Goal: Task Accomplishment & Management: Manage account settings

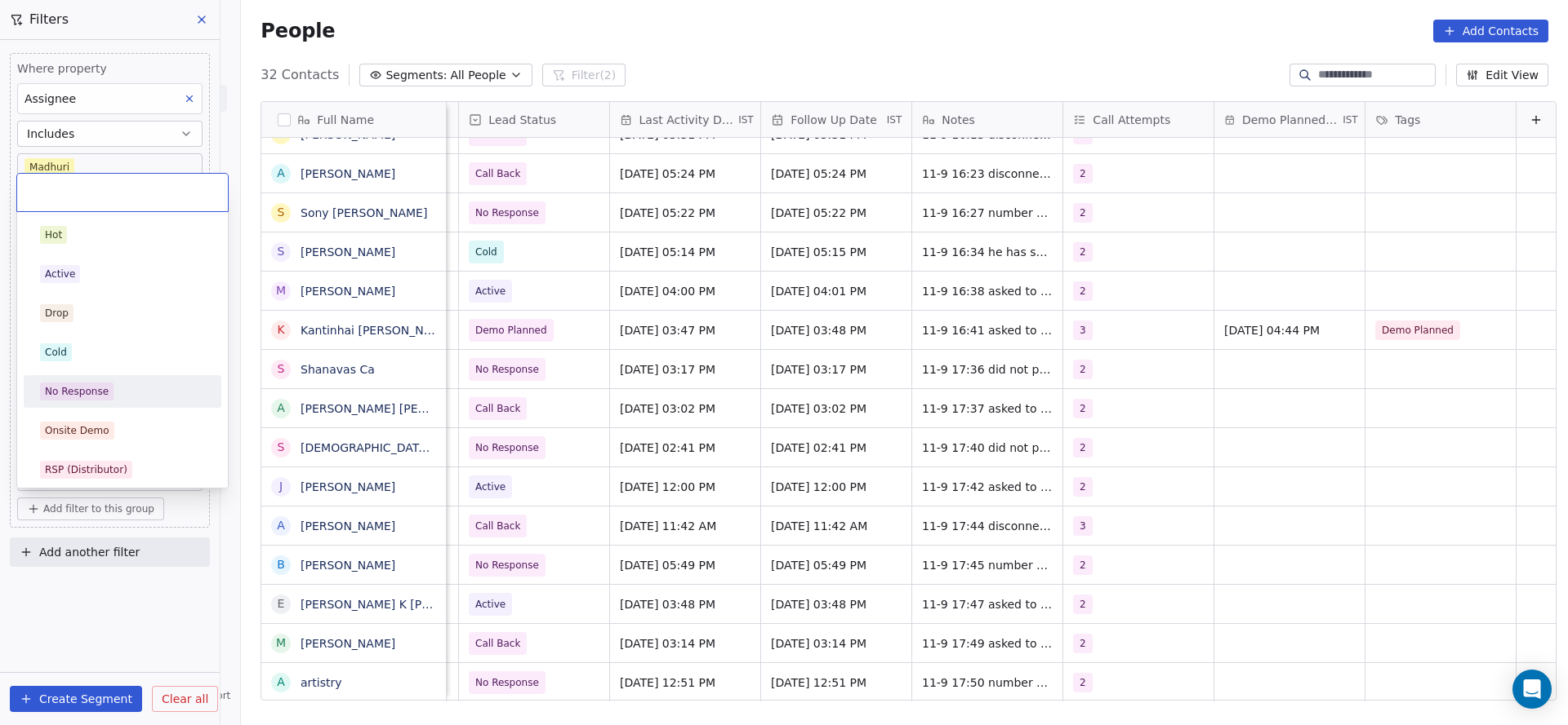
click at [129, 401] on div "No Response" at bounding box center [122, 392] width 184 height 27
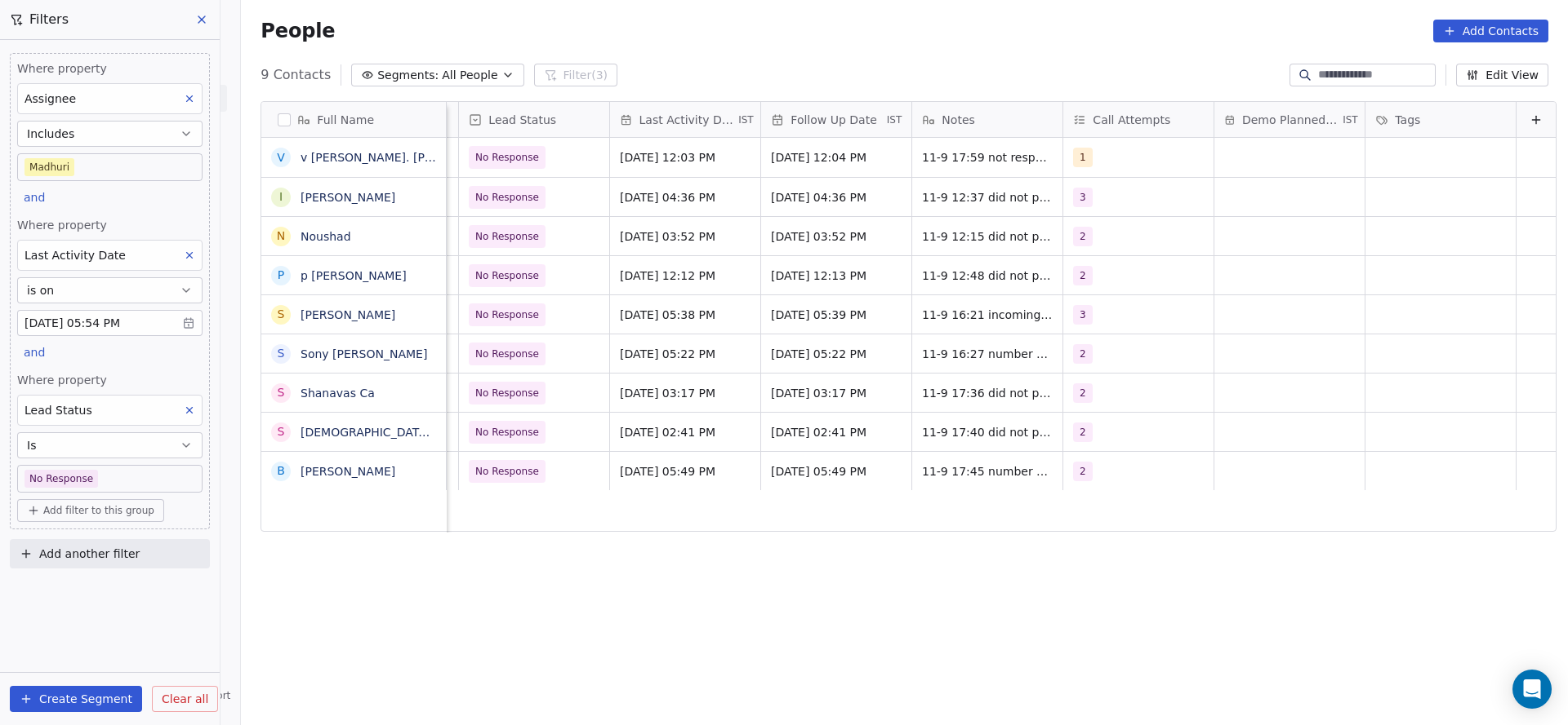
click at [180, 247] on button at bounding box center [190, 256] width 22 height 22
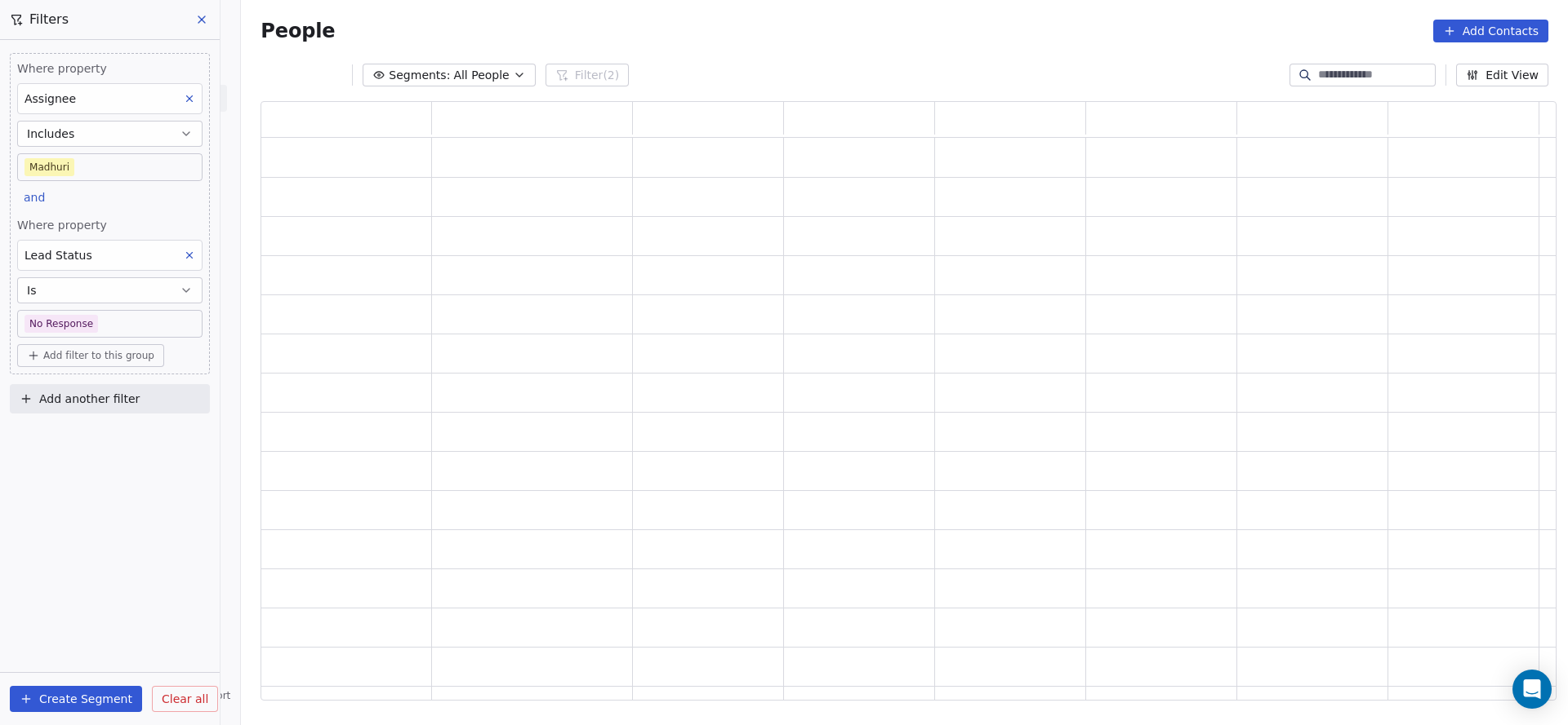
scroll to position [580, 1277]
click at [194, 254] on icon at bounding box center [190, 256] width 12 height 12
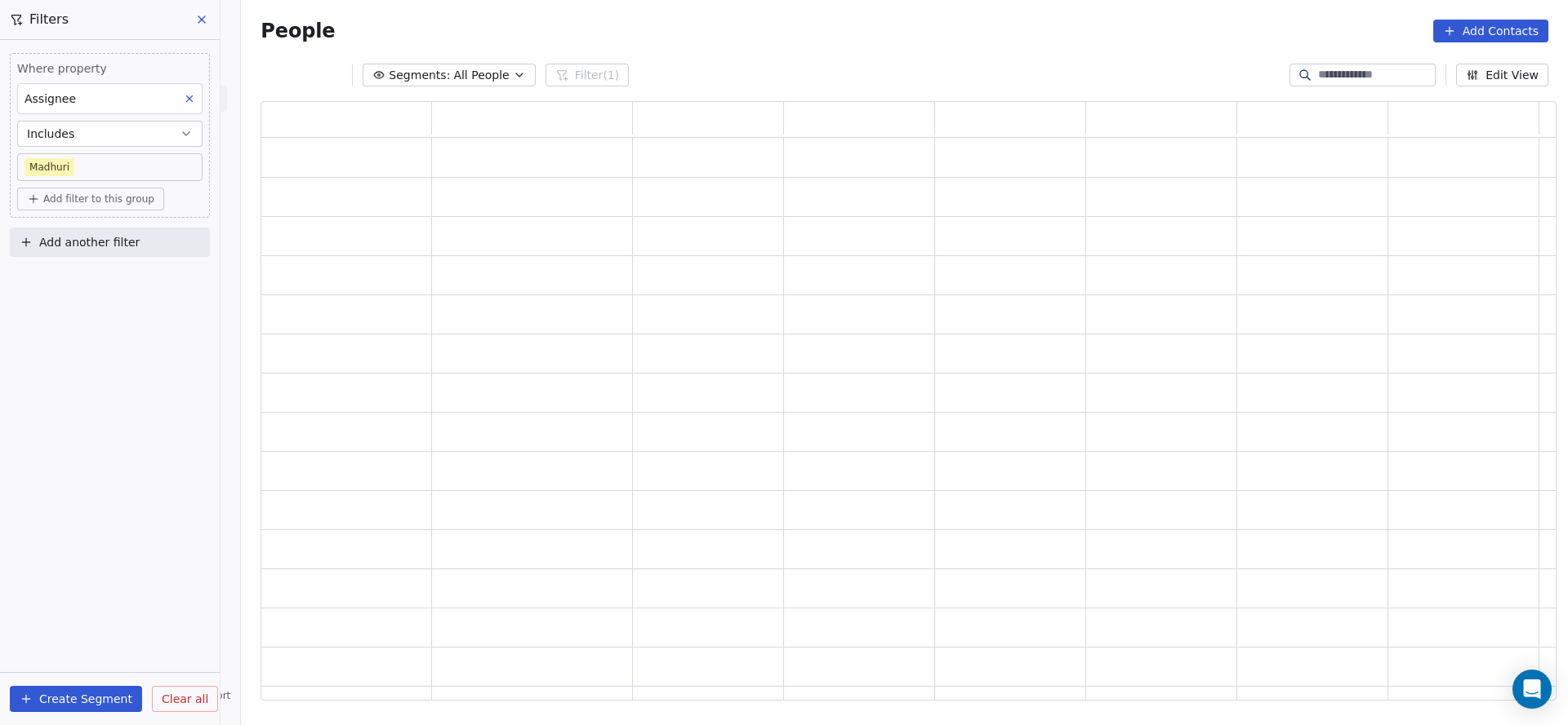
click at [113, 211] on div "Where property Assignee Includes Madhuri Add filter to this group" at bounding box center [109, 136] width 200 height 165
click at [117, 201] on span "Add filter to this group" at bounding box center [98, 199] width 111 height 13
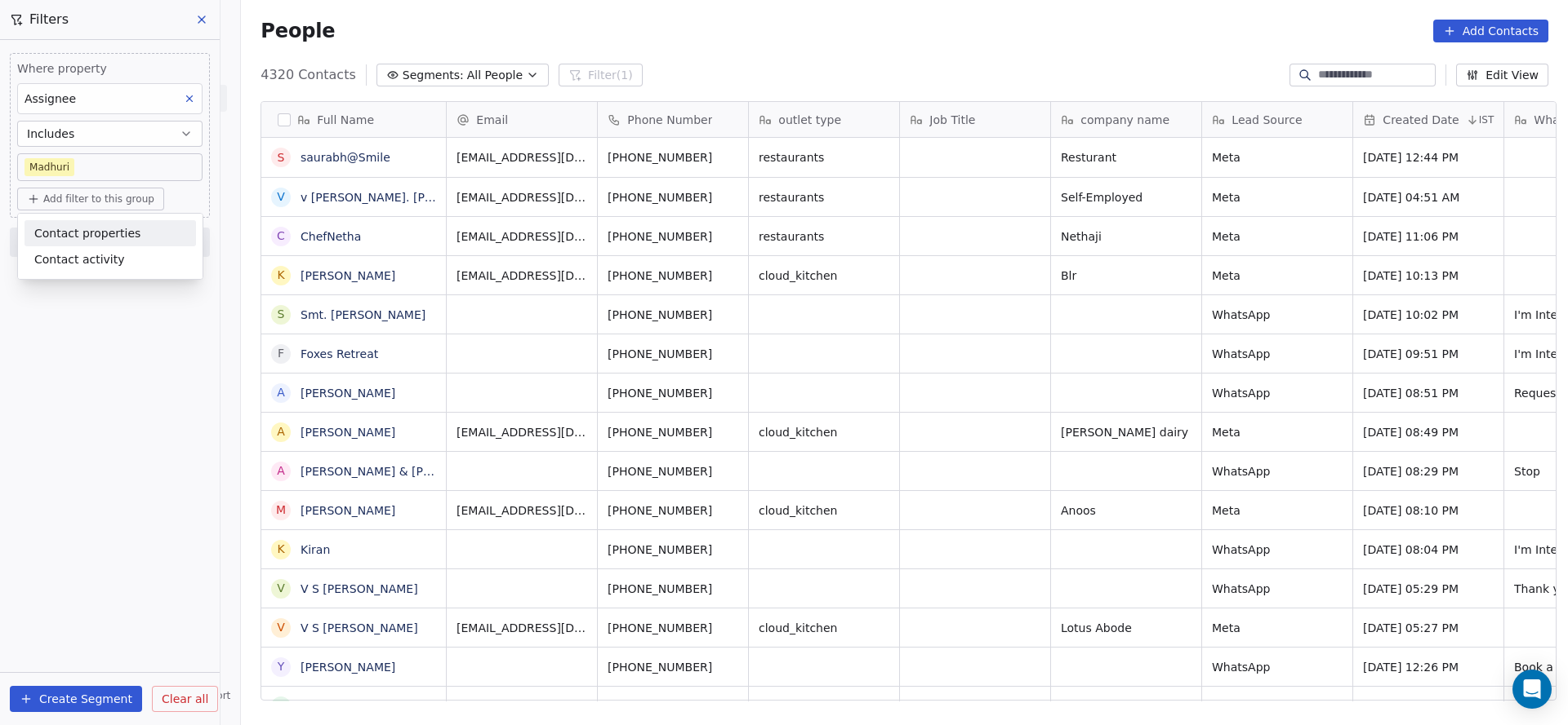
scroll to position [620, 1315]
click at [95, 225] on span "Contact properties" at bounding box center [88, 233] width 106 height 17
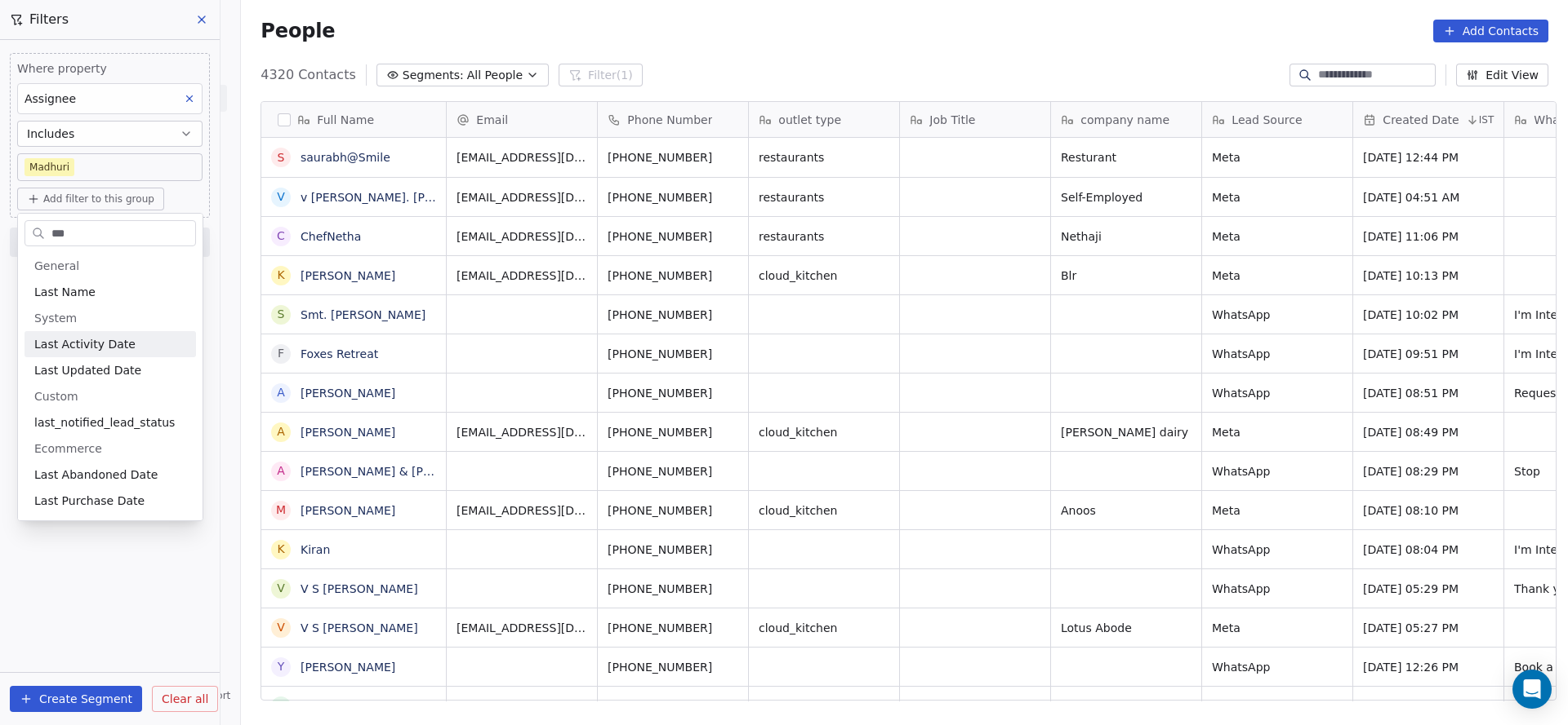
type input "***"
click at [80, 344] on span "Last Activity Date" at bounding box center [85, 344] width 101 height 17
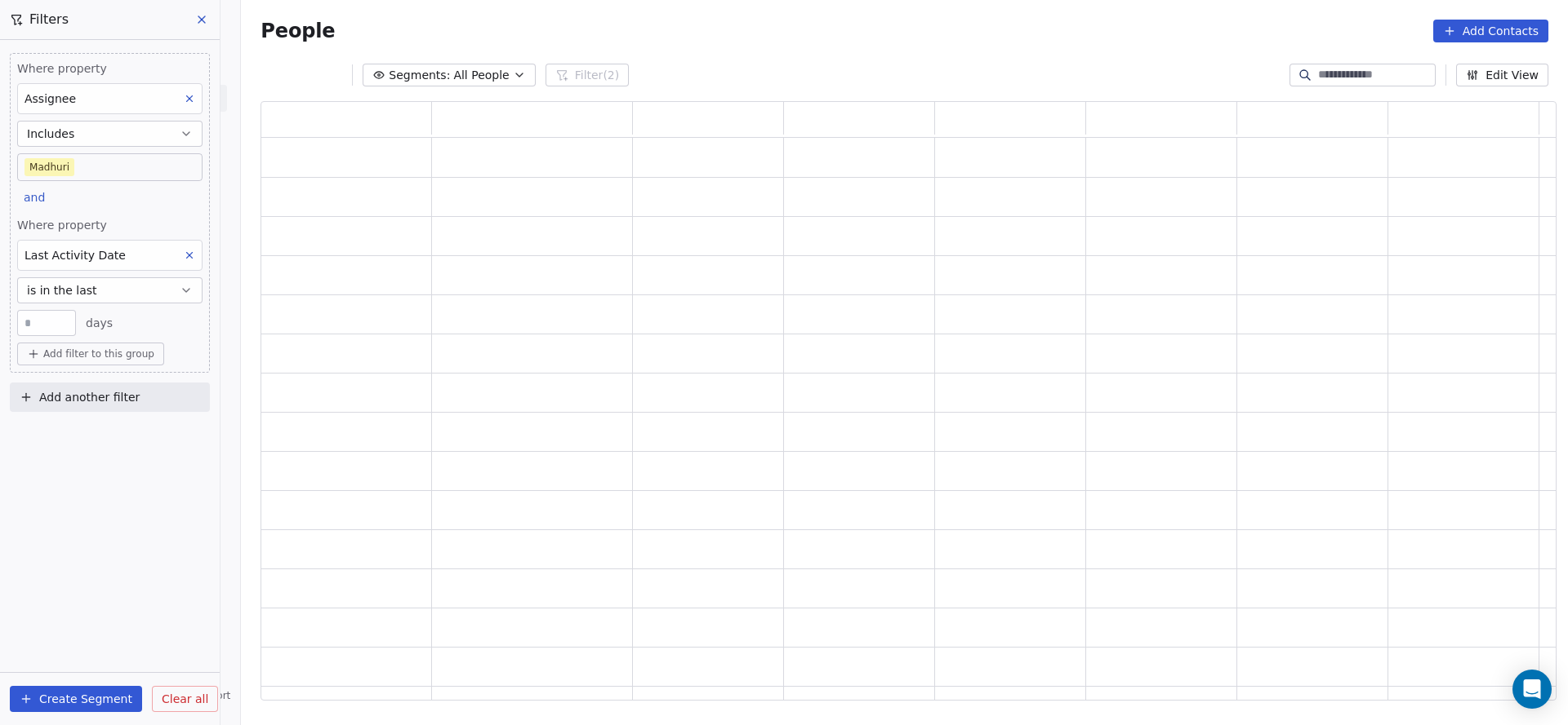
scroll to position [580, 1277]
click at [91, 285] on button "is in the last" at bounding box center [109, 290] width 185 height 27
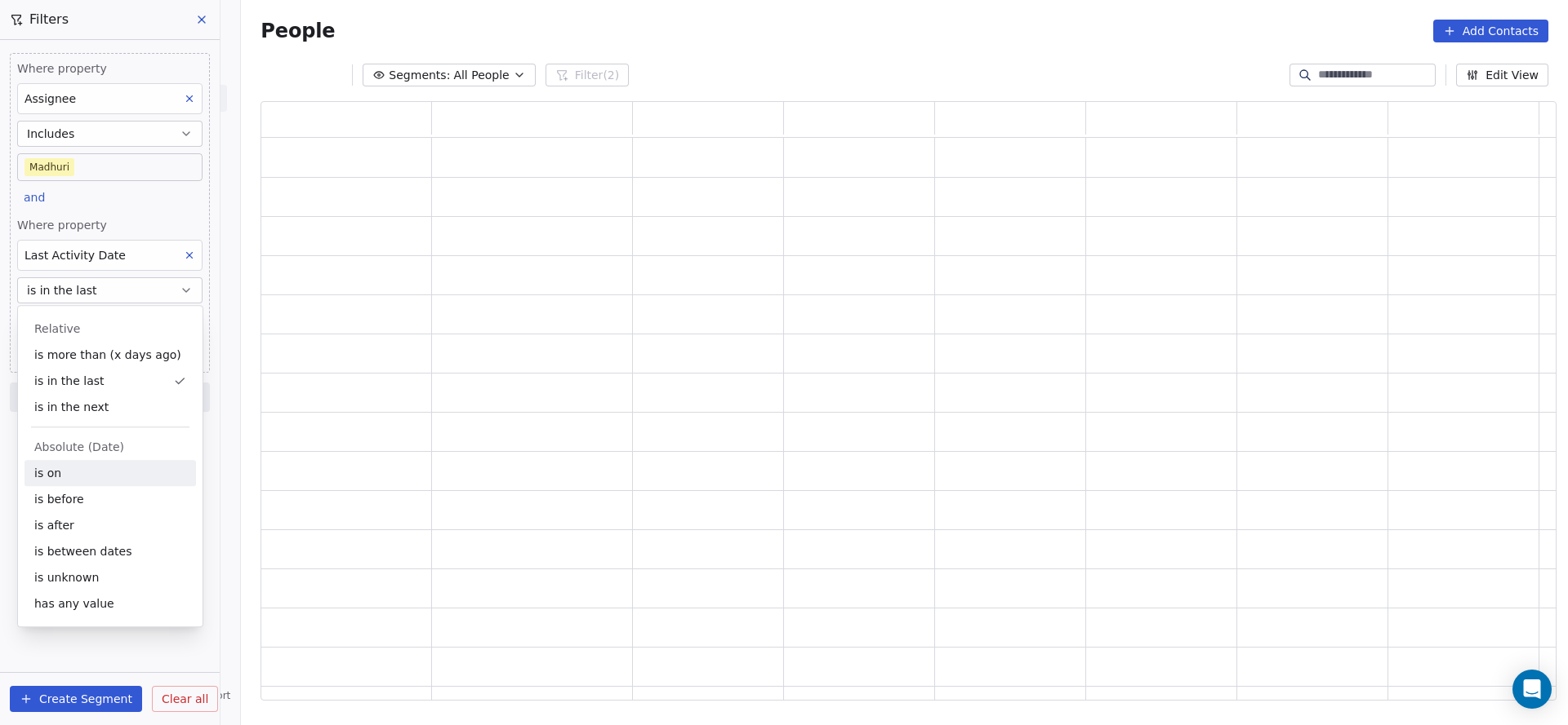
click at [74, 477] on div "is on" at bounding box center [110, 473] width 171 height 27
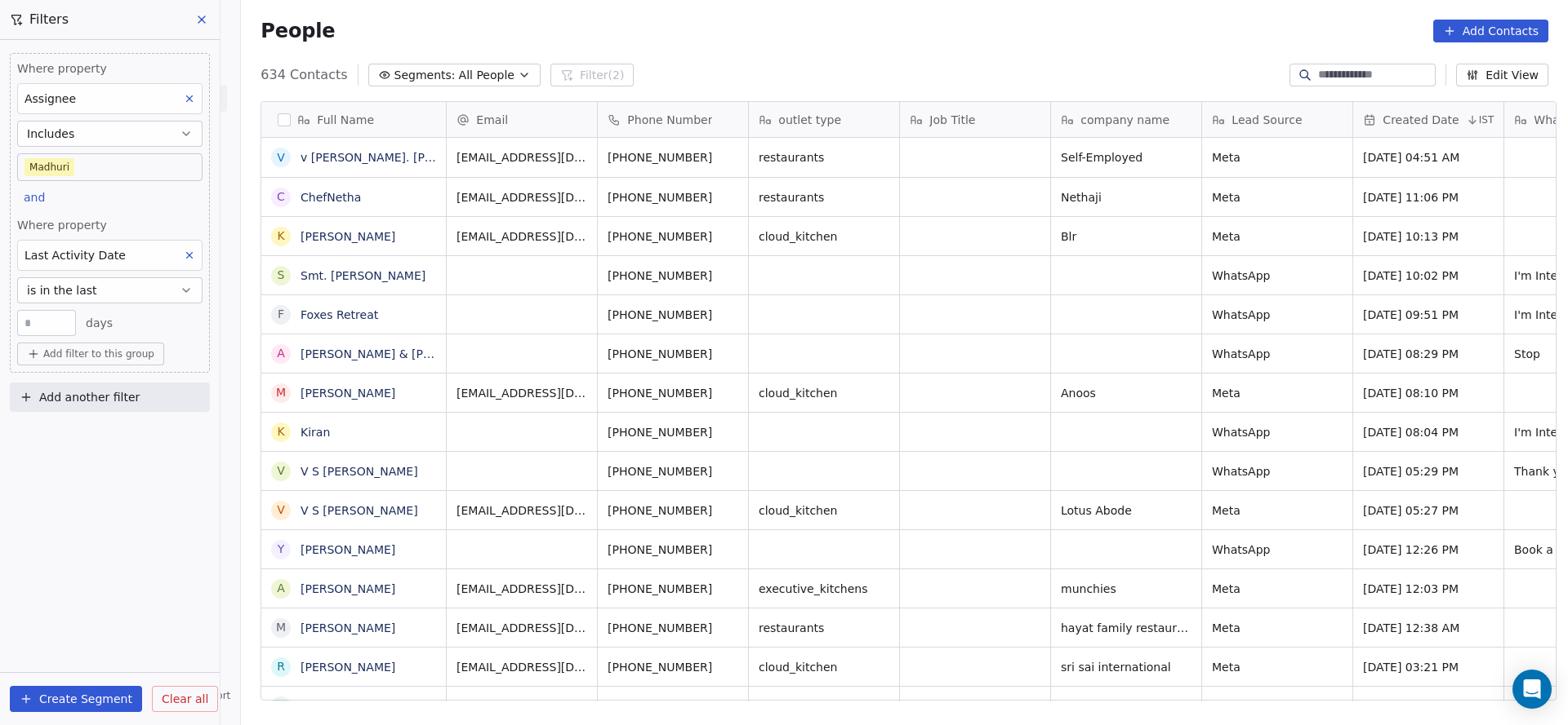
scroll to position [620, 1315]
click at [110, 293] on button "is in the last" at bounding box center [109, 290] width 185 height 27
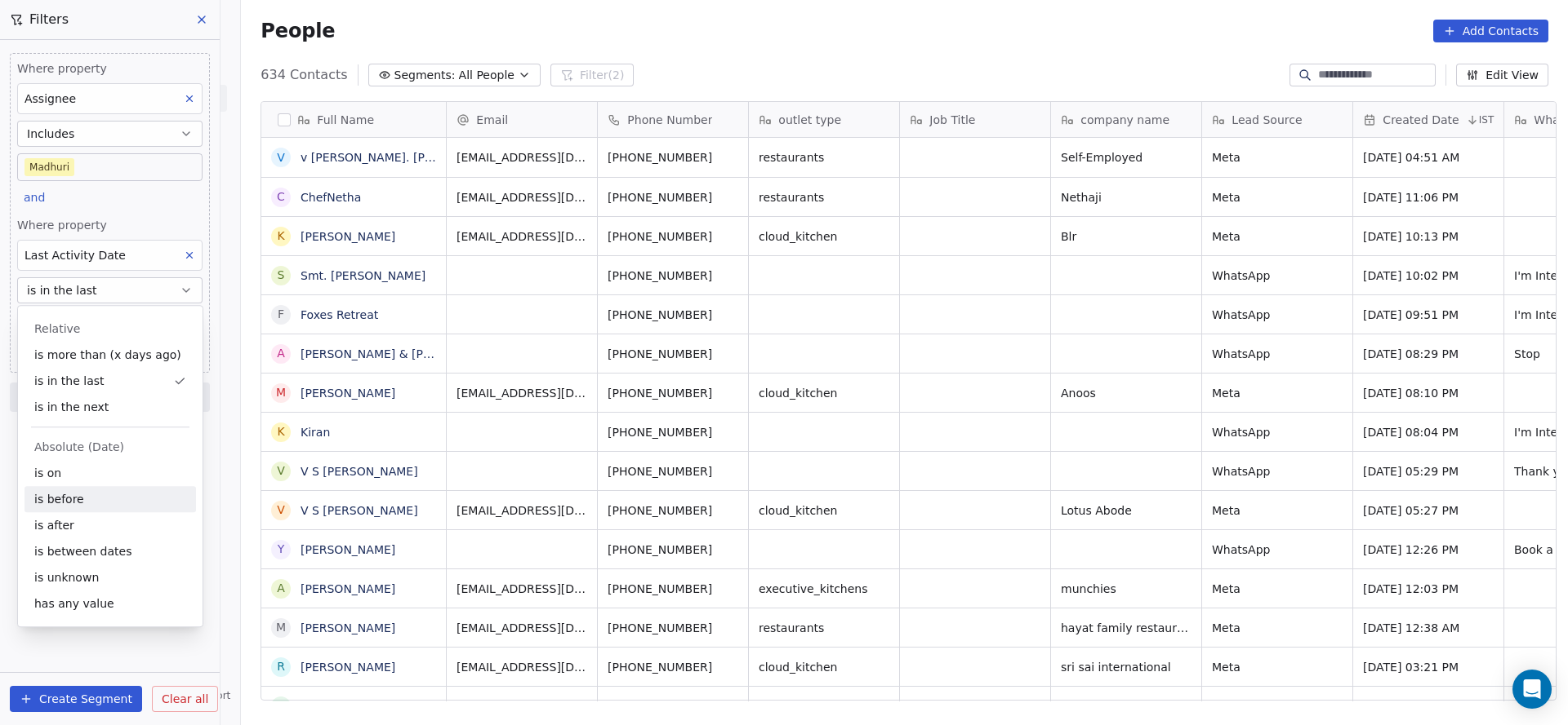
click at [60, 486] on div "is before" at bounding box center [110, 499] width 171 height 27
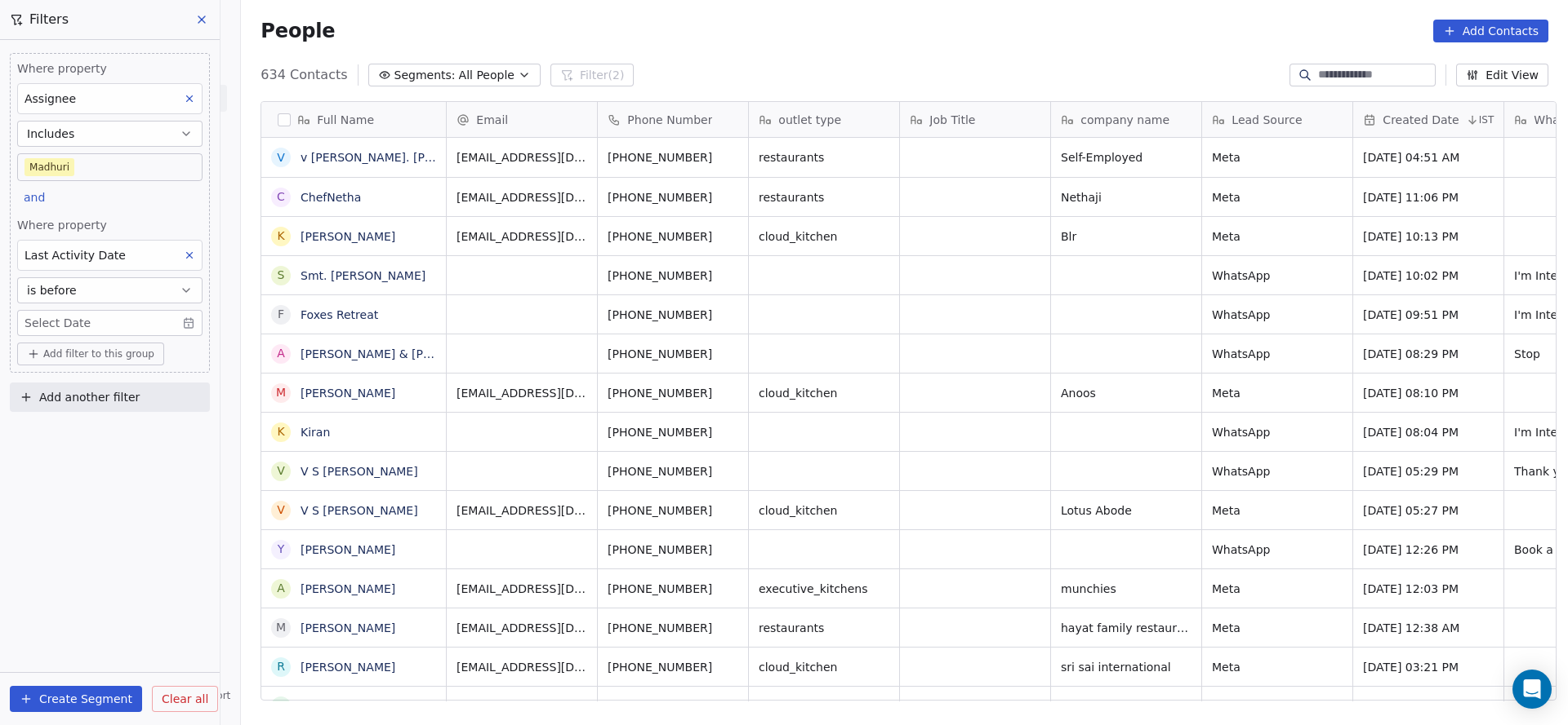
click at [106, 289] on button "is before" at bounding box center [109, 290] width 185 height 27
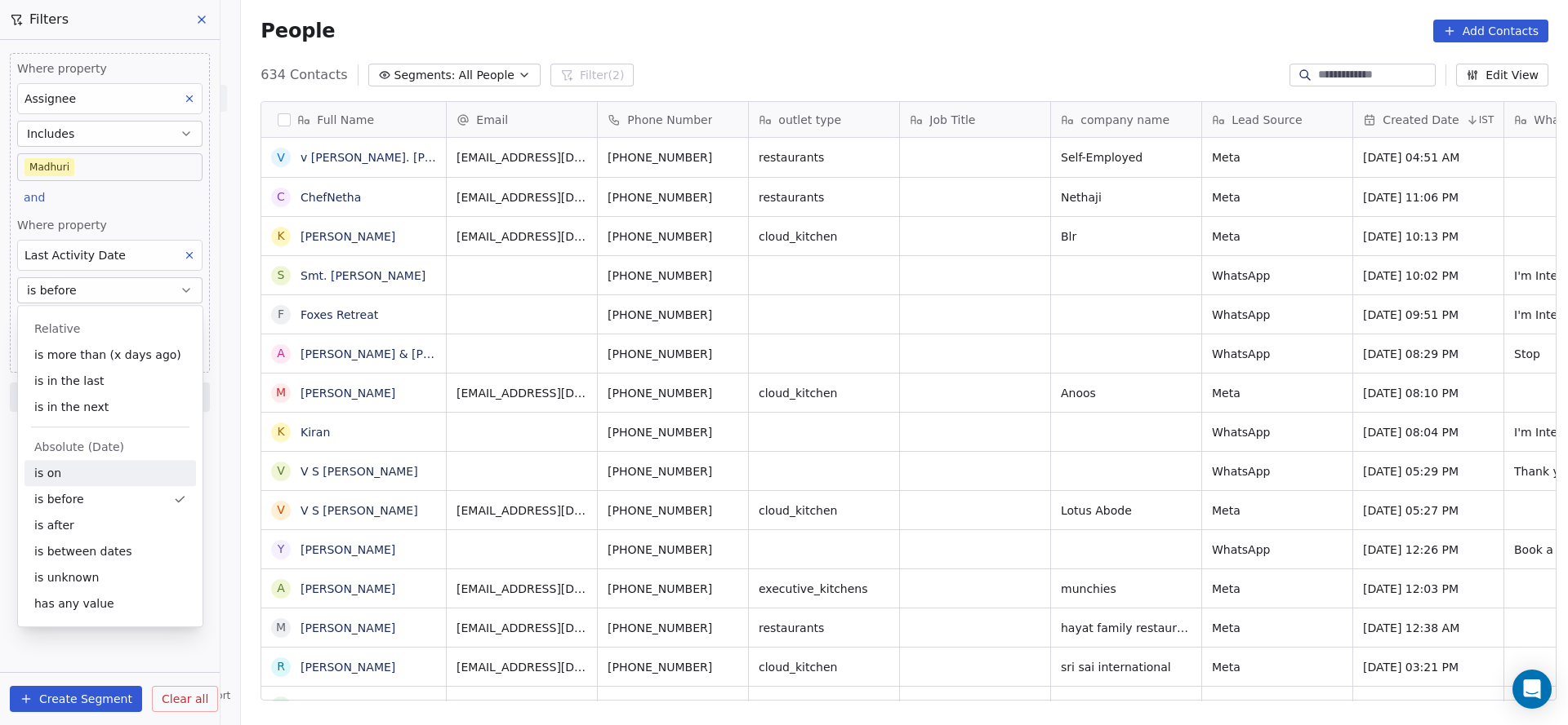
click at [79, 470] on div "is on" at bounding box center [110, 473] width 171 height 27
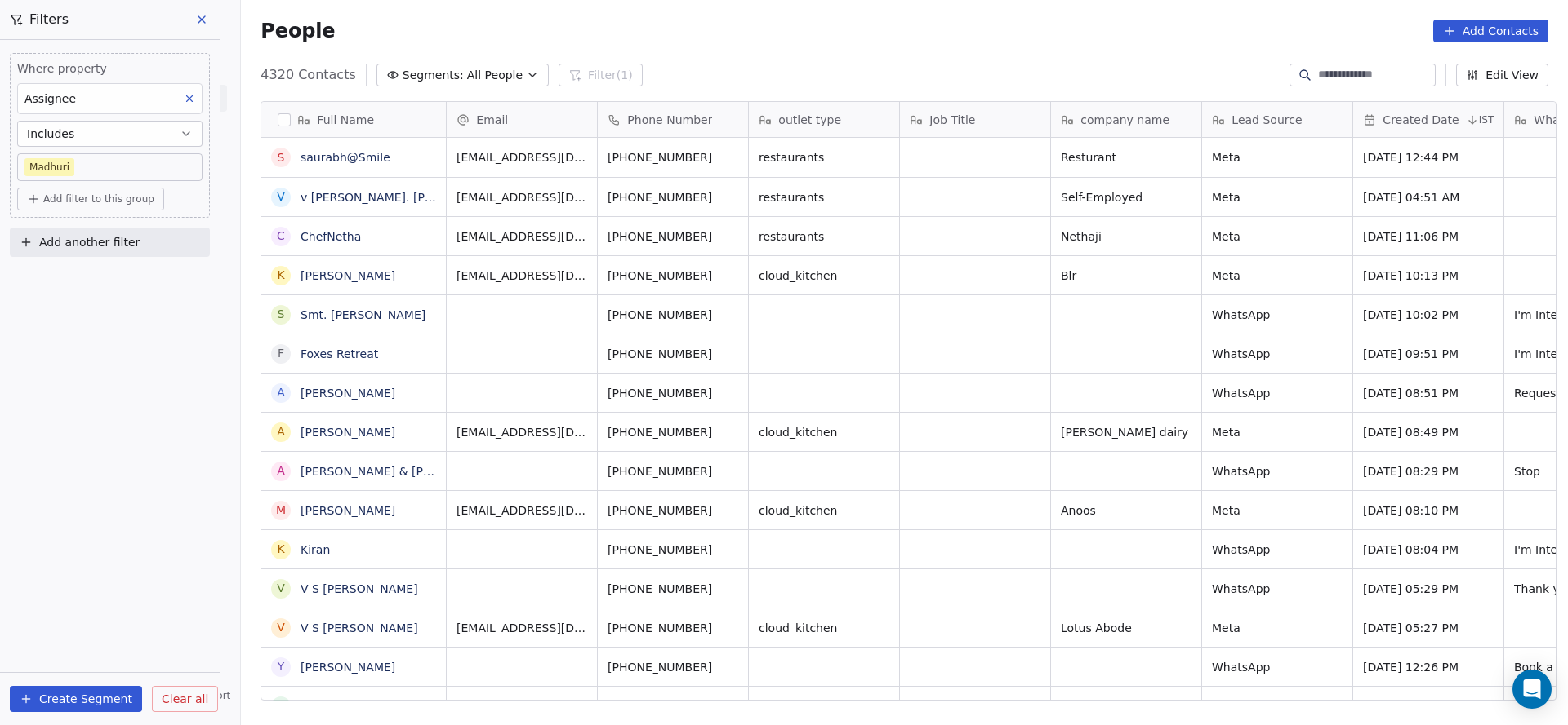
click at [138, 211] on div "Where property Assignee Includes Madhuri Add filter to this group" at bounding box center [109, 136] width 200 height 165
click at [117, 207] on button "Add filter to this group" at bounding box center [90, 199] width 147 height 23
click at [116, 242] on div "Contact properties" at bounding box center [110, 233] width 171 height 27
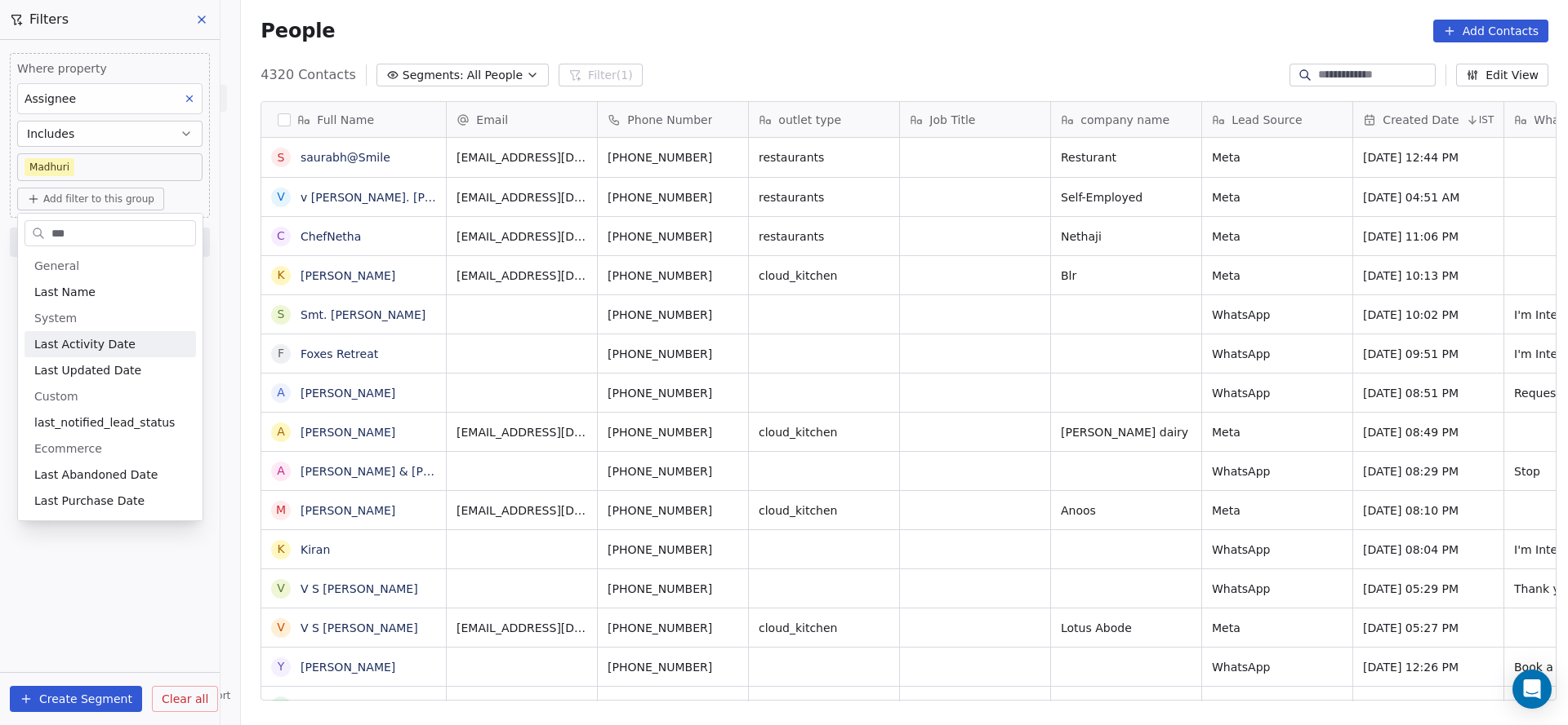
type input "***"
click at [103, 348] on span "Last Activity Date" at bounding box center [85, 344] width 101 height 17
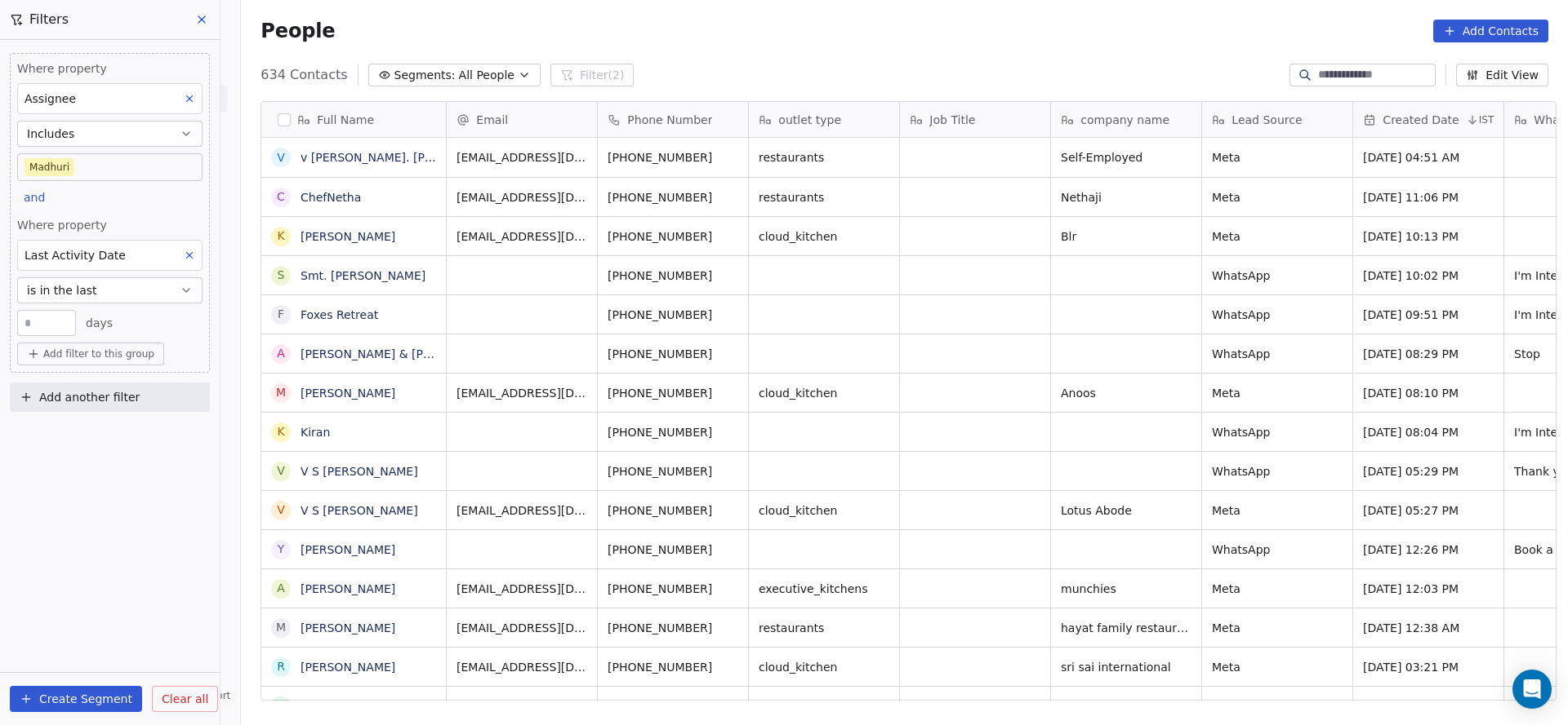
click at [112, 285] on button "is in the last" at bounding box center [109, 290] width 185 height 27
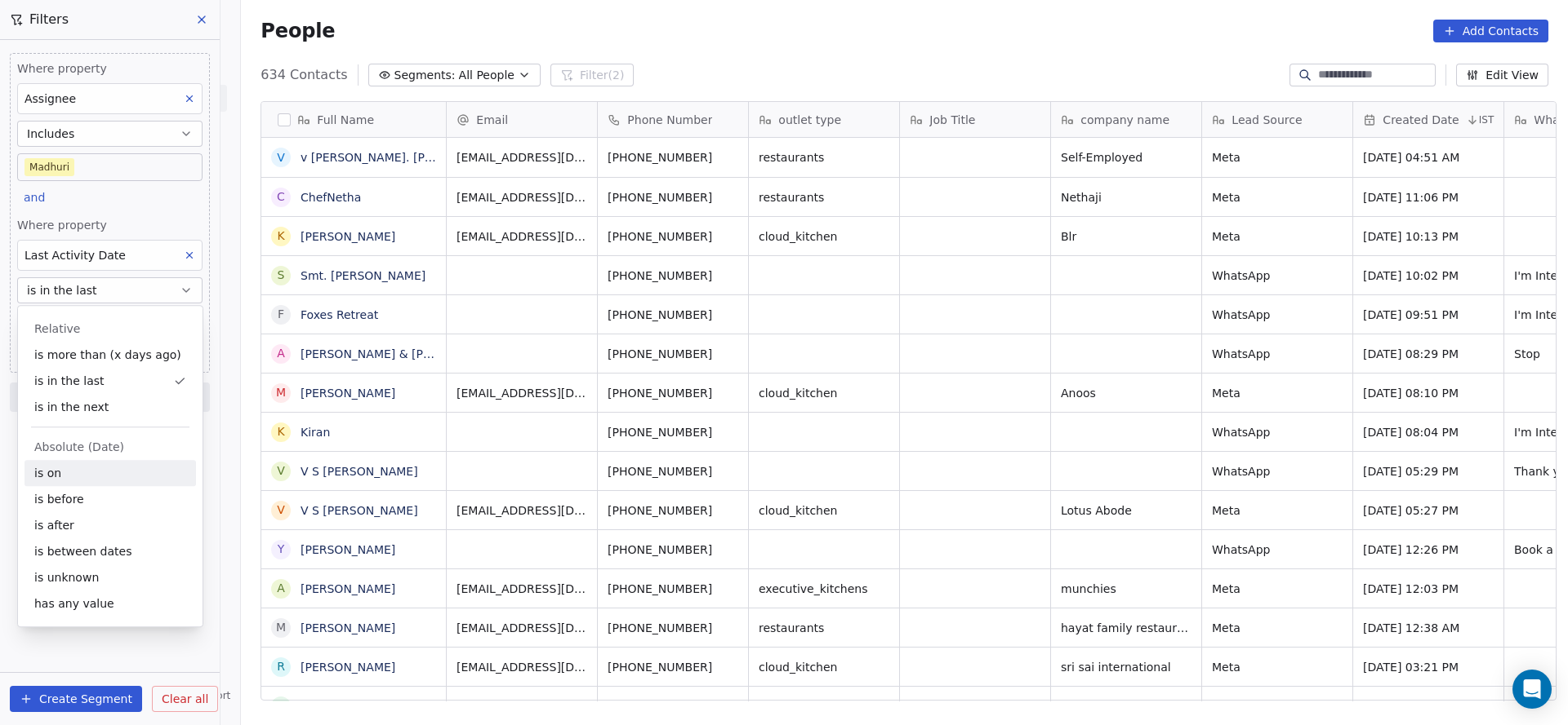
click at [105, 467] on div "is on" at bounding box center [110, 473] width 171 height 27
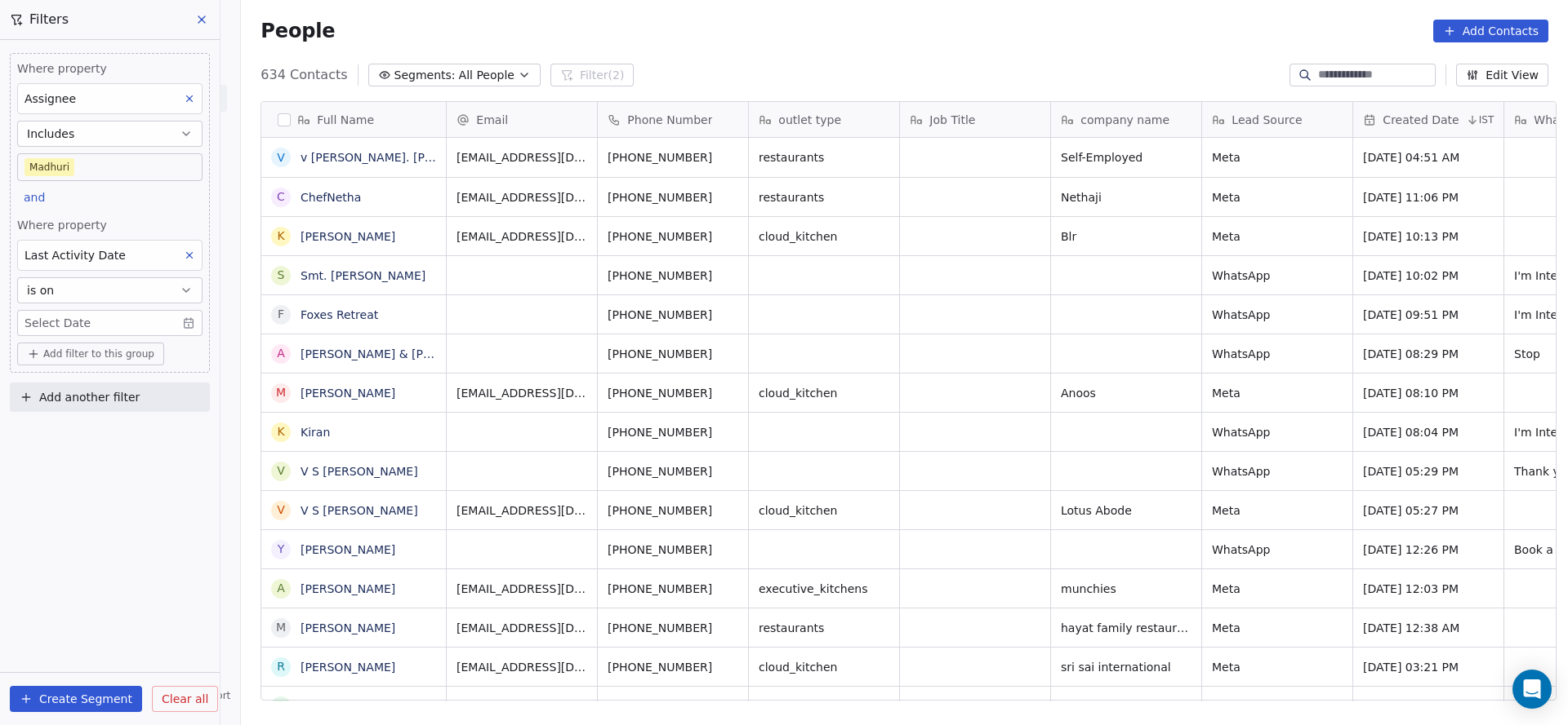
click at [140, 314] on body "On2Cook India Pvt. Ltd. Contacts People Marketing Workflows Campaigns Sales Pip…" at bounding box center [784, 362] width 1568 height 725
click at [126, 299] on button "is in the last" at bounding box center [109, 290] width 185 height 27
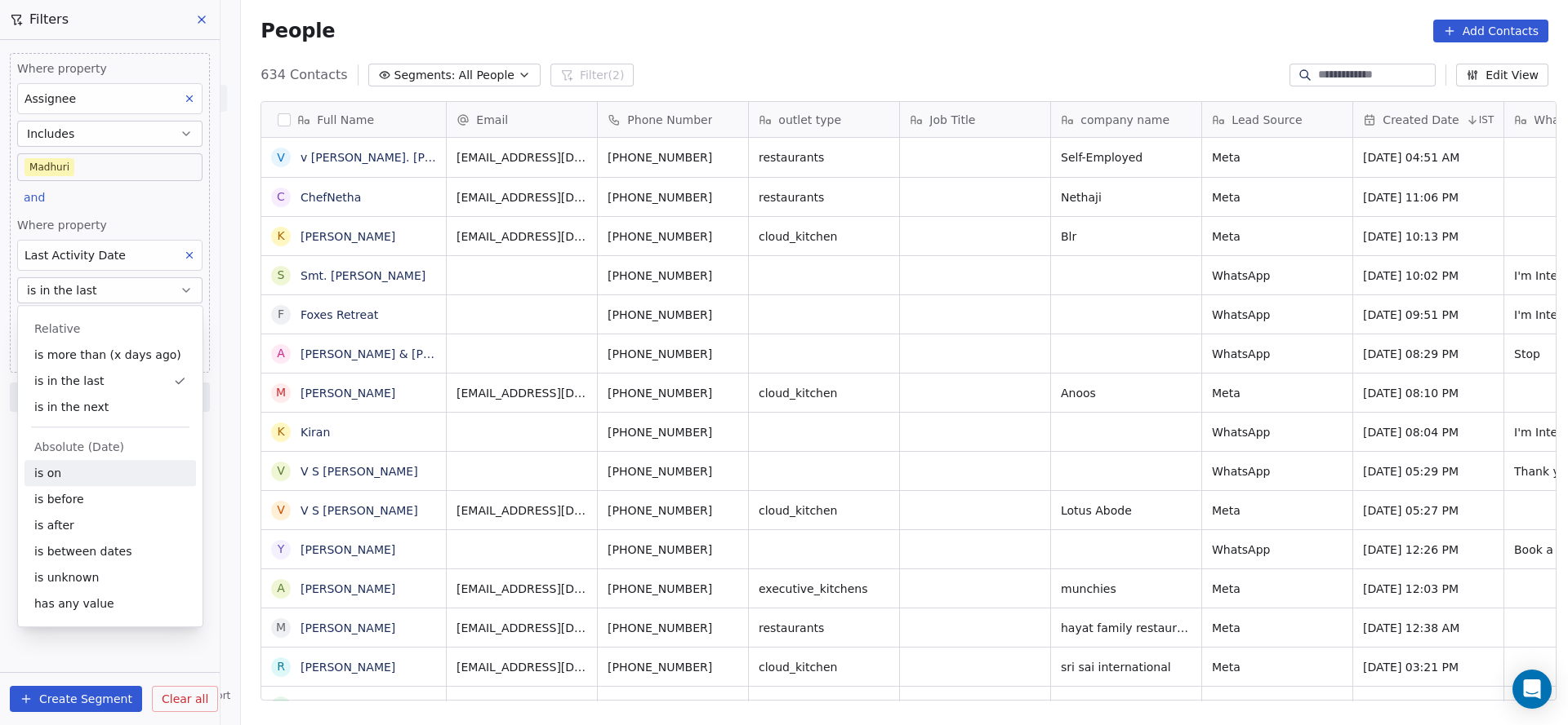
click at [103, 470] on div "is on" at bounding box center [110, 473] width 171 height 27
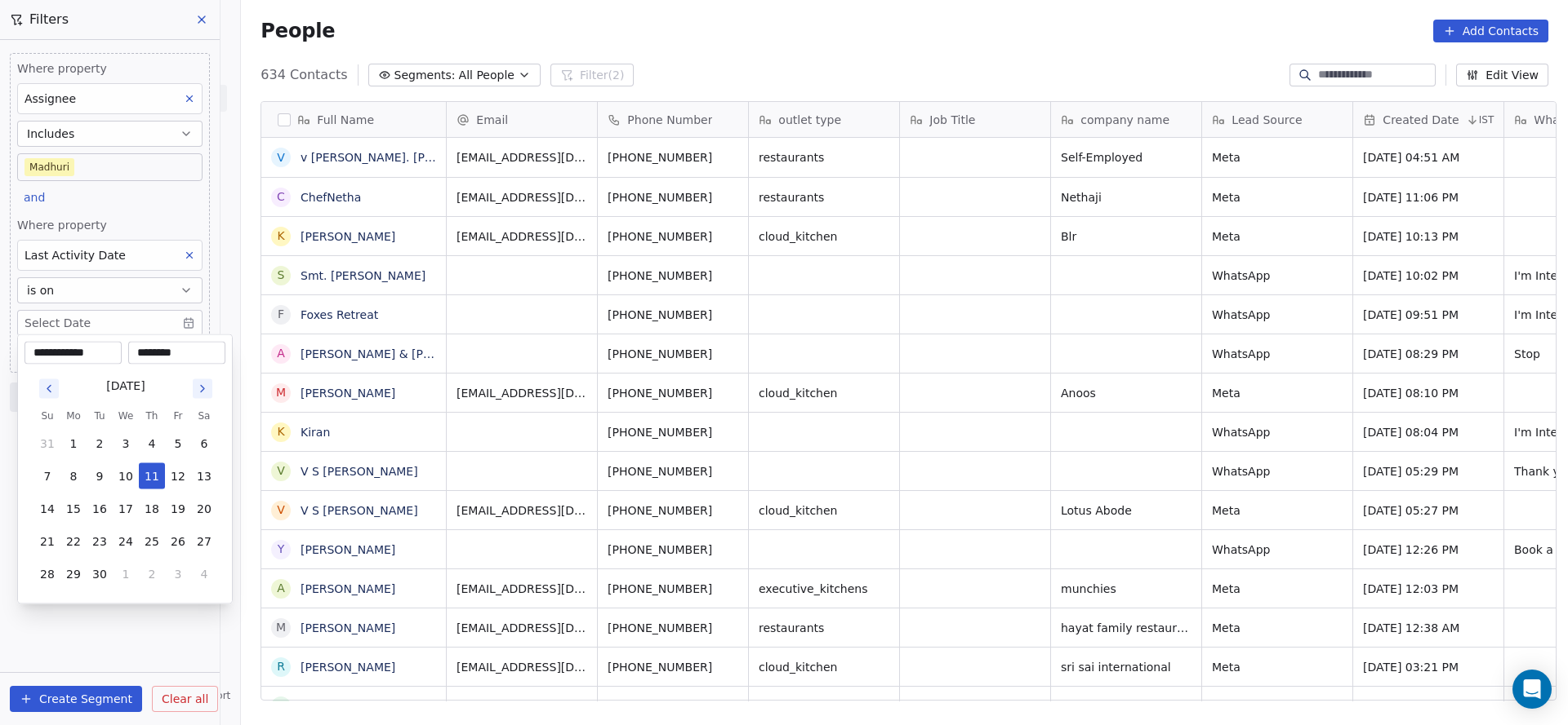
click at [79, 342] on div "**********" at bounding box center [73, 353] width 97 height 23
click at [152, 475] on button "11" at bounding box center [152, 476] width 27 height 27
click at [918, 357] on html "On2Cook India Pvt. Ltd. Contacts People Marketing Workflows Campaigns Sales Pip…" at bounding box center [784, 362] width 1568 height 725
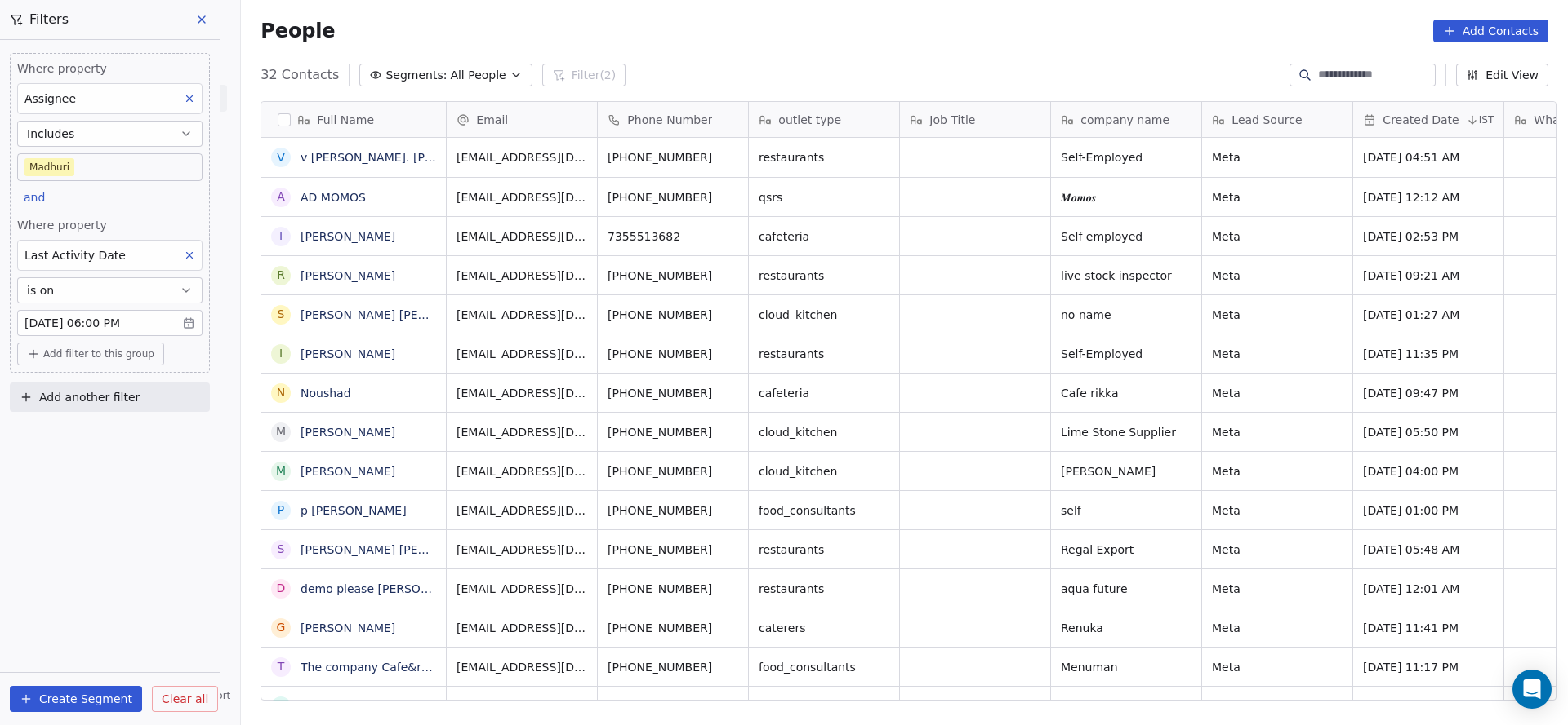
click at [79, 363] on button "Add filter to this group" at bounding box center [90, 353] width 147 height 23
click at [94, 391] on span "Contact properties" at bounding box center [88, 387] width 106 height 17
type input "***"
click at [96, 490] on div "Lead Status" at bounding box center [110, 498] width 152 height 17
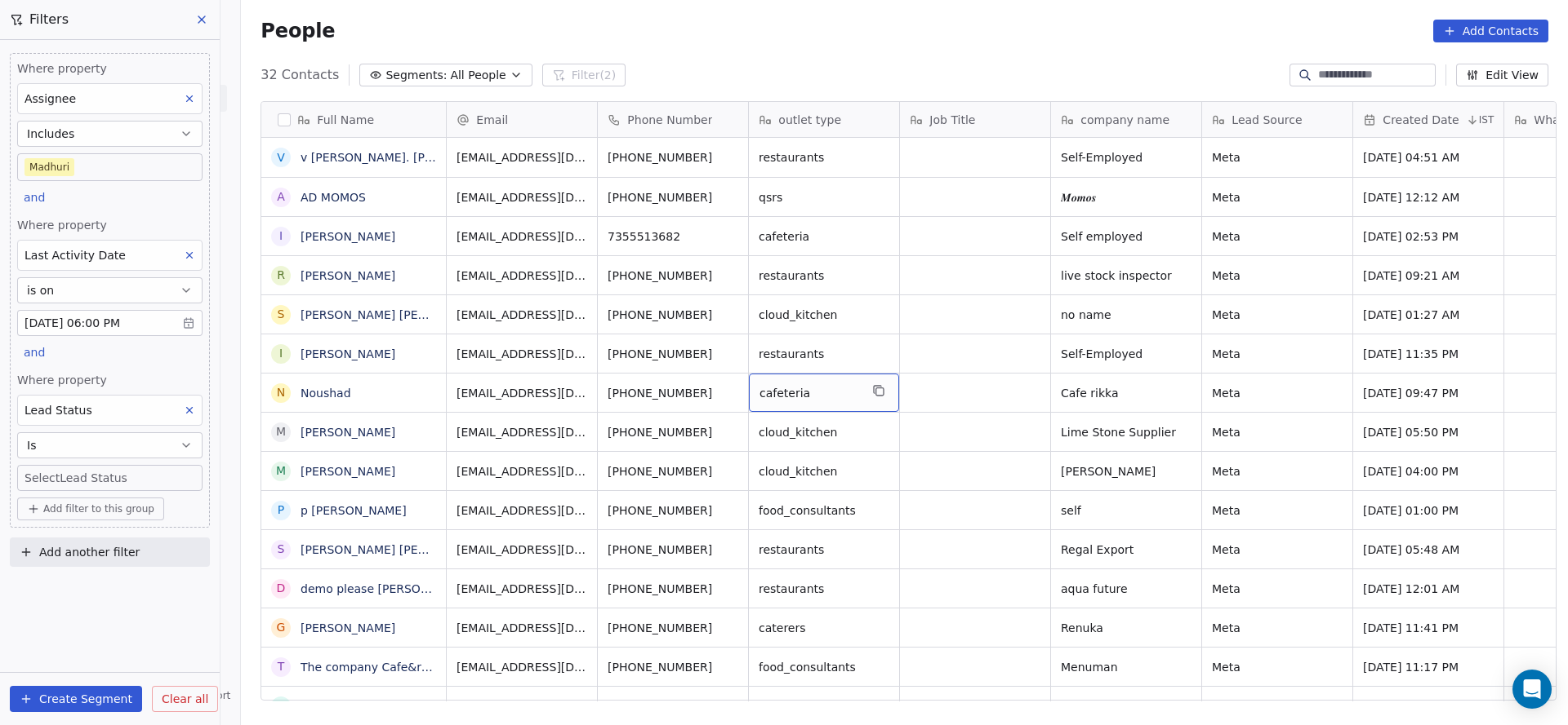
click at [76, 476] on body "On2Cook India Pvt. Ltd. Contacts People Marketing Workflows Campaigns Sales Pip…" at bounding box center [784, 362] width 1568 height 725
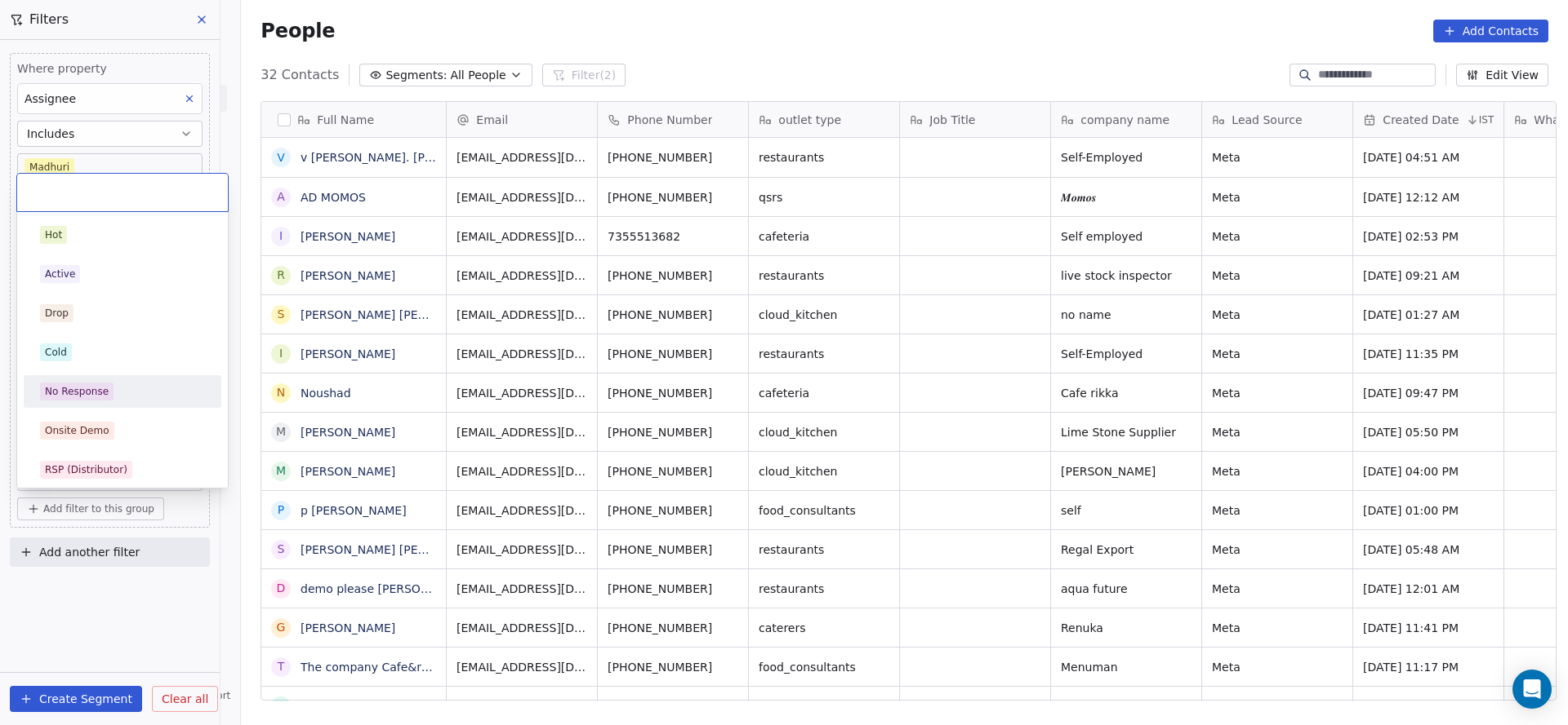
drag, startPoint x: 106, startPoint y: 392, endPoint x: 107, endPoint y: 433, distance: 41.0
click at [106, 391] on span "No Response" at bounding box center [77, 392] width 74 height 18
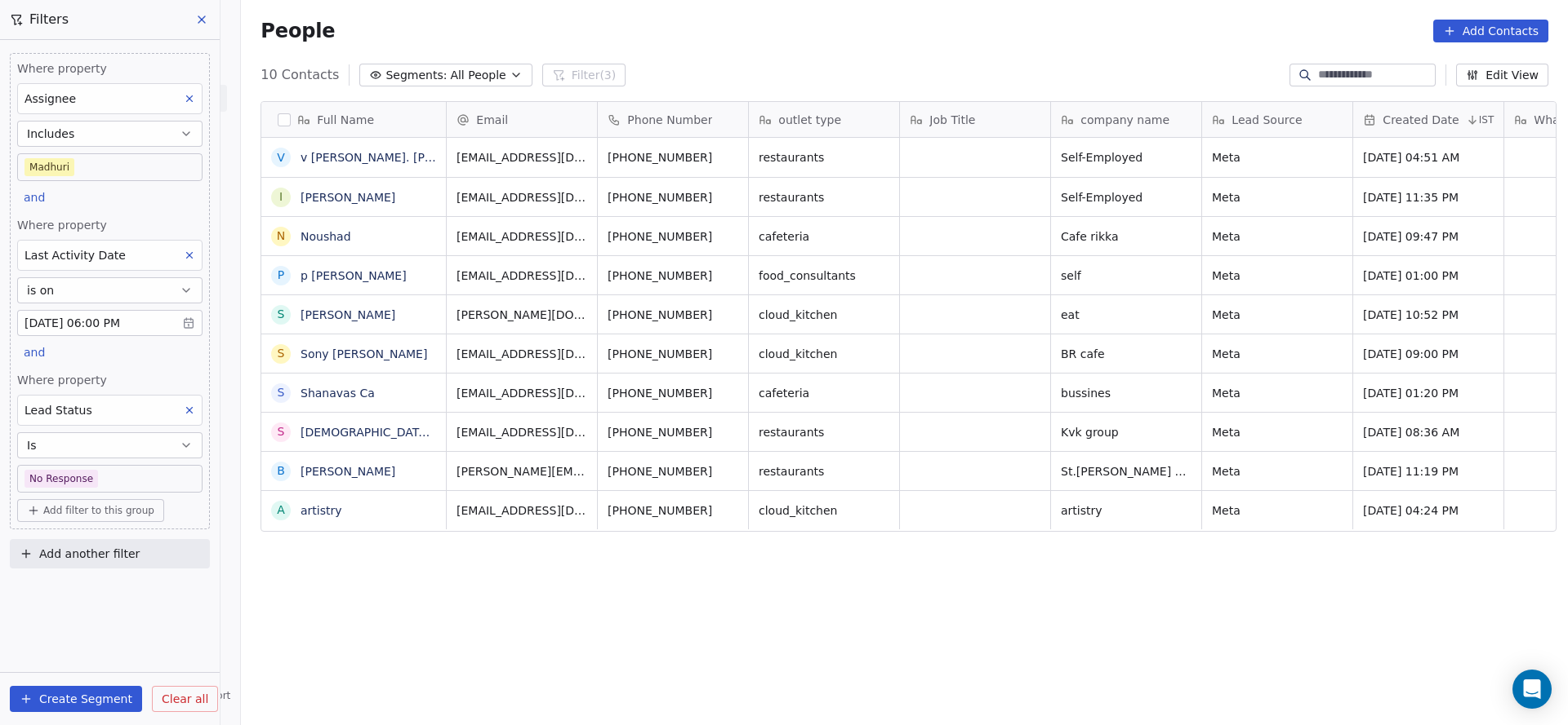
click at [103, 477] on body "On2Cook India Pvt. Ltd. Contacts People Marketing Workflows Campaigns Sales Pip…" at bounding box center [784, 362] width 1568 height 725
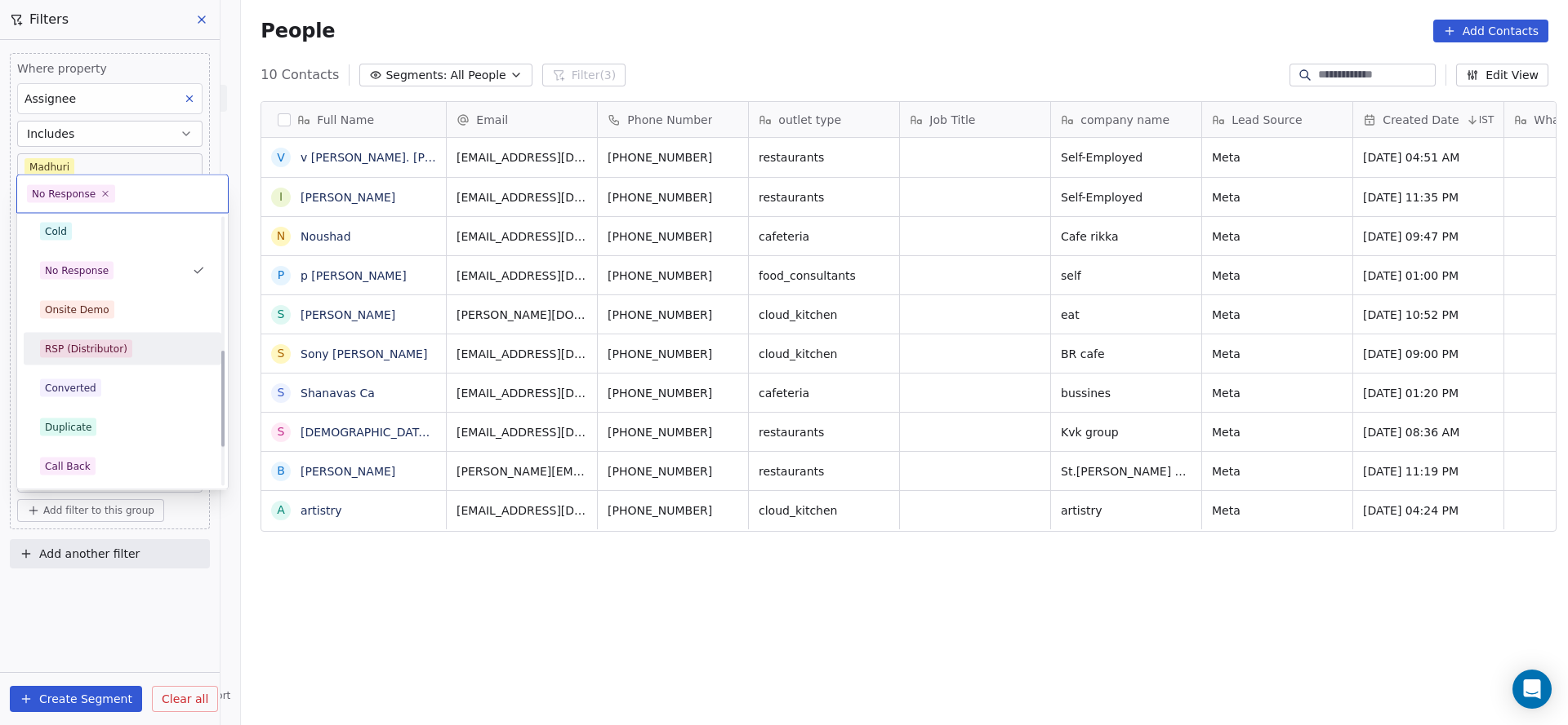
scroll to position [367, 0]
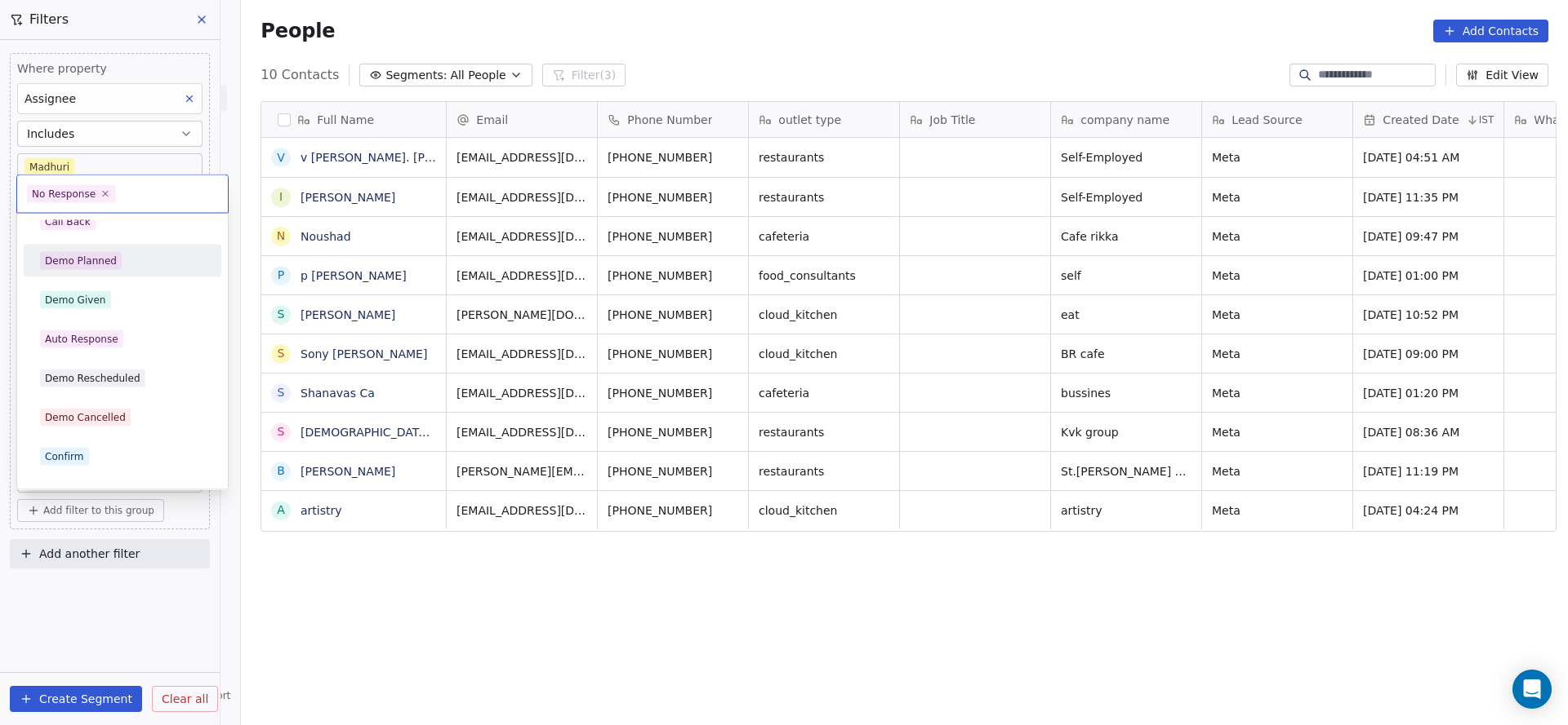
click at [135, 265] on div "Demo Planned" at bounding box center [123, 261] width 165 height 18
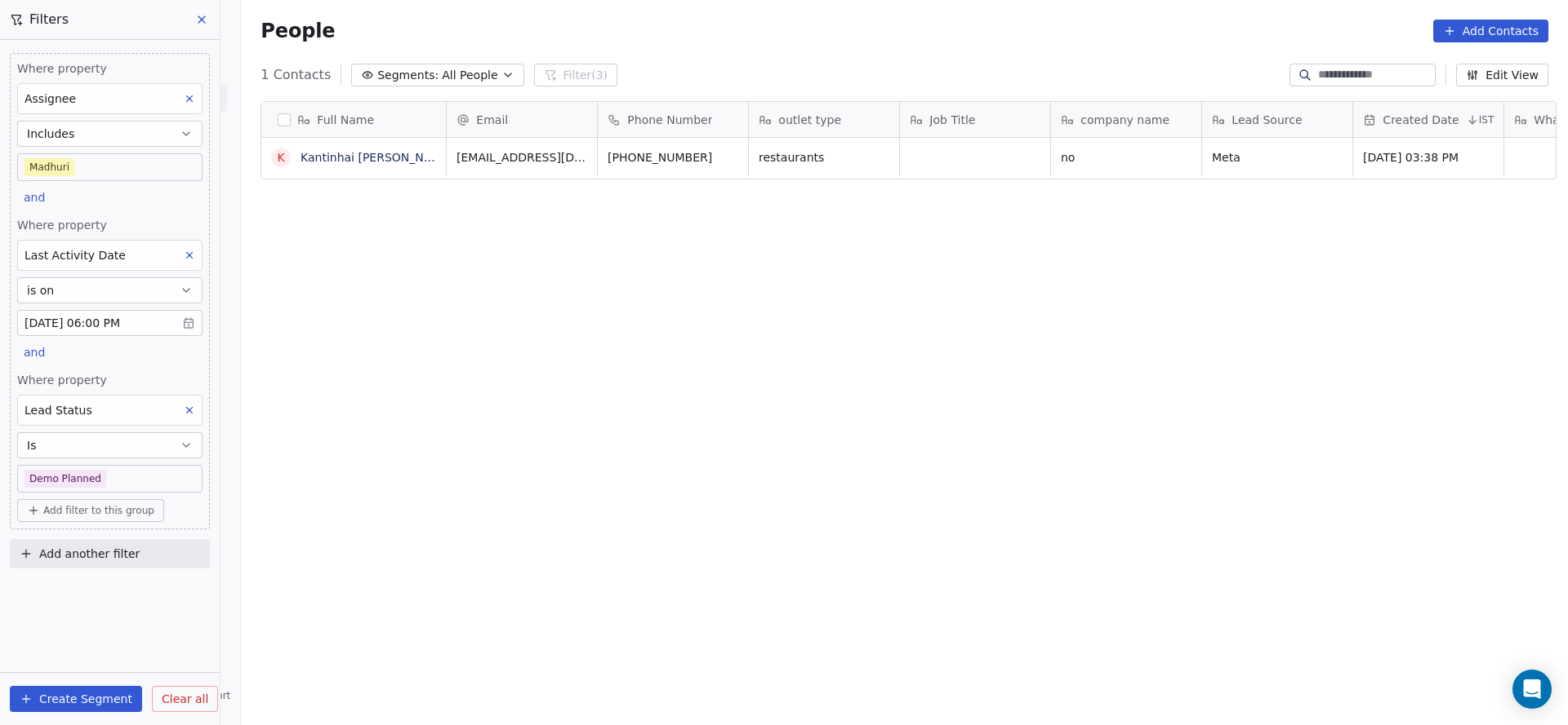
scroll to position [620, 1315]
click at [120, 473] on body "On2Cook India Pvt. Ltd. Contacts People Marketing Workflows Campaigns Sales Pip…" at bounding box center [784, 362] width 1568 height 725
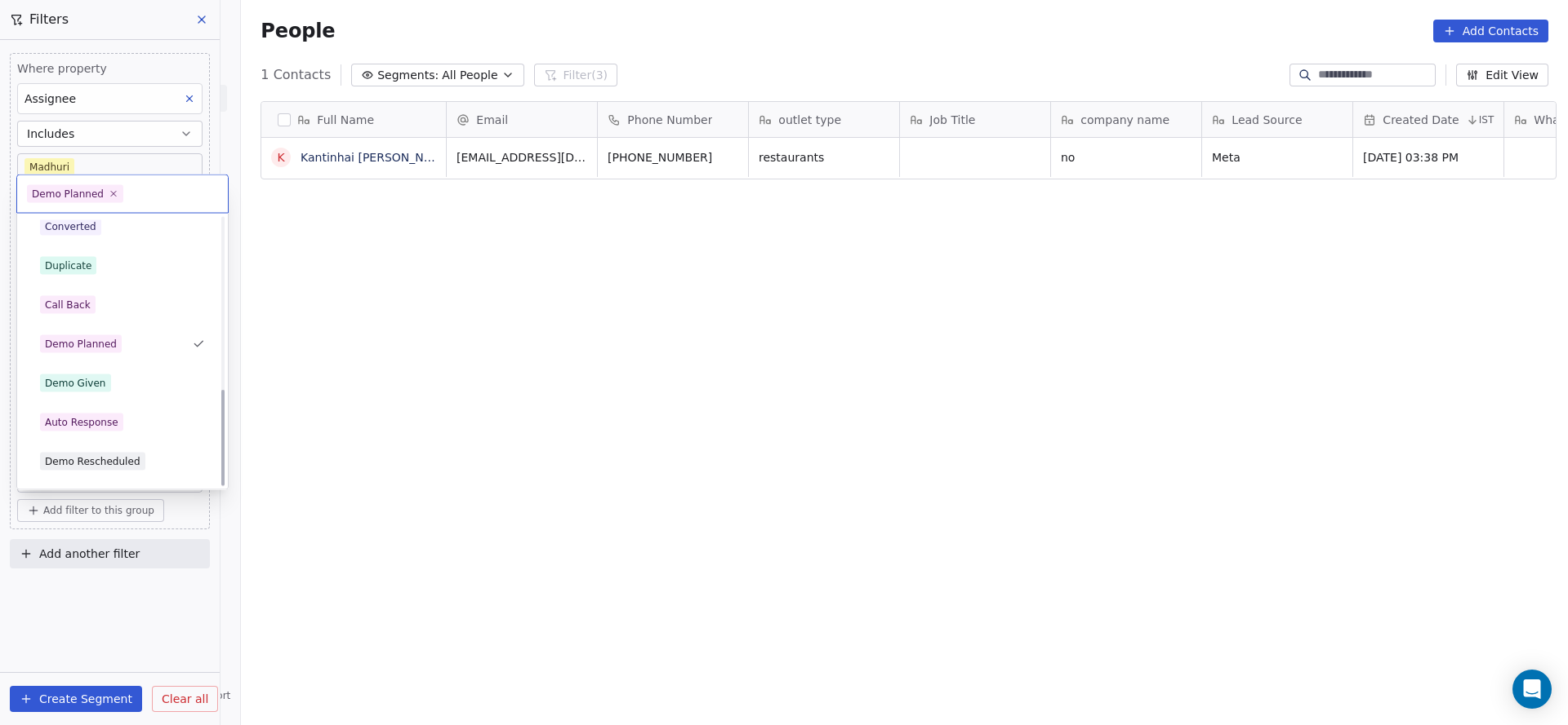
scroll to position [474, 0]
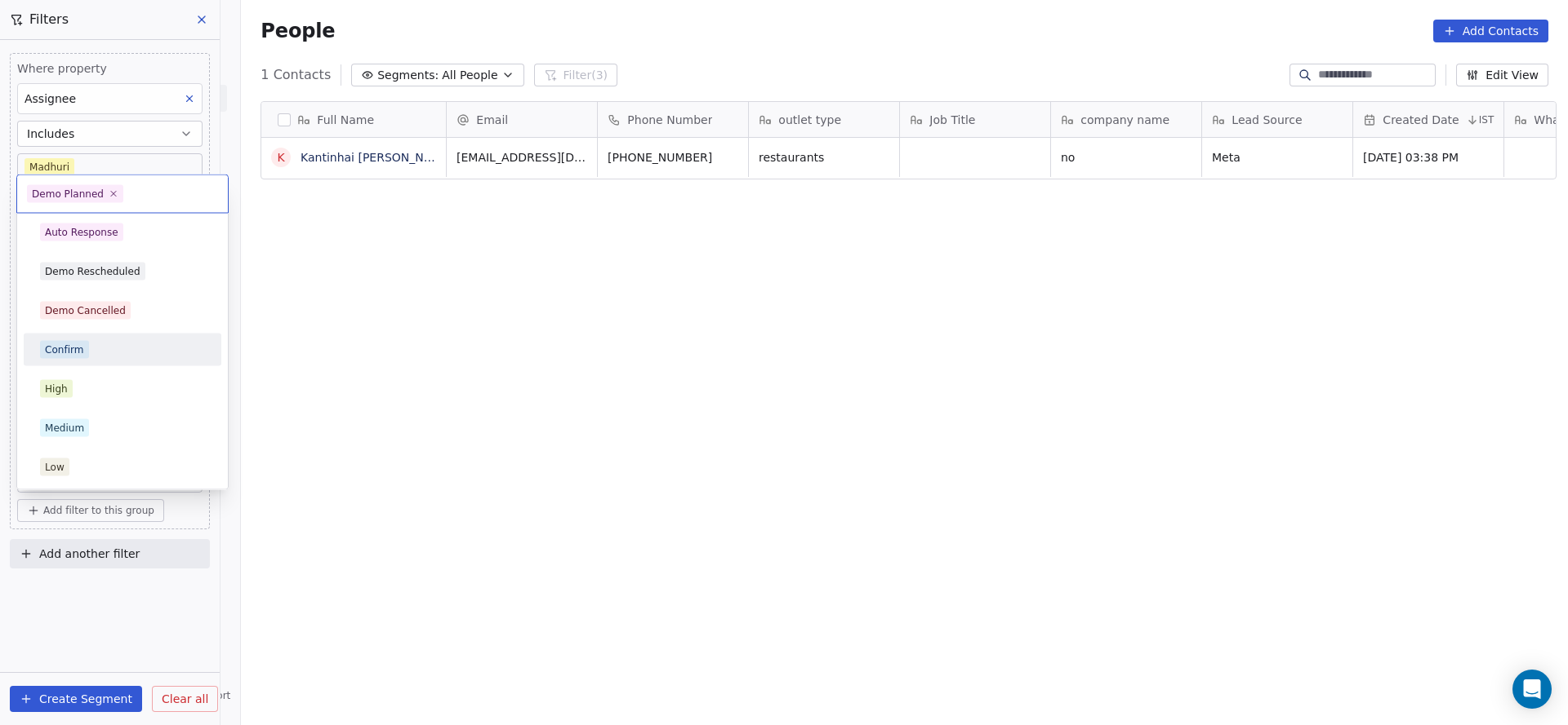
click at [100, 354] on div "Confirm" at bounding box center [123, 350] width 165 height 18
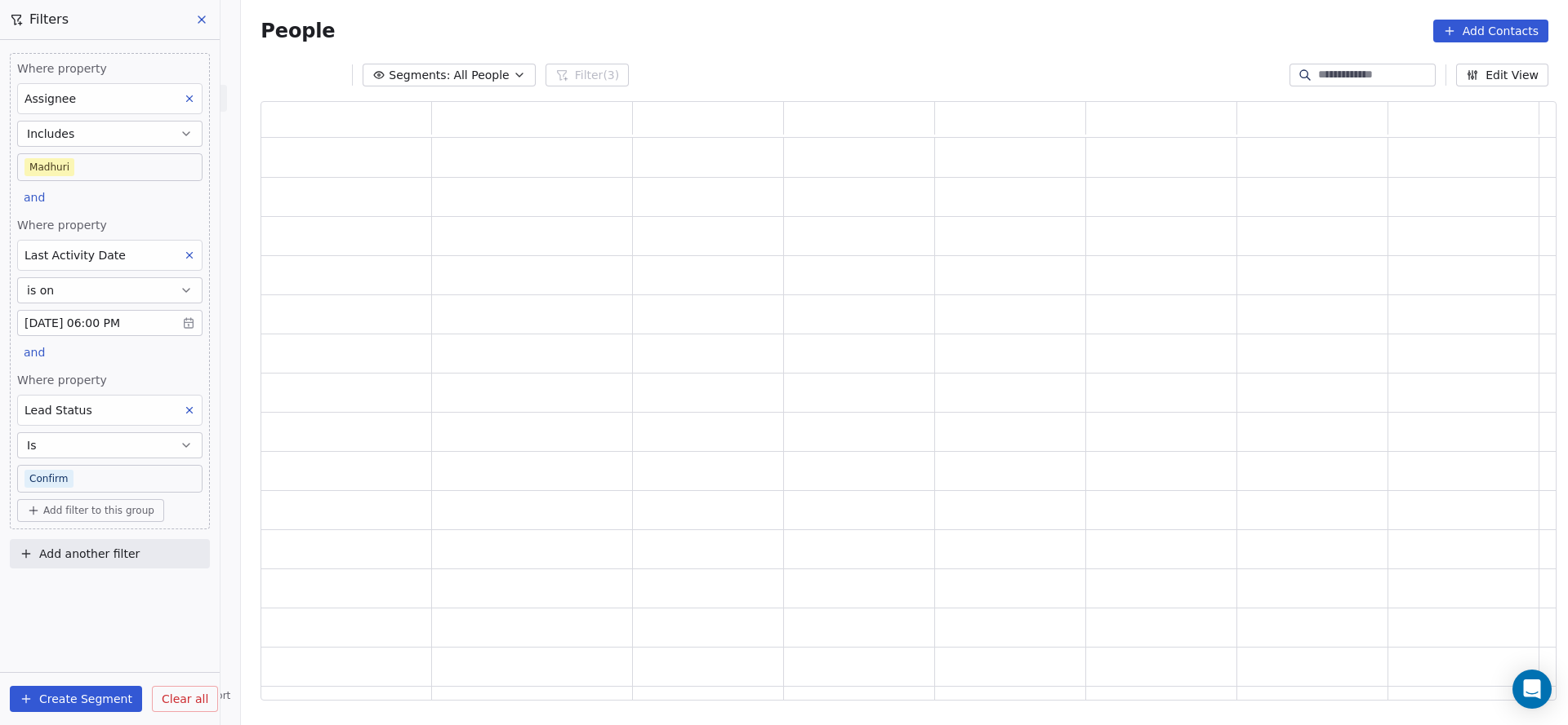
scroll to position [580, 1277]
click at [105, 478] on body "On2Cook India Pvt. Ltd. Contacts People Marketing Workflows Campaigns Sales Pip…" at bounding box center [784, 362] width 1568 height 725
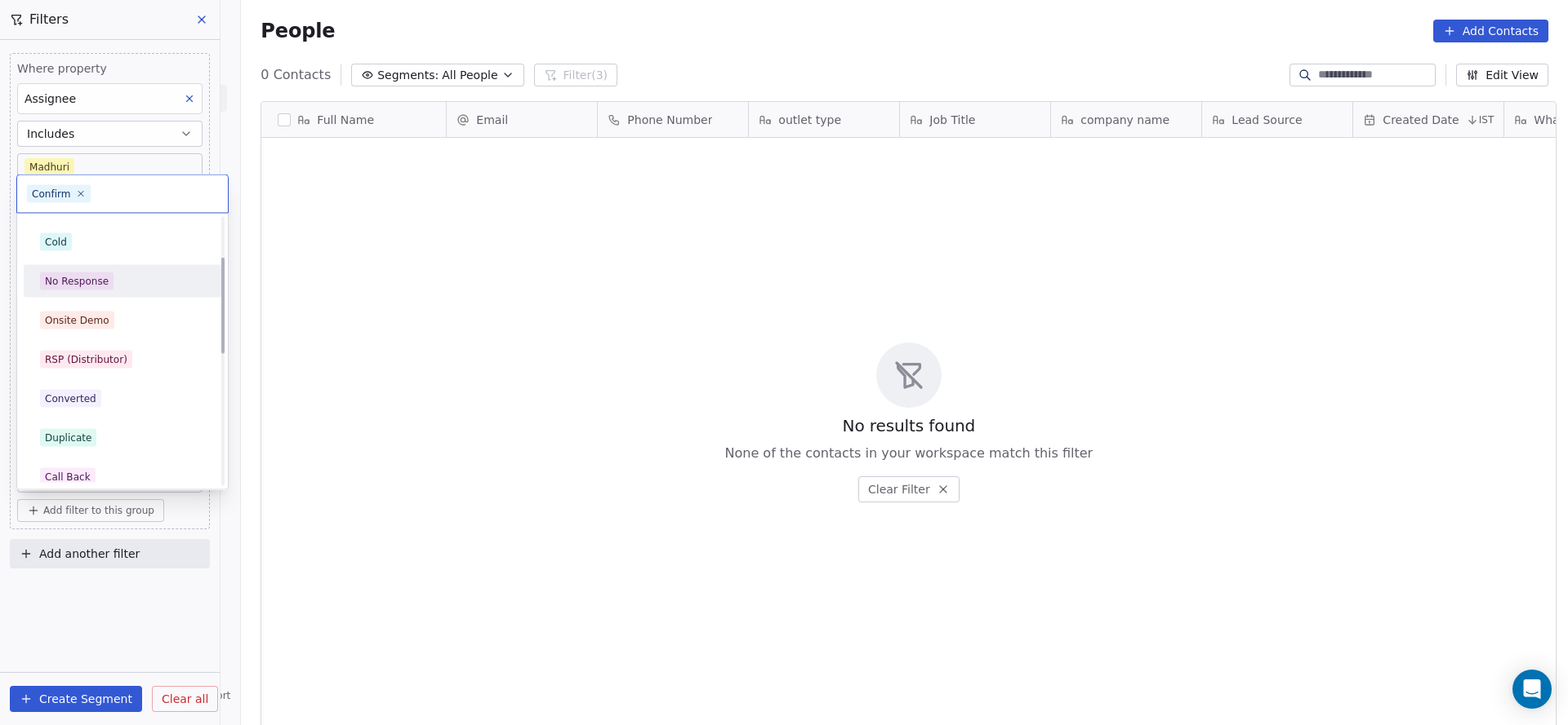
scroll to position [0, 0]
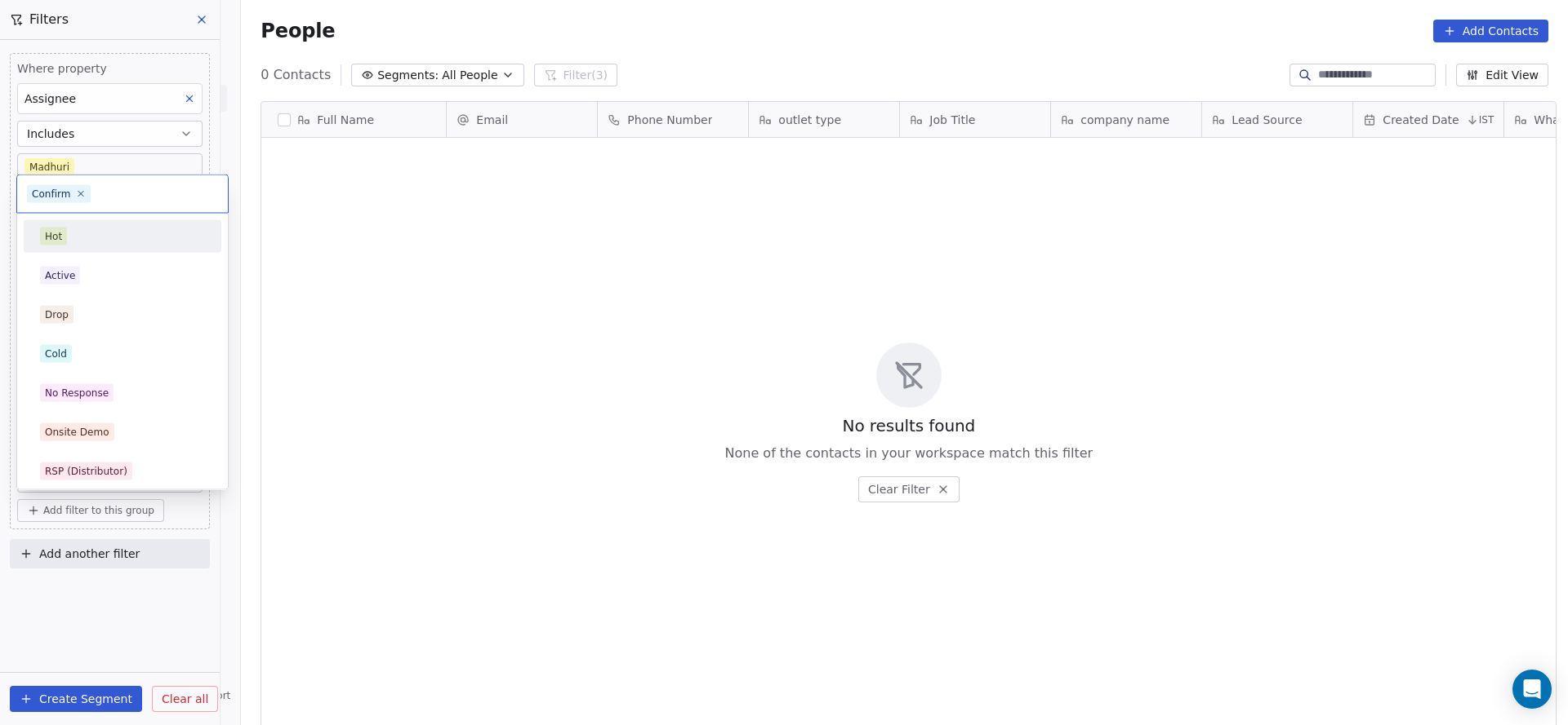
click at [132, 246] on div "Hot" at bounding box center [122, 236] width 184 height 27
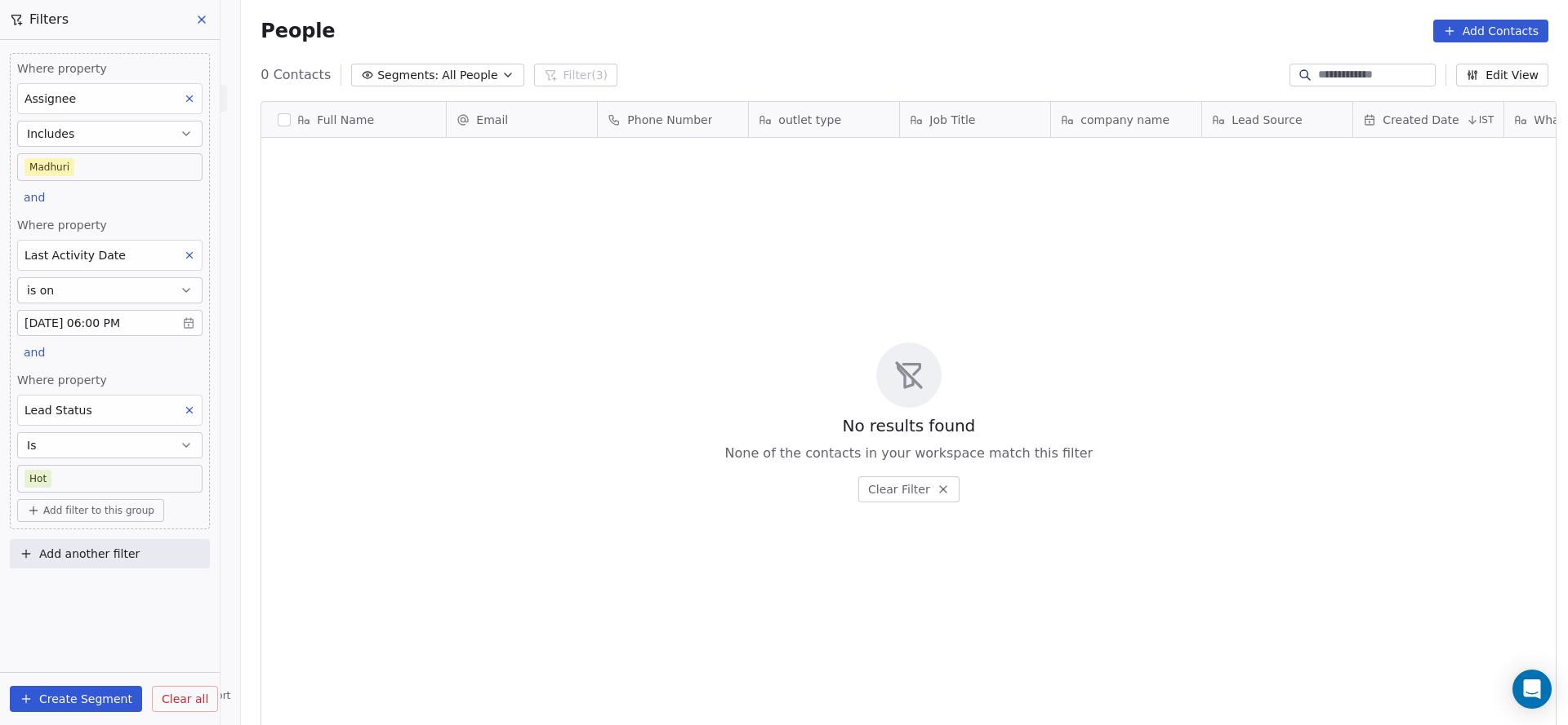
scroll to position [620, 1315]
click at [118, 481] on body "On2Cook India Pvt. Ltd. Contacts People Marketing Workflows Campaigns Sales Pip…" at bounding box center [784, 362] width 1568 height 725
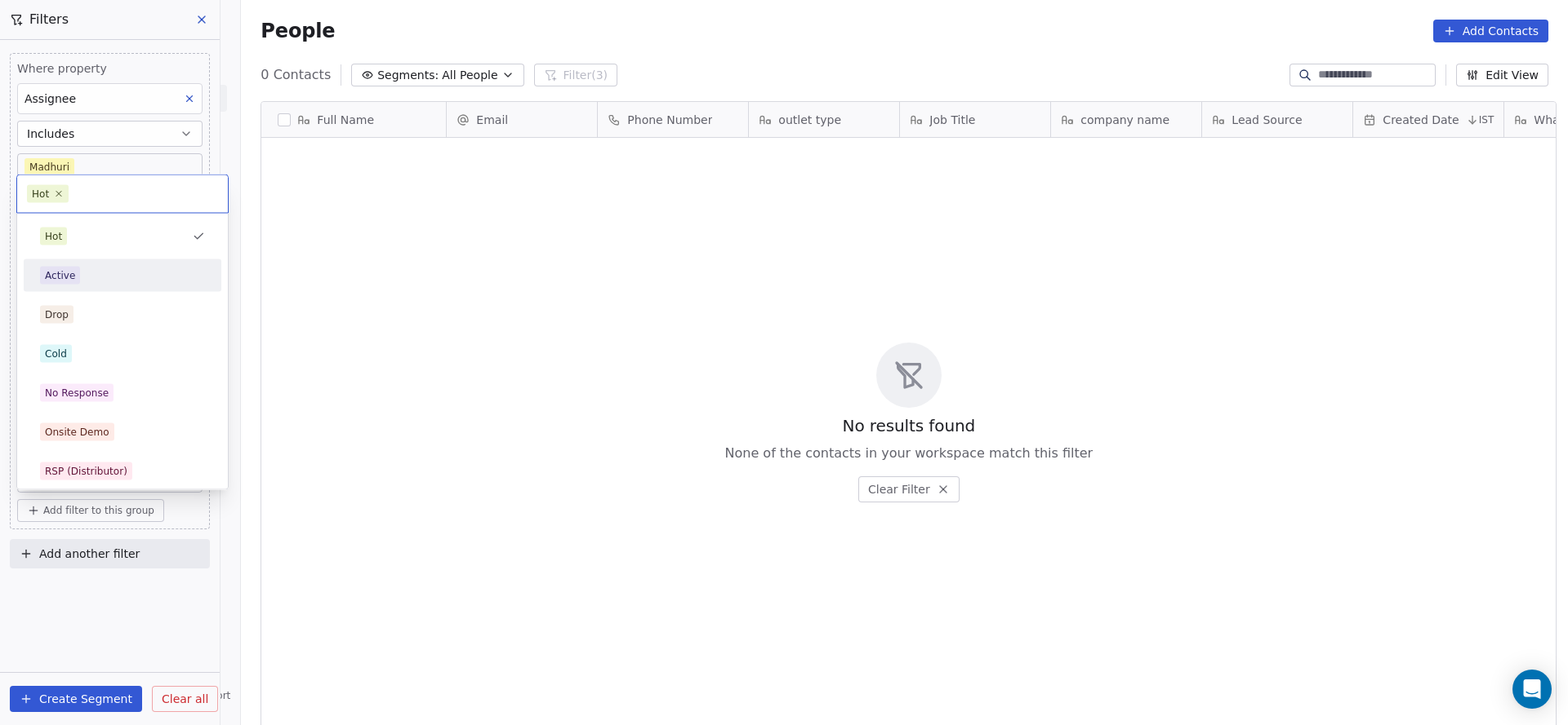
click at [81, 281] on div "Active" at bounding box center [123, 275] width 165 height 18
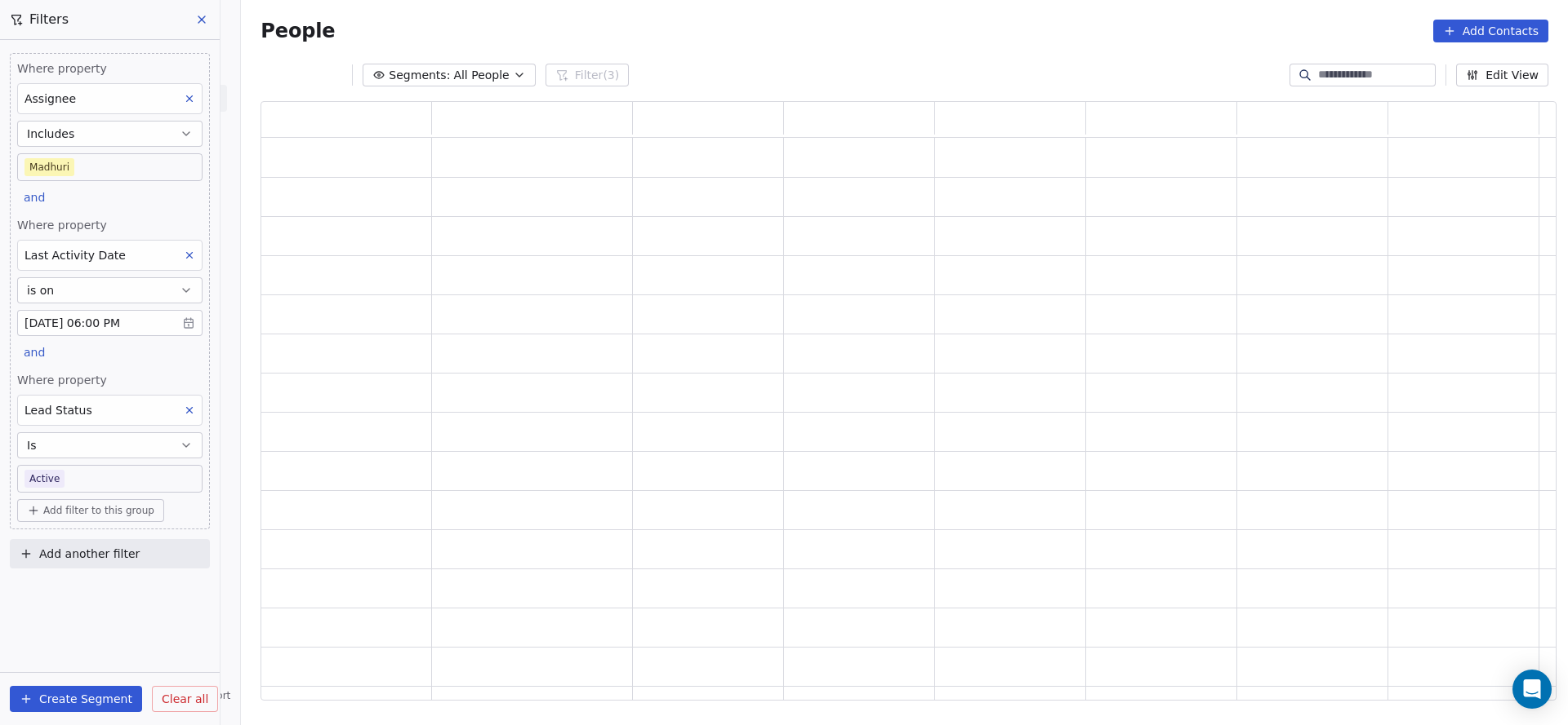
scroll to position [580, 1277]
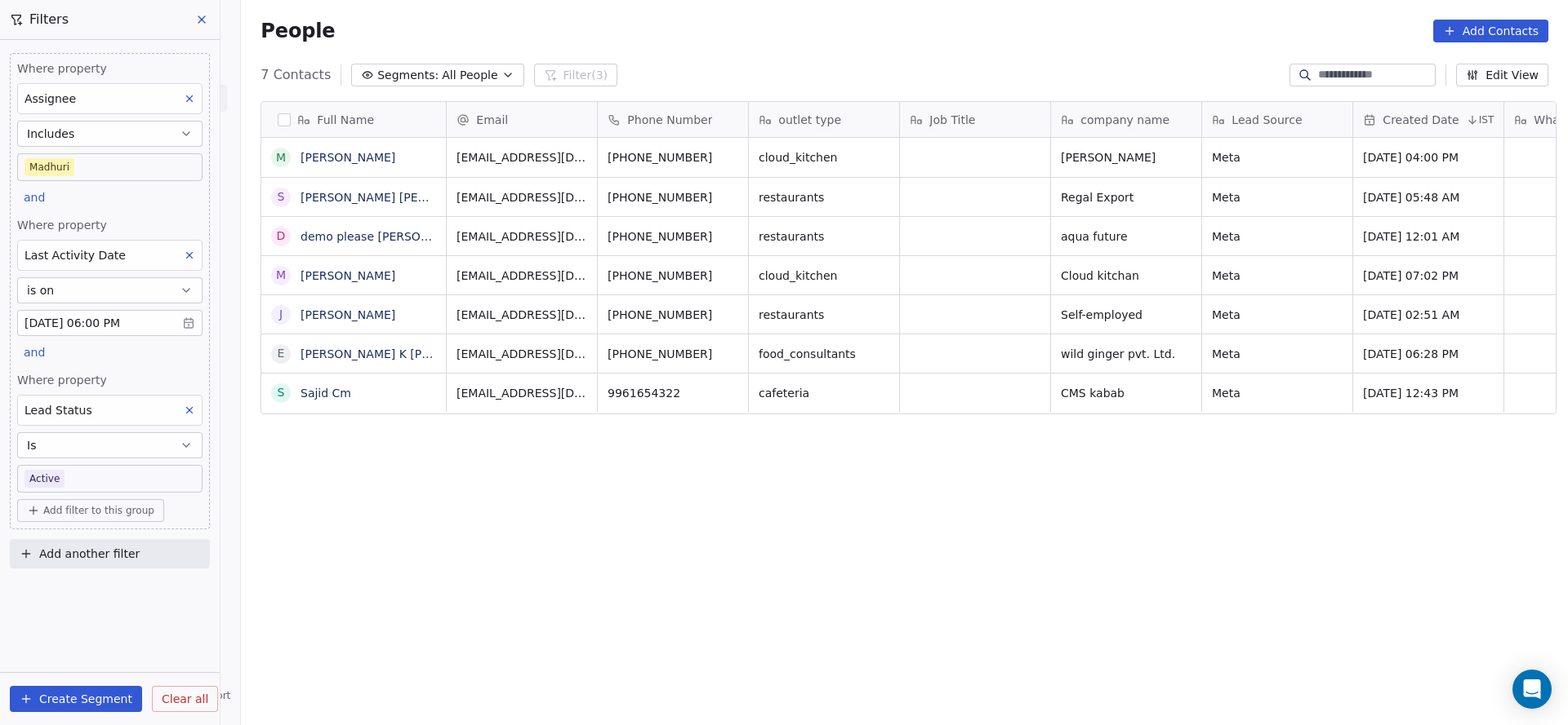
click at [106, 466] on body "On2Cook India Pvt. Ltd. Contacts People Marketing Workflows Campaigns Sales Pip…" at bounding box center [784, 362] width 1568 height 725
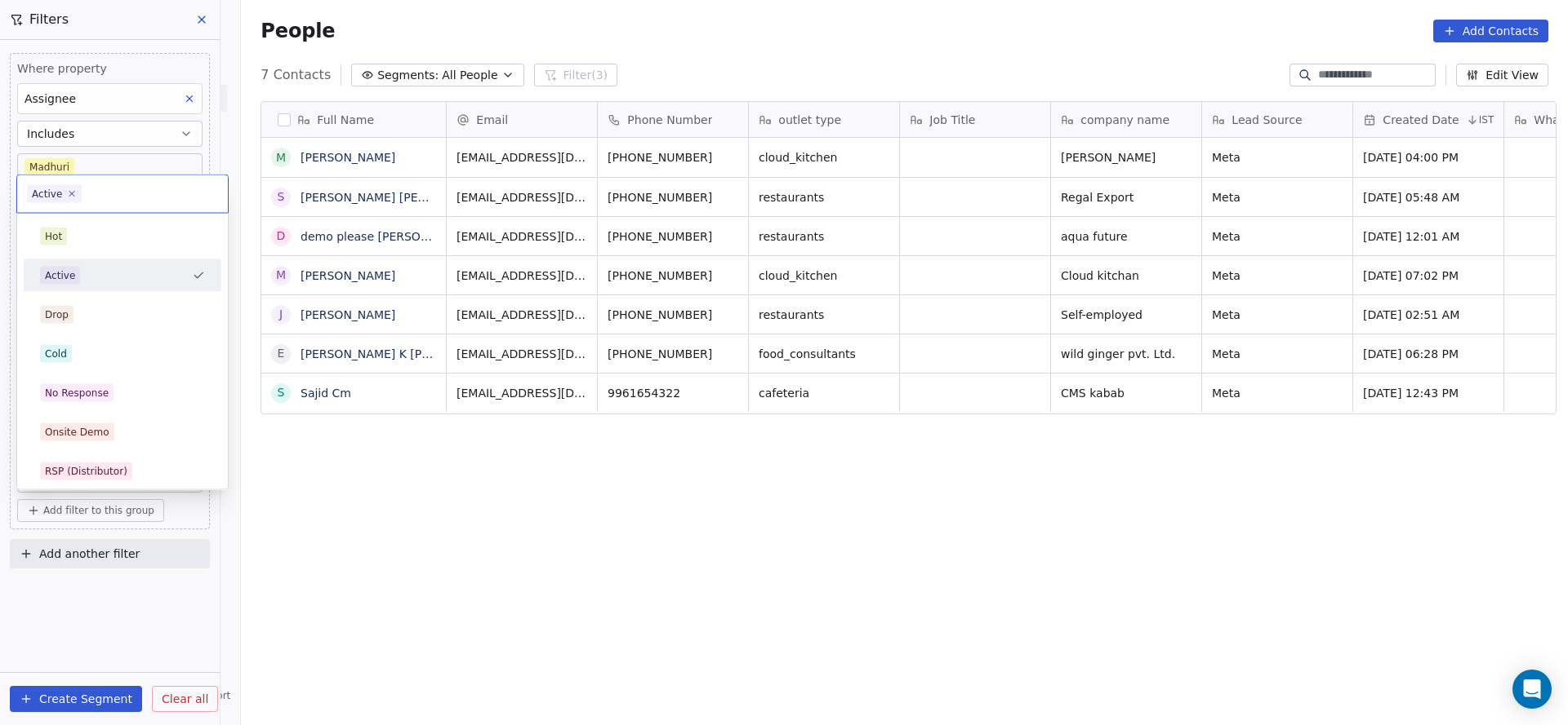
scroll to position [0, 0]
click at [117, 299] on div "Drop" at bounding box center [122, 315] width 198 height 32
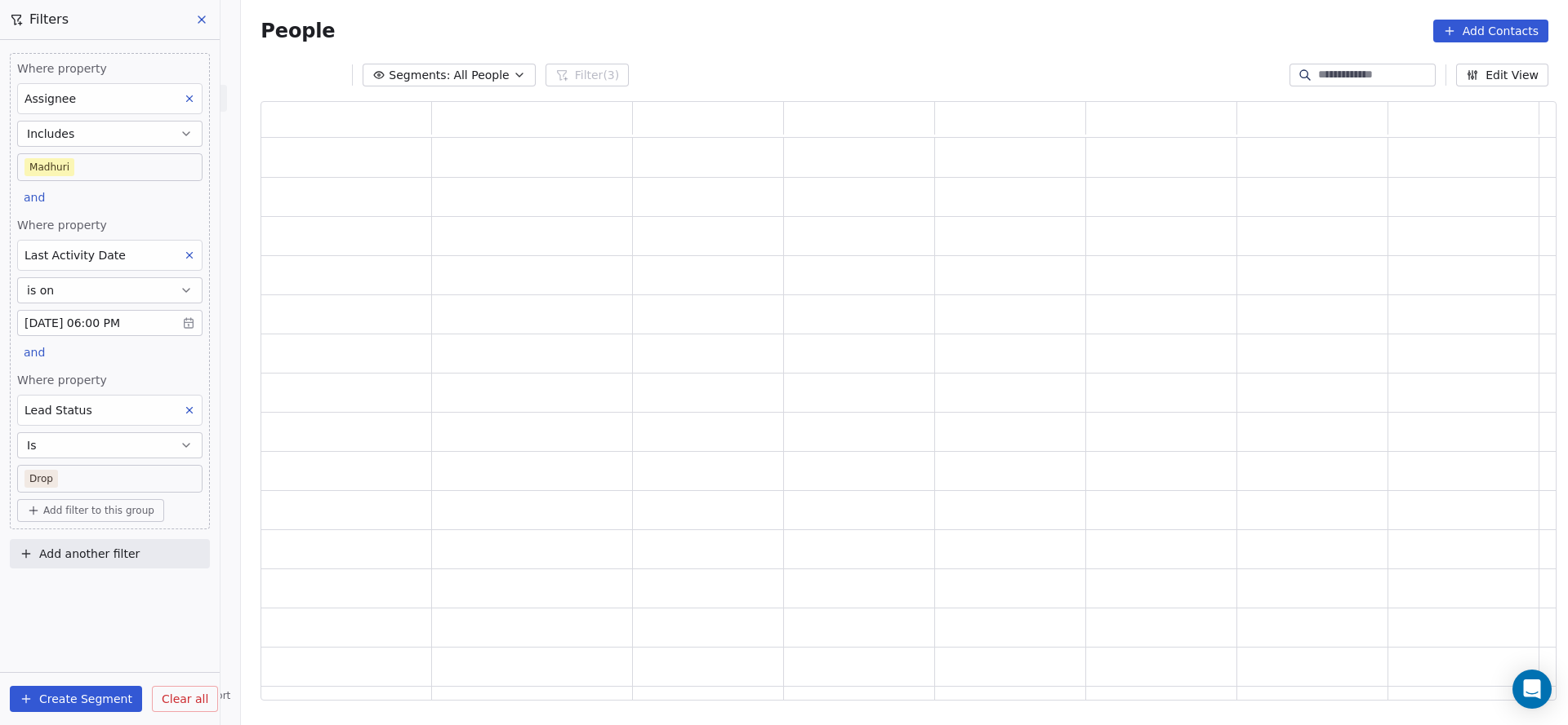
click at [116, 467] on body "On2Cook India Pvt. Ltd. Contacts People Marketing Workflows Campaigns Sales Pip…" at bounding box center [784, 362] width 1568 height 725
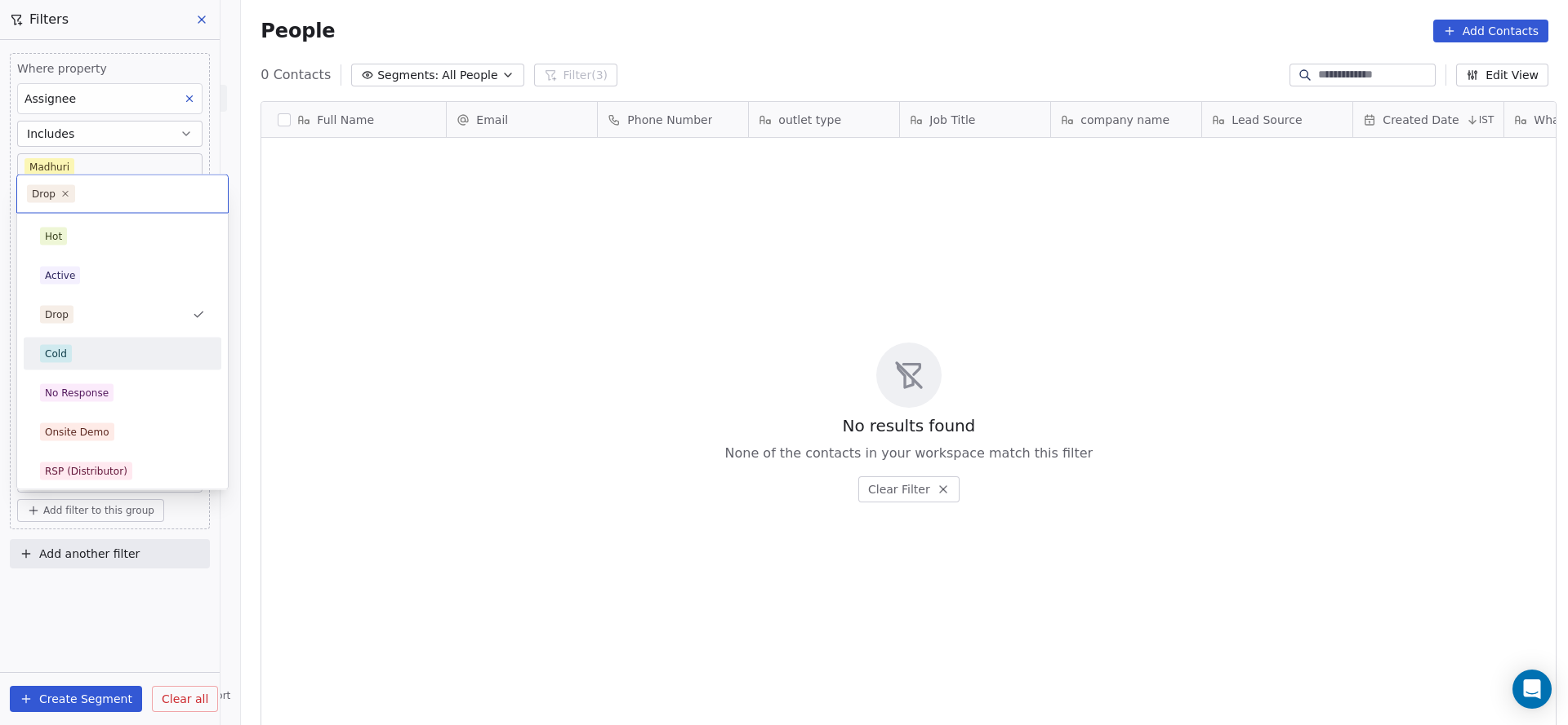
click at [107, 337] on div "Cold" at bounding box center [122, 353] width 198 height 32
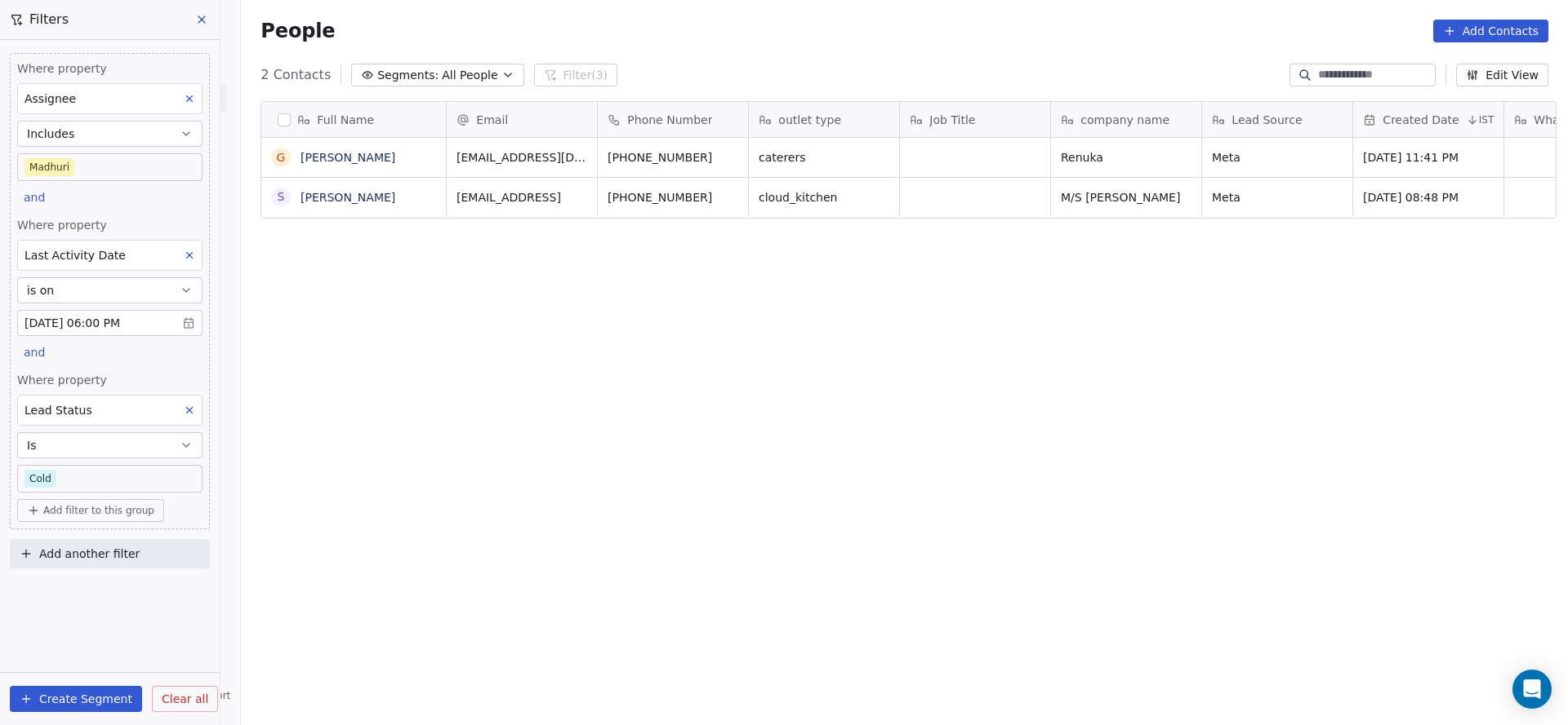
click at [103, 468] on body "On2Cook India Pvt. Ltd. Contacts People Marketing Workflows Campaigns Sales Pip…" at bounding box center [784, 362] width 1568 height 725
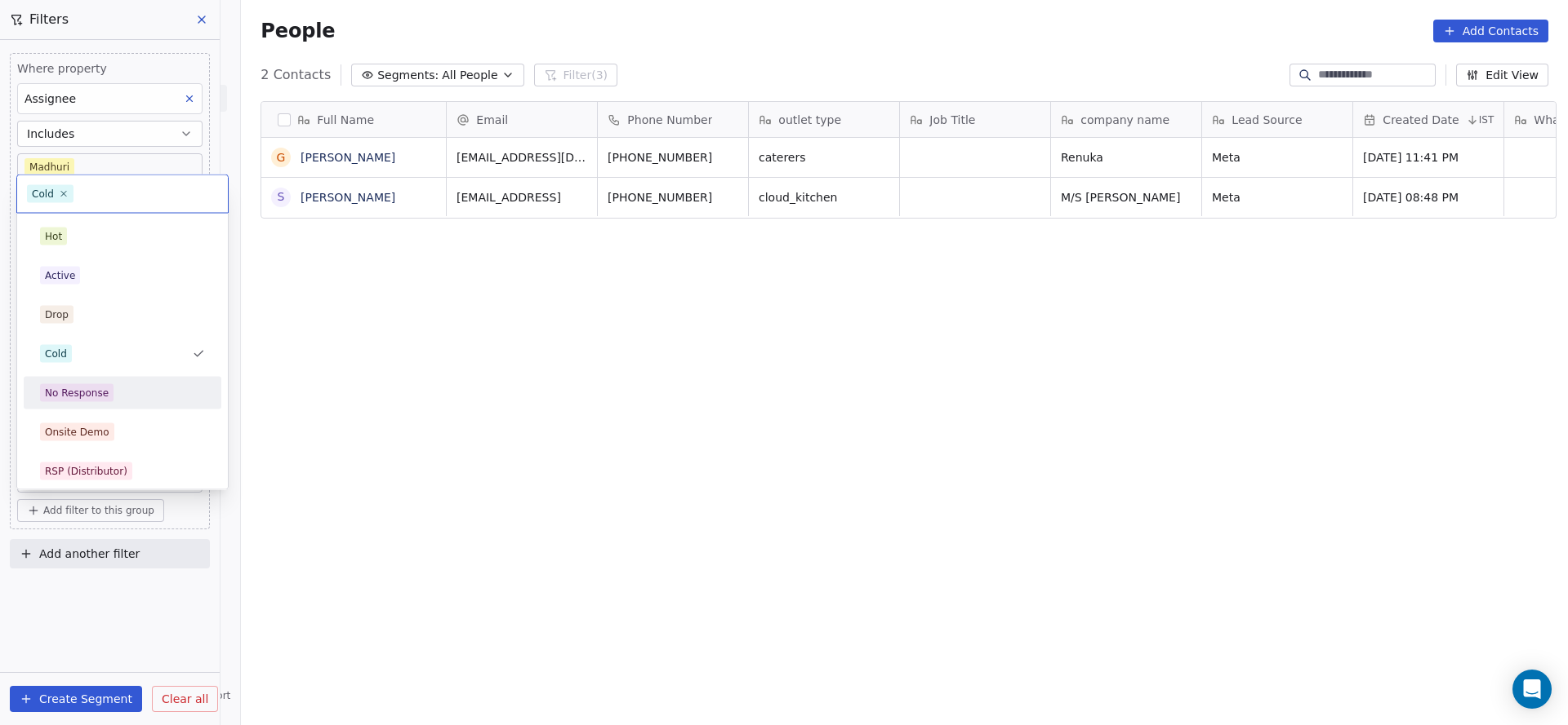
click at [101, 387] on div "No Response" at bounding box center [77, 393] width 64 height 15
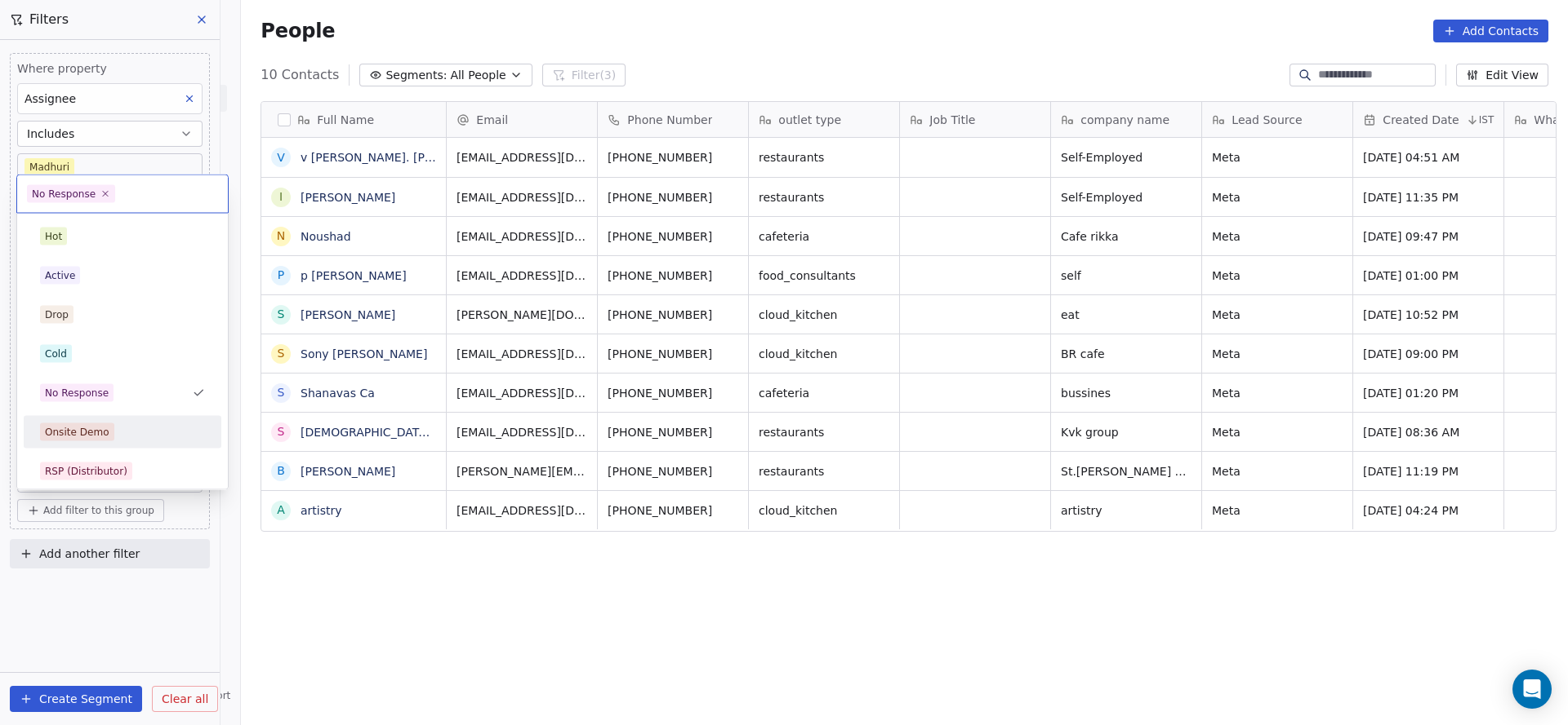
click at [102, 431] on div "Onsite Demo" at bounding box center [78, 432] width 65 height 15
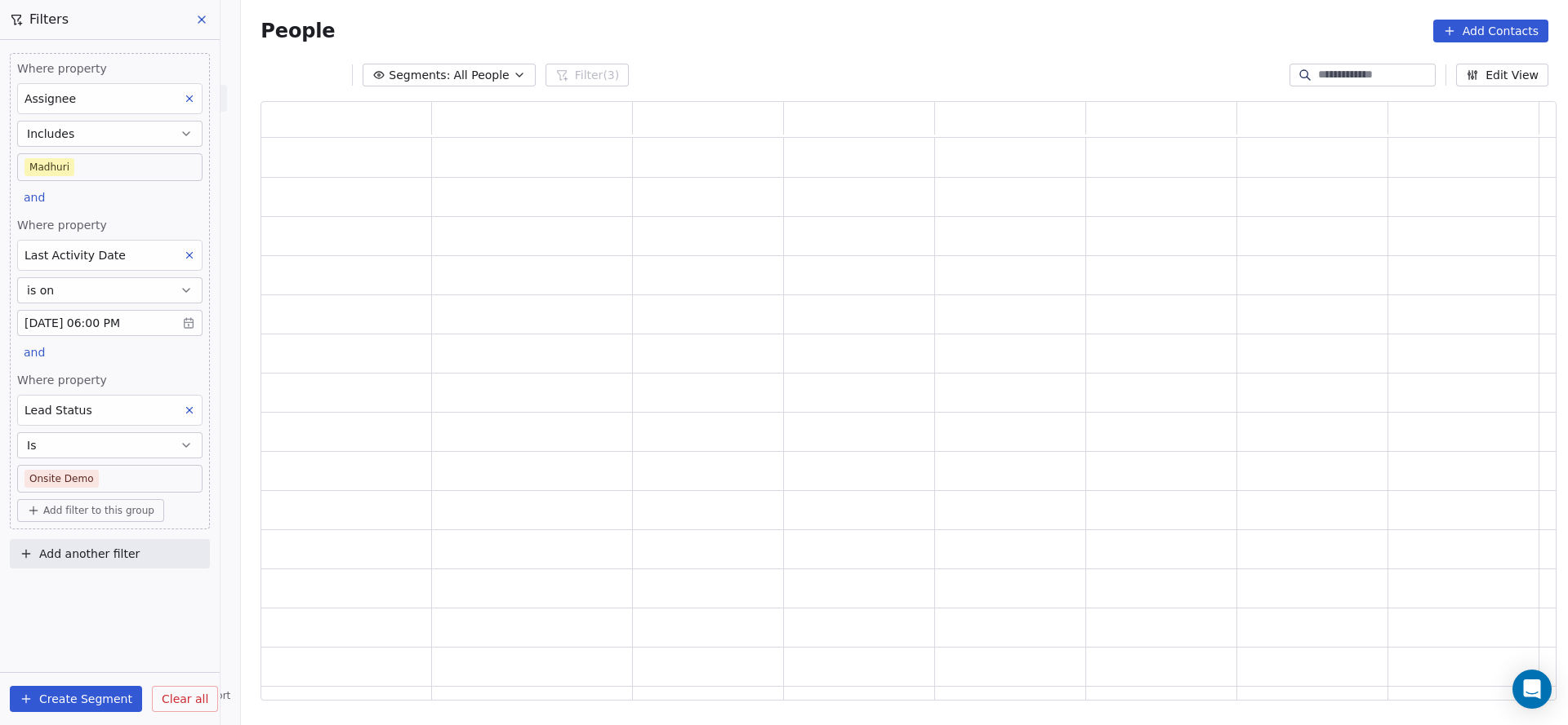
click at [103, 478] on body "On2Cook India Pvt. Ltd. Contacts People Marketing Workflows Campaigns Sales Pip…" at bounding box center [784, 362] width 1568 height 725
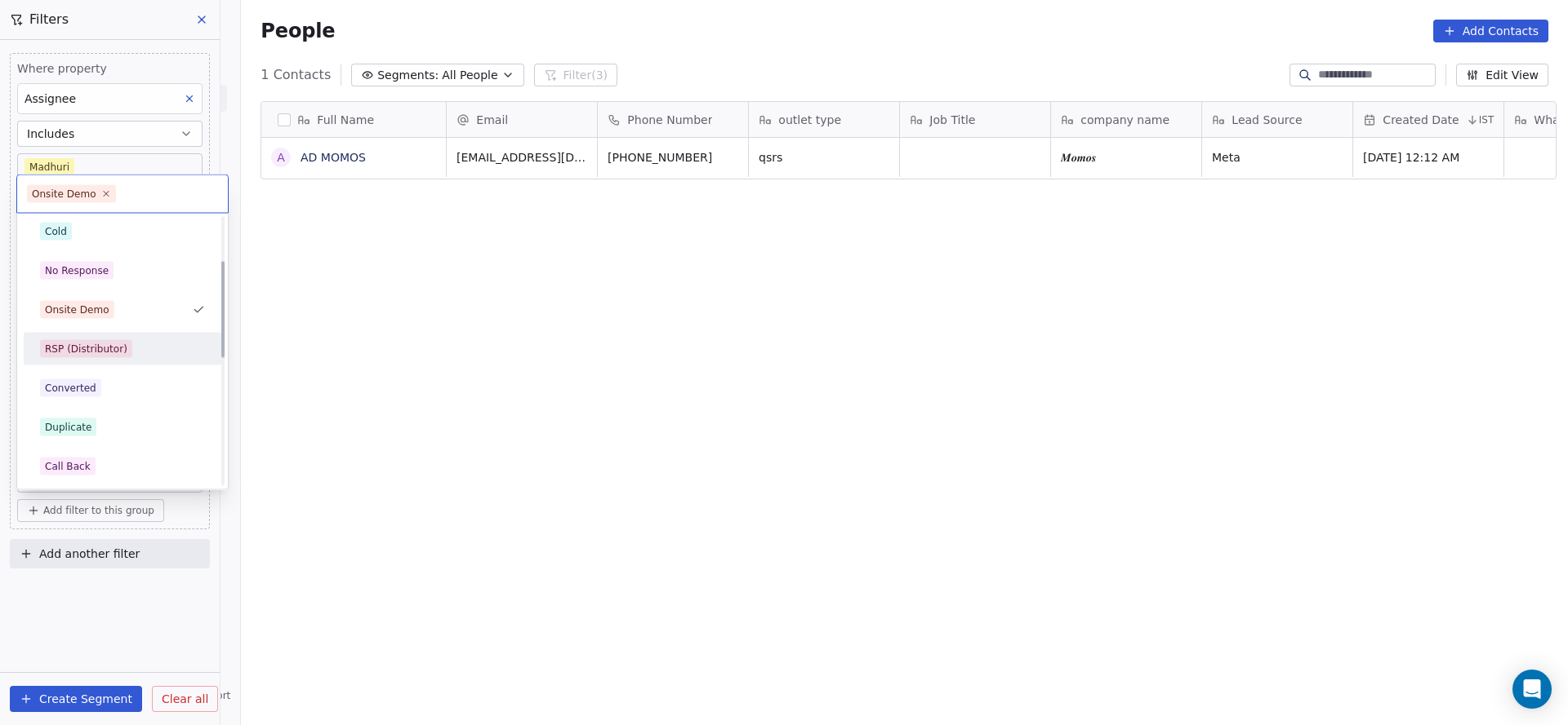
click at [120, 351] on div "RSP (Distributor)" at bounding box center [87, 349] width 83 height 15
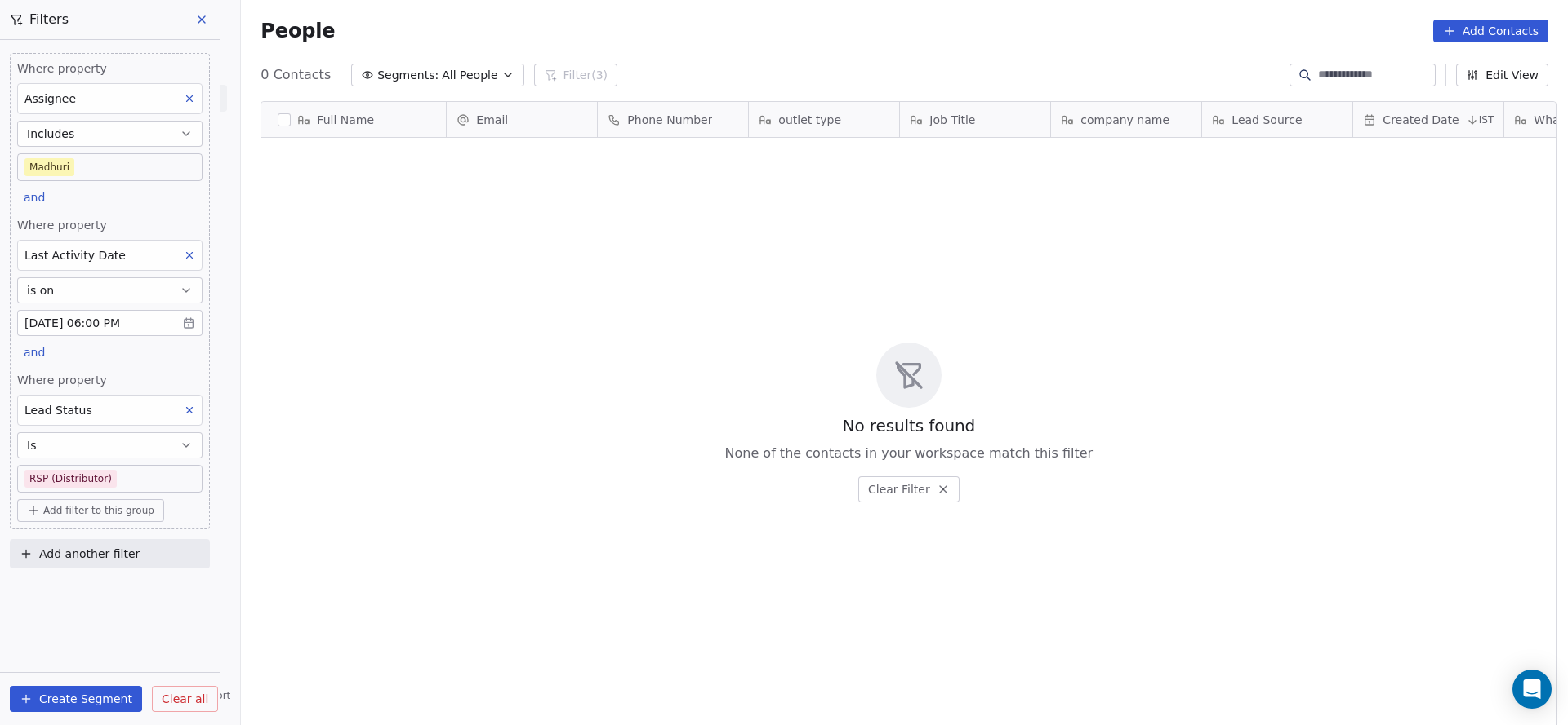
click at [105, 465] on body "On2Cook India Pvt. Ltd. Contacts People Marketing Workflows Campaigns Sales Pip…" at bounding box center [784, 362] width 1568 height 725
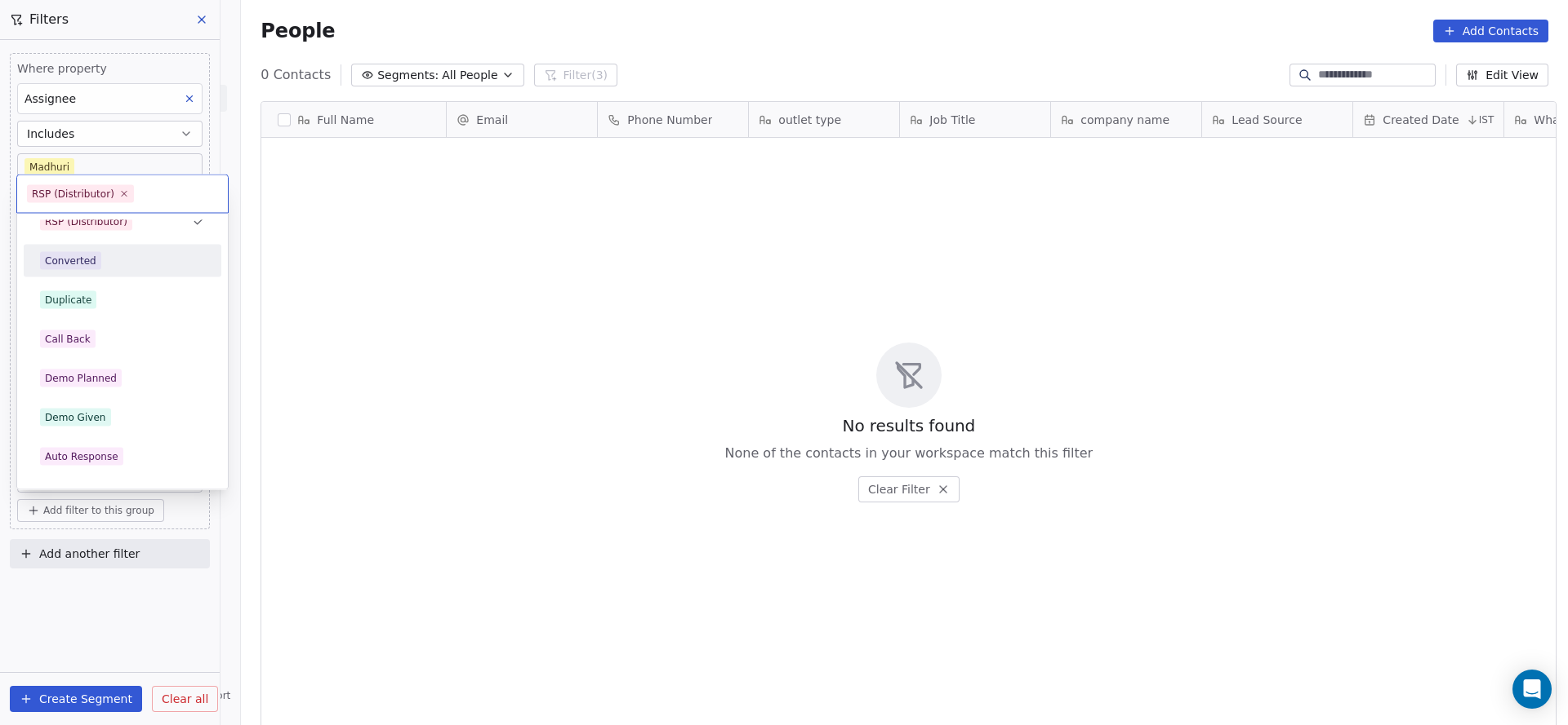
click at [108, 272] on div "Converted" at bounding box center [122, 261] width 184 height 27
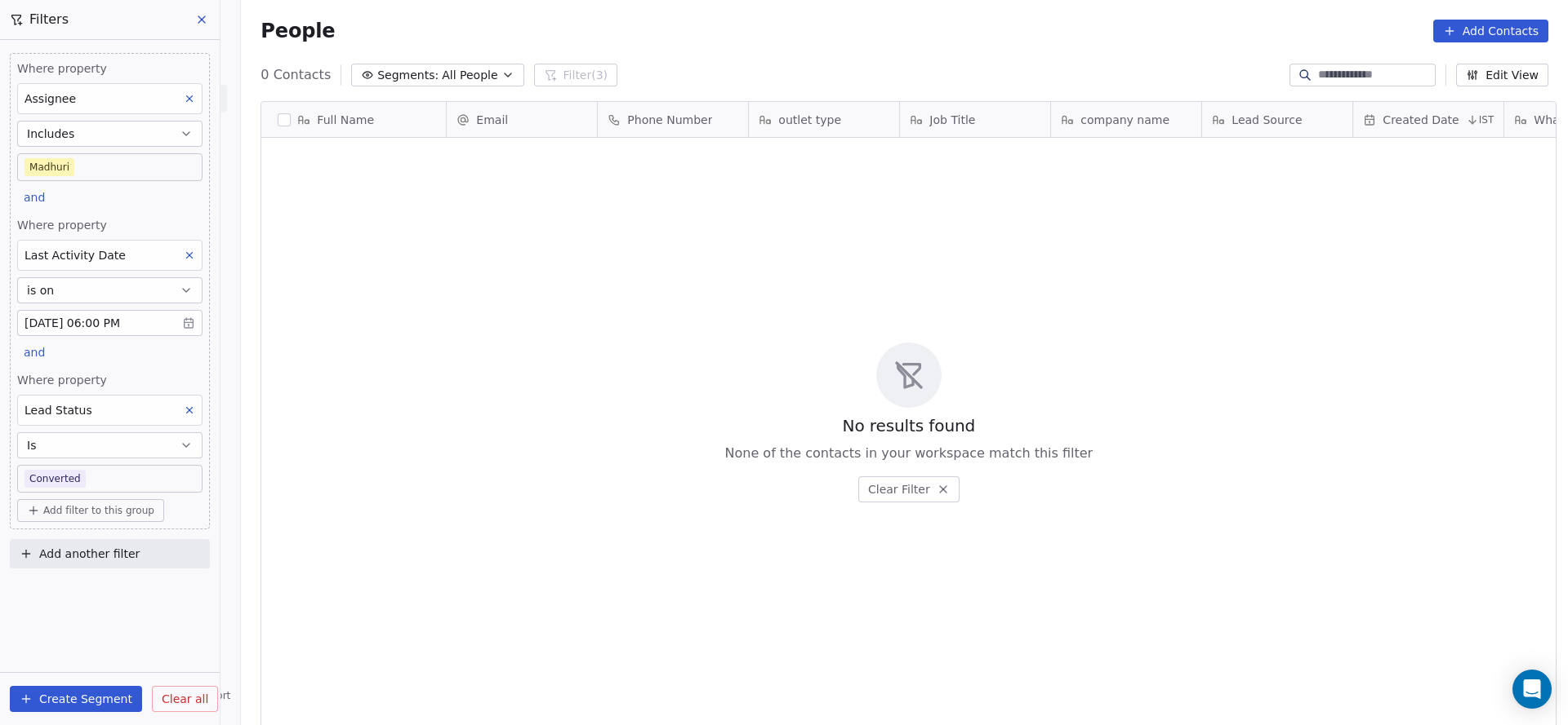
click at [117, 485] on body "On2Cook India Pvt. Ltd. Contacts People Marketing Workflows Campaigns Sales Pip…" at bounding box center [784, 362] width 1568 height 725
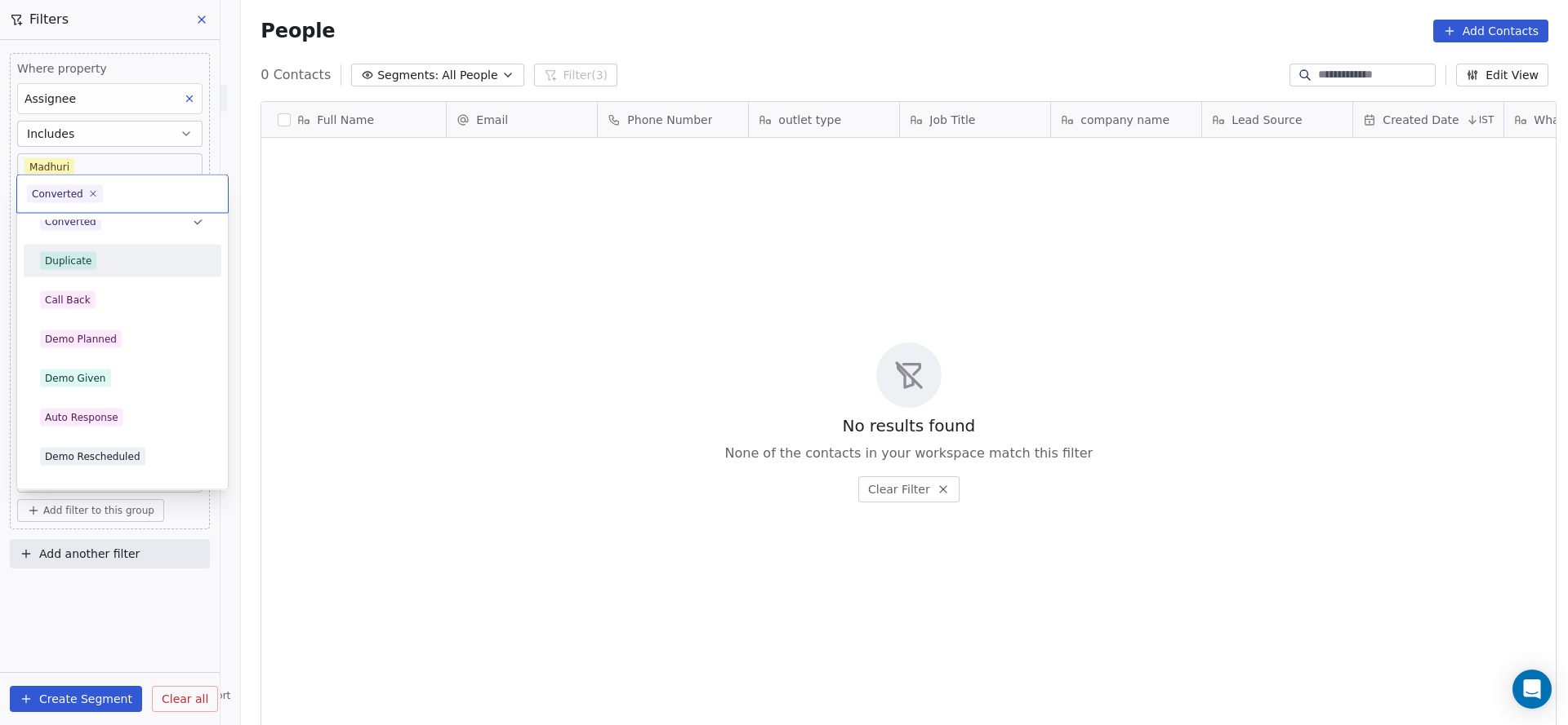
click at [140, 272] on div "Duplicate" at bounding box center [122, 261] width 184 height 27
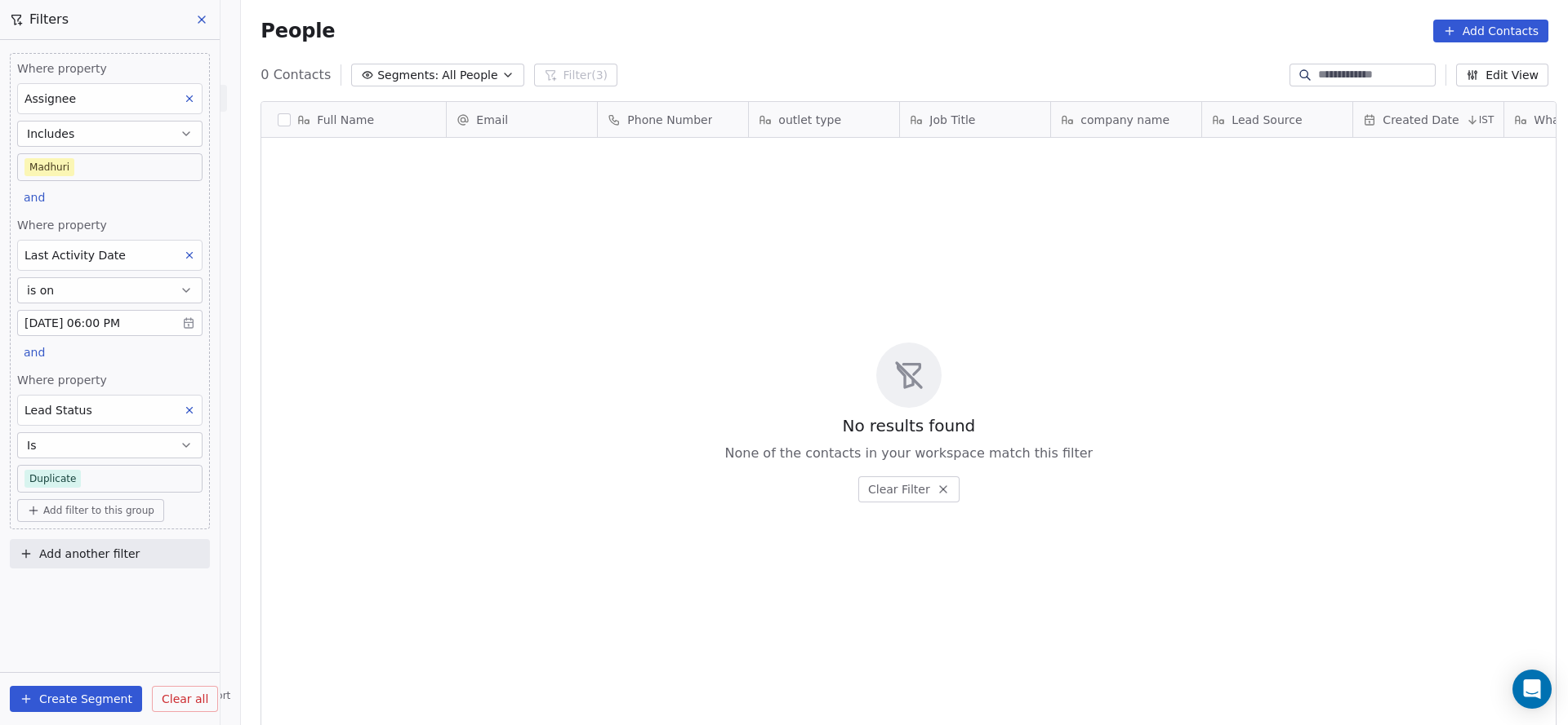
click at [130, 472] on body "On2Cook India Pvt. Ltd. Contacts People Marketing Workflows Campaigns Sales Pip…" at bounding box center [784, 362] width 1568 height 725
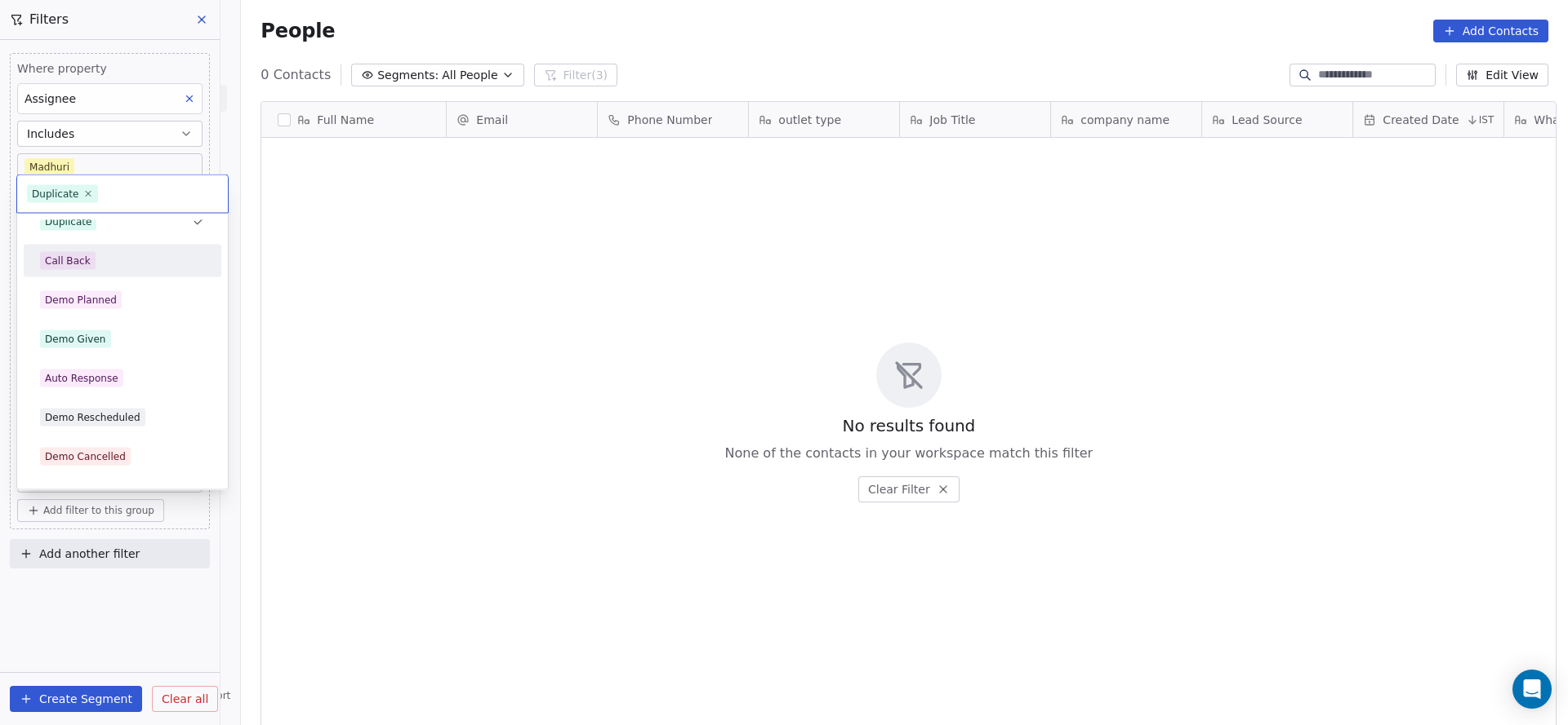
click at [117, 271] on div "Call Back" at bounding box center [122, 261] width 184 height 27
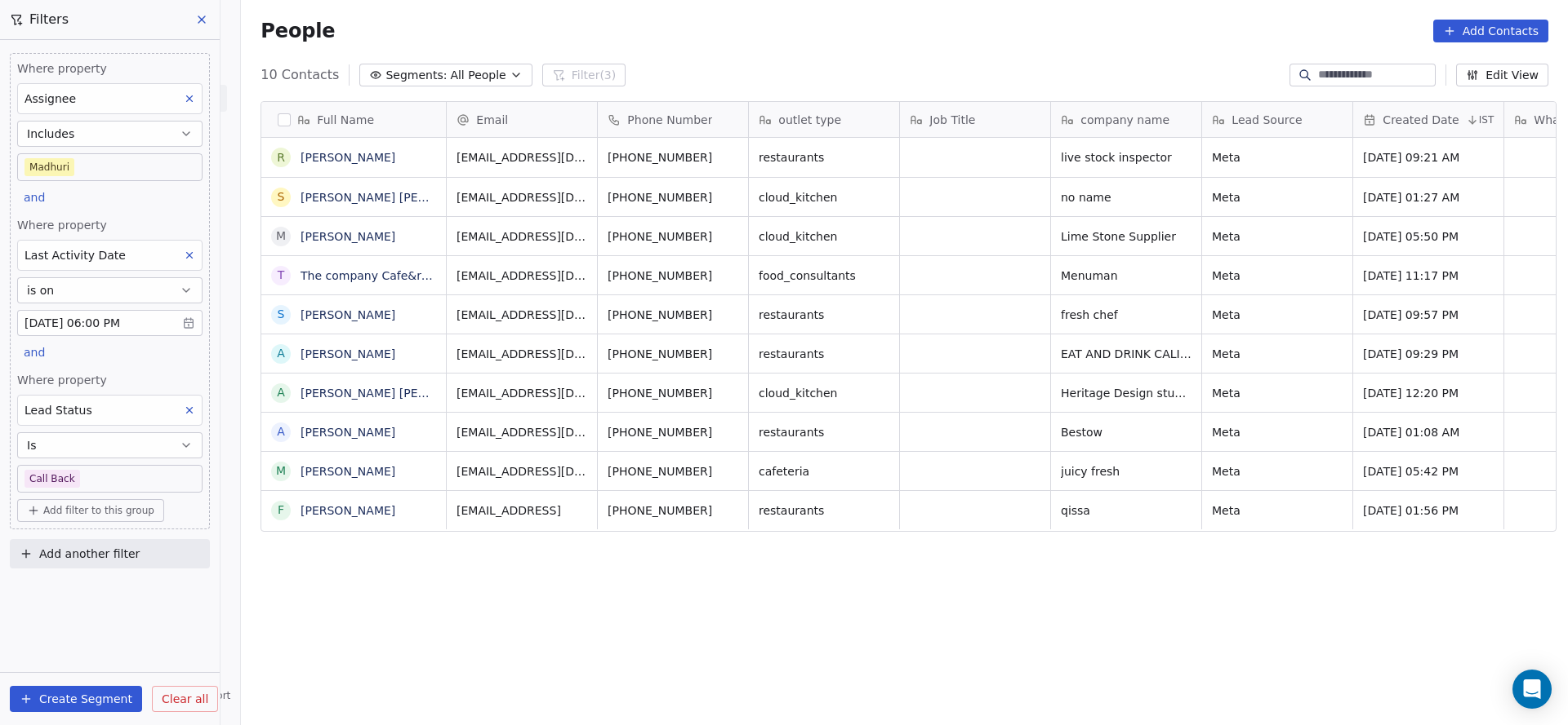
click at [103, 466] on body "On2Cook India Pvt. Ltd. Contacts People Marketing Workflows Campaigns Sales Pip…" at bounding box center [784, 362] width 1568 height 725
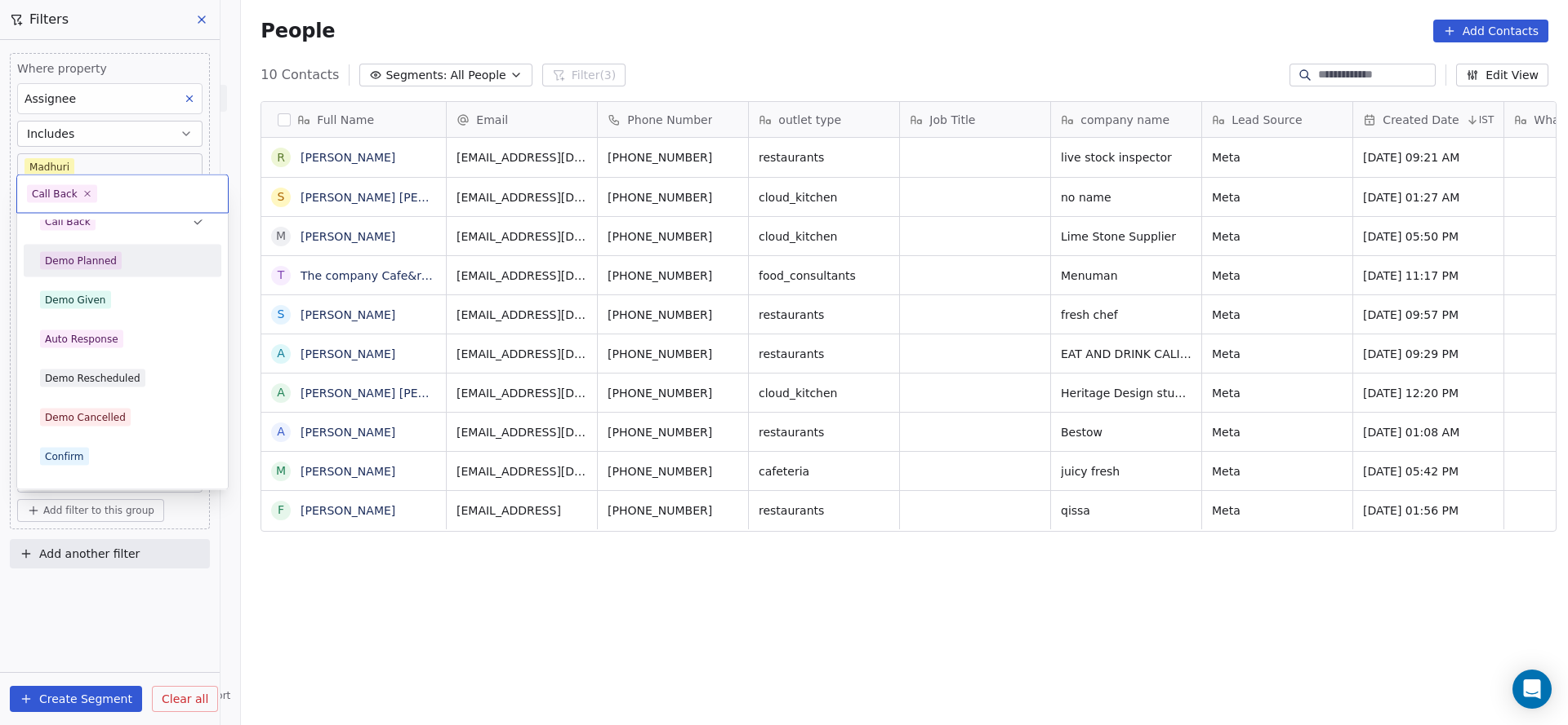
click at [126, 264] on div "Demo Planned" at bounding box center [123, 261] width 165 height 18
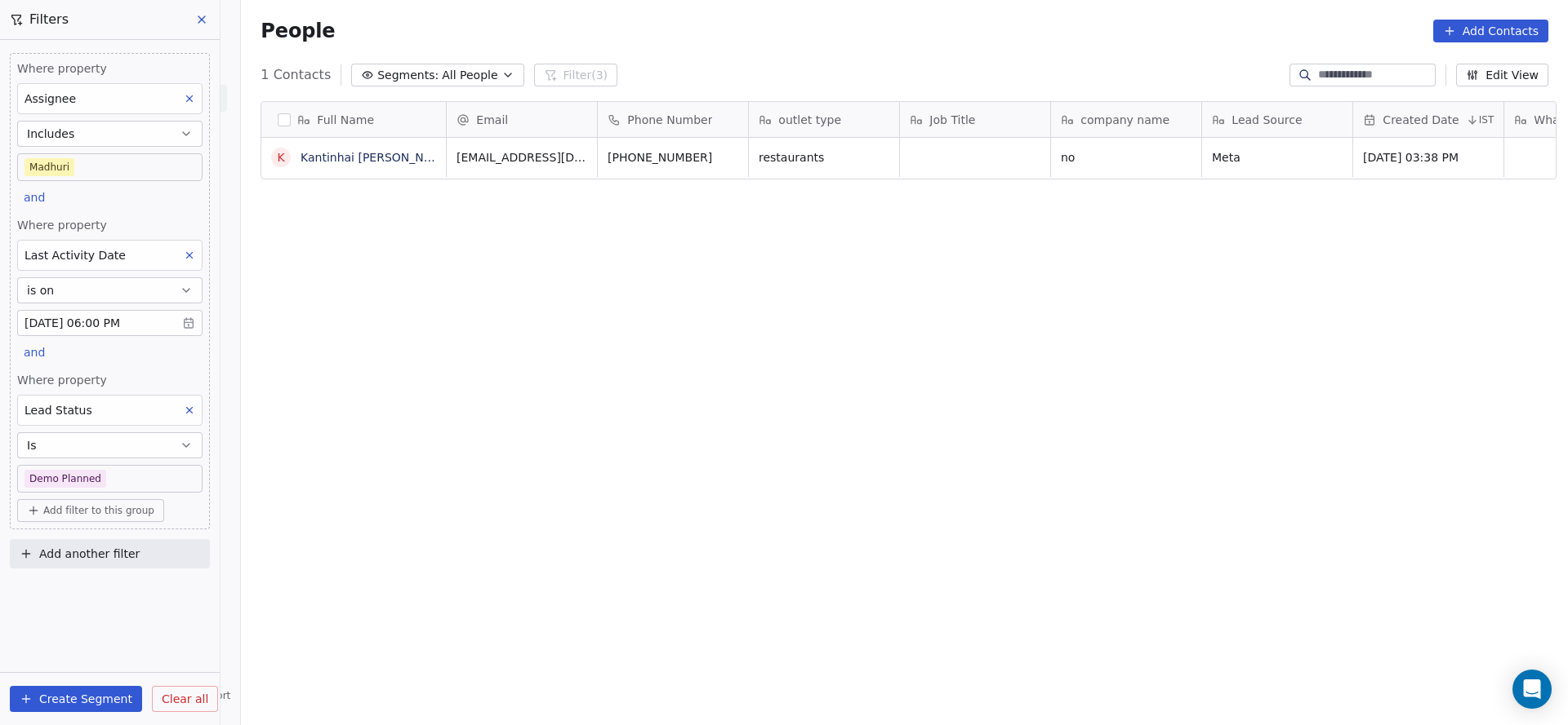
click at [107, 475] on body "On2Cook India Pvt. Ltd. Contacts People Marketing Workflows Campaigns Sales Pip…" at bounding box center [784, 362] width 1568 height 725
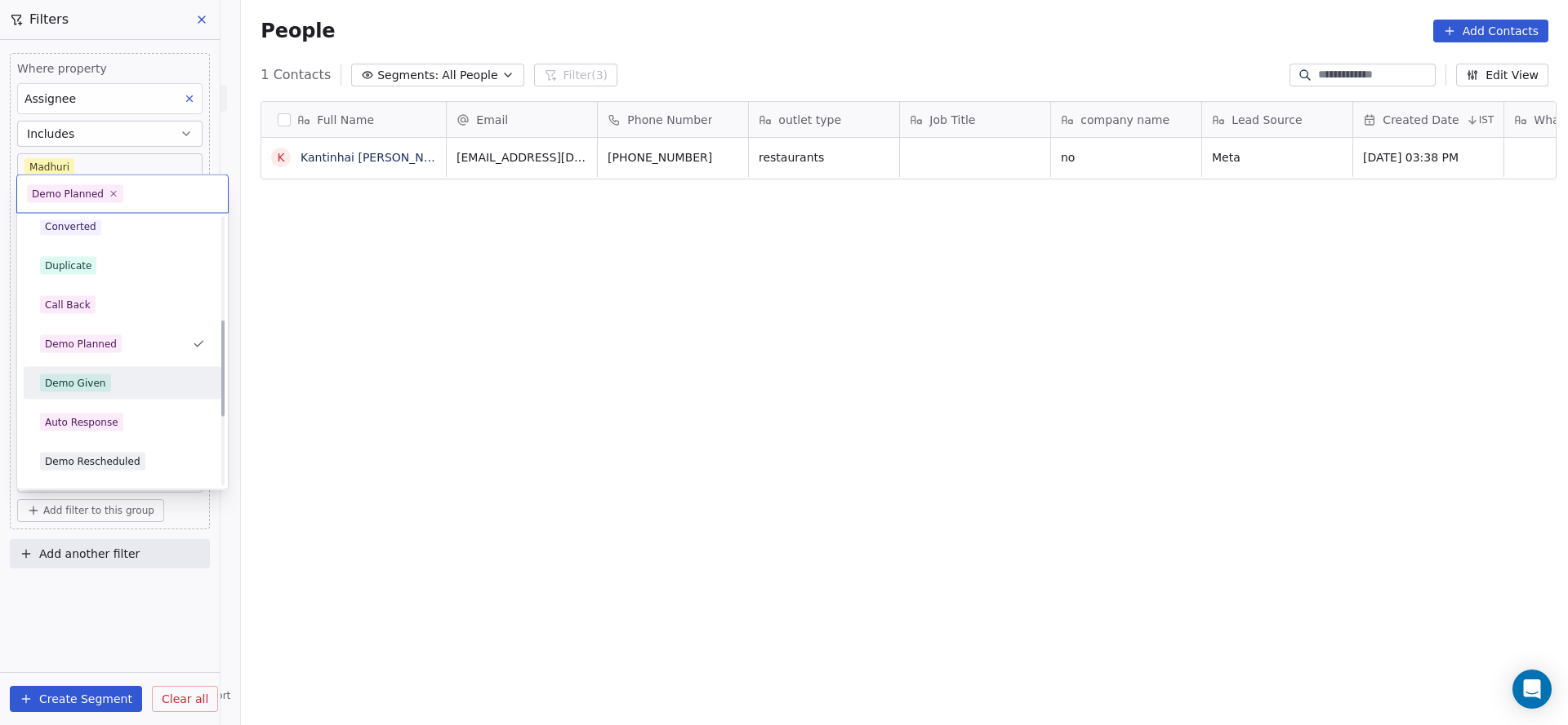
click at [115, 392] on div "Demo Given" at bounding box center [122, 384] width 184 height 27
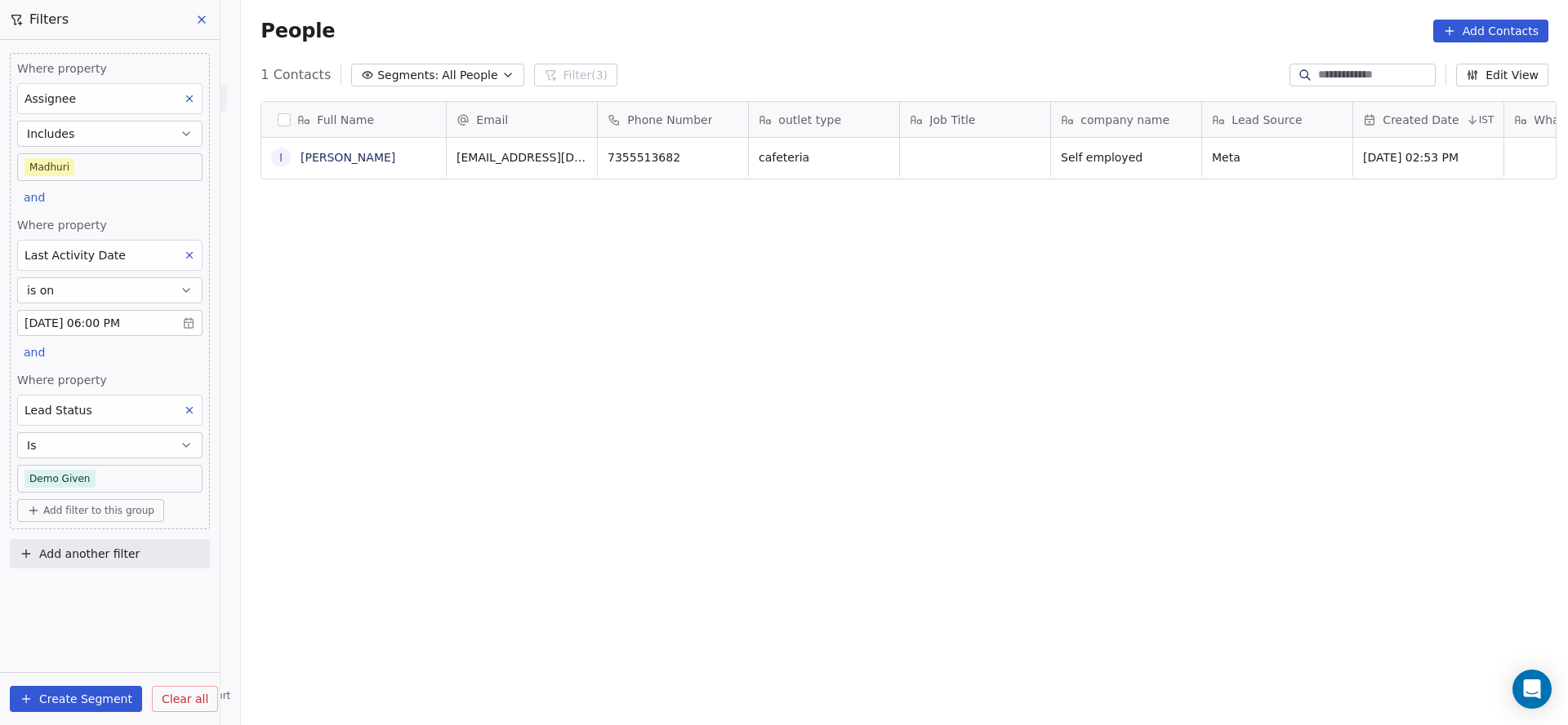
click at [108, 480] on body "On2Cook India Pvt. Ltd. Contacts People Marketing Workflows Campaigns Sales Pip…" at bounding box center [784, 362] width 1568 height 725
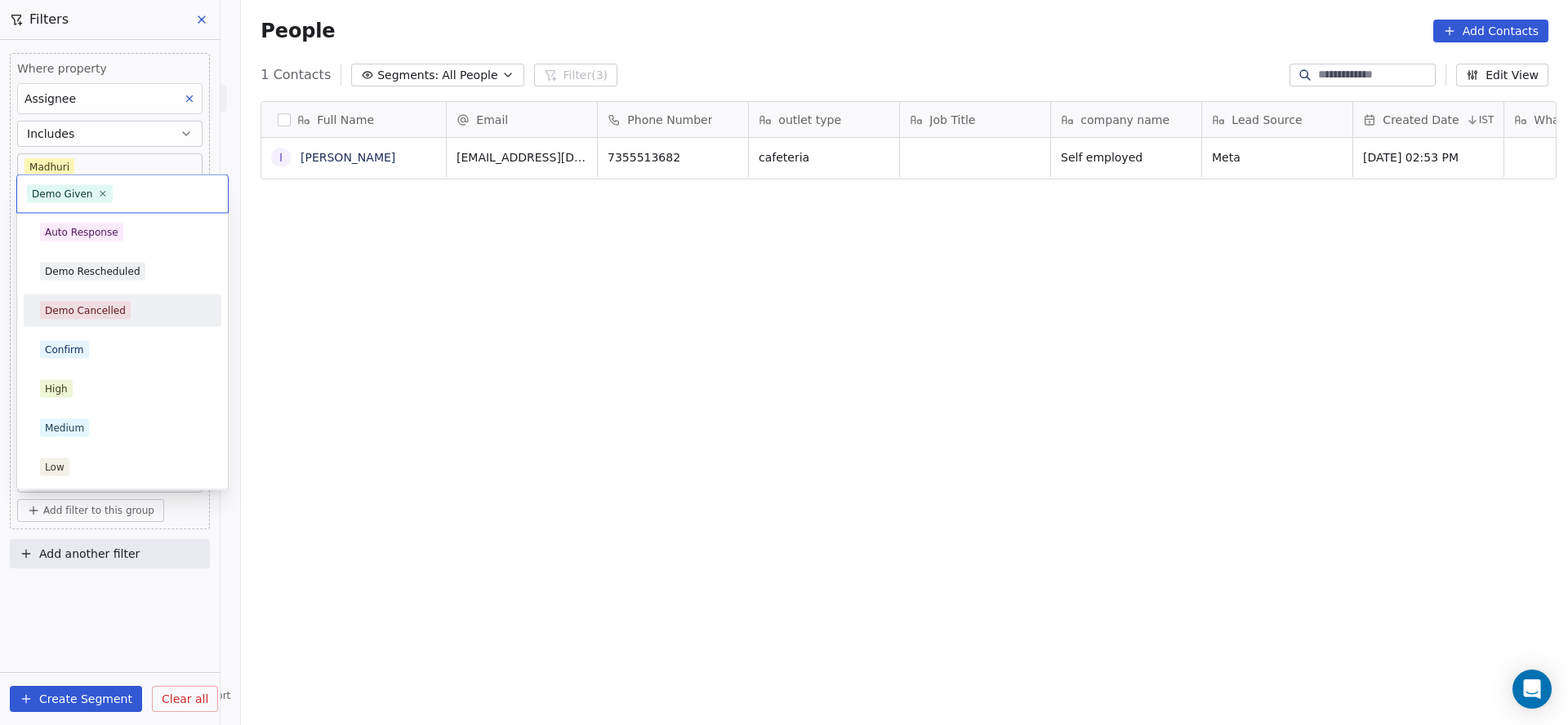
click at [130, 322] on div "Demo Cancelled" at bounding box center [122, 311] width 184 height 27
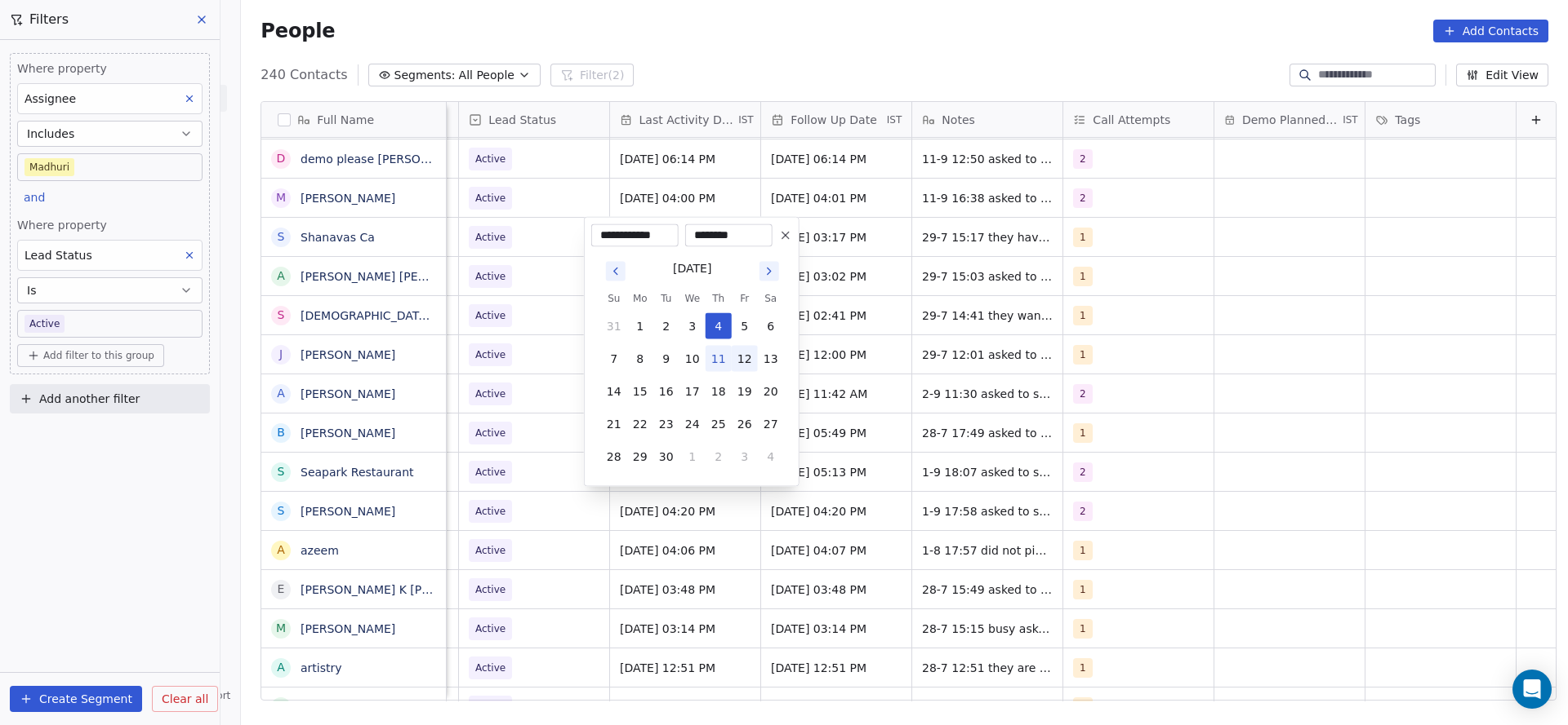
click at [731, 364] on button "12" at bounding box center [744, 359] width 27 height 27
click at [717, 365] on button "11" at bounding box center [719, 359] width 27 height 27
type input "**********"
click at [520, 348] on html "On2Cook India Pvt. Ltd. Contacts People Marketing Workflows Campaigns Sales Pip…" at bounding box center [784, 362] width 1568 height 725
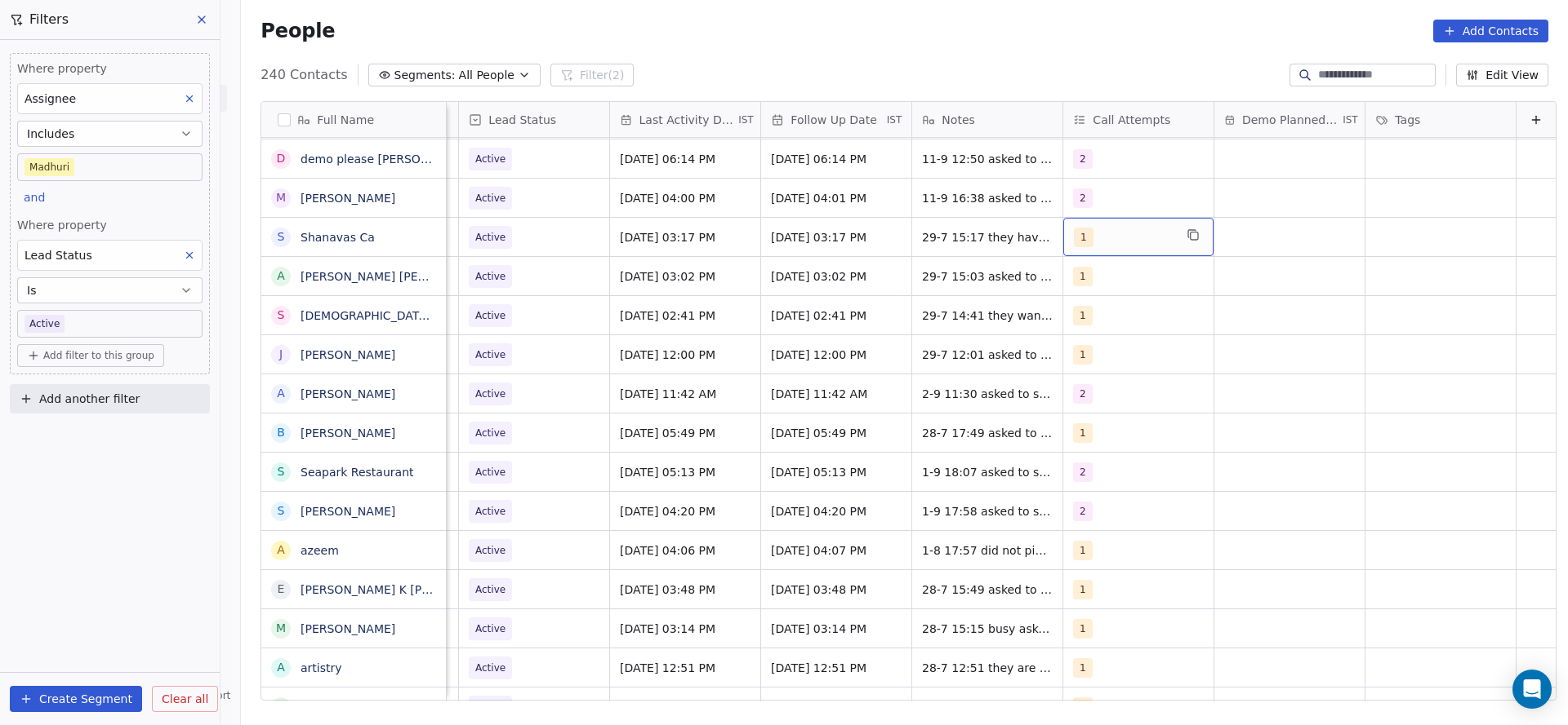
click at [1063, 252] on div "1" at bounding box center [1138, 236] width 151 height 38
click at [1075, 321] on div "2" at bounding box center [1142, 319] width 184 height 27
click at [1082, 287] on span "1" at bounding box center [1088, 279] width 17 height 18
click at [818, 319] on html "On2Cook India Pvt. Ltd. Contacts People Marketing Workflows Campaigns Sales Pip…" at bounding box center [784, 362] width 1568 height 725
click at [931, 236] on span "29-7 15:17 they have cafeteria details shared" at bounding box center [1019, 241] width 194 height 32
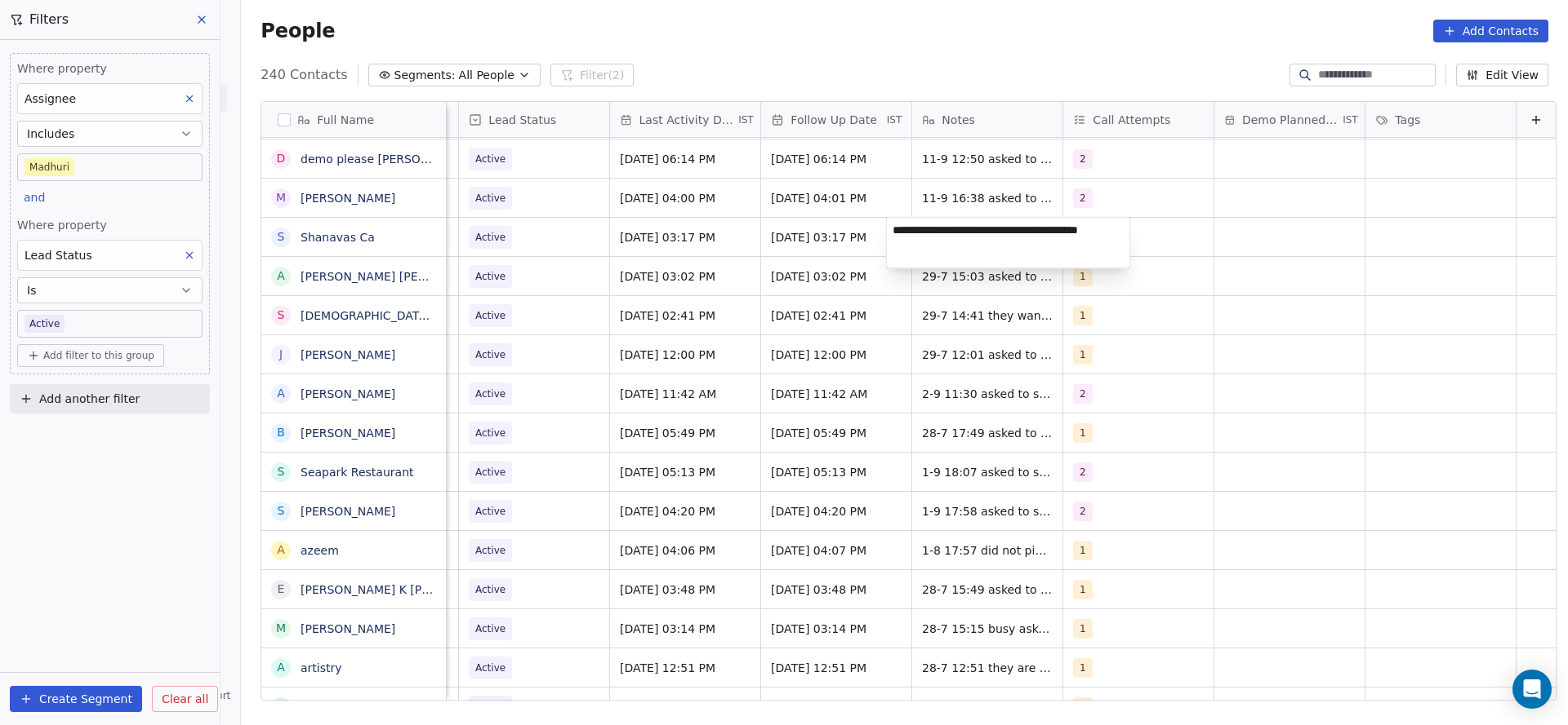
click at [888, 229] on textarea "**********" at bounding box center [1008, 242] width 243 height 50
type textarea "**********"
click at [614, 266] on html "On2Cook India Pvt. Ltd. Contacts People Marketing Workflows Campaigns Sales Pip…" at bounding box center [784, 362] width 1568 height 725
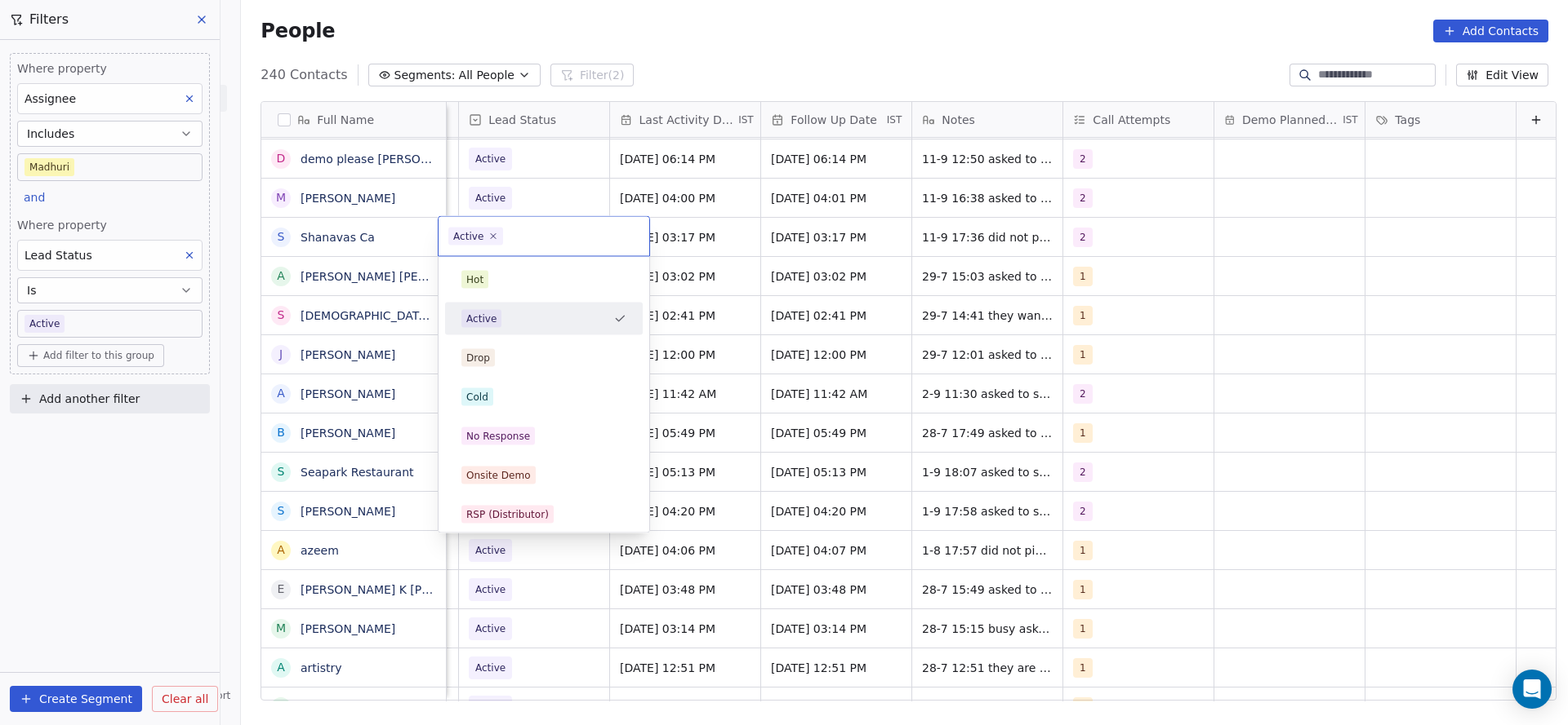
scroll to position [0, 2114]
click at [565, 430] on div "No Response" at bounding box center [544, 437] width 165 height 18
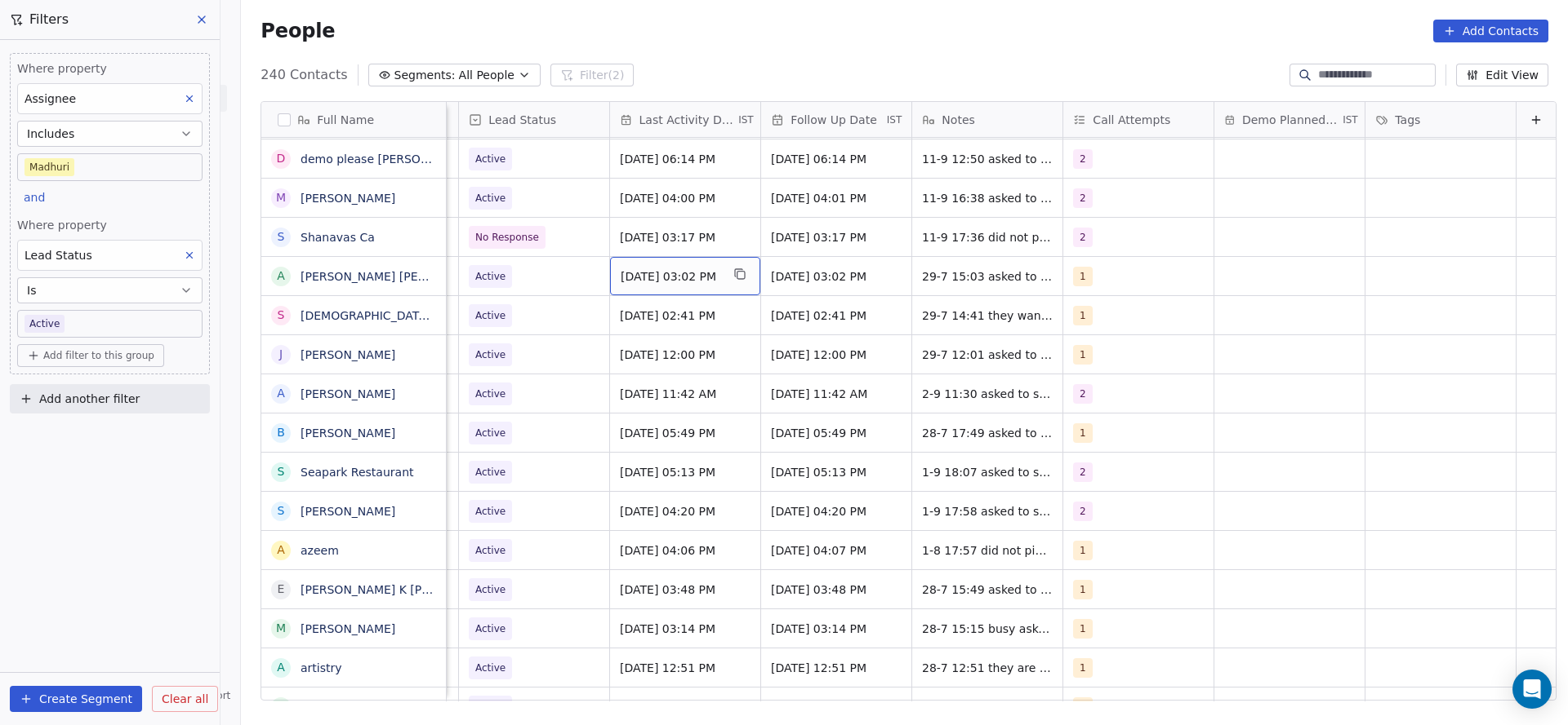
click at [682, 278] on span "[DATE] 03:02 PM" at bounding box center [669, 276] width 99 height 17
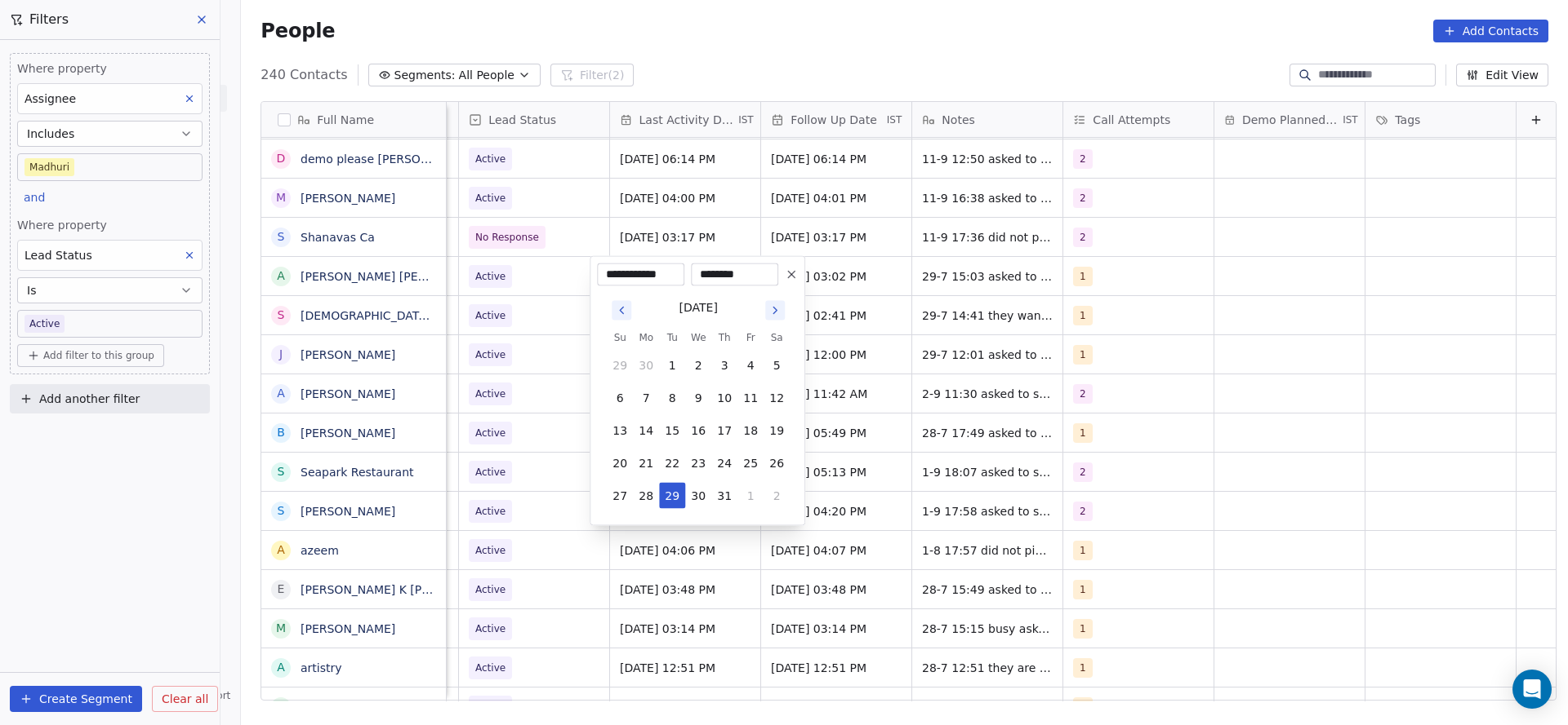
click at [536, 295] on html "On2Cook India Pvt. Ltd. Contacts People Marketing Workflows Campaigns Sales Pip…" at bounding box center [784, 362] width 1568 height 725
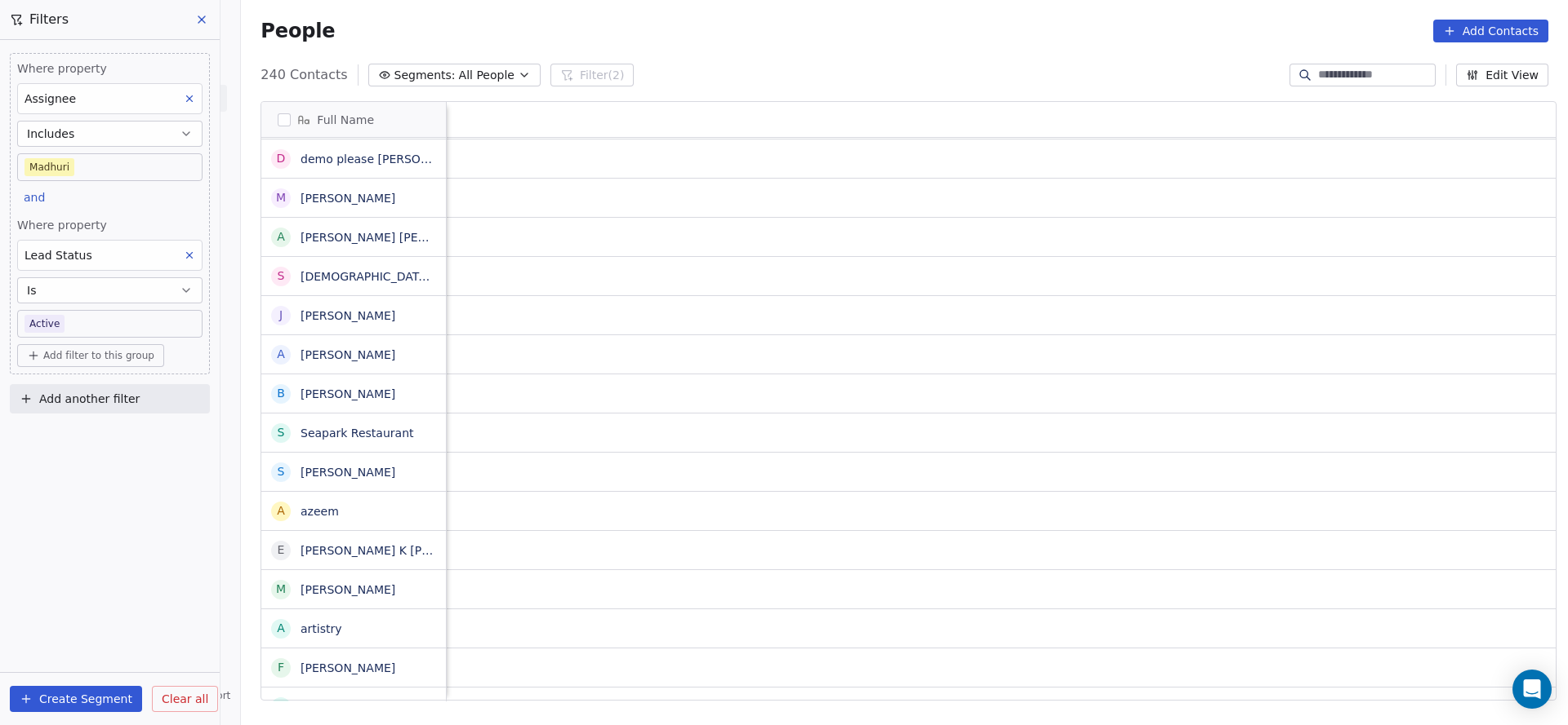
scroll to position [0, 2120]
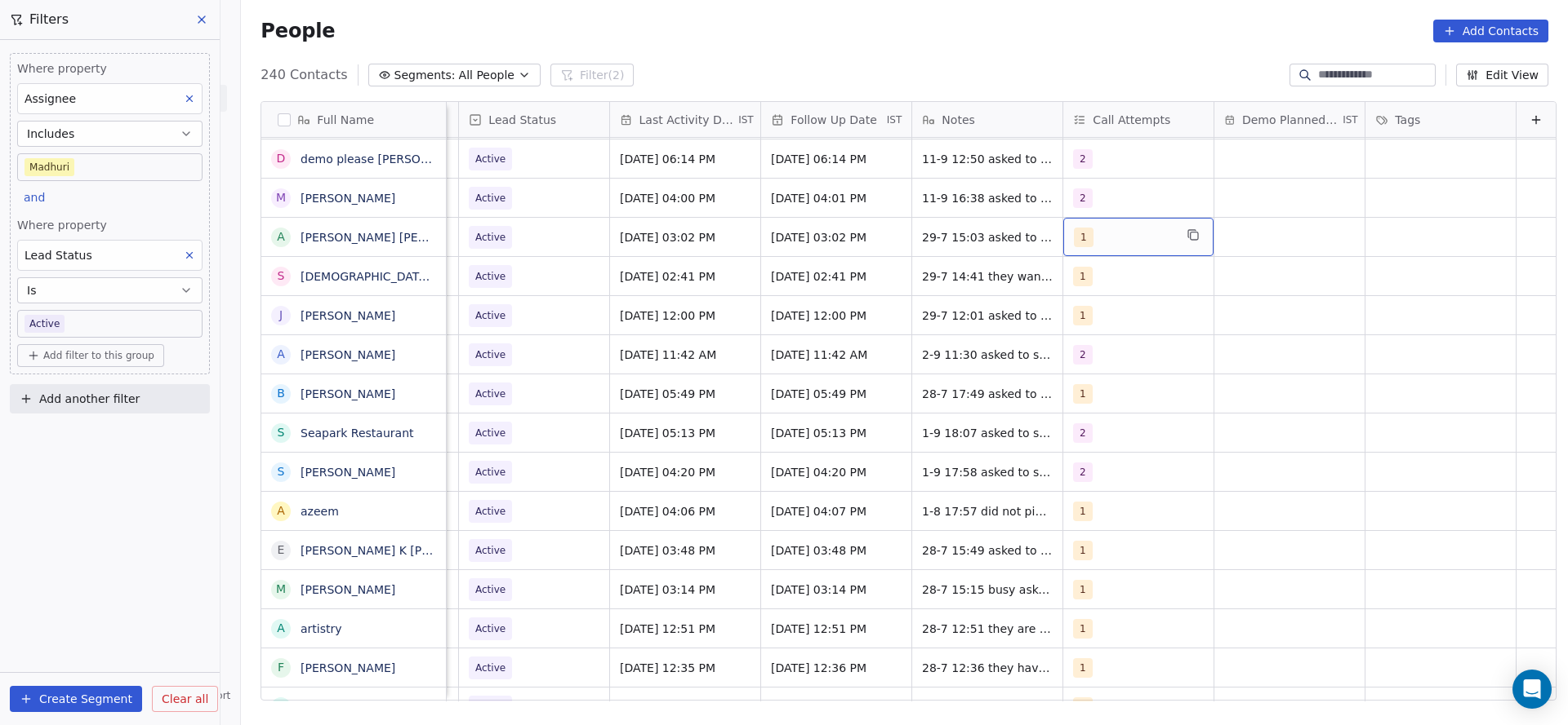
click at [1076, 234] on div "1" at bounding box center [1123, 237] width 99 height 20
click at [1073, 320] on div "2" at bounding box center [1142, 319] width 184 height 27
click at [1089, 279] on span "1" at bounding box center [1088, 279] width 17 height 18
click at [789, 302] on html "On2Cook India Pvt. Ltd. Contacts People Marketing Workflows Campaigns Sales Pip…" at bounding box center [784, 362] width 1568 height 725
click at [922, 239] on span "29-7 15:03 asked to share details they are planning to expand cloud kitchen" at bounding box center [1019, 250] width 194 height 49
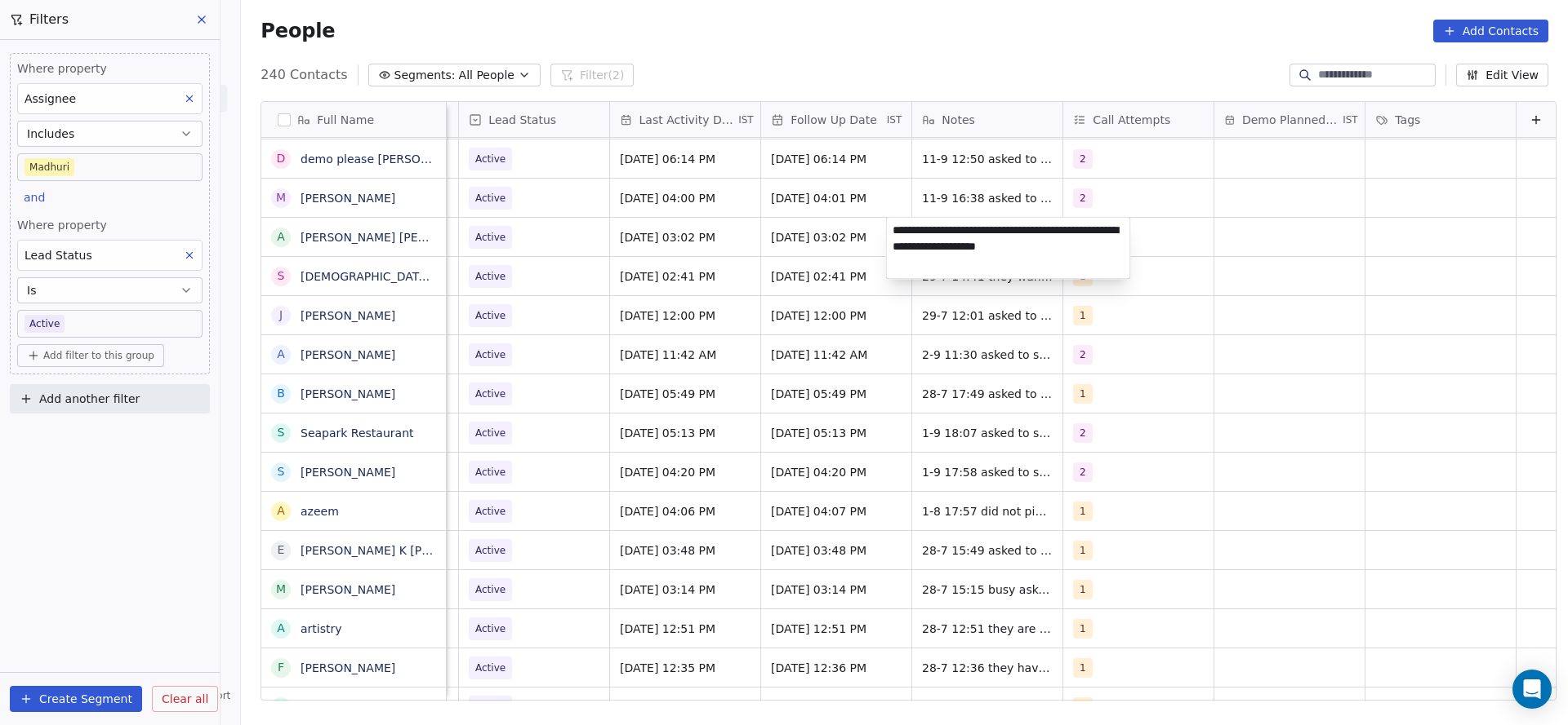
click at [889, 233] on textarea "**********" at bounding box center [1008, 248] width 243 height 61
type textarea "**********"
click at [646, 314] on html "On2Cook India Pvt. Ltd. Contacts People Marketing Workflows Campaigns Sales Pip…" at bounding box center [784, 362] width 1568 height 725
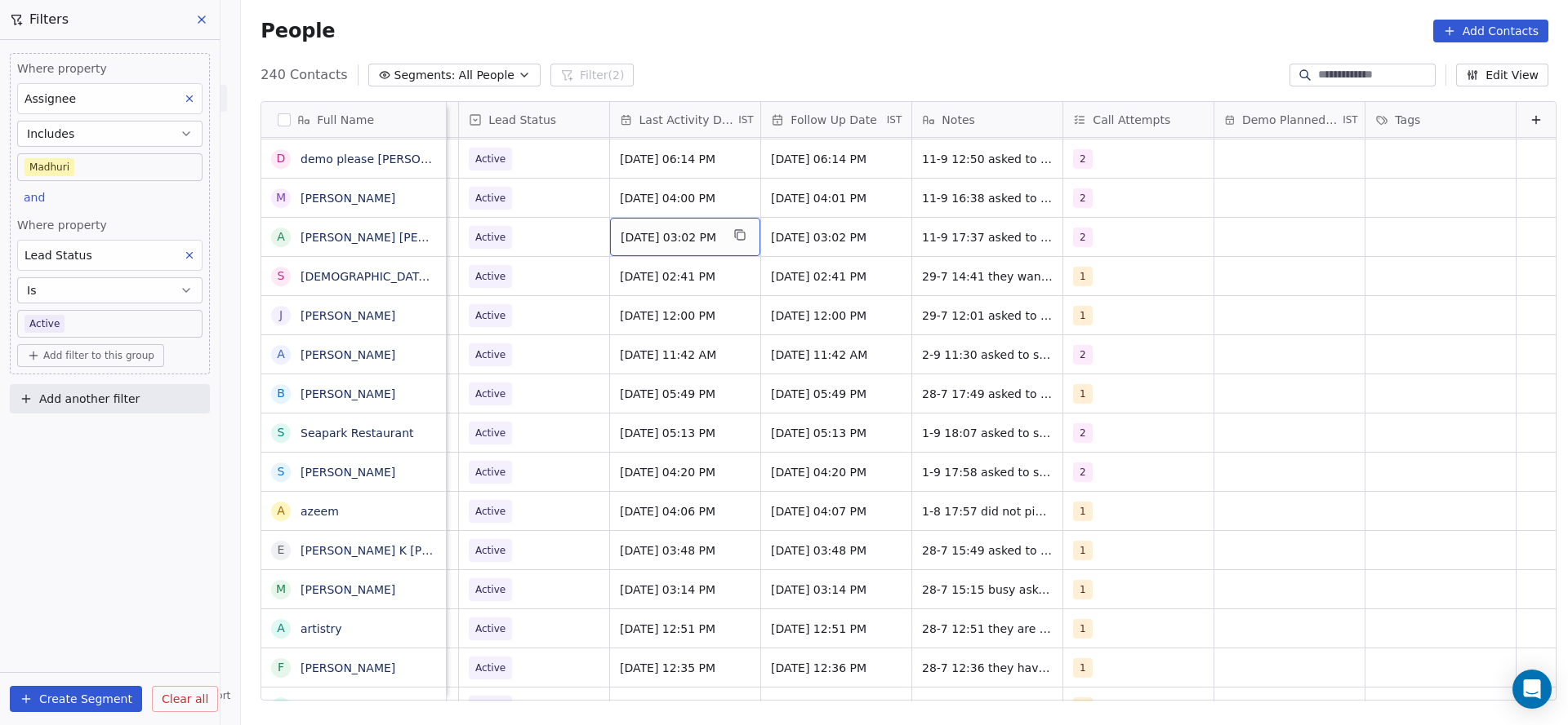
click at [648, 249] on div "[DATE] 03:02 PM" at bounding box center [685, 236] width 151 height 38
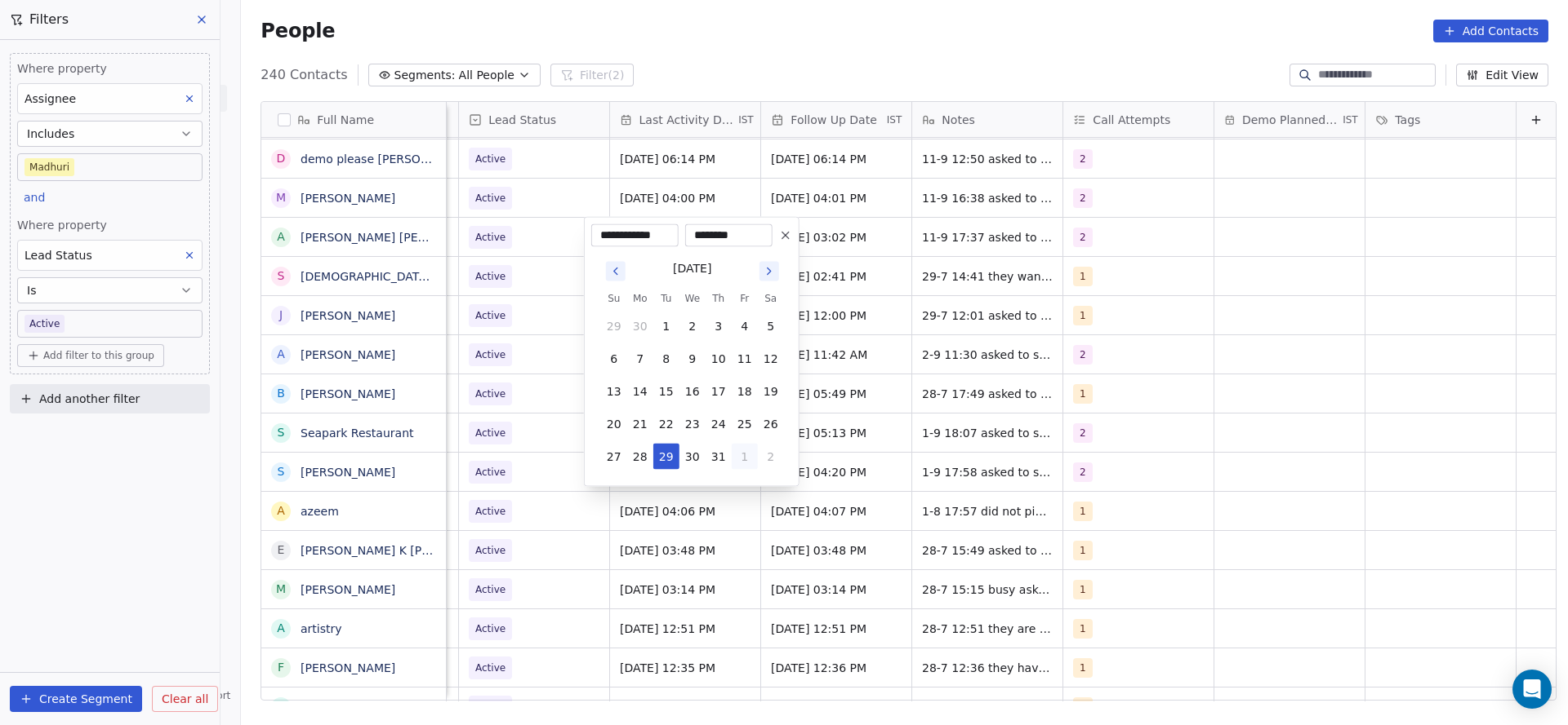
click at [735, 444] on button "1" at bounding box center [744, 456] width 27 height 27
click at [735, 480] on button "5" at bounding box center [744, 489] width 27 height 27
click at [716, 360] on button "11" at bounding box center [719, 359] width 27 height 27
type input "**********"
click at [461, 360] on html "On2Cook India Pvt. Ltd. Contacts People Marketing Workflows Campaigns Sales Pip…" at bounding box center [784, 362] width 1568 height 725
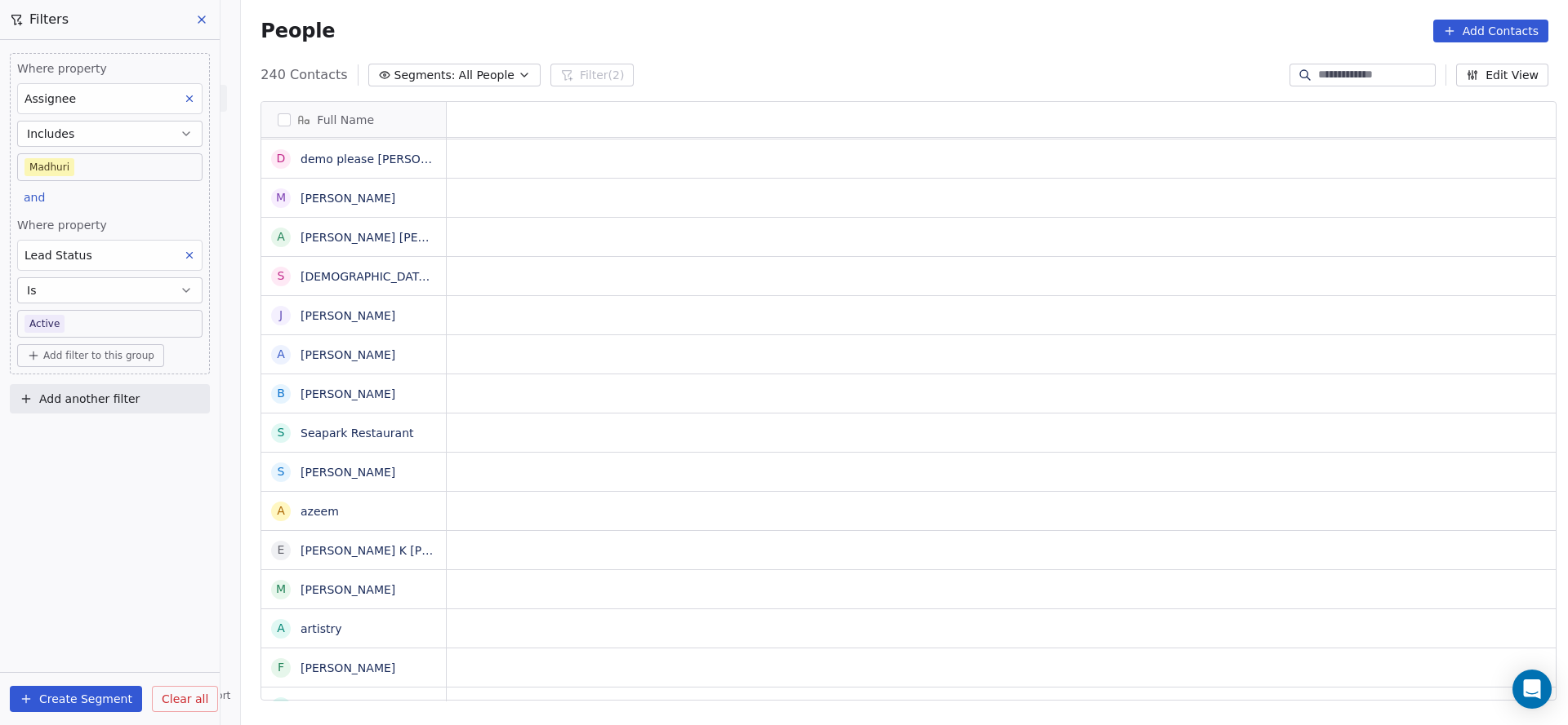
scroll to position [0, 0]
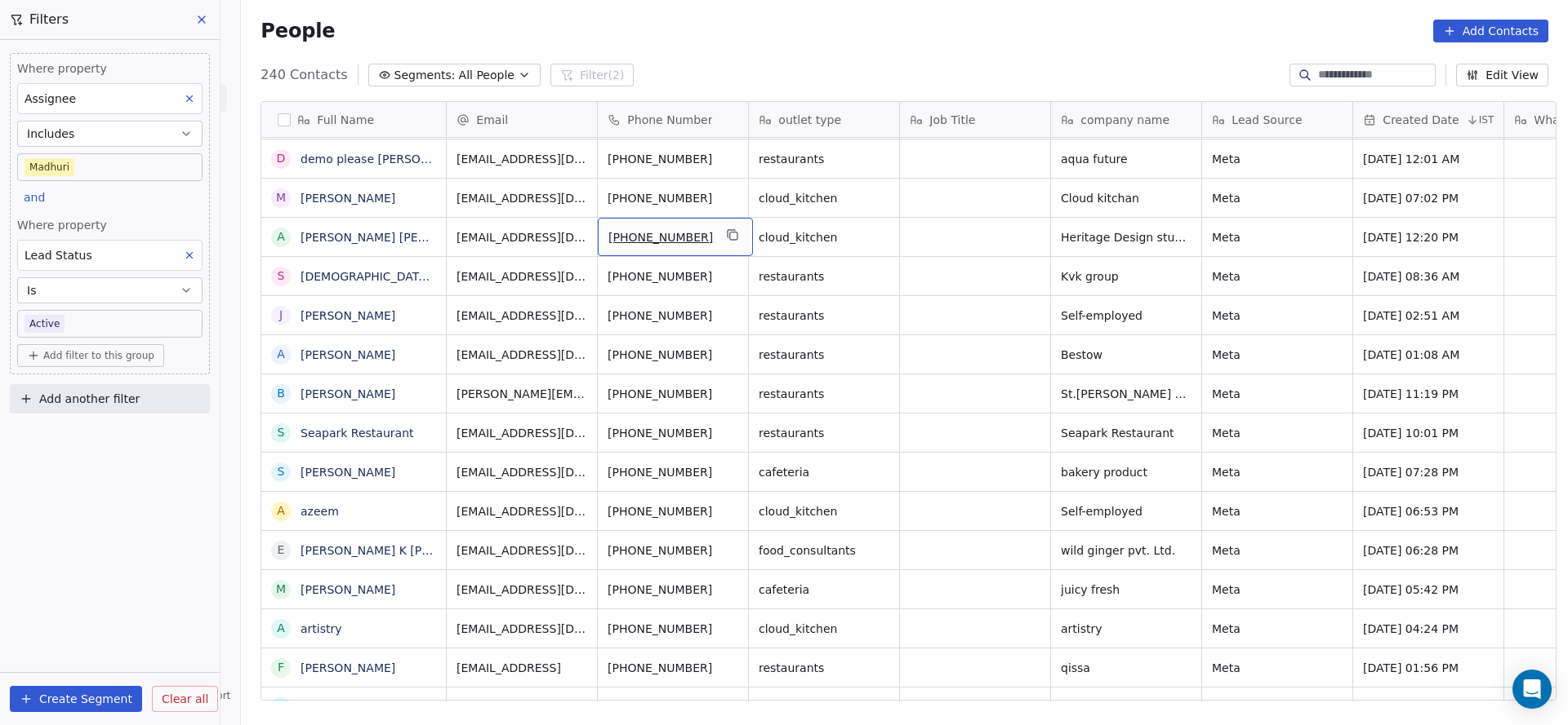
click at [635, 248] on div "[PHONE_NUMBER]" at bounding box center [675, 236] width 156 height 38
click at [887, 227] on html "On2Cook India Pvt. Ltd. Contacts People Marketing Workflows Campaigns Sales Pip…" at bounding box center [784, 362] width 1568 height 725
click at [728, 230] on icon "grid" at bounding box center [731, 233] width 7 height 7
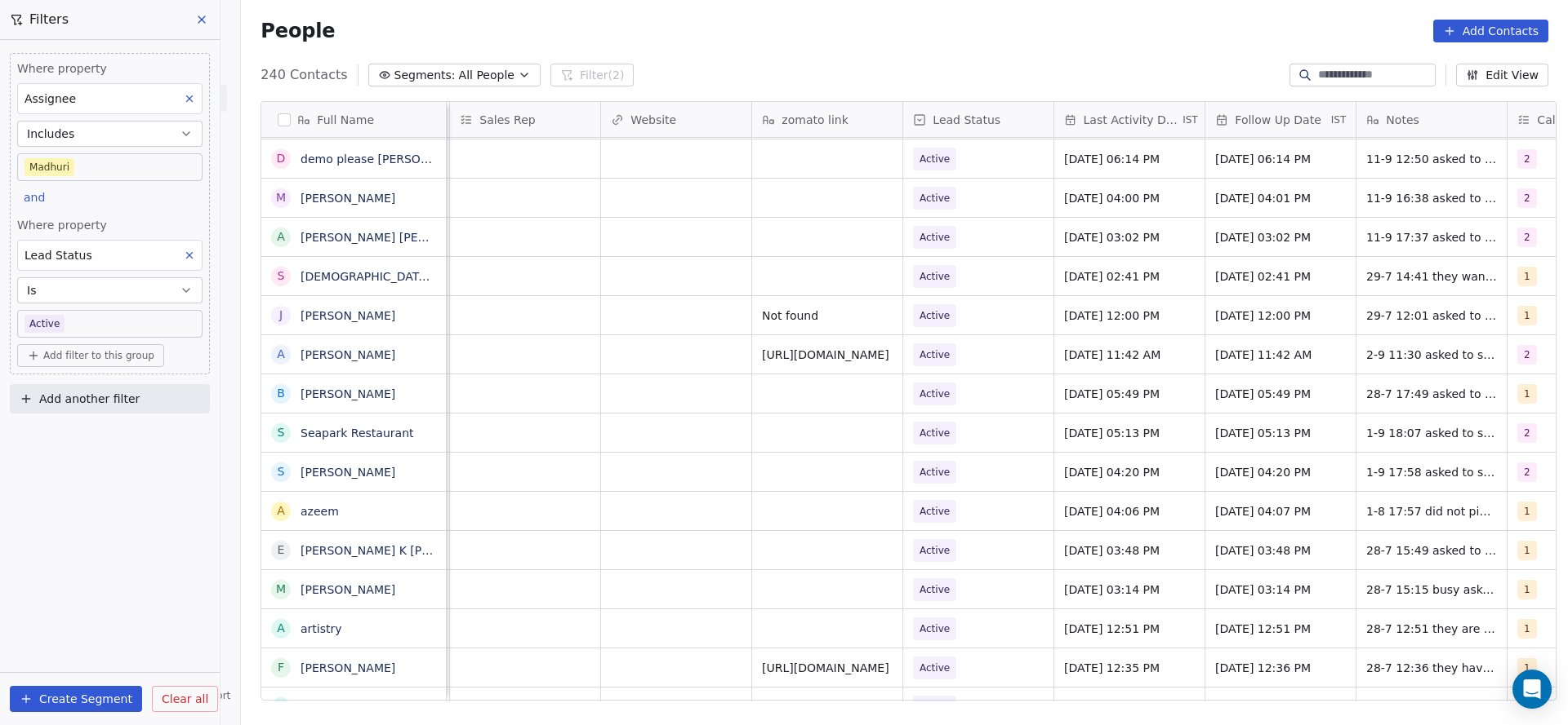
scroll to position [0, 1871]
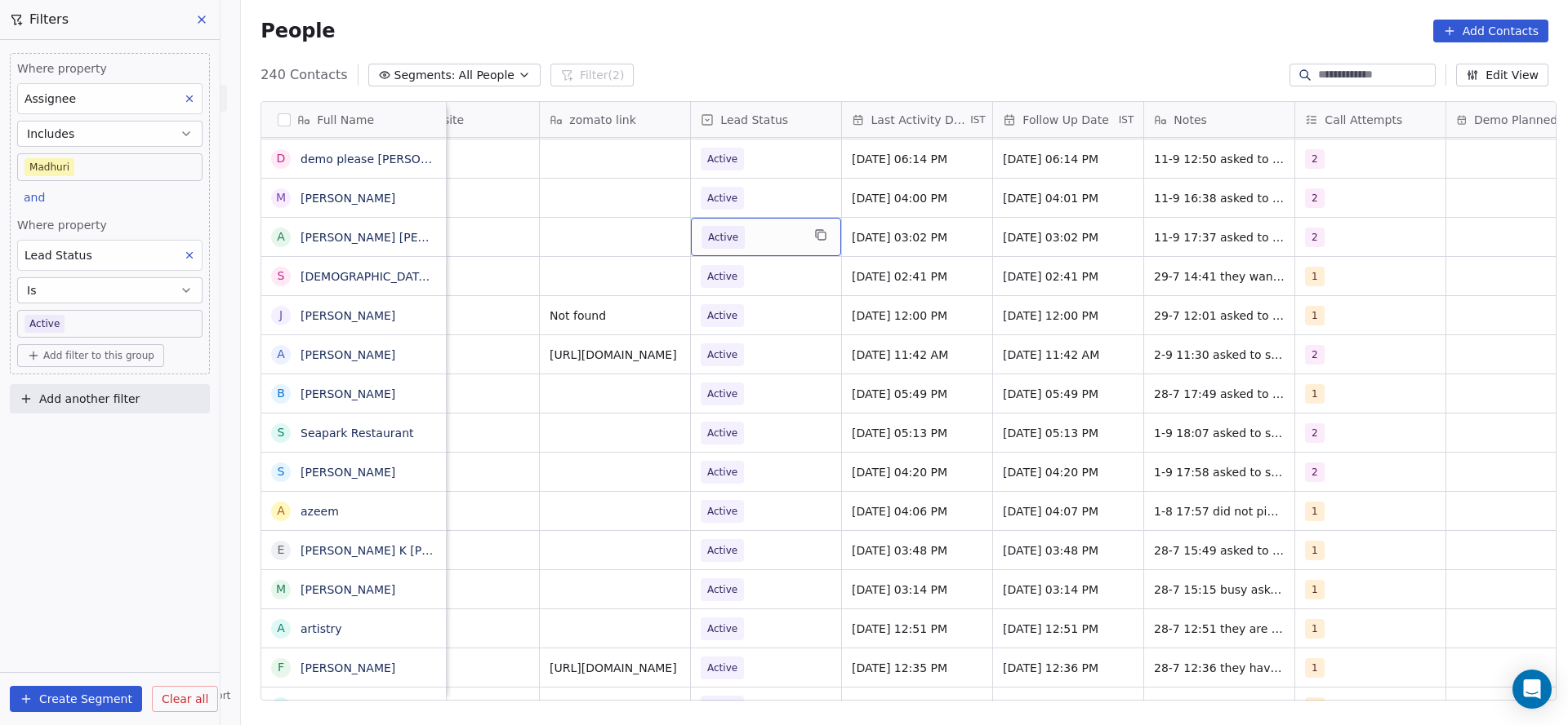
click at [740, 232] on span "Active" at bounding box center [751, 237] width 99 height 23
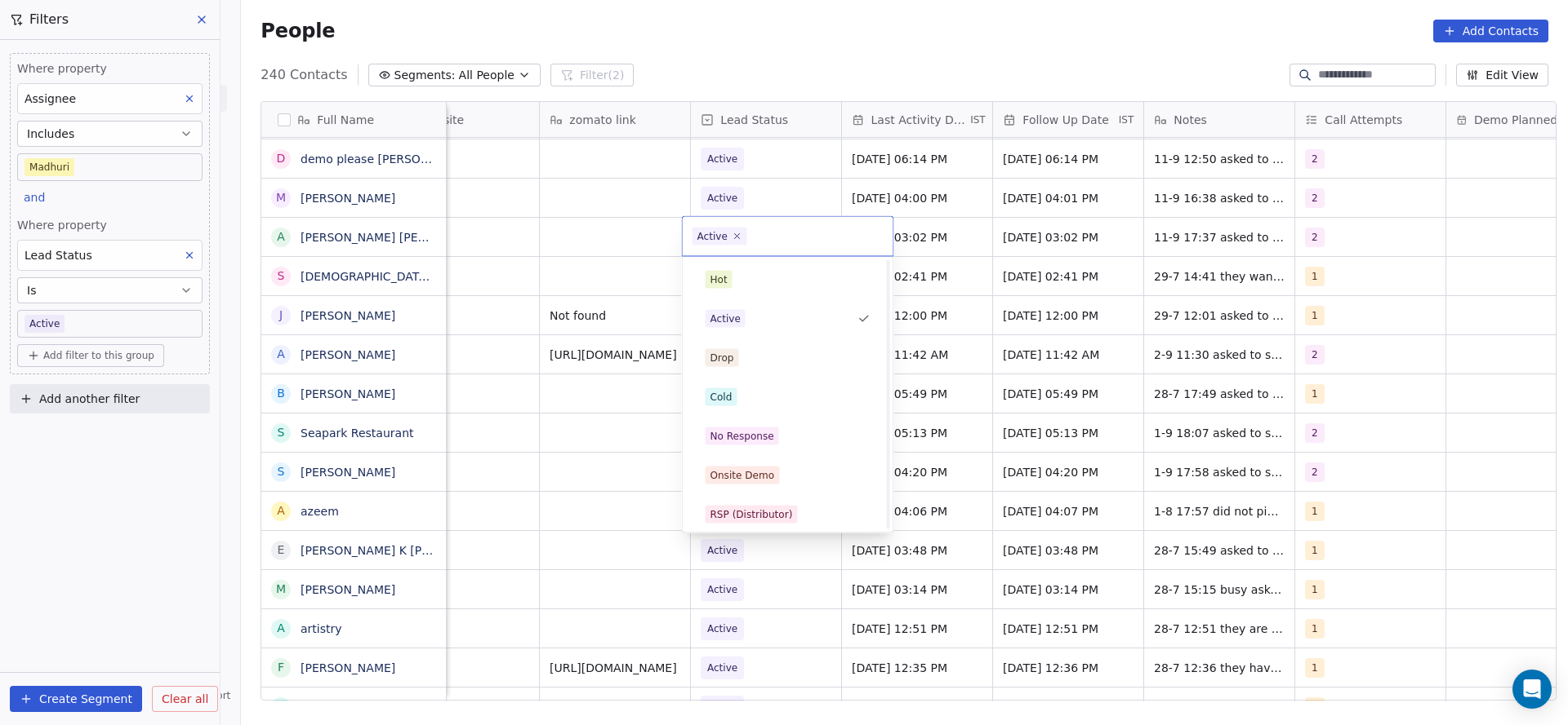
scroll to position [122, 0]
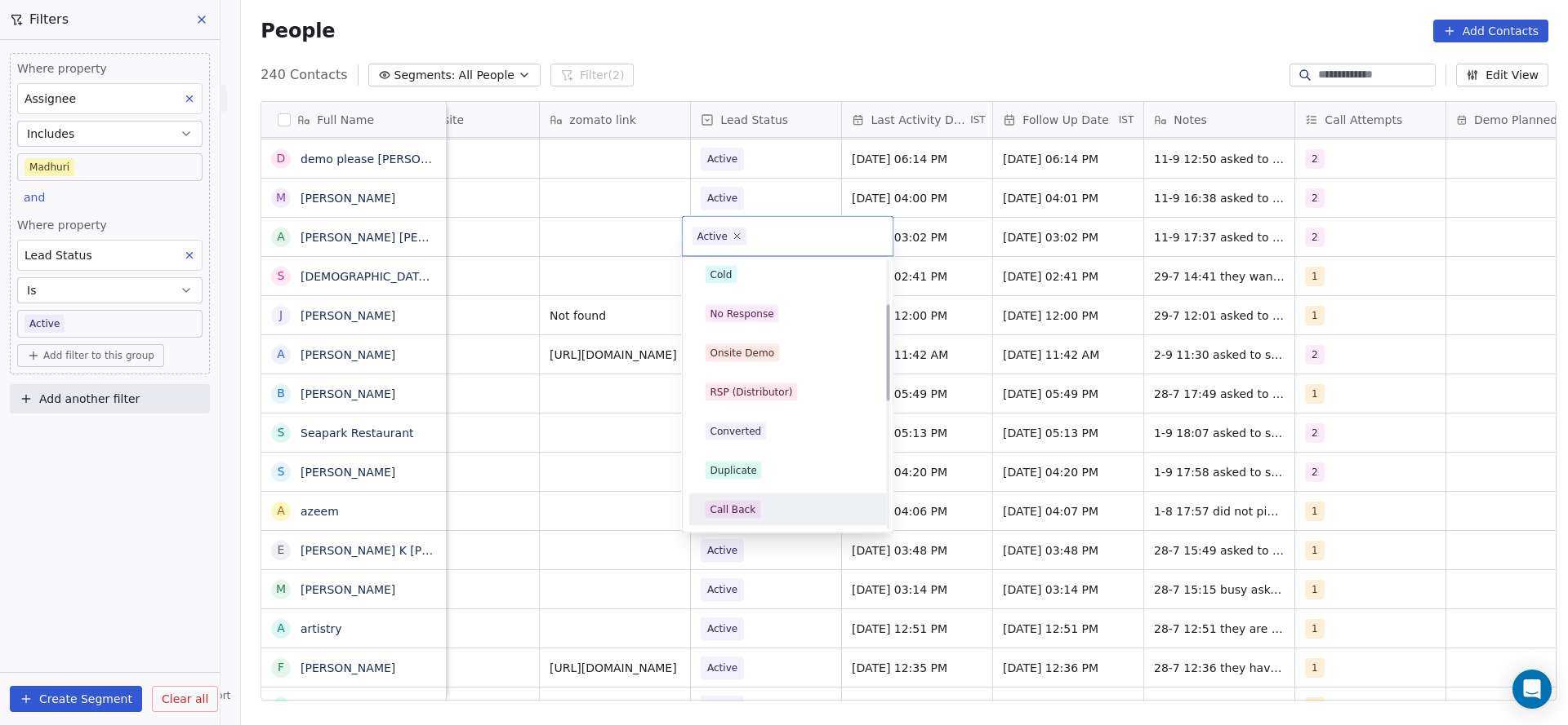
click at [764, 490] on div "Hot Active Drop Cold No Response Onsite Demo RSP (Distributor) Converted Duplic…" at bounding box center [787, 511] width 198 height 738
click at [735, 510] on div "Call Back" at bounding box center [733, 510] width 45 height 15
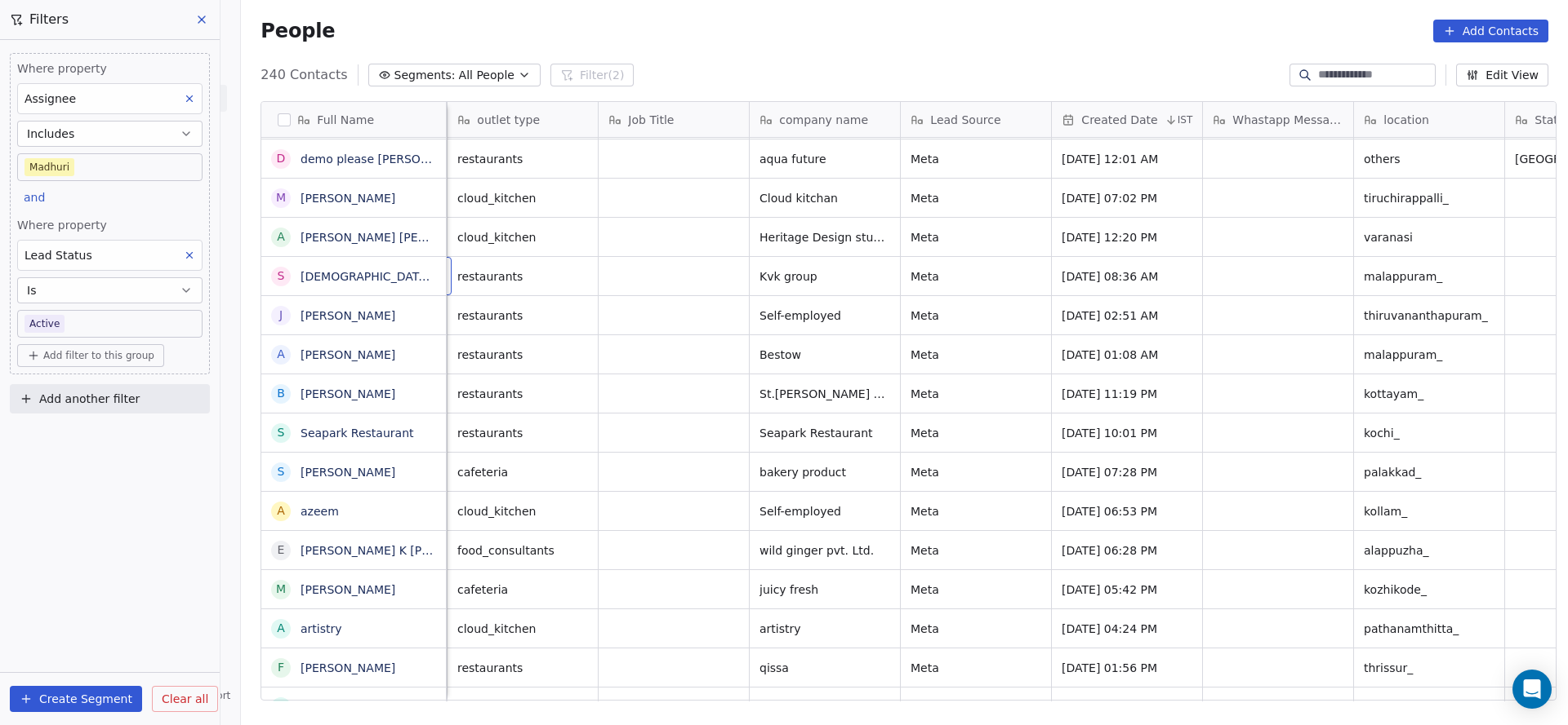
scroll to position [0, 151]
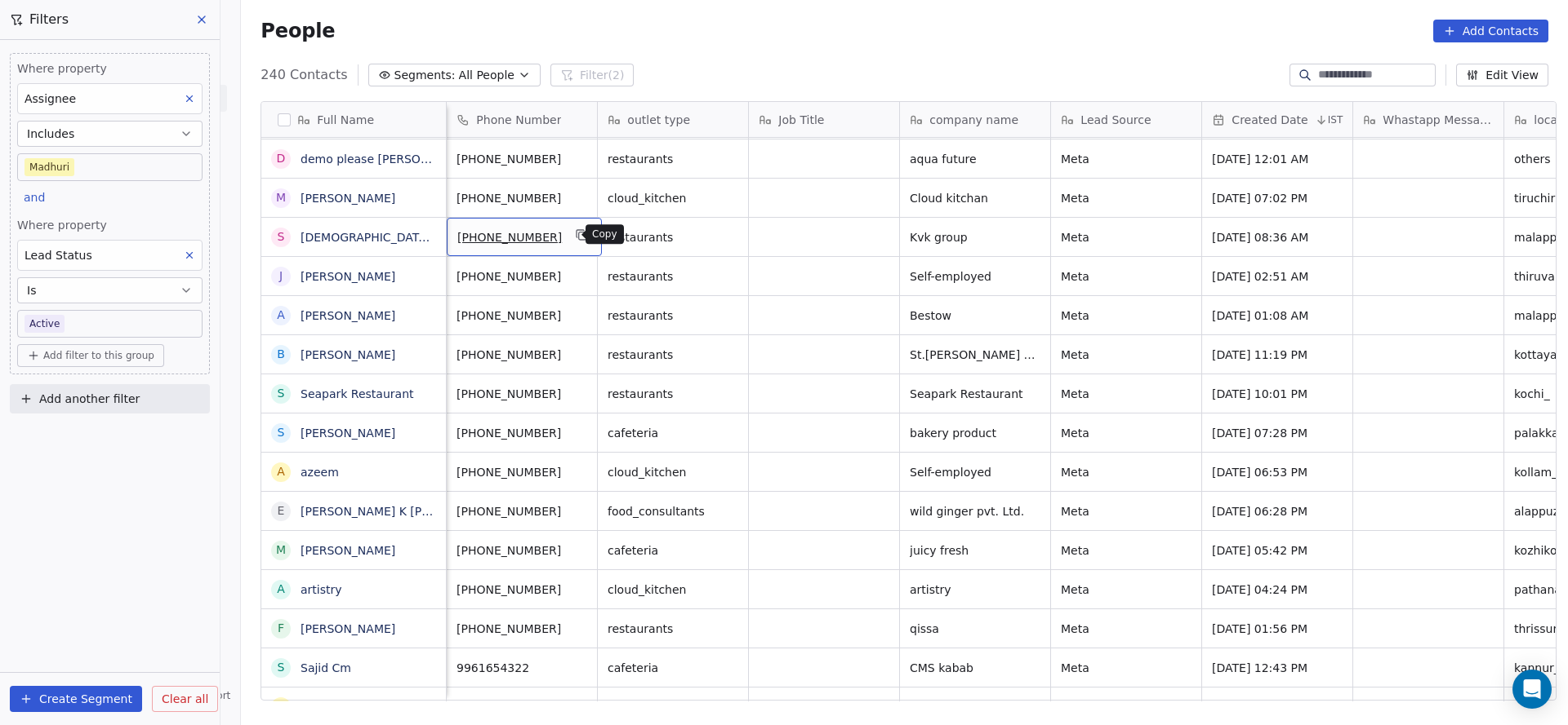
click at [576, 232] on icon "grid" at bounding box center [582, 234] width 13 height 13
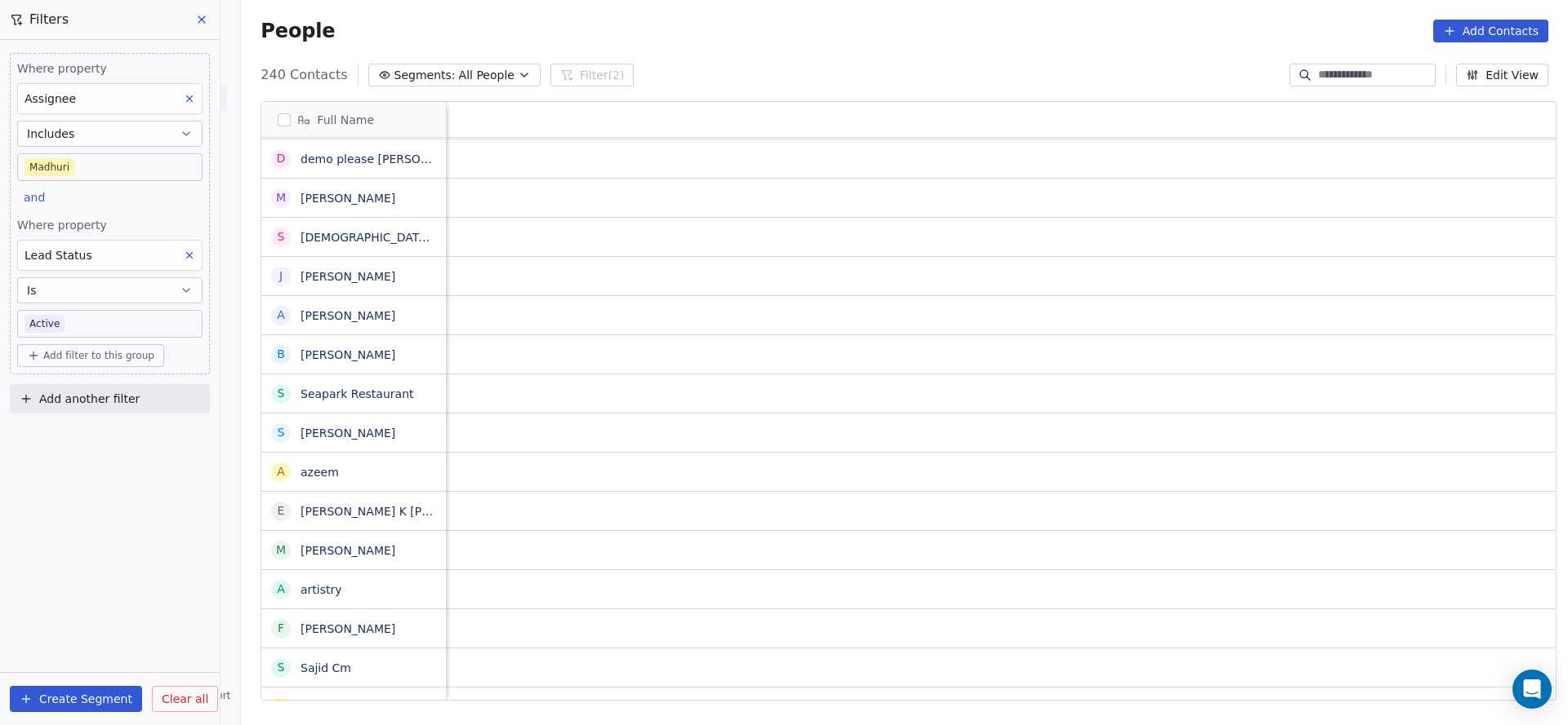
scroll to position [0, 2120]
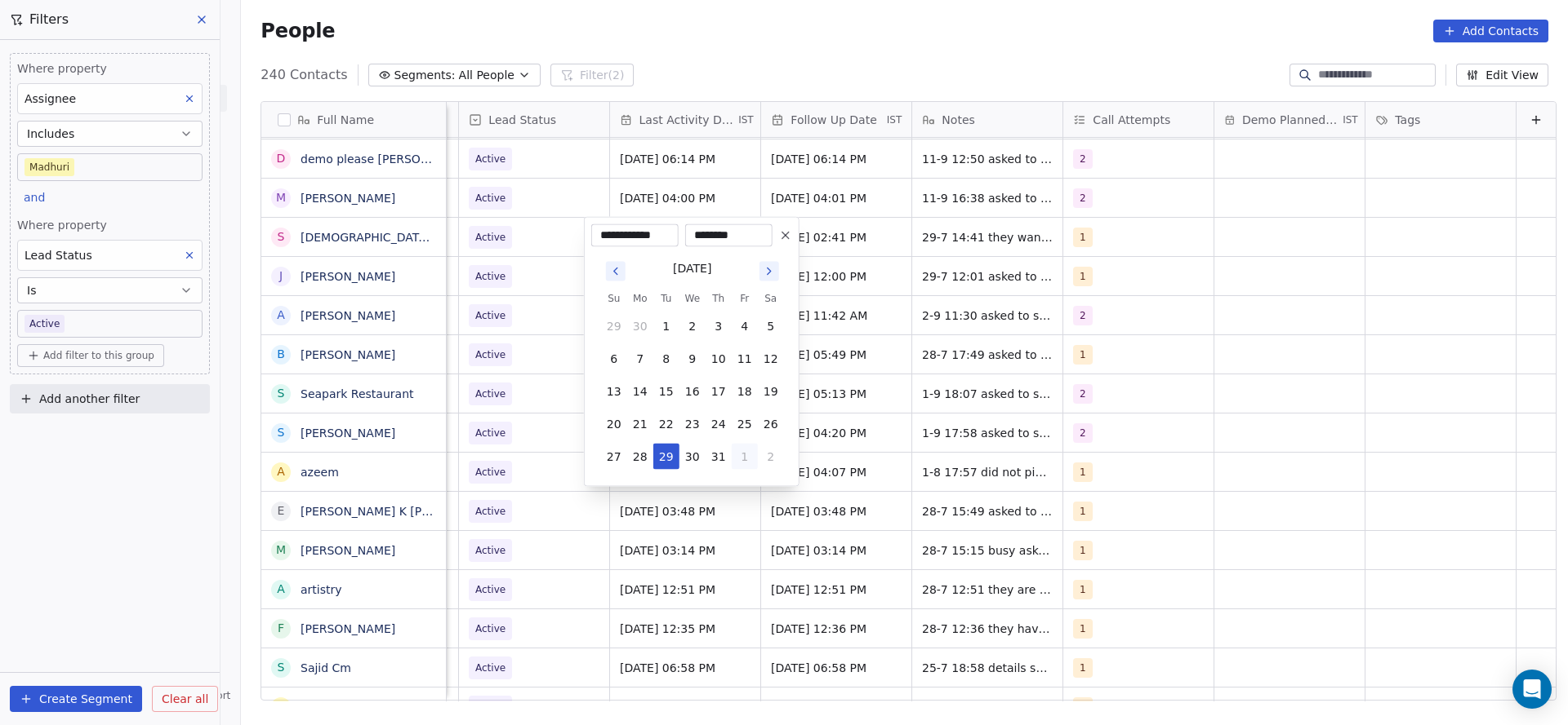
click at [738, 461] on button "1" at bounding box center [744, 456] width 27 height 27
click at [732, 492] on button "5" at bounding box center [744, 489] width 27 height 27
click at [716, 366] on button "11" at bounding box center [719, 359] width 27 height 27
type input "**********"
click at [472, 316] on html "On2Cook India Pvt. Ltd. Contacts People Marketing Workflows Campaigns Sales Pip…" at bounding box center [784, 362] width 1568 height 725
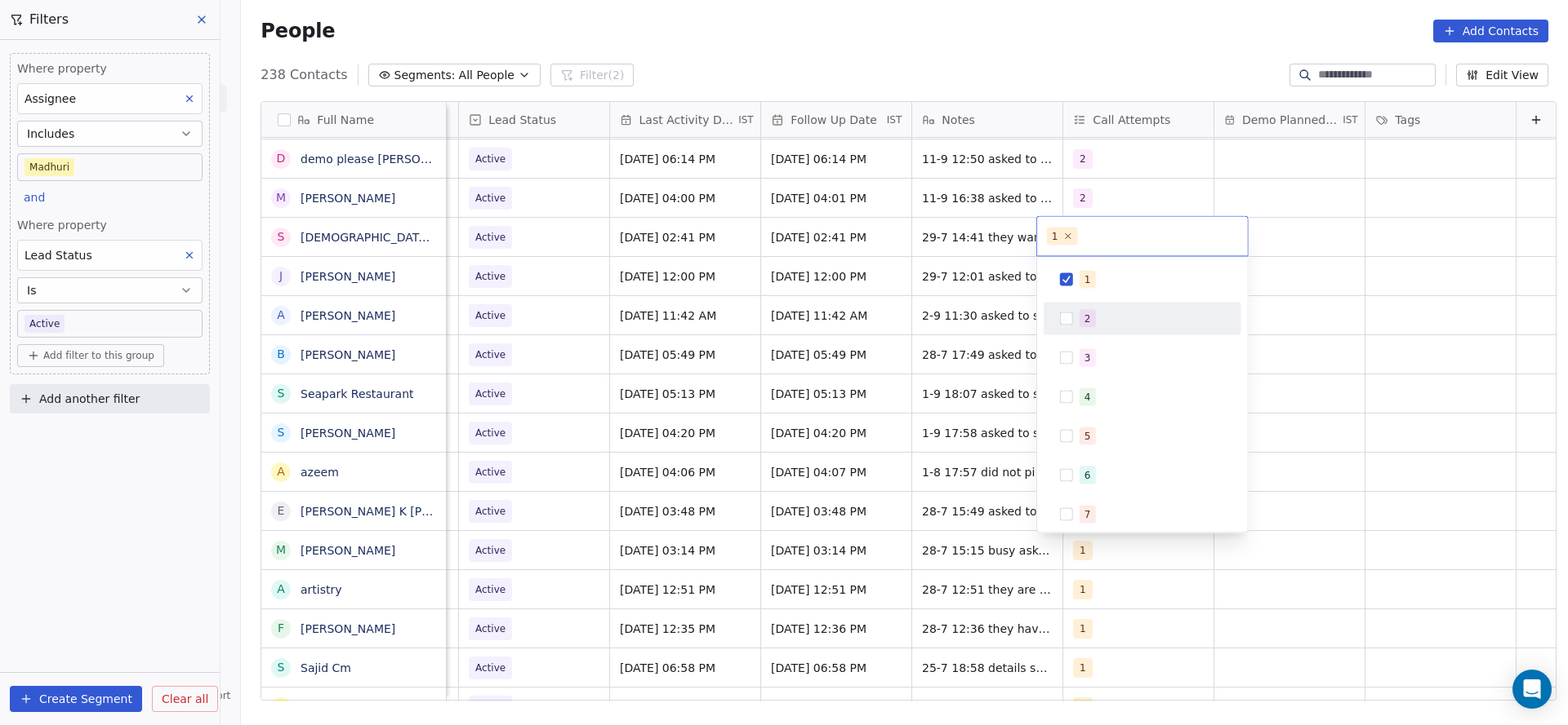
click at [1095, 319] on div "2" at bounding box center [1153, 319] width 146 height 18
click at [1095, 274] on div "1" at bounding box center [1153, 279] width 146 height 18
click at [953, 294] on html "On2Cook India Pvt. Ltd. Contacts People Marketing Workflows Campaigns Sales Pip…" at bounding box center [784, 362] width 1568 height 725
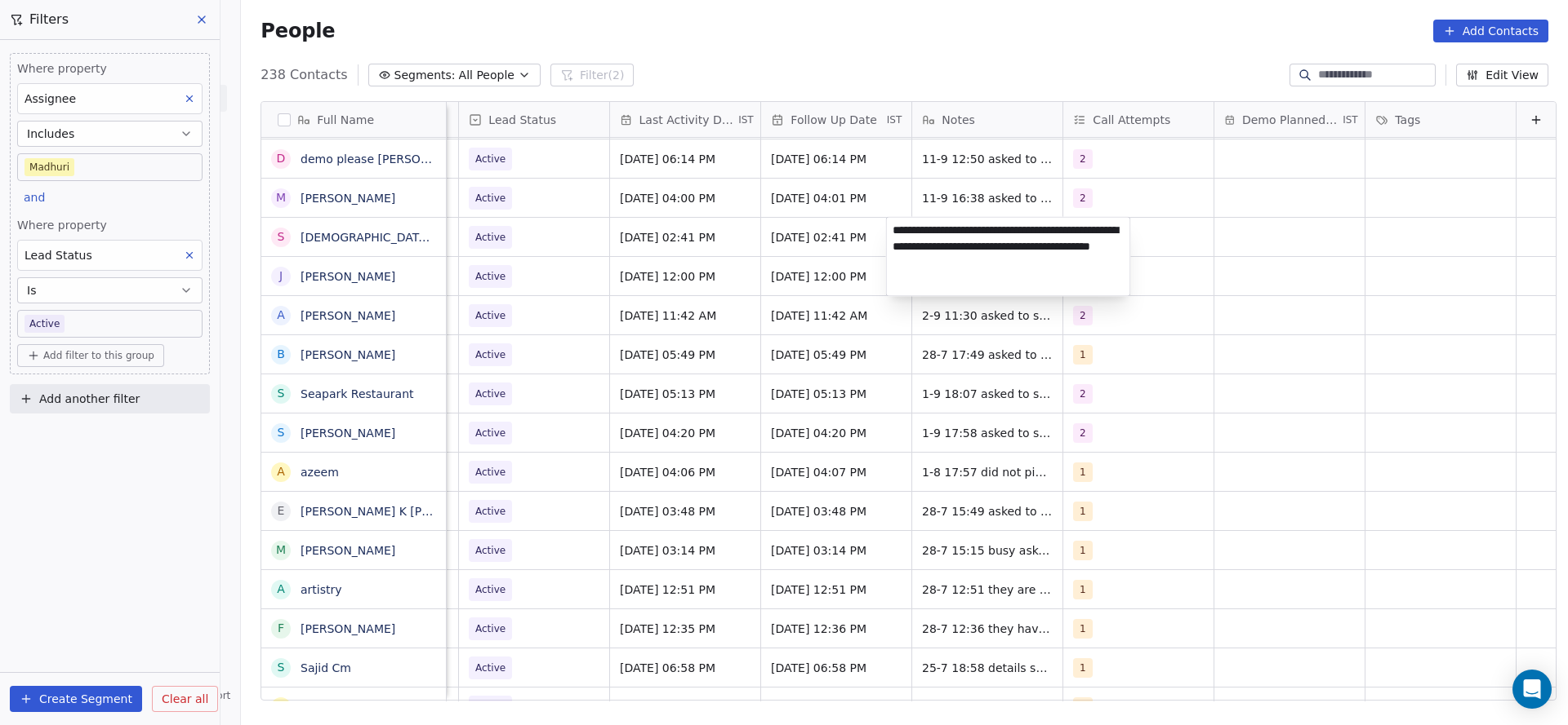
click at [887, 227] on textarea "**********" at bounding box center [1008, 257] width 243 height 79
type textarea "**********"
click at [742, 232] on html "On2Cook India Pvt. Ltd. Contacts People Marketing Workflows Campaigns Sales Pip…" at bounding box center [784, 362] width 1568 height 725
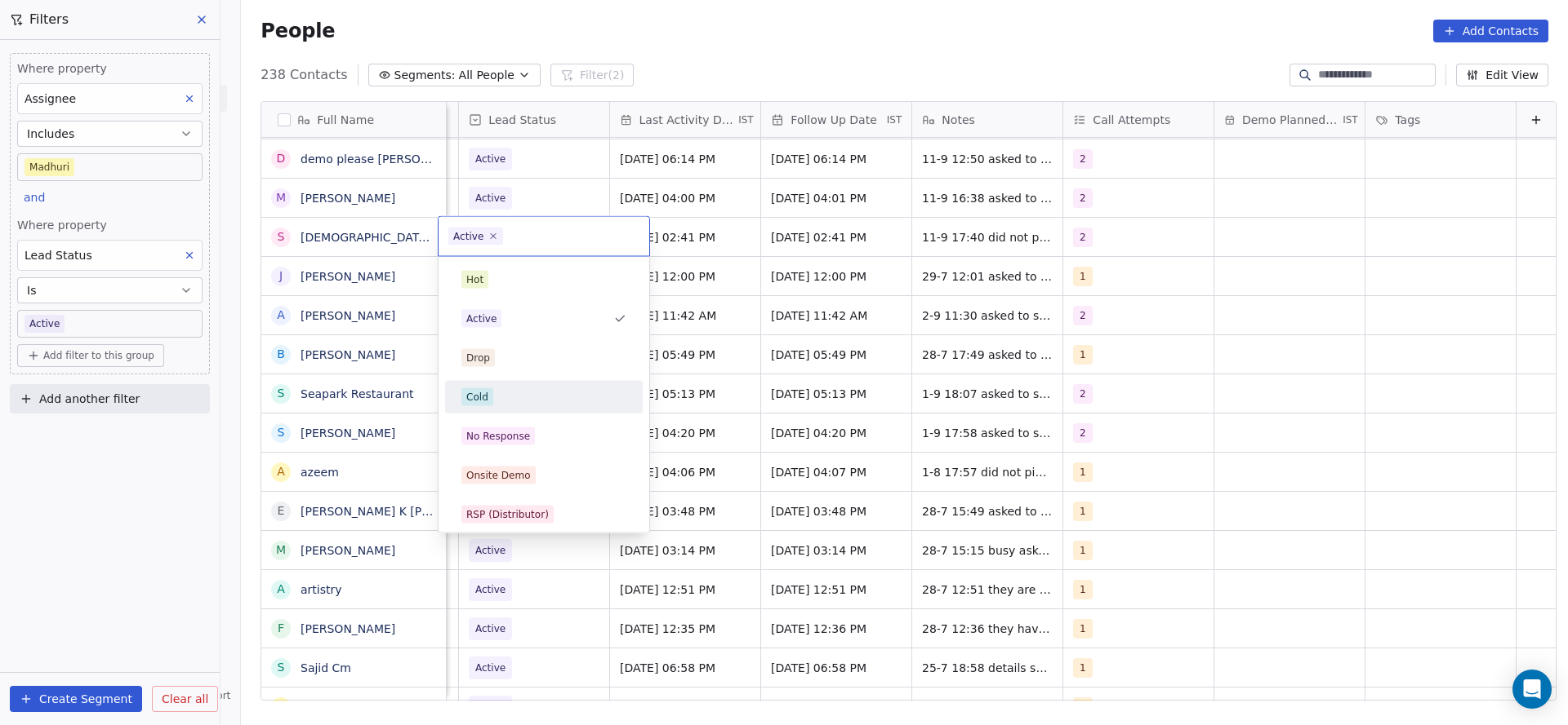
scroll to position [0, 2114]
click at [553, 434] on div "No Response" at bounding box center [544, 437] width 165 height 18
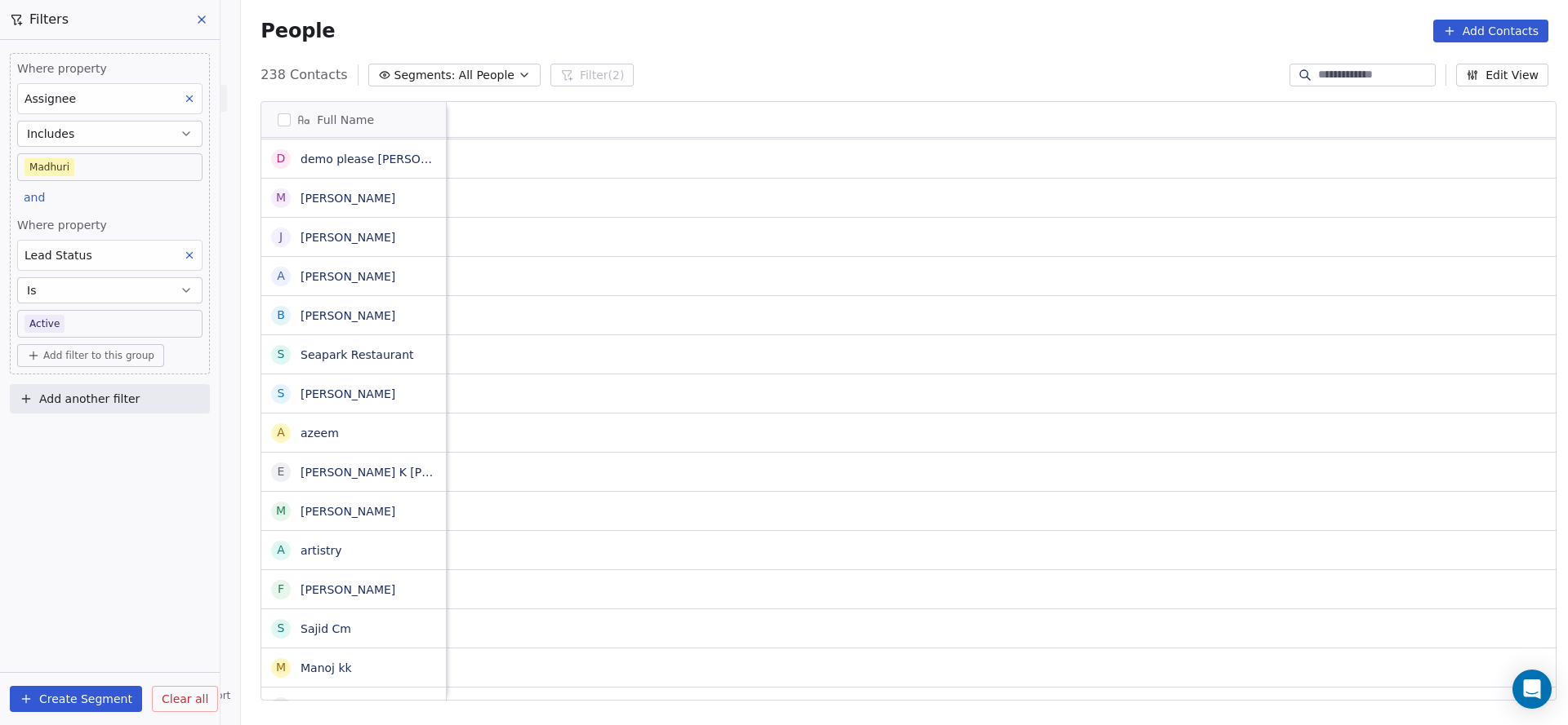
scroll to position [0, 2120]
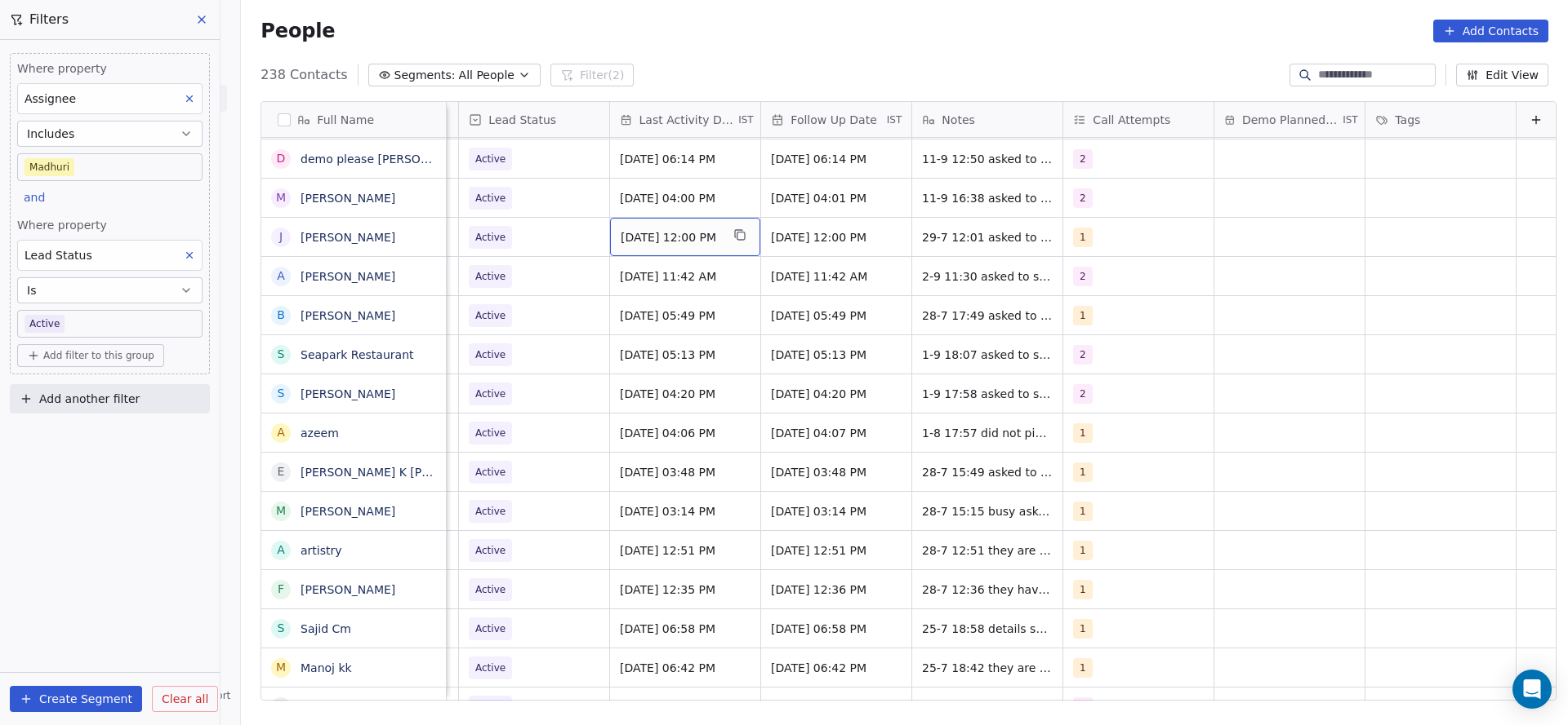
click at [632, 231] on span "[DATE] 12:00 PM" at bounding box center [669, 237] width 99 height 17
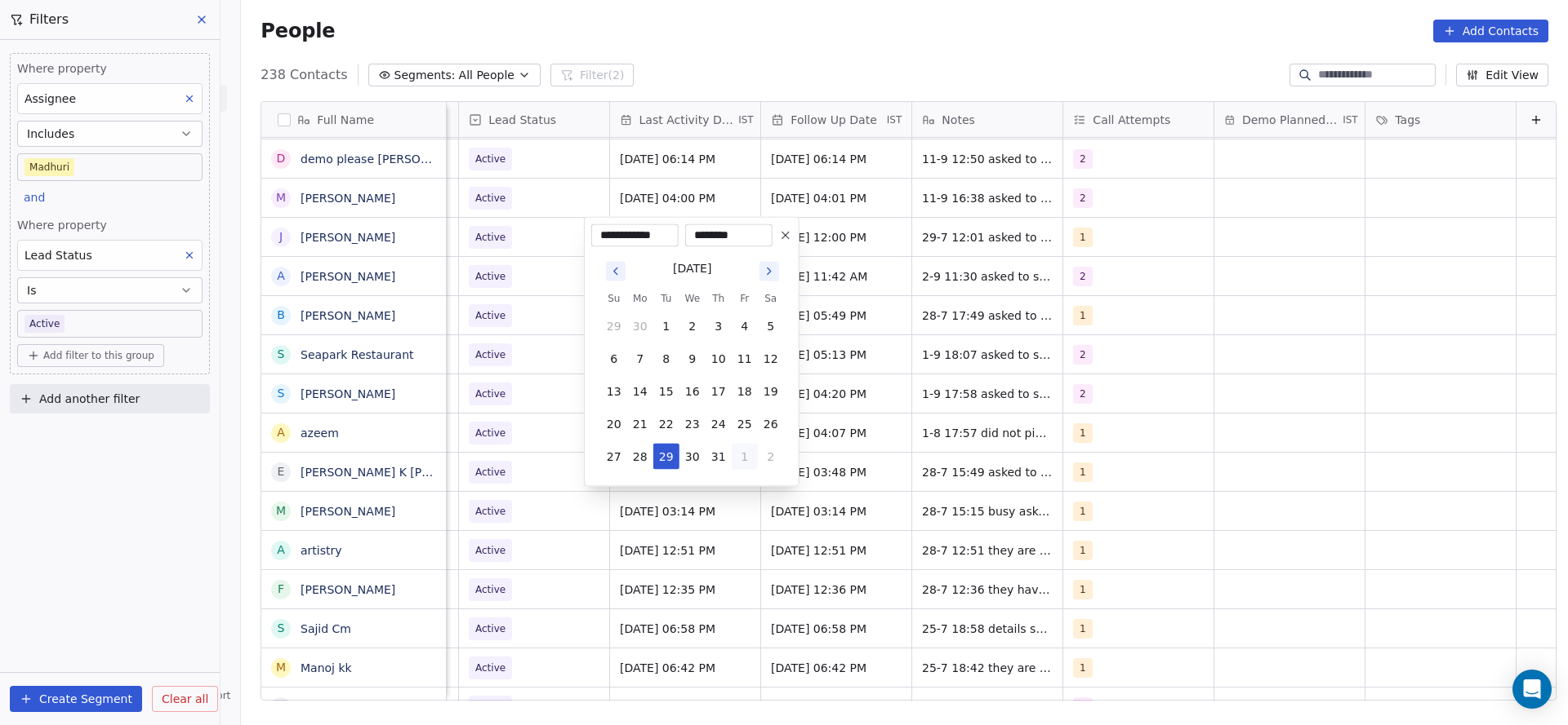
click at [755, 453] on button "1" at bounding box center [744, 456] width 27 height 27
click at [738, 489] on button "5" at bounding box center [744, 489] width 27 height 27
click at [712, 357] on button "11" at bounding box center [719, 359] width 27 height 27
type input "**********"
click at [1017, 320] on html "On2Cook India Pvt. Ltd. Contacts People Marketing Workflows Campaigns Sales Pip…" at bounding box center [784, 362] width 1568 height 725
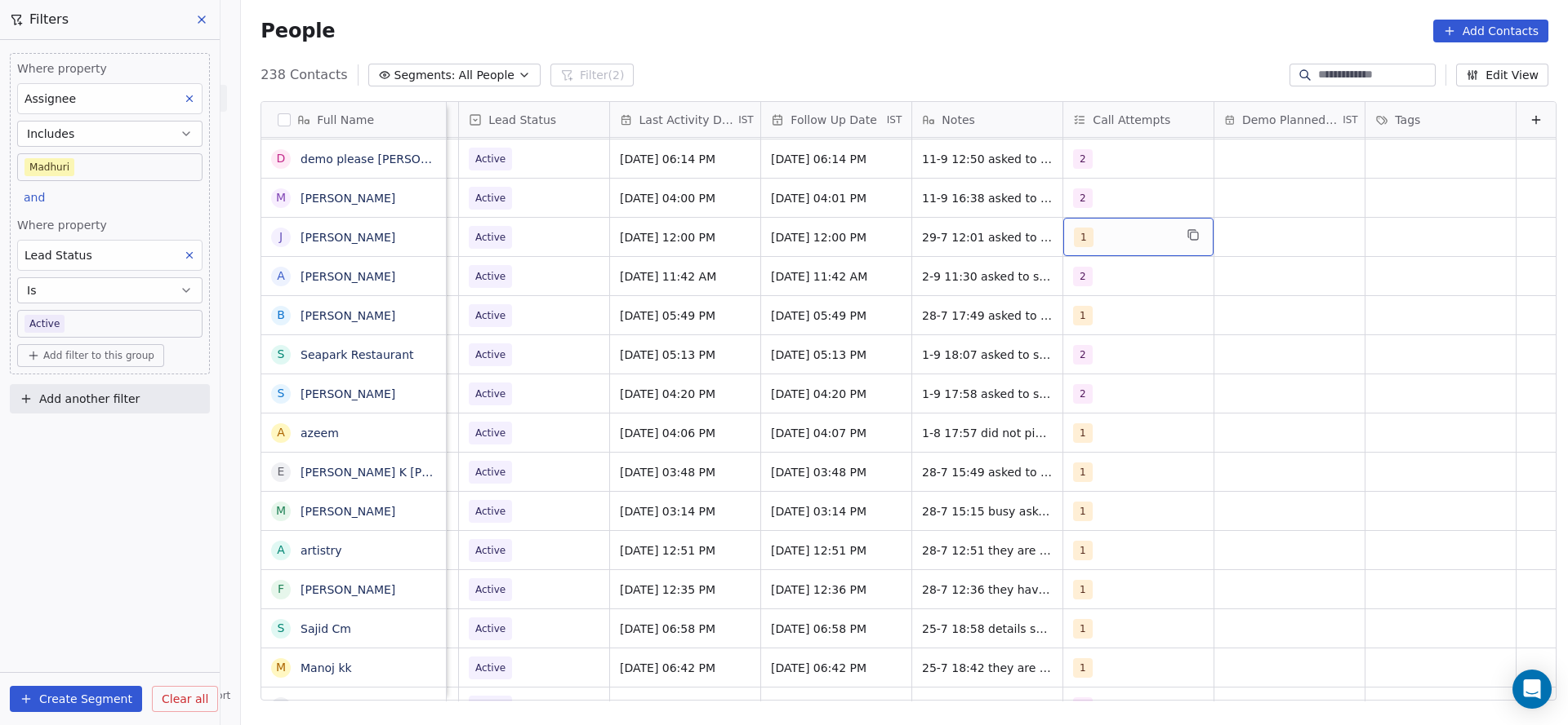
click at [1066, 251] on div "1" at bounding box center [1138, 236] width 151 height 38
click at [1075, 330] on div "2" at bounding box center [1142, 319] width 184 height 27
click at [1076, 280] on div "1" at bounding box center [1142, 279] width 184 height 27
click at [979, 297] on html "On2Cook India Pvt. Ltd. Contacts People Marketing Workflows Campaigns Sales Pip…" at bounding box center [784, 362] width 1568 height 725
click at [922, 232] on span "29-7 12:01 asked to share details first" at bounding box center [1019, 241] width 194 height 32
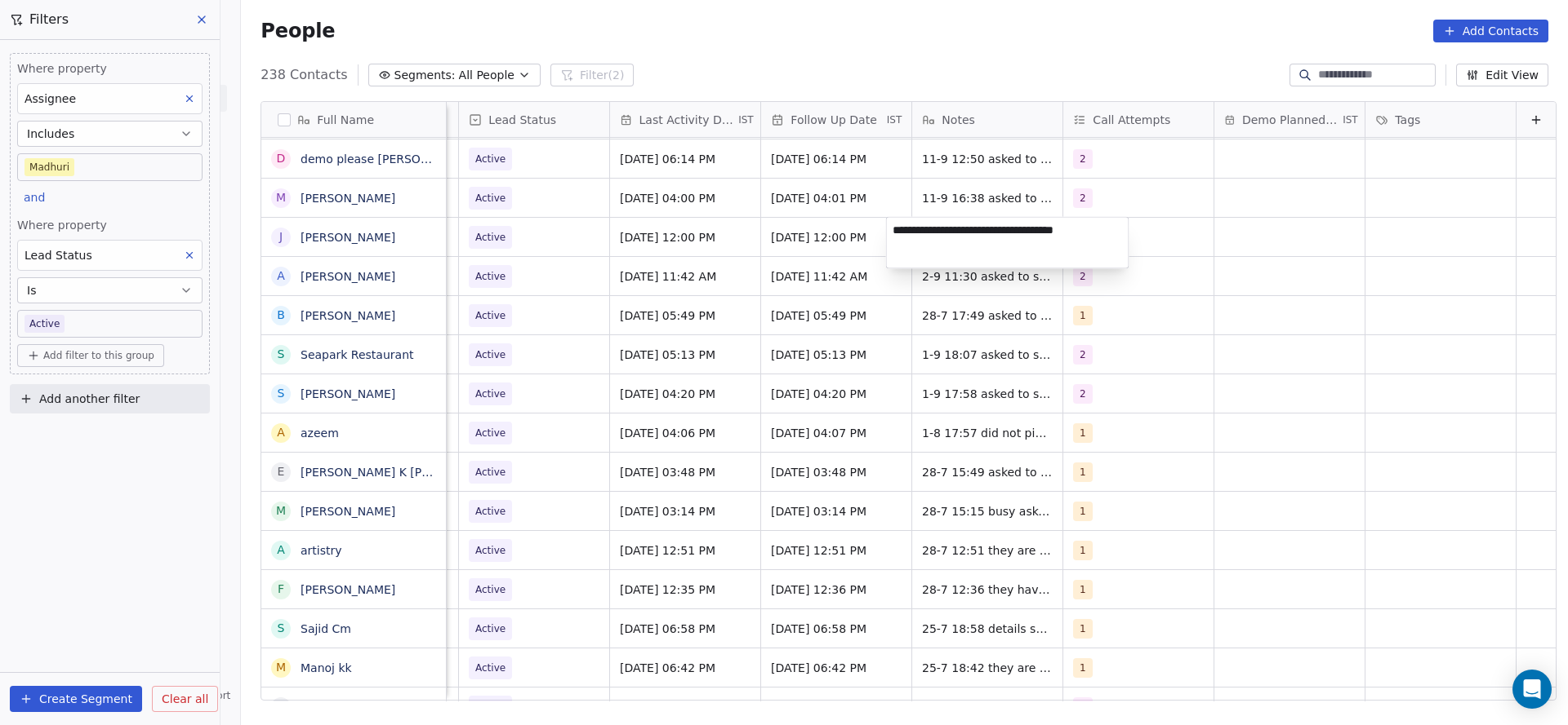
click at [887, 235] on textarea "**********" at bounding box center [1008, 242] width 242 height 50
type textarea "**********"
click at [453, 209] on html "On2Cook India Pvt. Ltd. Contacts People Marketing Workflows Campaigns Sales Pip…" at bounding box center [784, 362] width 1568 height 725
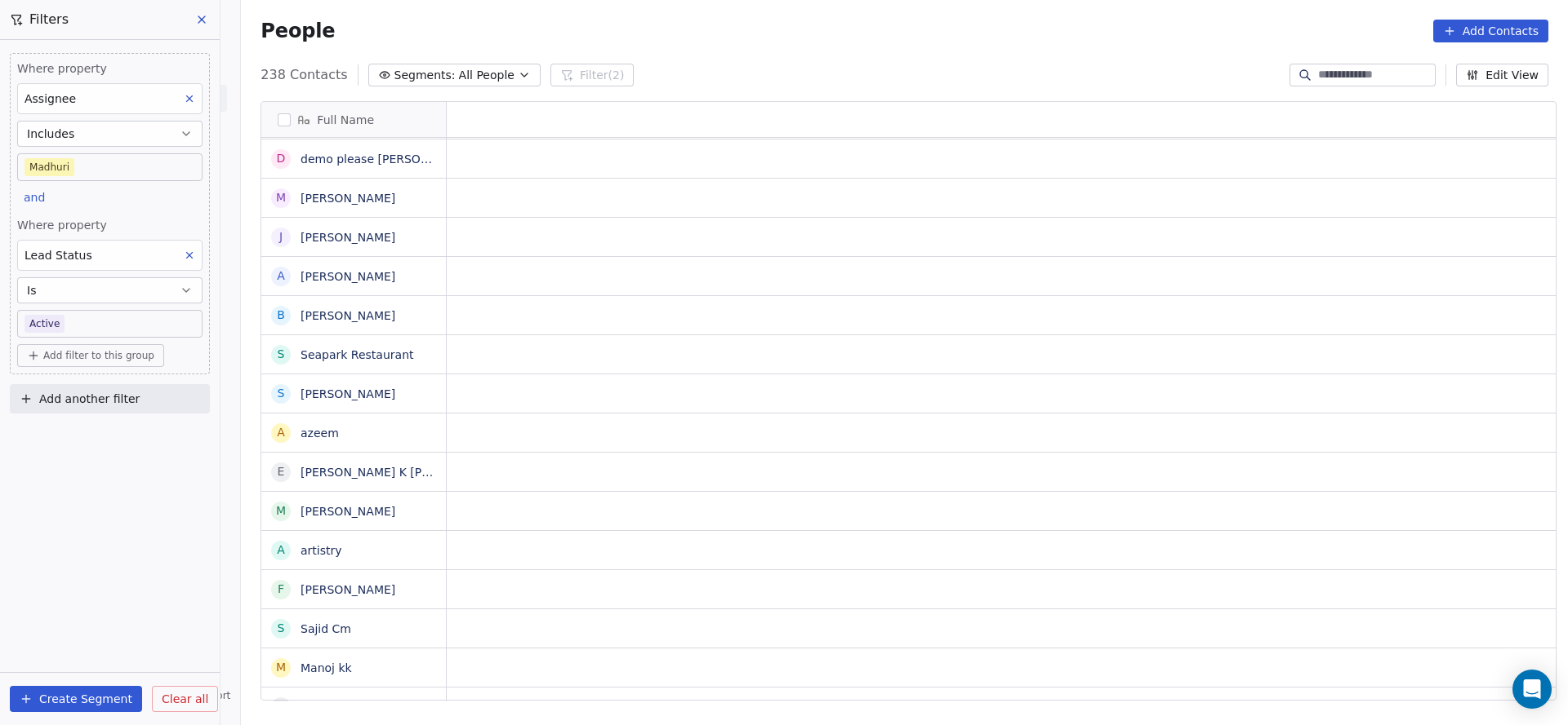
scroll to position [0, 0]
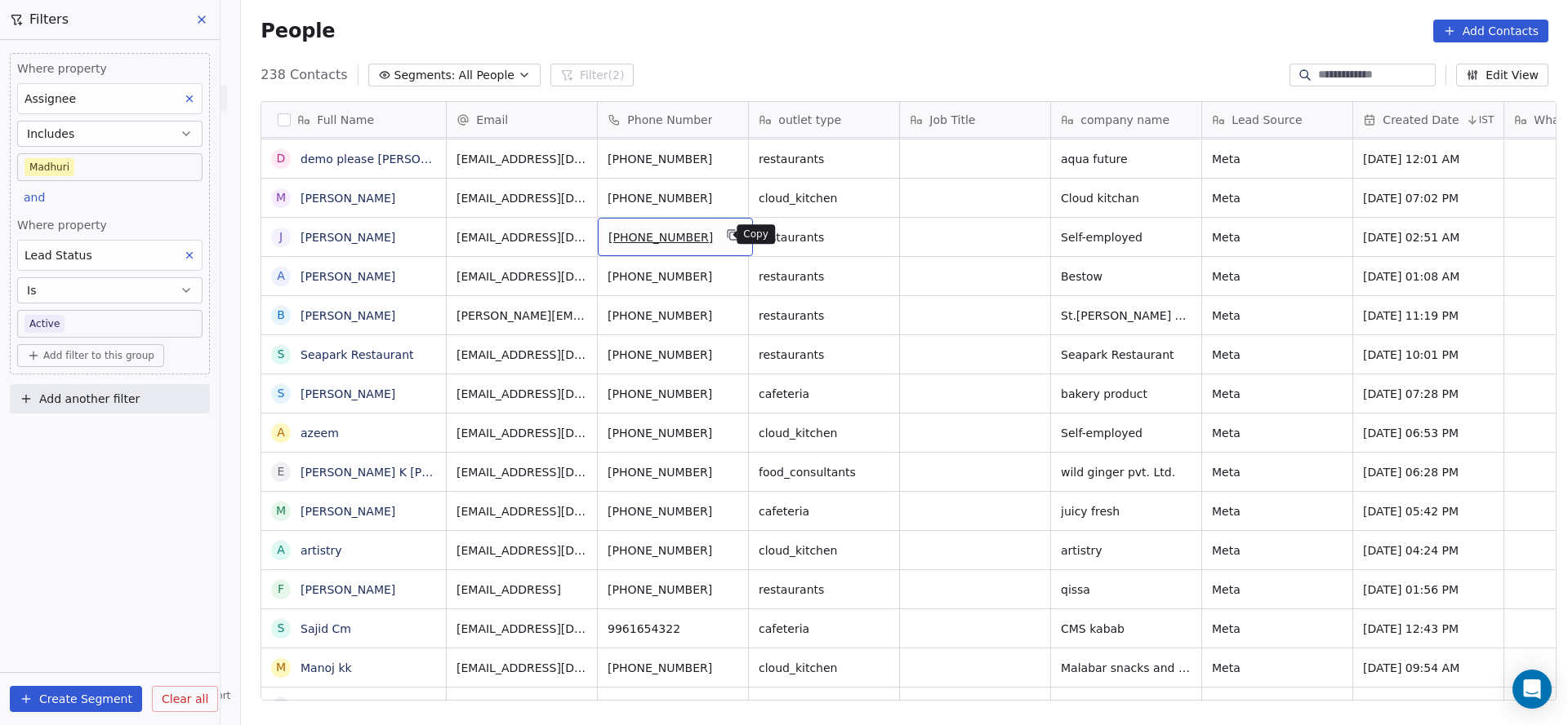
click at [723, 243] on button "grid" at bounding box center [733, 235] width 20 height 20
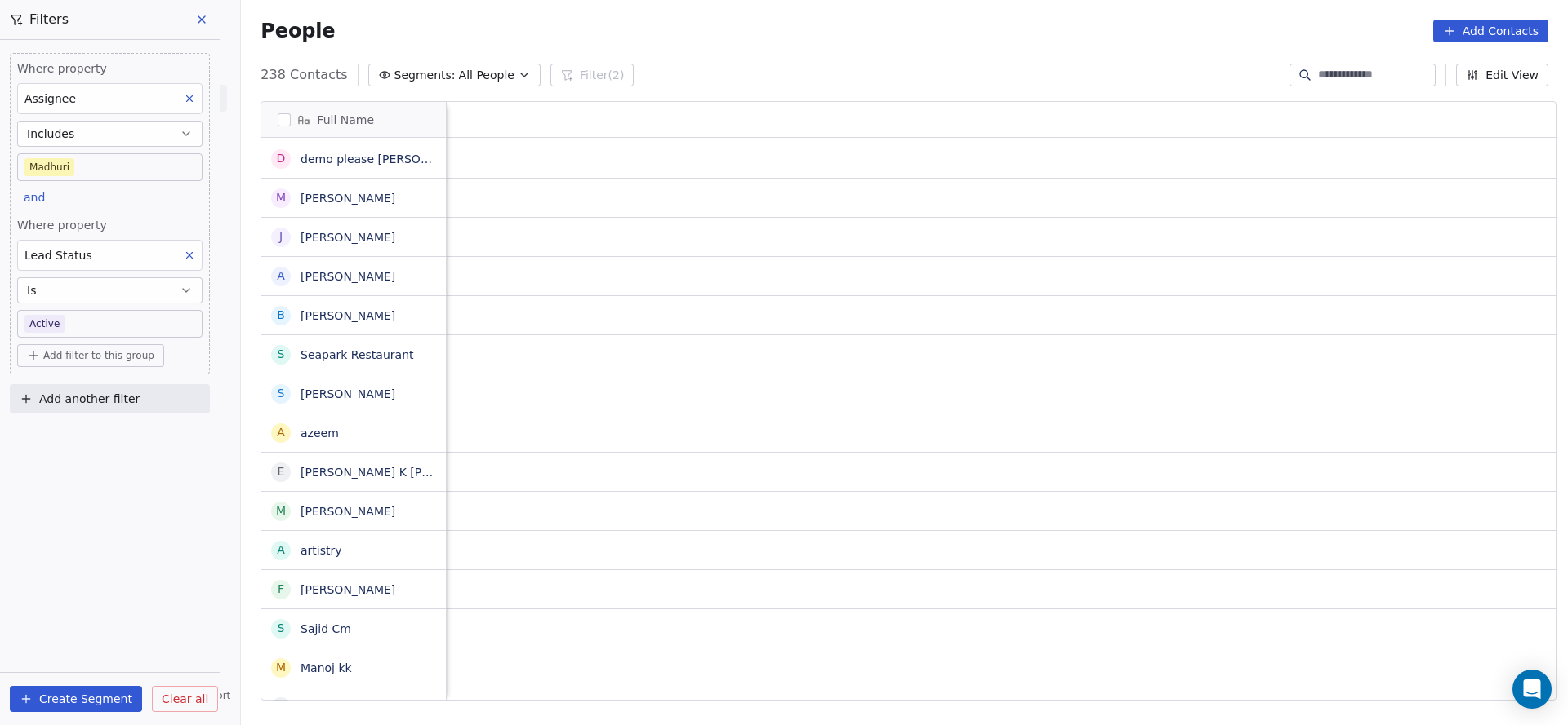
scroll to position [0, 2120]
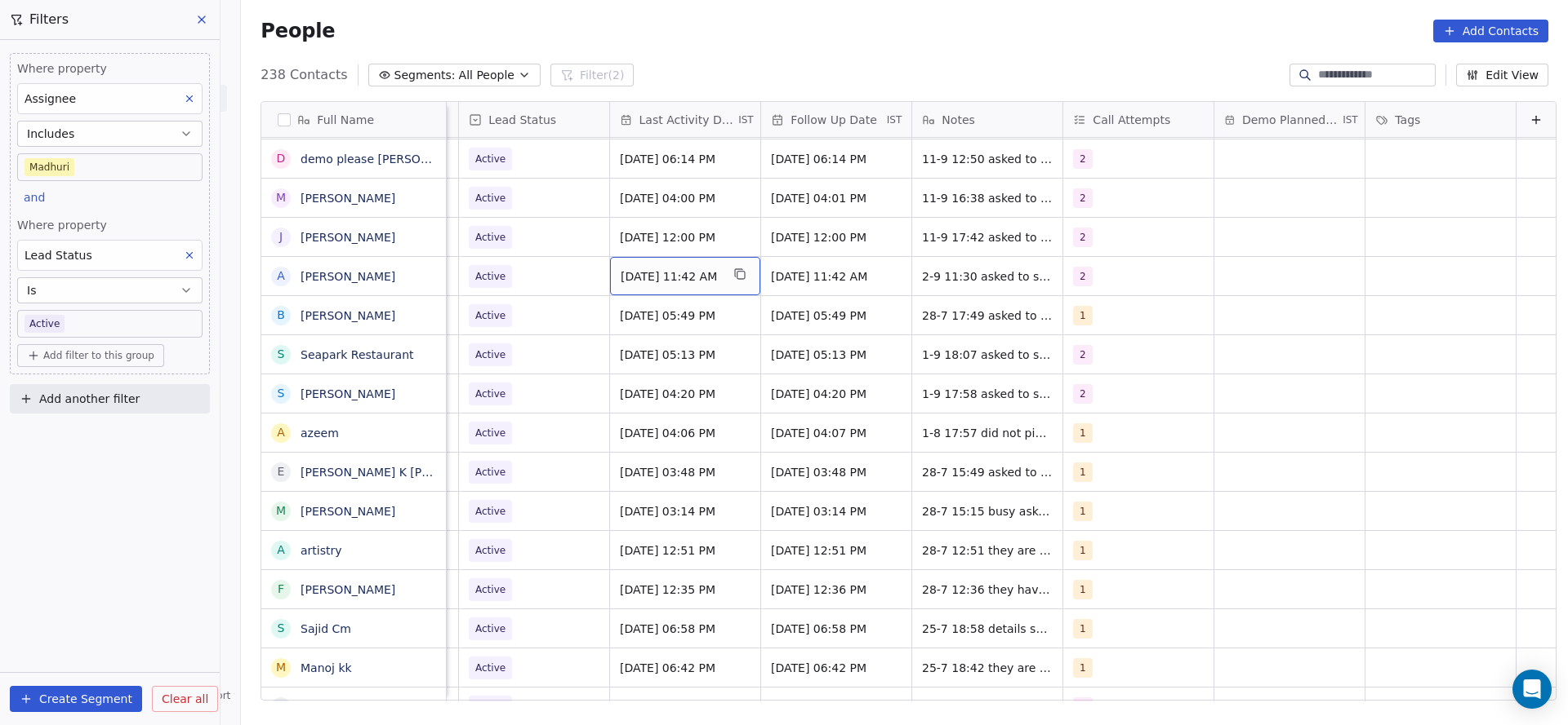
click at [637, 277] on span "[DATE] 11:42 AM" at bounding box center [669, 276] width 99 height 17
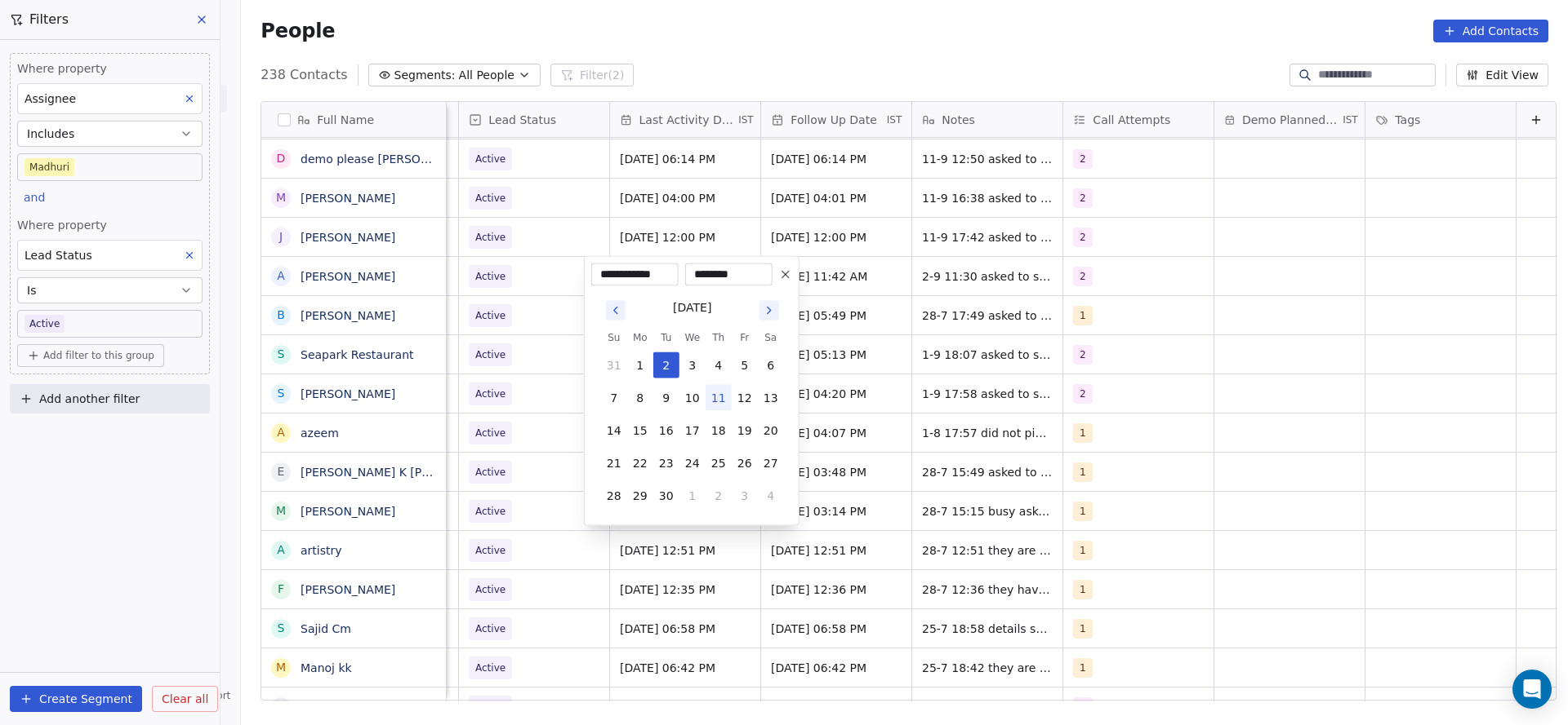
click at [717, 405] on button "11" at bounding box center [719, 398] width 27 height 27
type input "**********"
click at [1040, 361] on html "On2Cook India Pvt. Ltd. Contacts People Marketing Workflows Campaigns Sales Pip…" at bounding box center [784, 362] width 1568 height 725
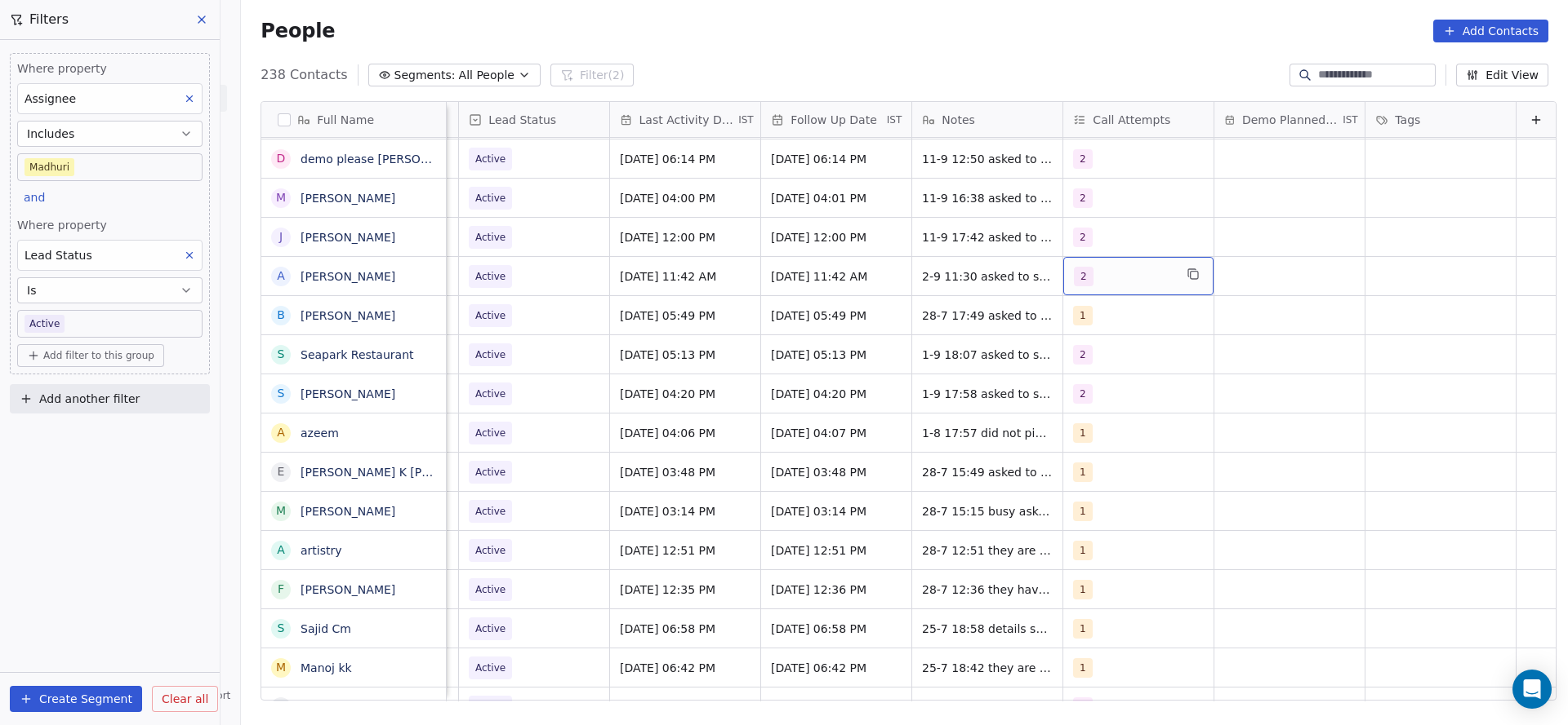
click at [1074, 277] on div "2" at bounding box center [1123, 276] width 99 height 20
click at [1083, 392] on span "3" at bounding box center [1088, 397] width 17 height 18
click at [1082, 370] on div "2" at bounding box center [1142, 358] width 184 height 27
click at [936, 286] on html "On2Cook India Pvt. Ltd. Contacts People Marketing Workflows Campaigns Sales Pip…" at bounding box center [784, 362] width 1568 height 725
click at [937, 272] on span "2-9 11:30 asked to share details 29-7 11:42 did not pickup wa sent" at bounding box center [1019, 289] width 194 height 49
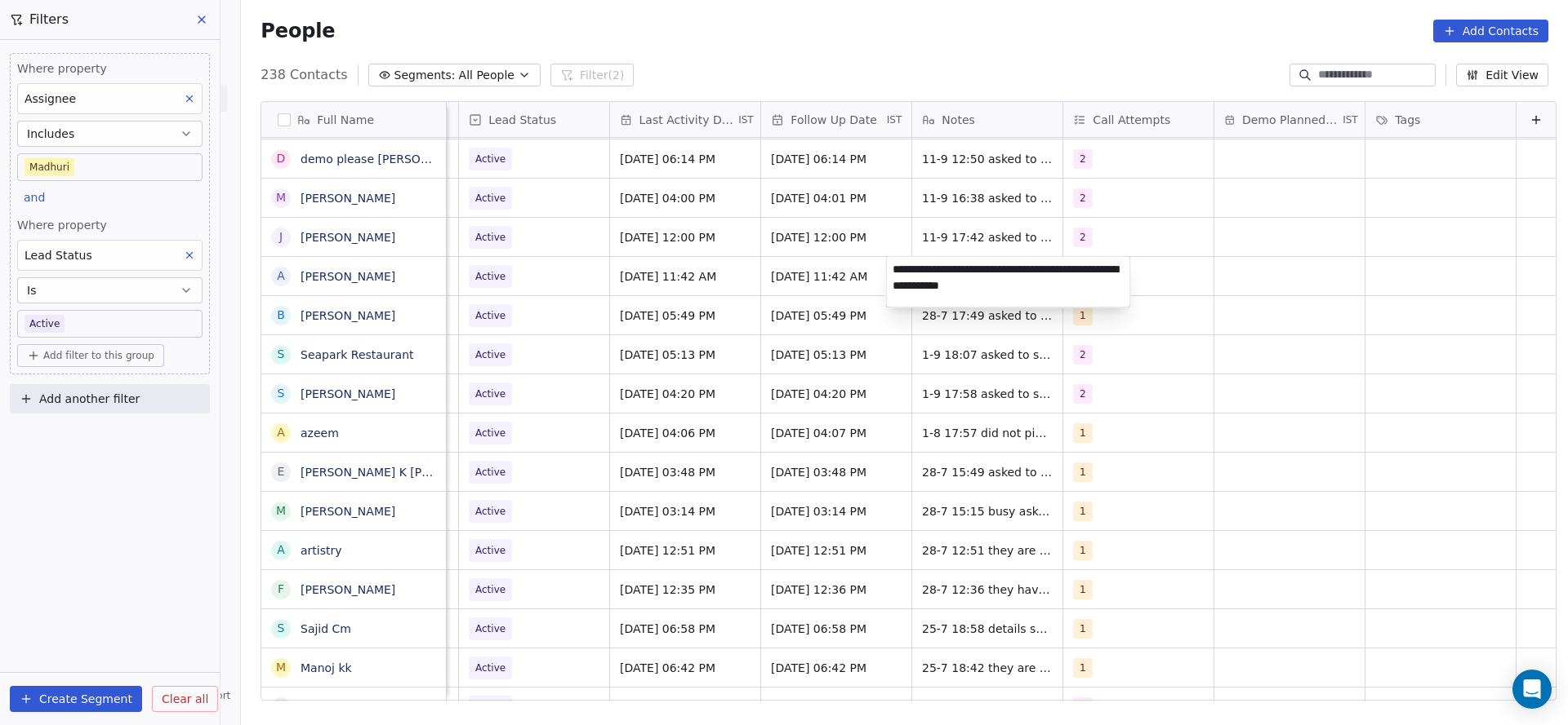
click at [898, 266] on textarea "**********" at bounding box center [1008, 281] width 243 height 50
click at [890, 266] on textarea "**********" at bounding box center [1008, 281] width 243 height 50
type textarea "**********"
click at [690, 276] on html "On2Cook India Pvt. Ltd. Contacts People Marketing Workflows Campaigns Sales Pip…" at bounding box center [784, 362] width 1568 height 725
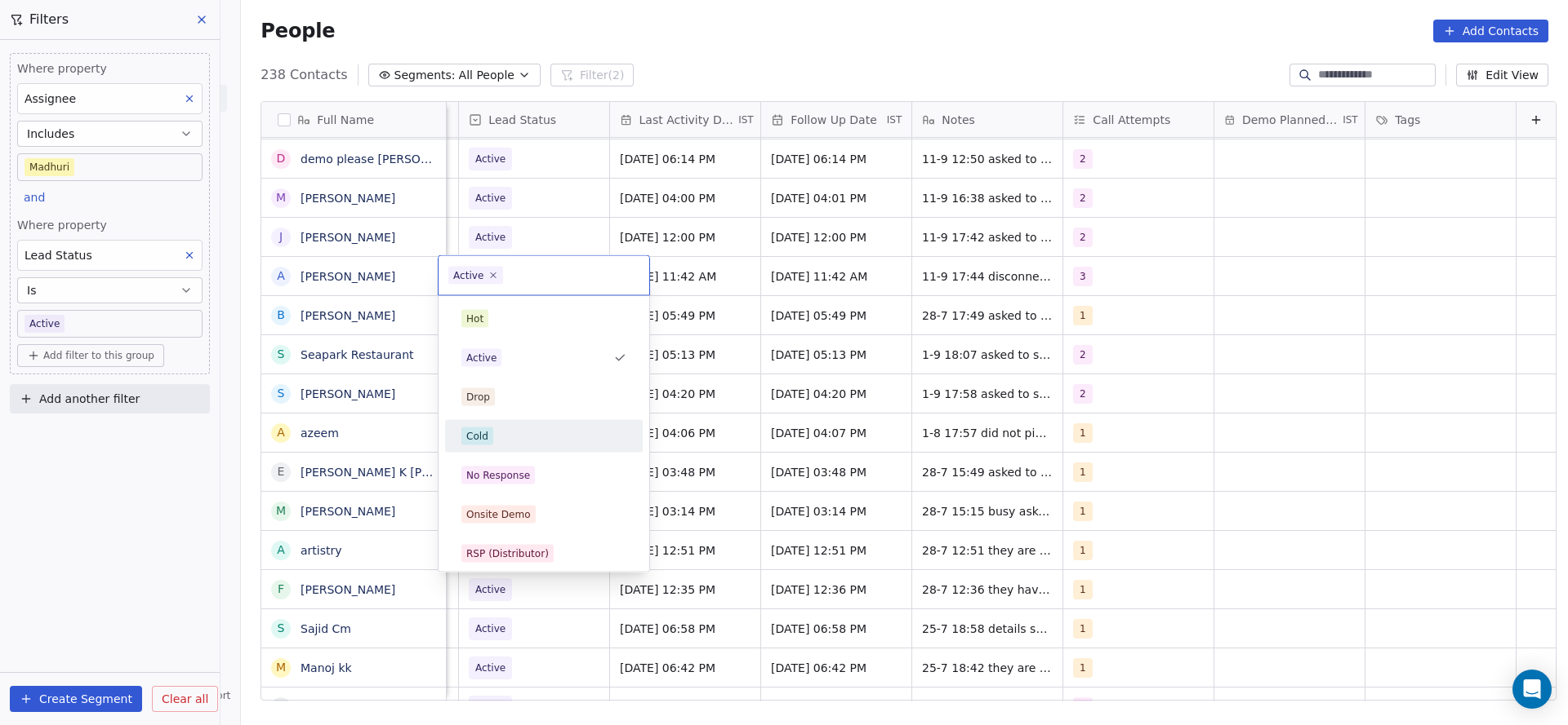
scroll to position [122, 0]
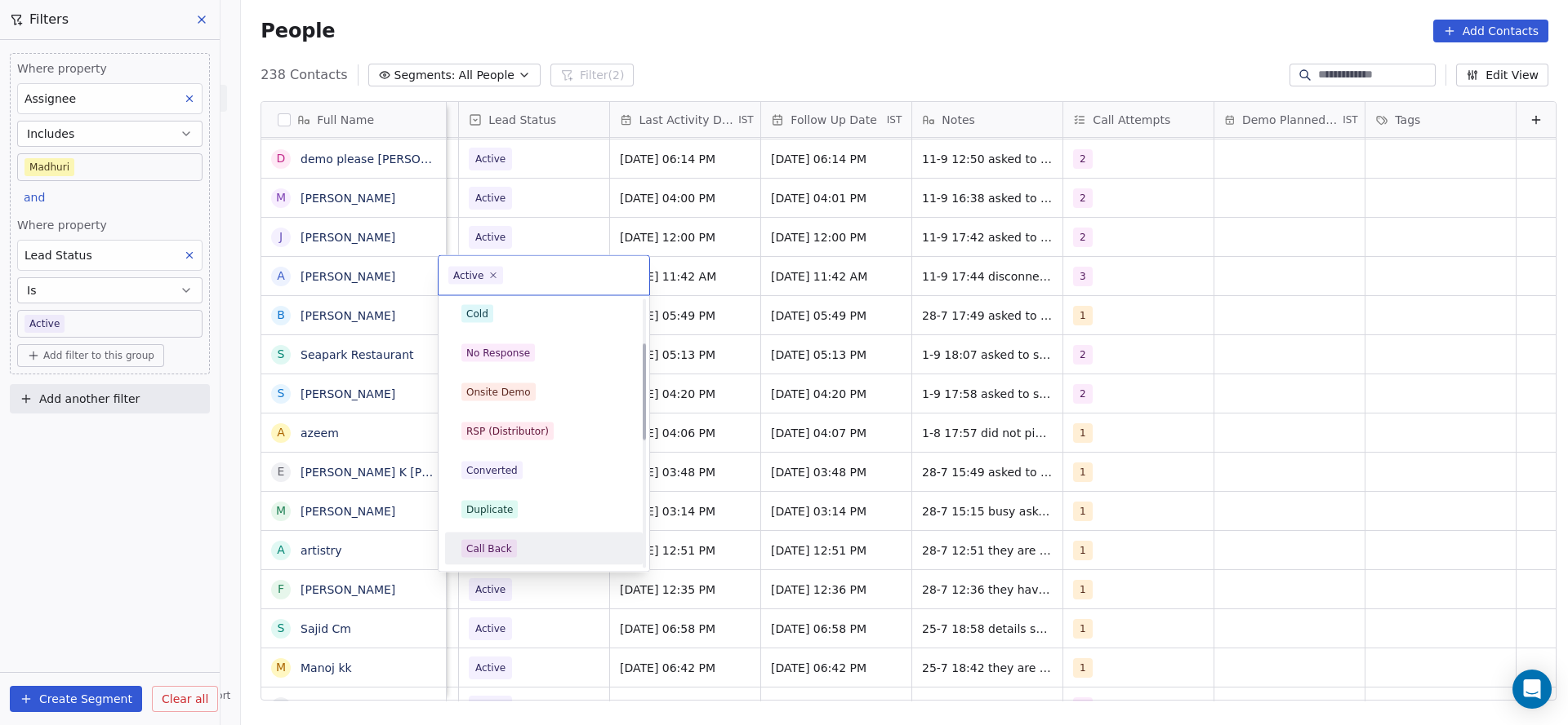
click at [500, 542] on div "Call Back" at bounding box center [489, 549] width 45 height 15
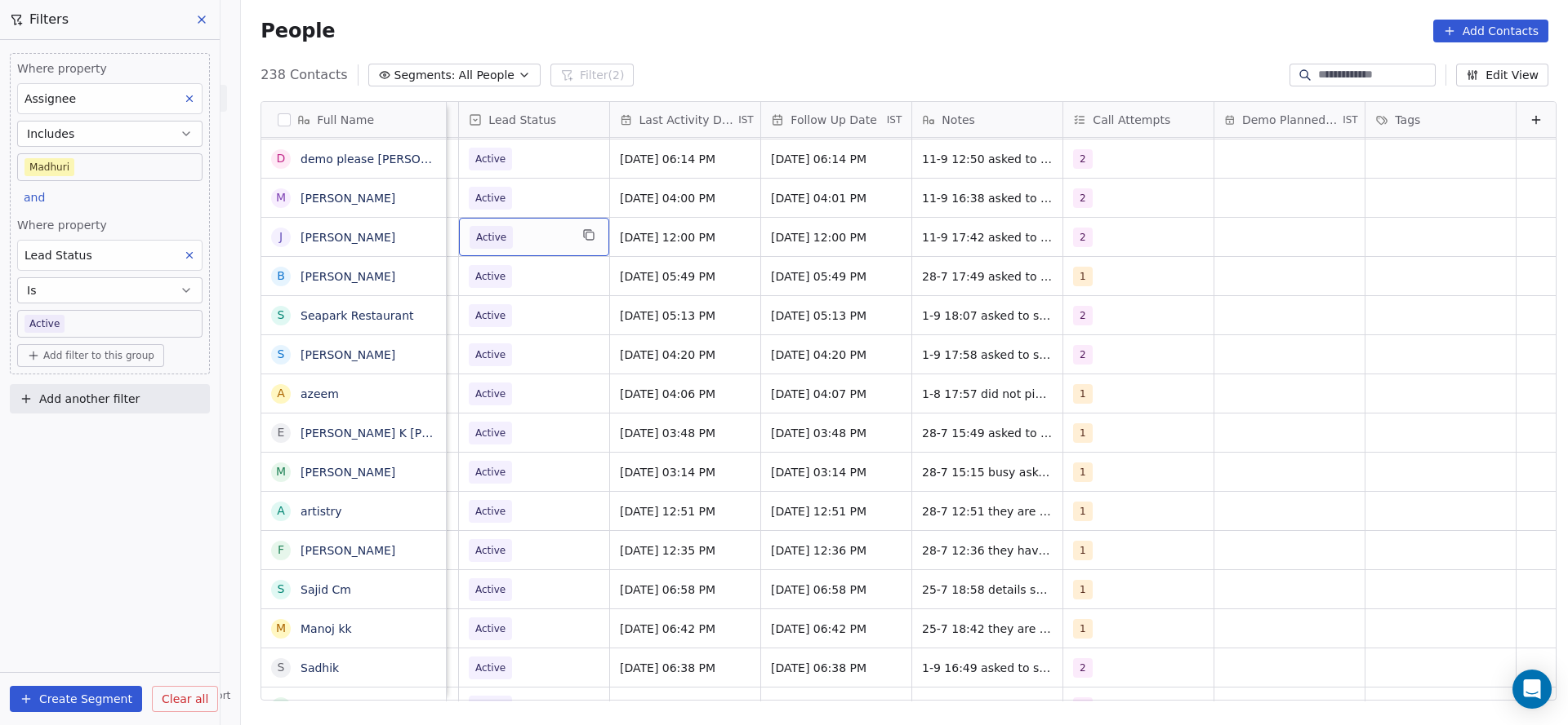
click at [486, 242] on span "Active" at bounding box center [491, 237] width 43 height 23
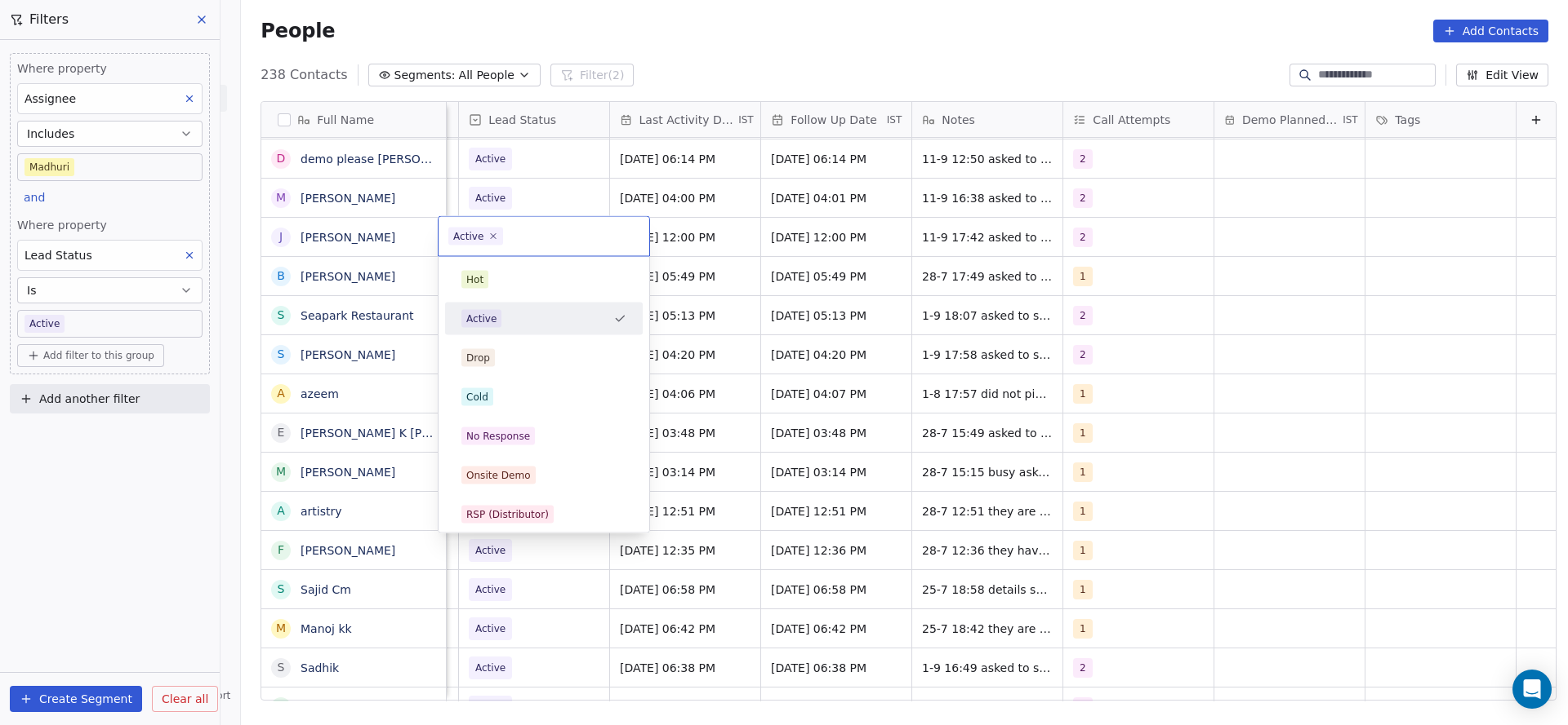
click at [658, 209] on html "On2Cook India Pvt. Ltd. Contacts People Marketing Workflows Campaigns Sales Pip…" at bounding box center [784, 362] width 1568 height 725
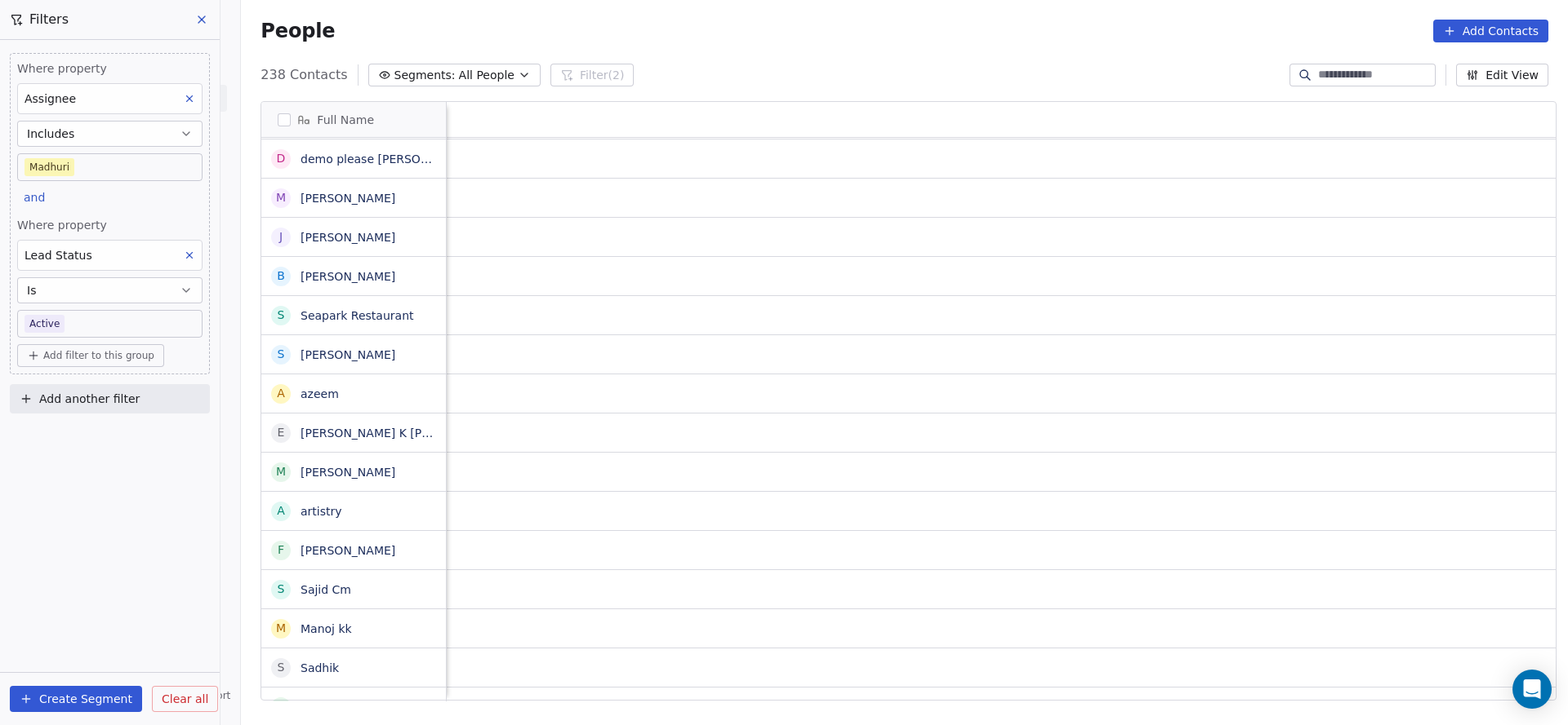
scroll to position [0, 2120]
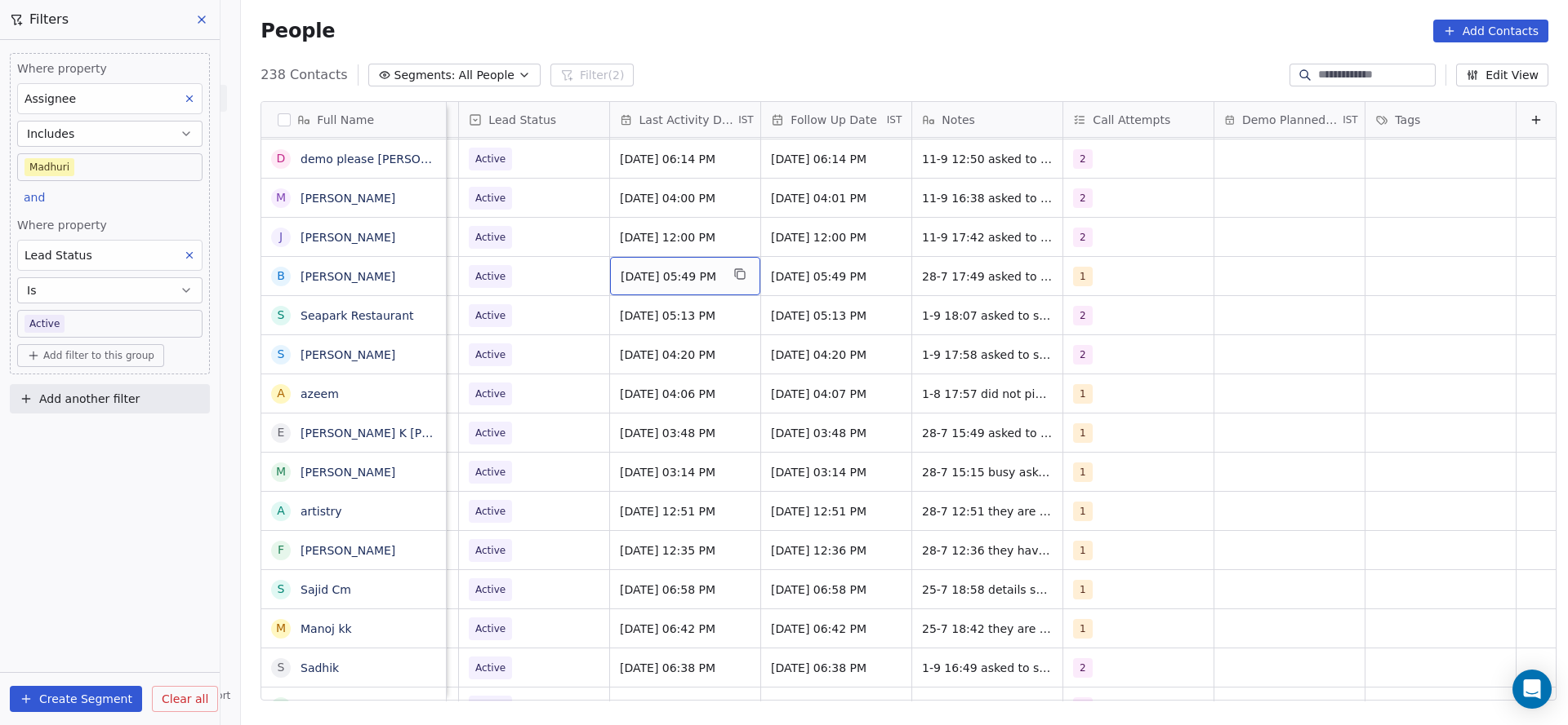
click at [659, 275] on span "[DATE] 05:49 PM" at bounding box center [669, 276] width 99 height 17
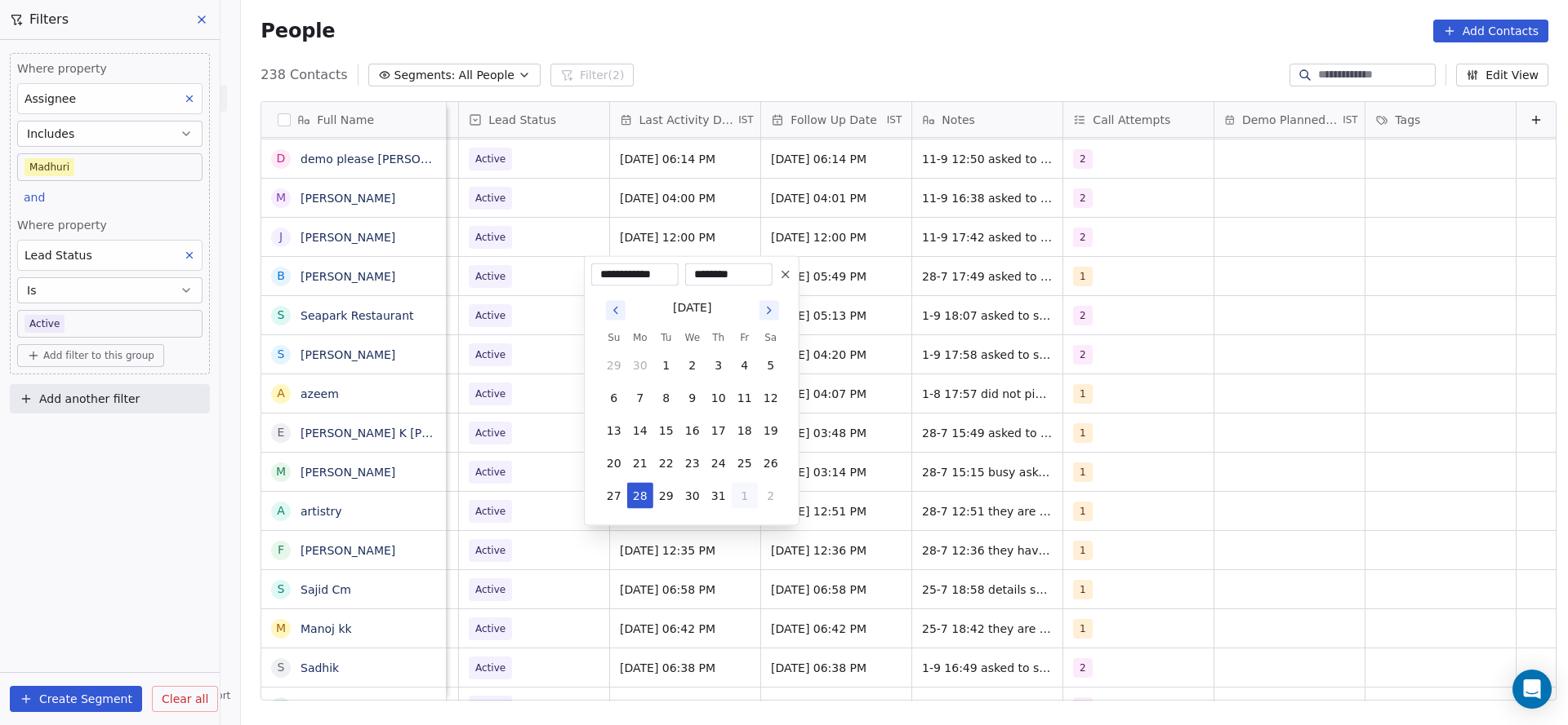
click at [753, 499] on button "1" at bounding box center [744, 496] width 27 height 27
click at [742, 520] on button "5" at bounding box center [744, 528] width 27 height 27
click at [714, 391] on button "11" at bounding box center [719, 398] width 27 height 27
type input "**********"
click at [547, 384] on html "On2Cook India Pvt. Ltd. Contacts People Marketing Workflows Campaigns Sales Pip…" at bounding box center [784, 362] width 1568 height 725
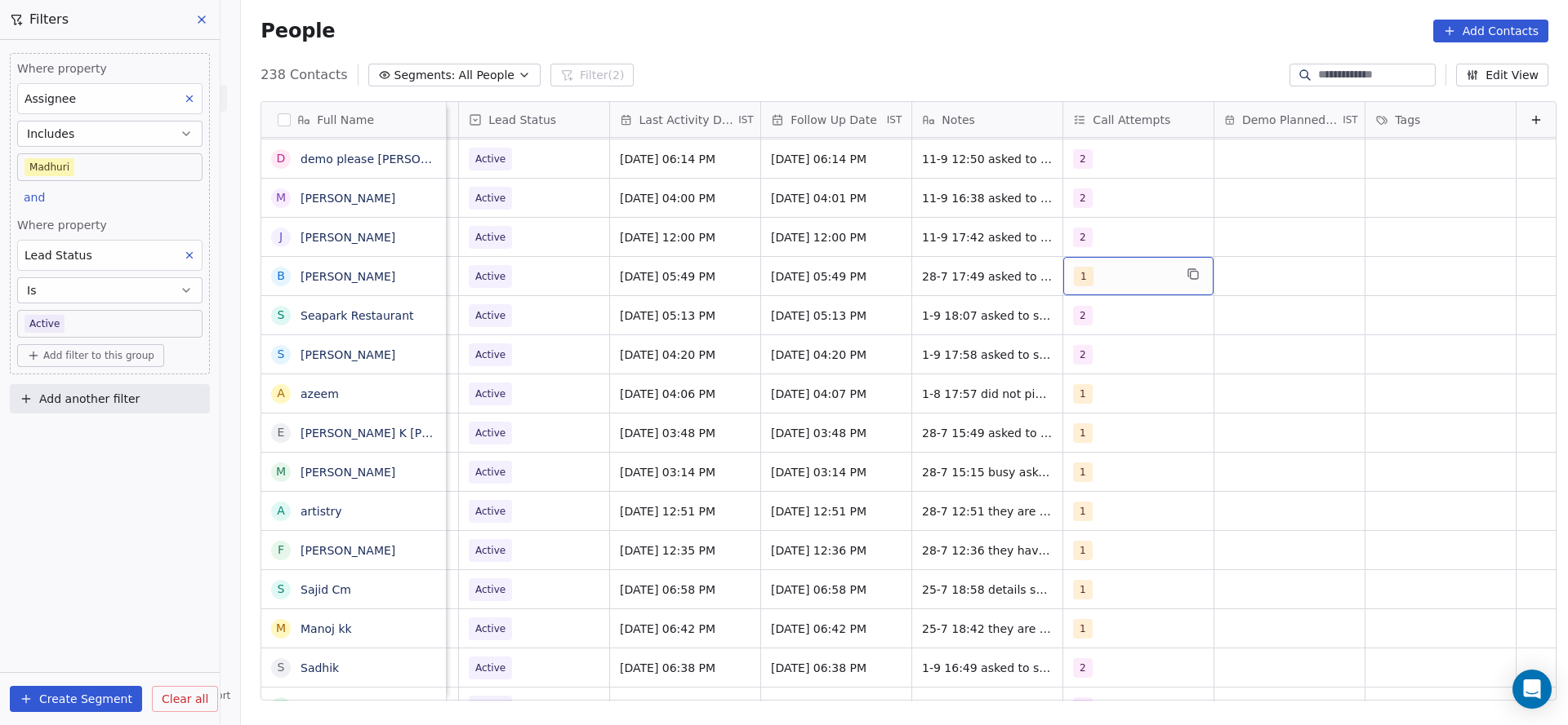
click at [1086, 275] on div "1" at bounding box center [1123, 276] width 99 height 20
click at [1077, 350] on div "2" at bounding box center [1142, 358] width 184 height 27
click at [1082, 322] on span "1" at bounding box center [1088, 319] width 17 height 18
click at [862, 360] on html "On2Cook India Pvt. Ltd. Contacts People Marketing Workflows Campaigns Sales Pip…" at bounding box center [784, 362] width 1568 height 725
click at [922, 283] on span "28-7 17:49 asked to share details then they will book an online demo" at bounding box center [1019, 289] width 194 height 49
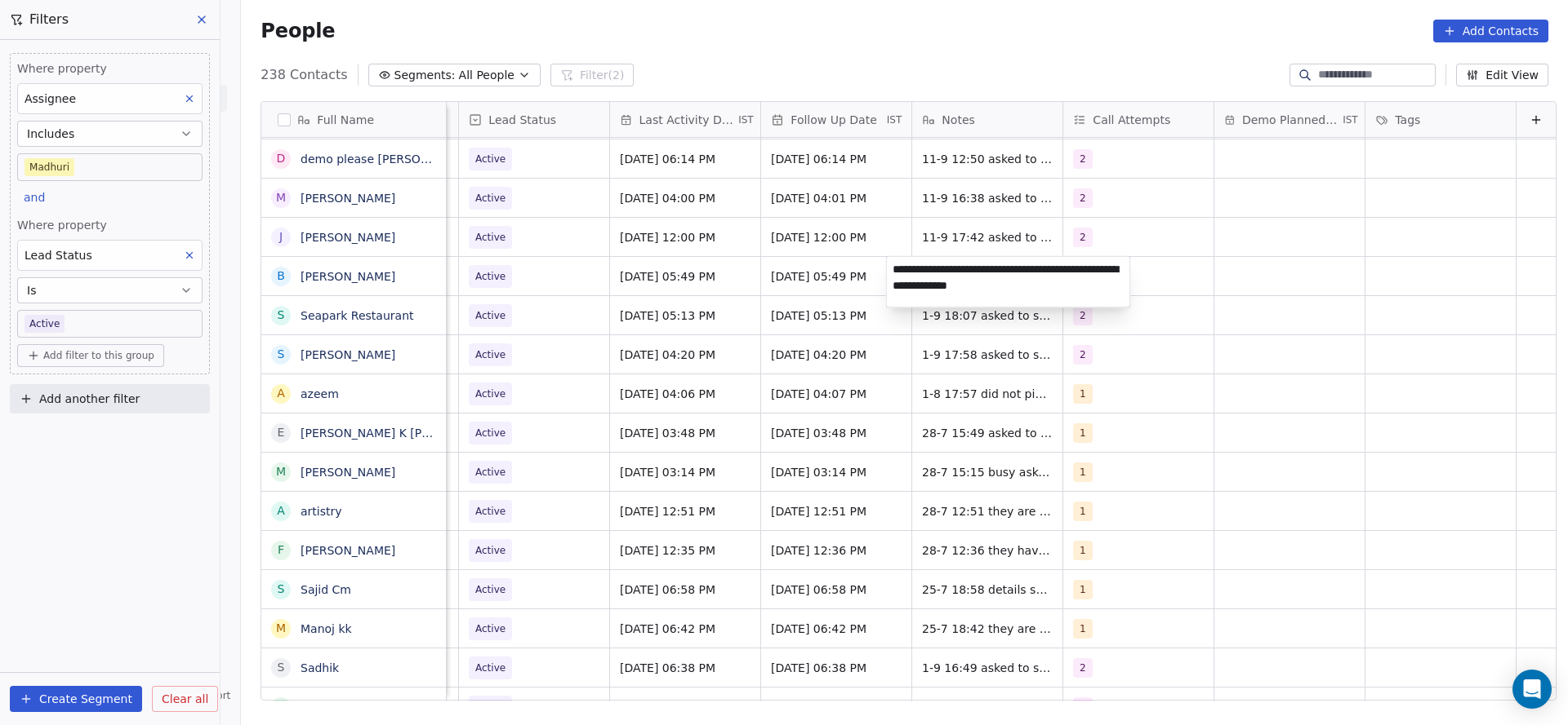
click at [892, 264] on textarea "**********" at bounding box center [1008, 281] width 243 height 50
type textarea "**********"
click at [721, 314] on html "On2Cook India Pvt. Ltd. Contacts People Marketing Workflows Campaigns Sales Pip…" at bounding box center [784, 362] width 1568 height 725
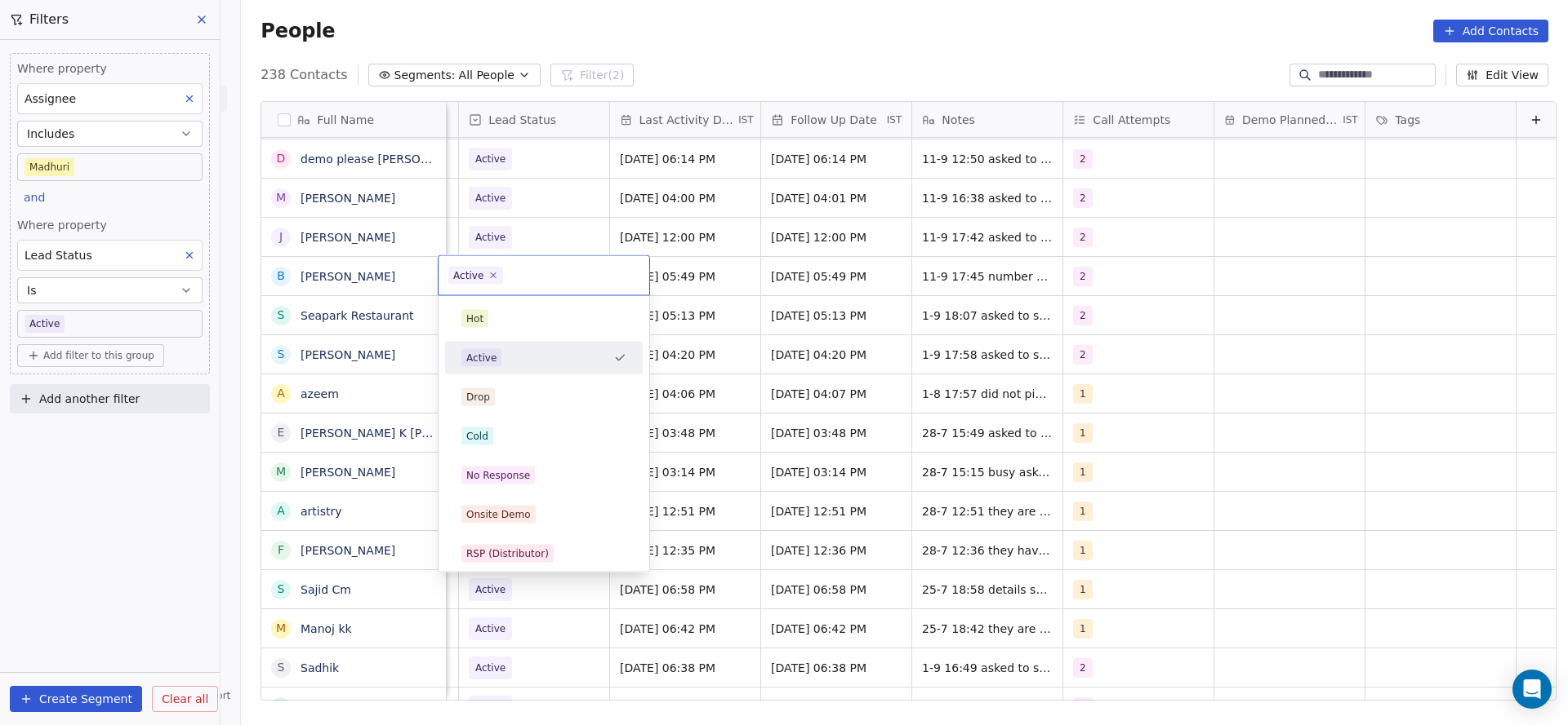
scroll to position [0, 2114]
click at [510, 480] on div "No Response" at bounding box center [498, 475] width 64 height 15
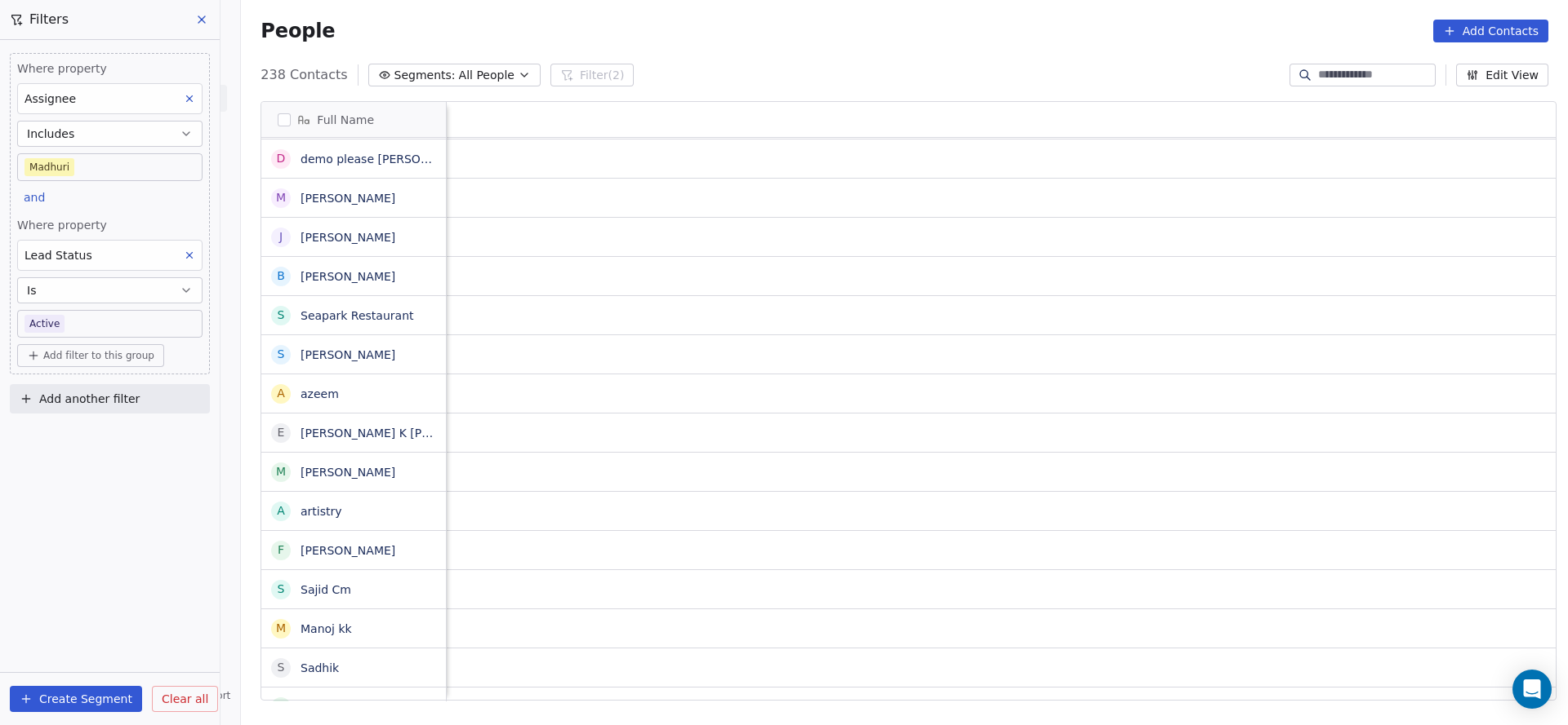
scroll to position [0, 2120]
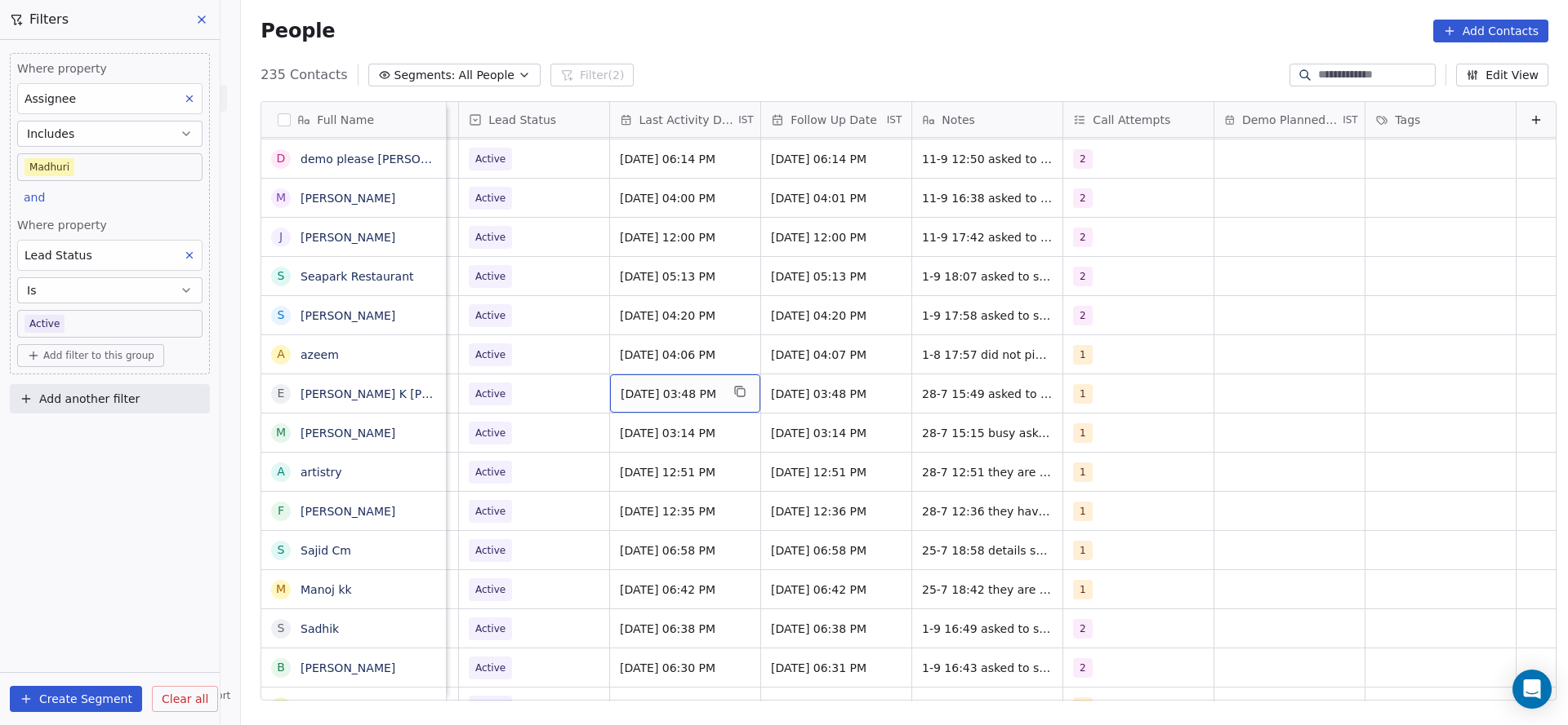
drag, startPoint x: 697, startPoint y: 393, endPoint x: 1007, endPoint y: 296, distance: 324.8
click at [1080, 351] on div "1" at bounding box center [1123, 355] width 99 height 20
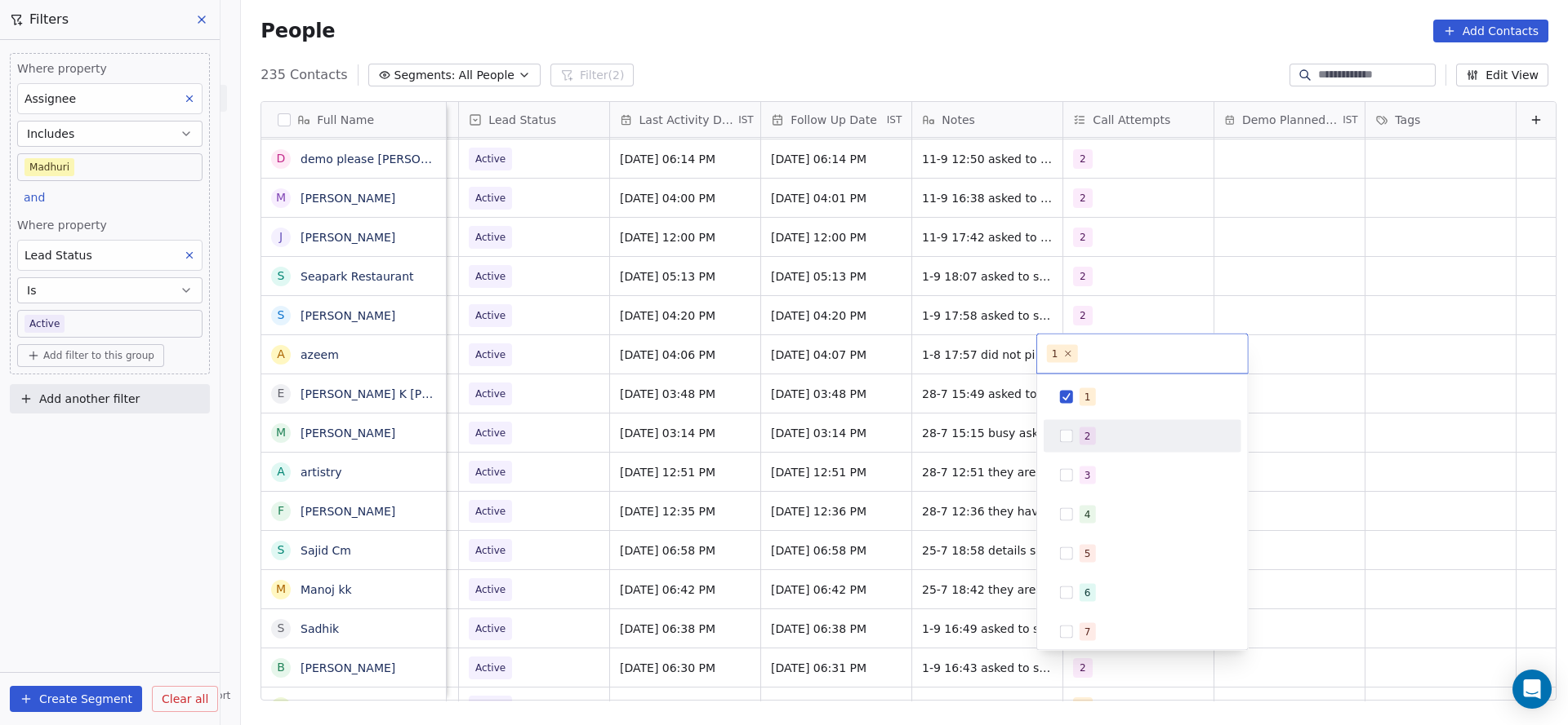
click at [1068, 444] on div "2" at bounding box center [1142, 437] width 184 height 27
click at [1077, 396] on div "1" at bounding box center [1142, 397] width 184 height 27
click at [847, 425] on html "On2Cook India Pvt. Ltd. Contacts People Marketing Workflows Campaigns Sales Pip…" at bounding box center [784, 362] width 1568 height 725
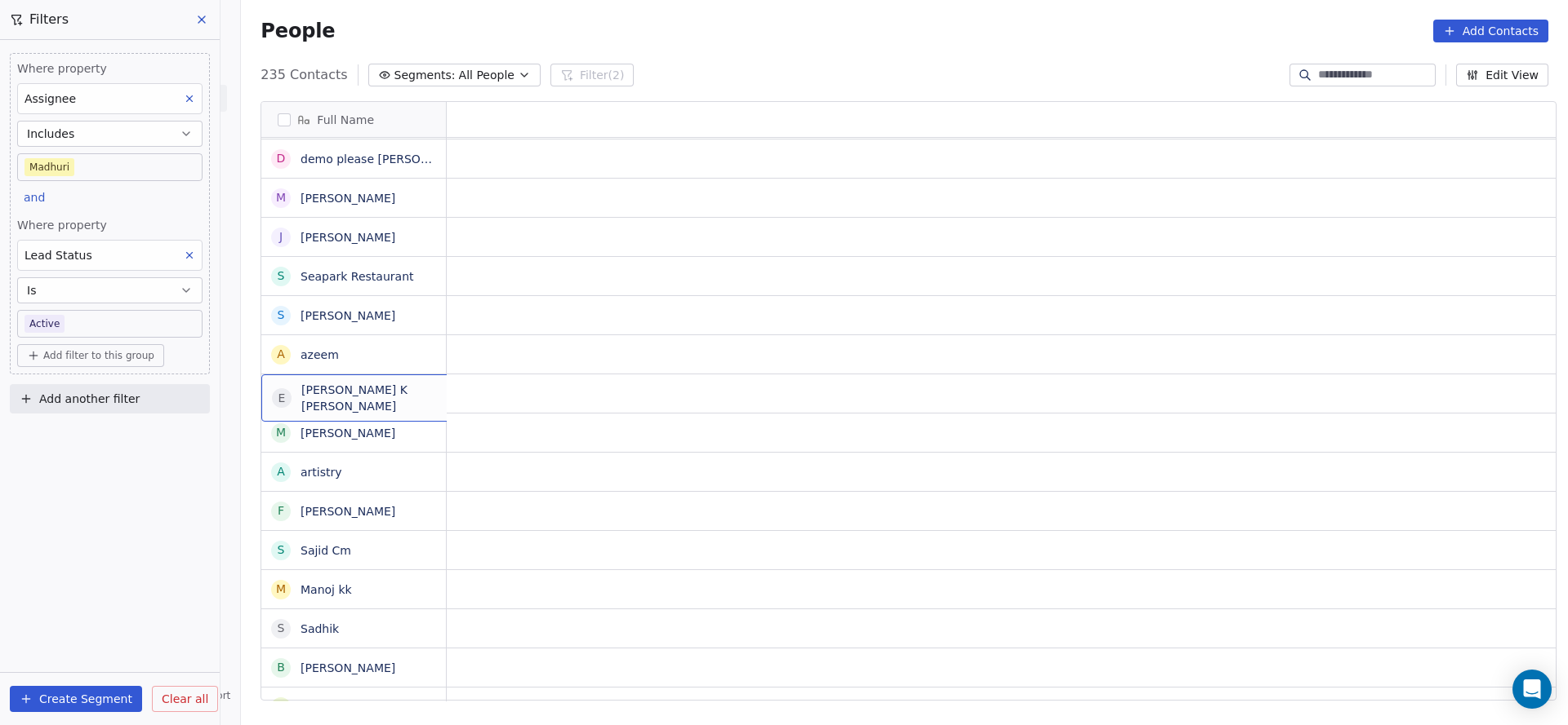
scroll to position [0, 0]
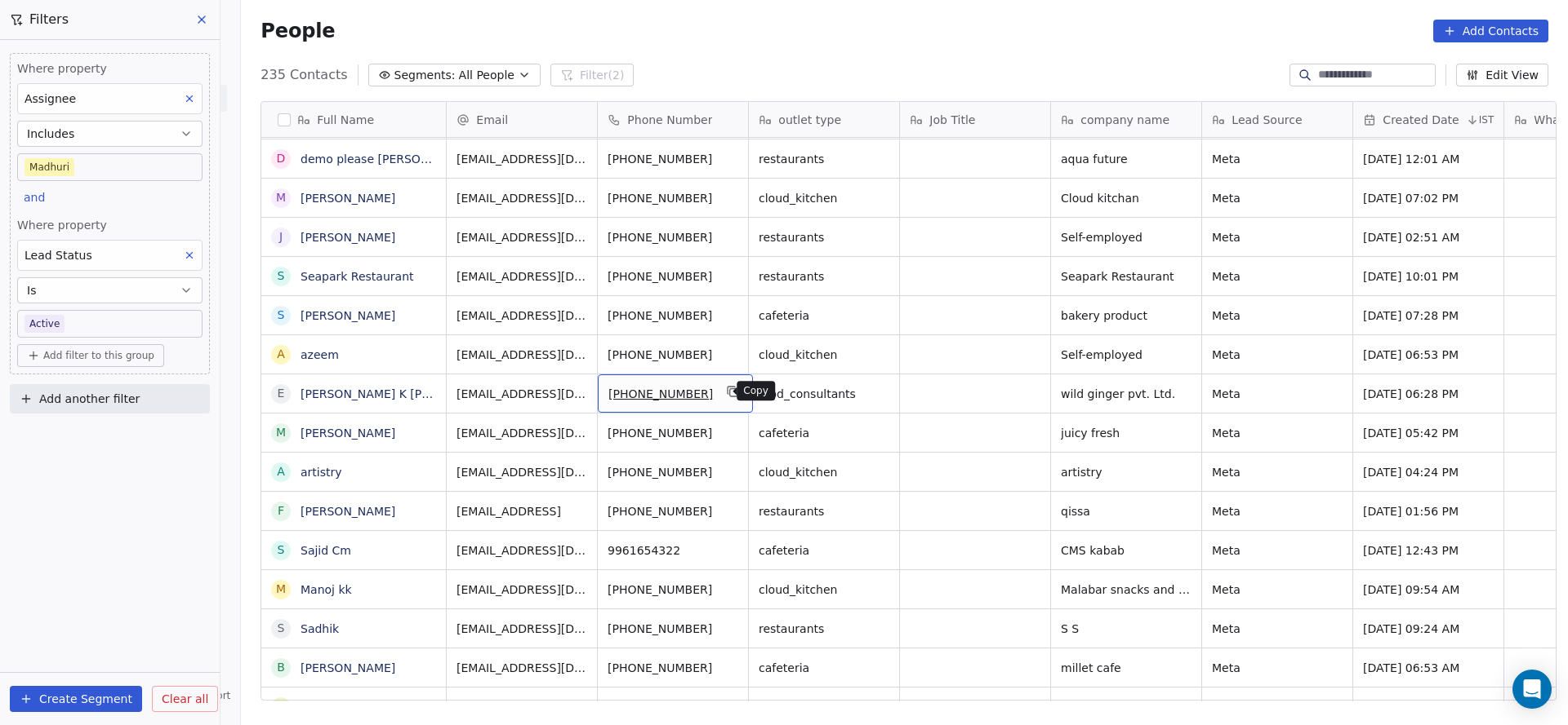
click at [728, 387] on icon "grid" at bounding box center [731, 390] width 7 height 7
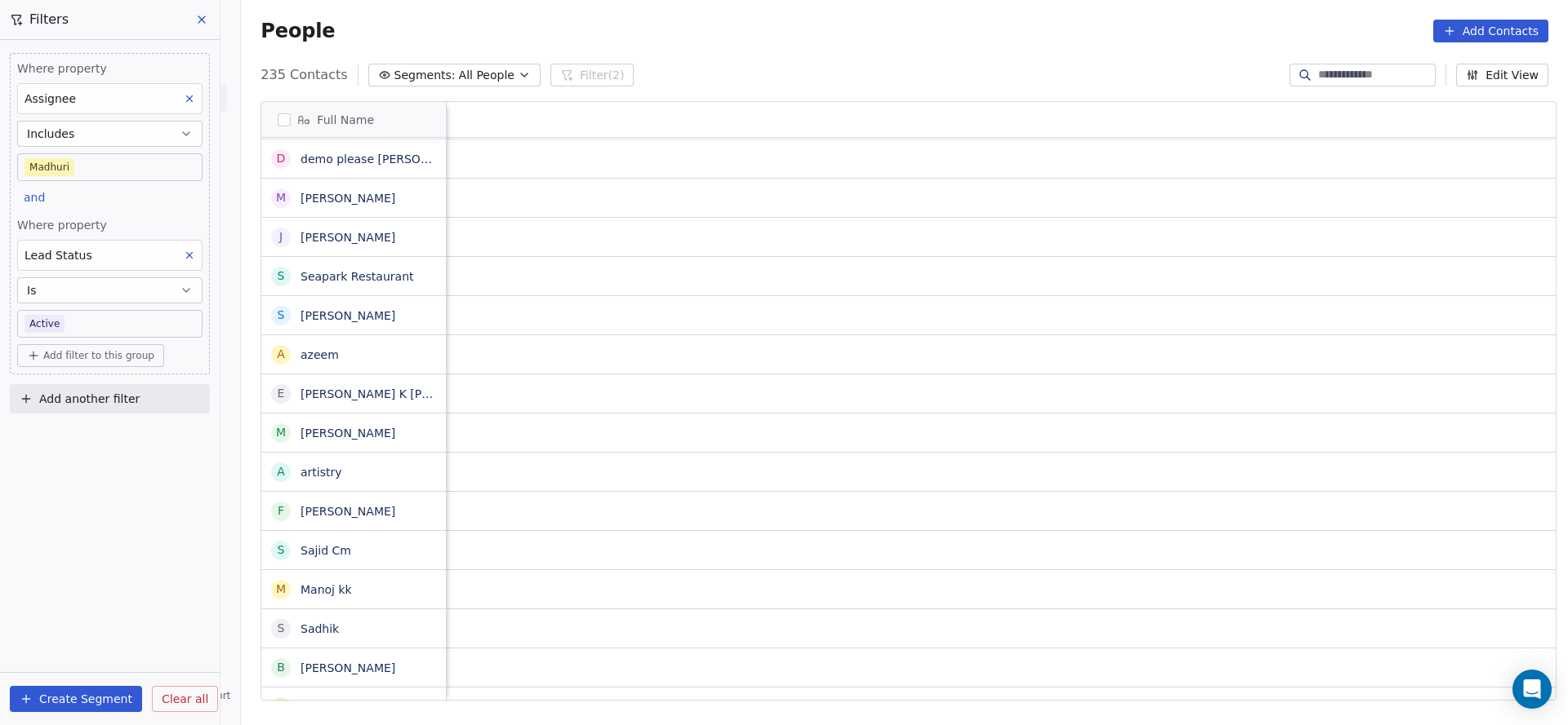
scroll to position [0, 2120]
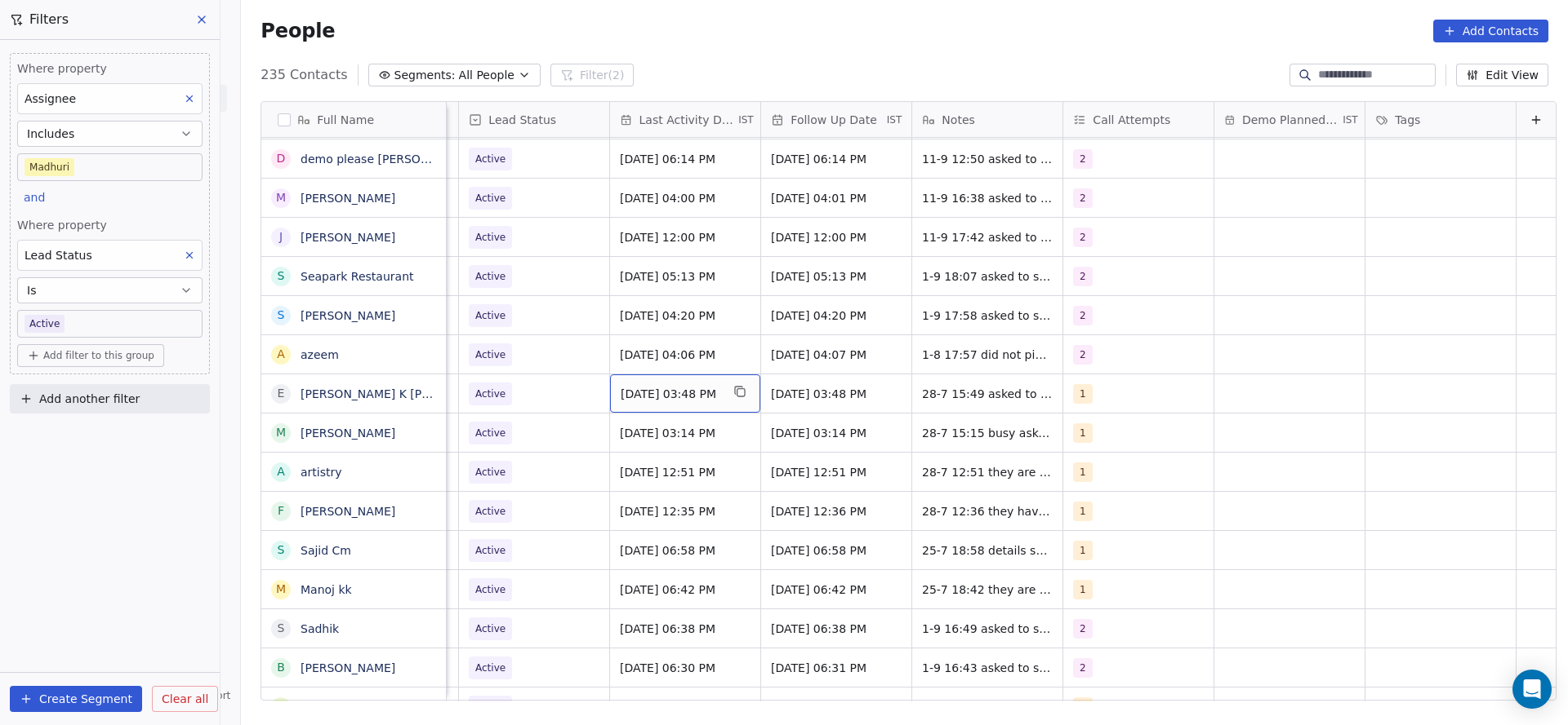
click at [620, 386] on span "[DATE] 03:48 PM" at bounding box center [669, 393] width 99 height 17
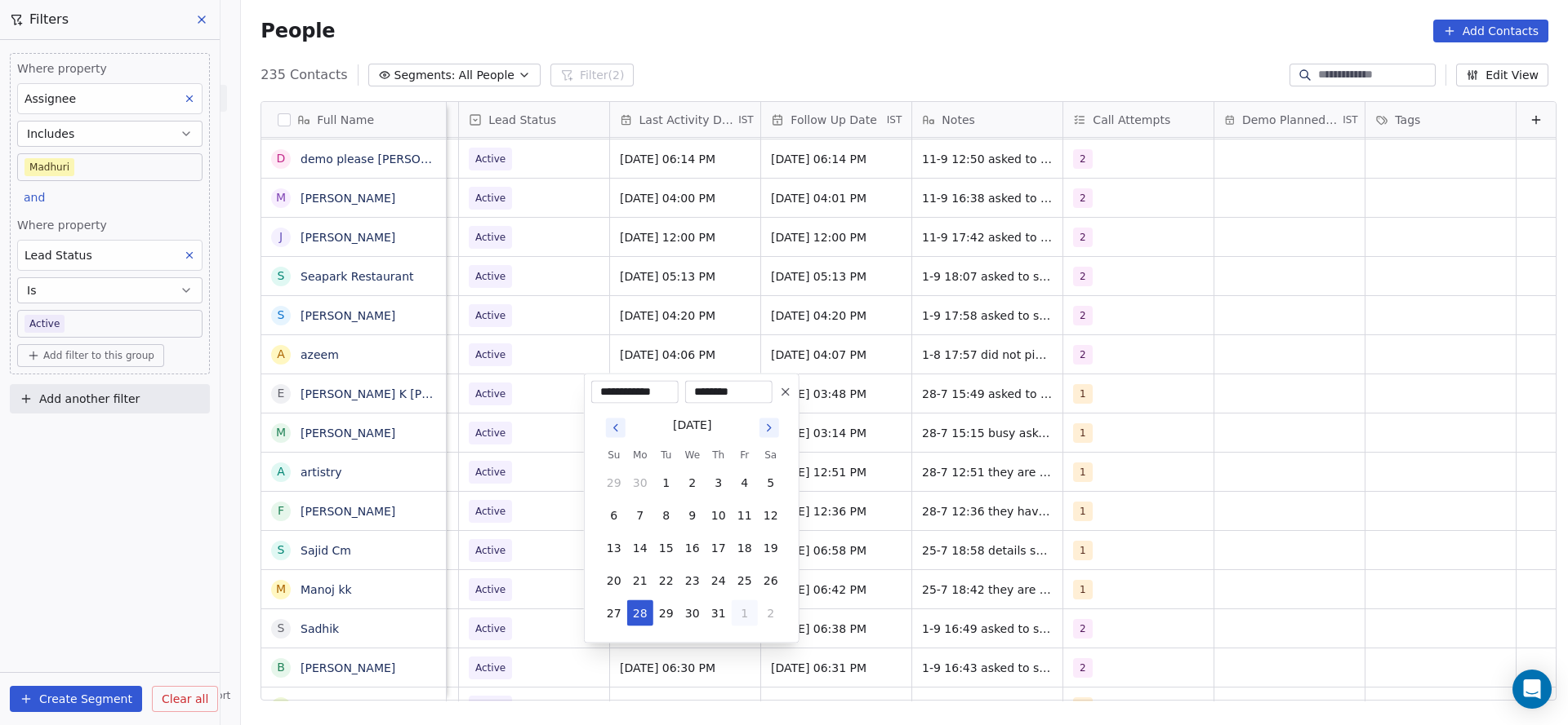
click at [736, 621] on button "1" at bounding box center [744, 614] width 27 height 27
click at [739, 639] on button "5" at bounding box center [744, 646] width 27 height 27
click at [725, 515] on button "11" at bounding box center [719, 515] width 27 height 27
type input "**********"
click at [519, 475] on html "On2Cook India Pvt. Ltd. Contacts People Marketing Workflows Campaigns Sales Pip…" at bounding box center [784, 362] width 1568 height 725
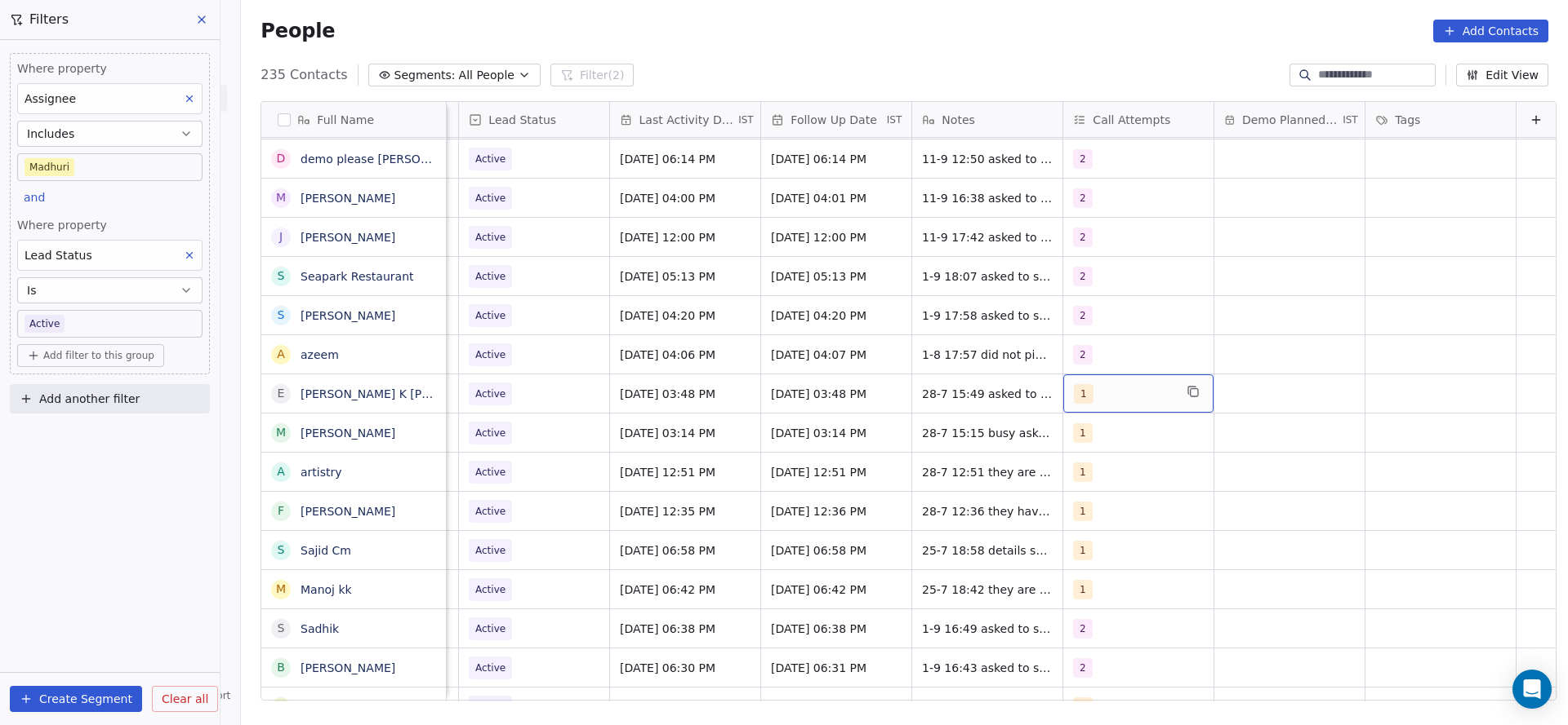
click at [1074, 394] on span "1" at bounding box center [1084, 394] width 20 height 20
click at [1080, 482] on div "2" at bounding box center [1153, 476] width 146 height 18
click at [1081, 447] on div "1" at bounding box center [1142, 437] width 184 height 27
click at [1003, 453] on html "On2Cook India Pvt. Ltd. Contacts People Marketing Workflows Campaigns Sales Pip…" at bounding box center [784, 362] width 1568 height 725
click at [933, 392] on span "28-7 15:49 asked to share details he was driving" at bounding box center [1019, 397] width 194 height 32
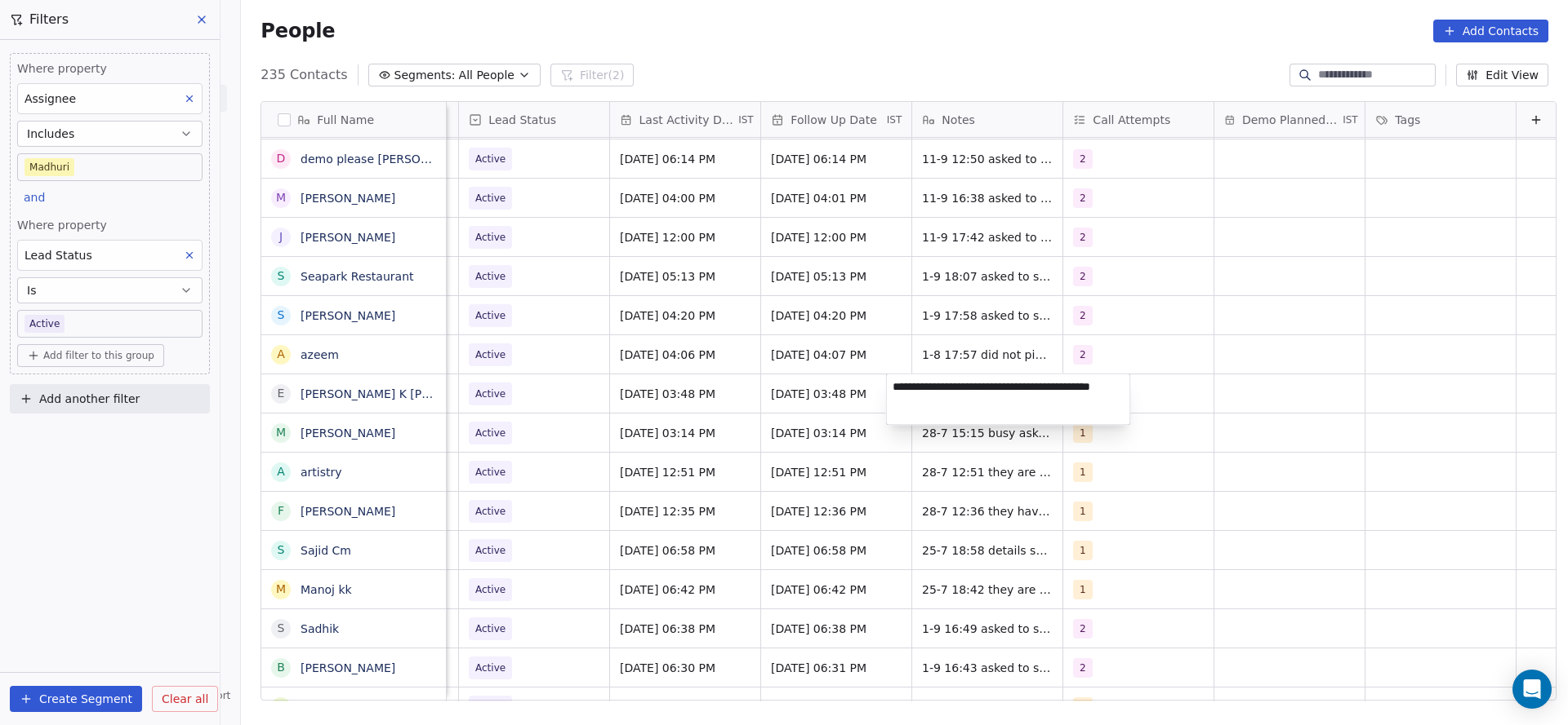
click at [896, 382] on textarea "**********" at bounding box center [1008, 399] width 243 height 50
type textarea "**********"
click at [539, 436] on html "On2Cook India Pvt. Ltd. Contacts People Marketing Workflows Campaigns Sales Pip…" at bounding box center [784, 362] width 1568 height 725
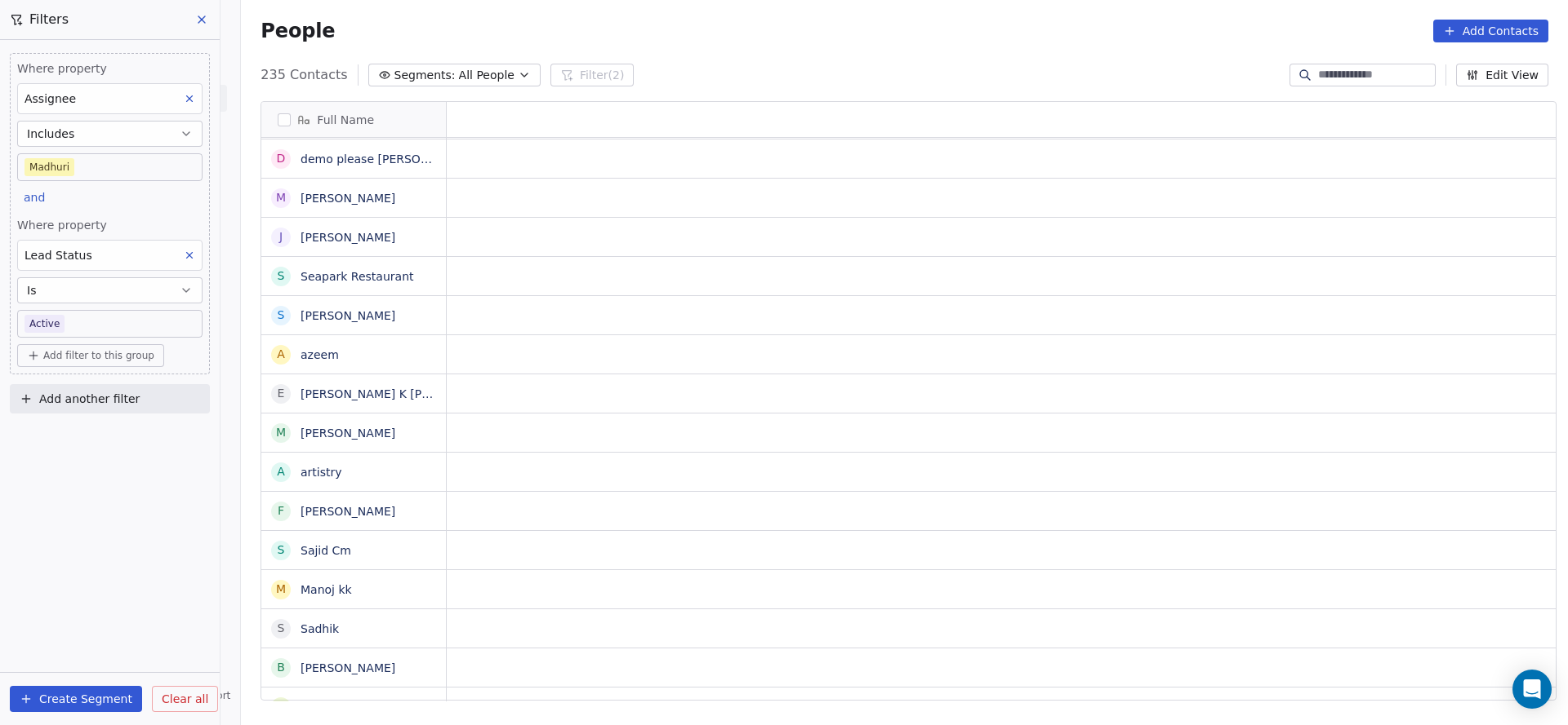
scroll to position [0, 0]
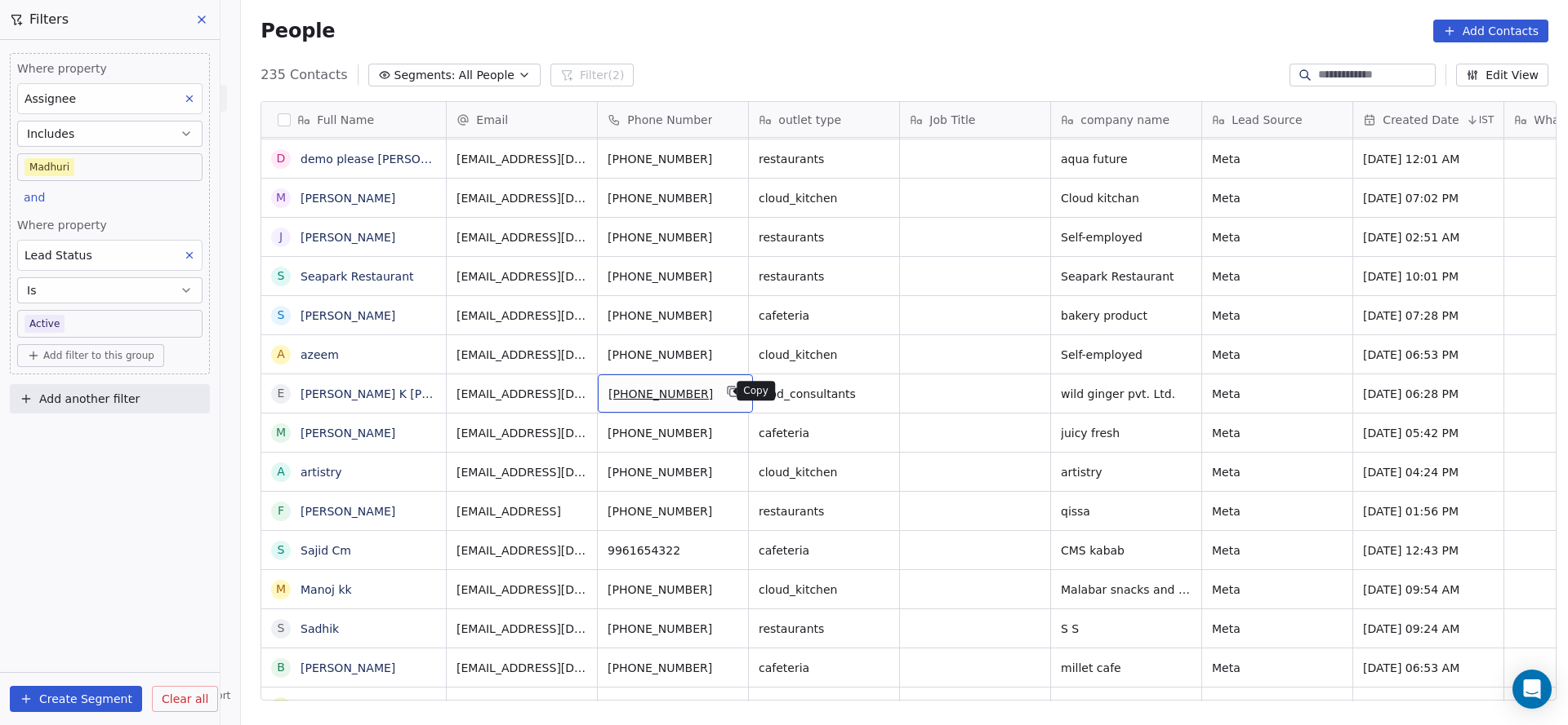
click at [723, 391] on button "grid" at bounding box center [733, 392] width 20 height 20
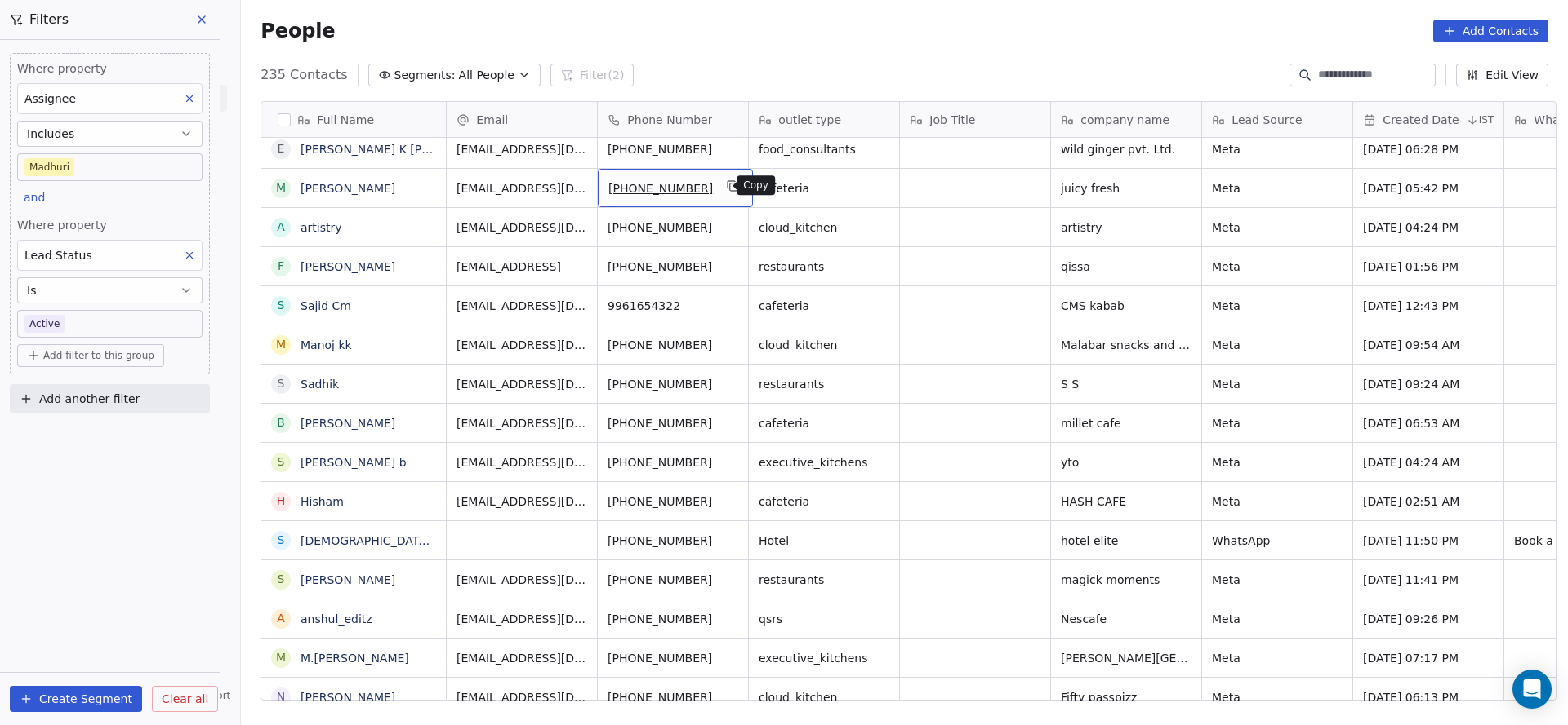
click at [723, 177] on button "grid" at bounding box center [733, 186] width 20 height 20
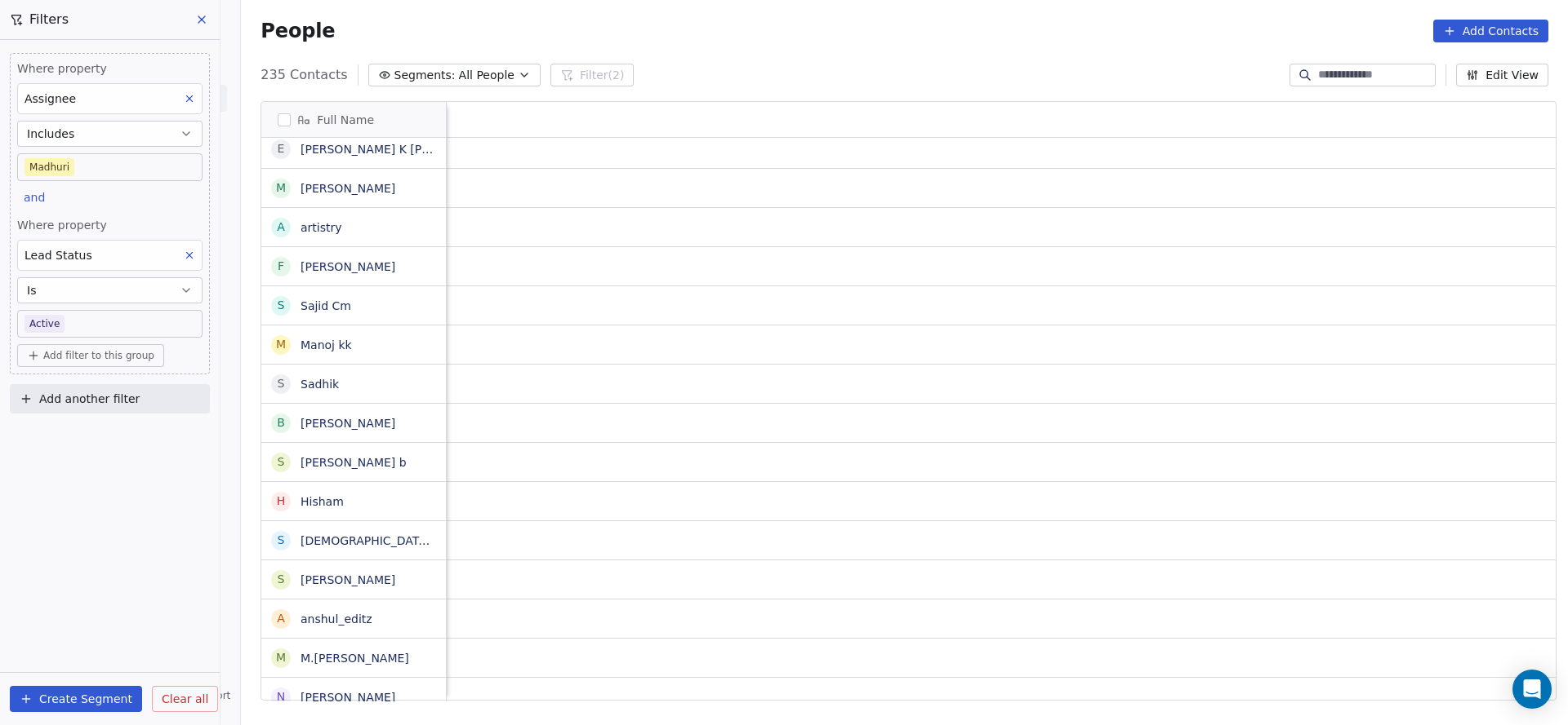
scroll to position [0, 2120]
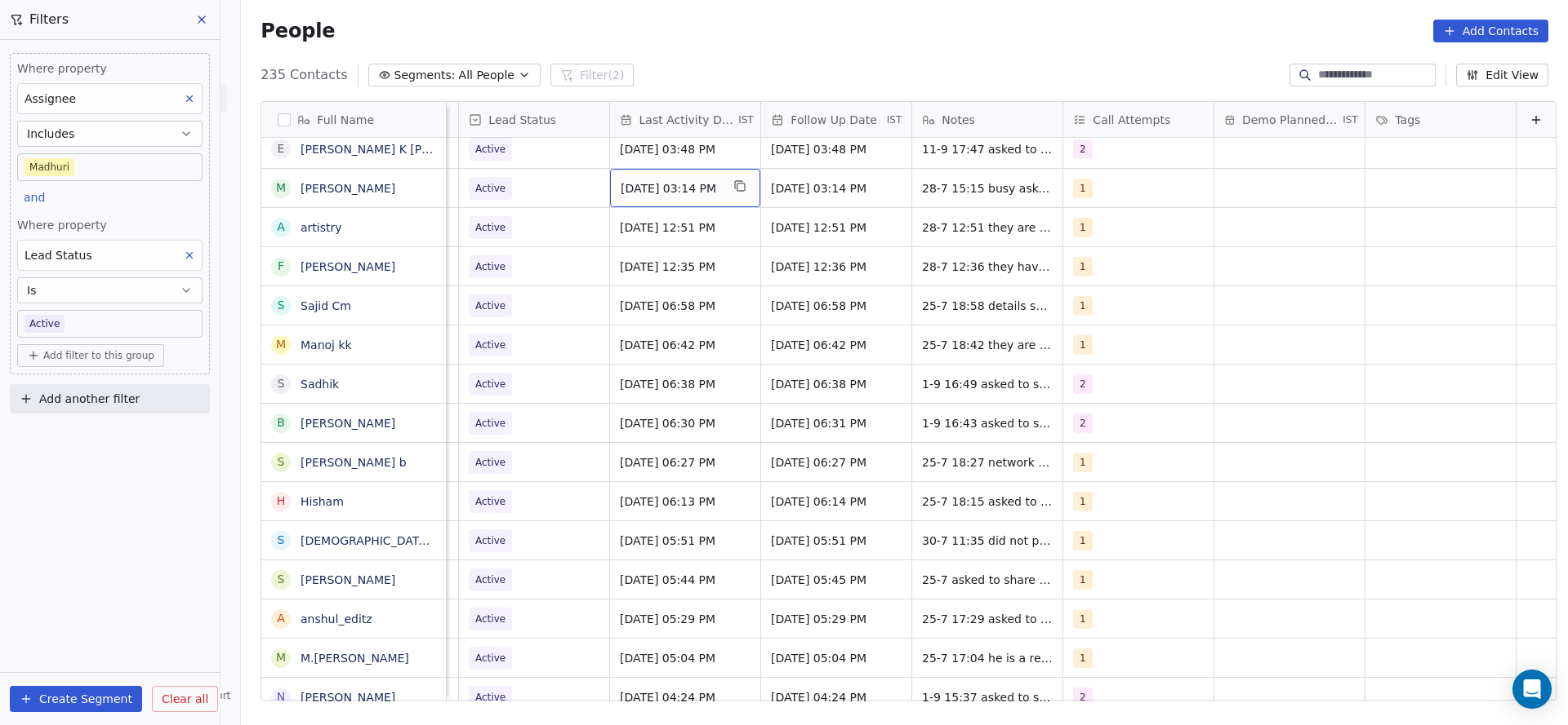
click at [642, 203] on div "[DATE] 03:14 PM" at bounding box center [685, 188] width 151 height 38
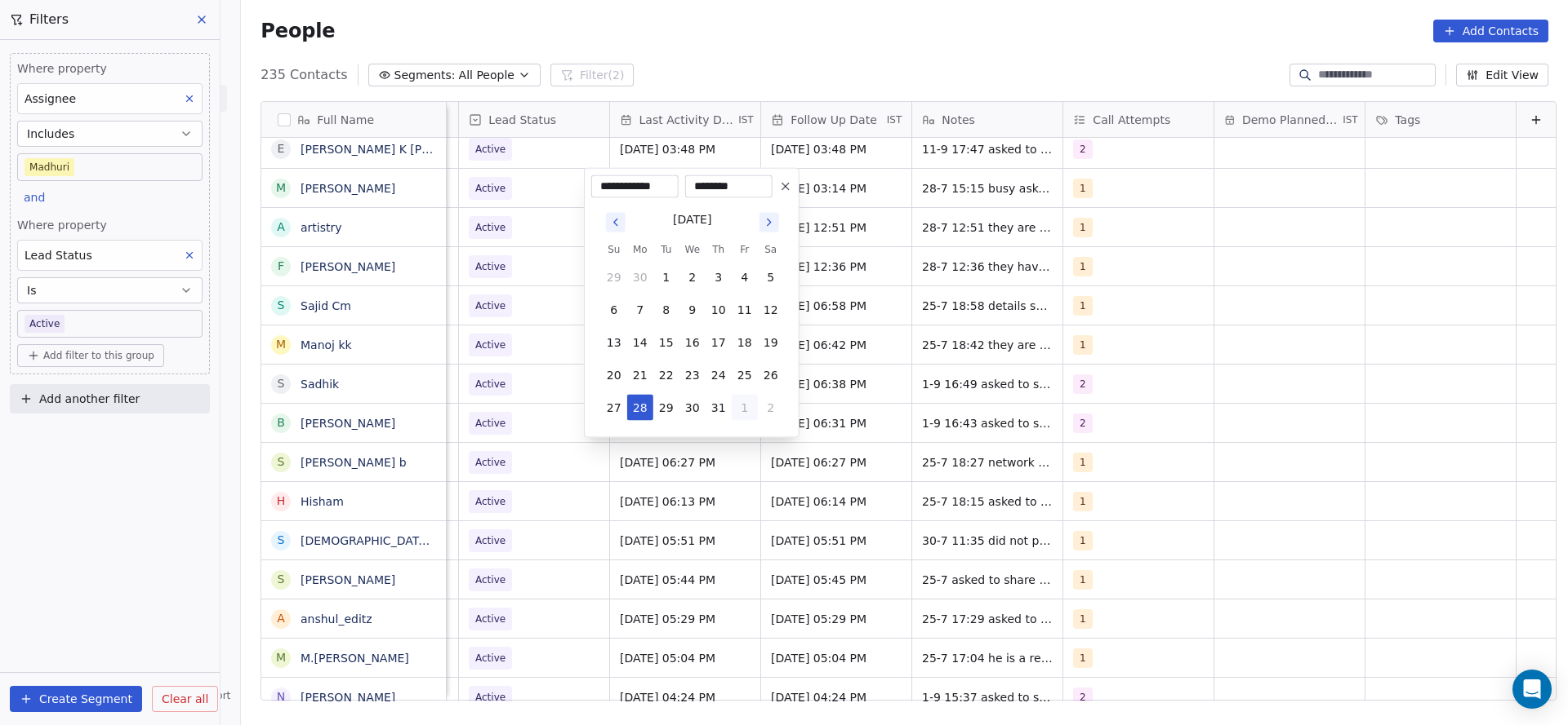
click at [756, 404] on button "1" at bounding box center [744, 408] width 27 height 27
click at [745, 452] on button "5" at bounding box center [744, 441] width 27 height 27
click at [712, 311] on button "11" at bounding box center [719, 310] width 27 height 27
type input "**********"
click at [500, 286] on html "On2Cook India Pvt. Ltd. Contacts People Marketing Workflows Campaigns Sales Pip…" at bounding box center [784, 362] width 1568 height 725
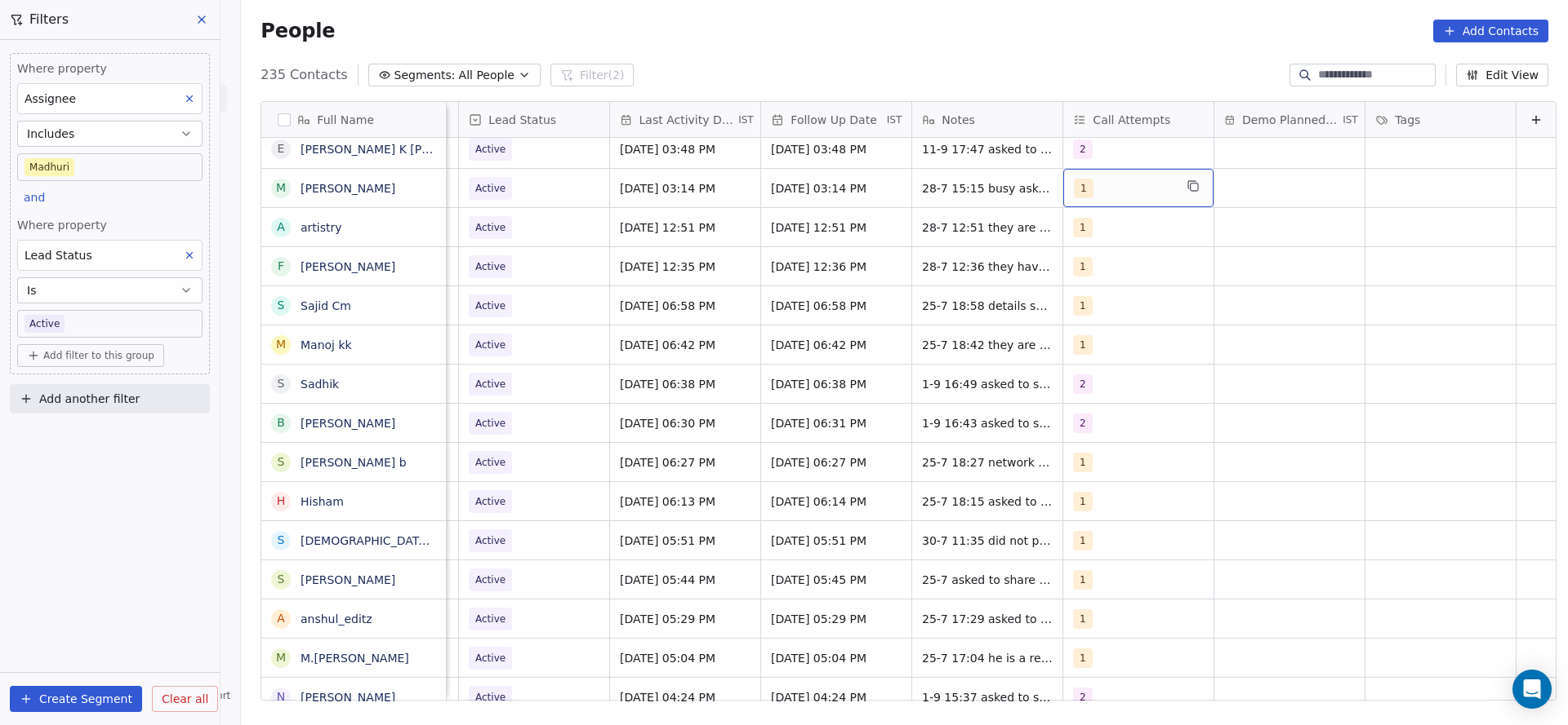
click at [1081, 199] on div "1" at bounding box center [1138, 188] width 151 height 38
click at [1078, 265] on div "2" at bounding box center [1142, 270] width 184 height 27
click at [1085, 223] on div "1" at bounding box center [1088, 230] width 7 height 15
click at [897, 256] on html "On2Cook India Pvt. Ltd. Contacts People Marketing Workflows Campaigns Sales Pip…" at bounding box center [784, 362] width 1568 height 725
click at [922, 196] on span "28-7 15:15 busy asked to share details" at bounding box center [1019, 192] width 194 height 32
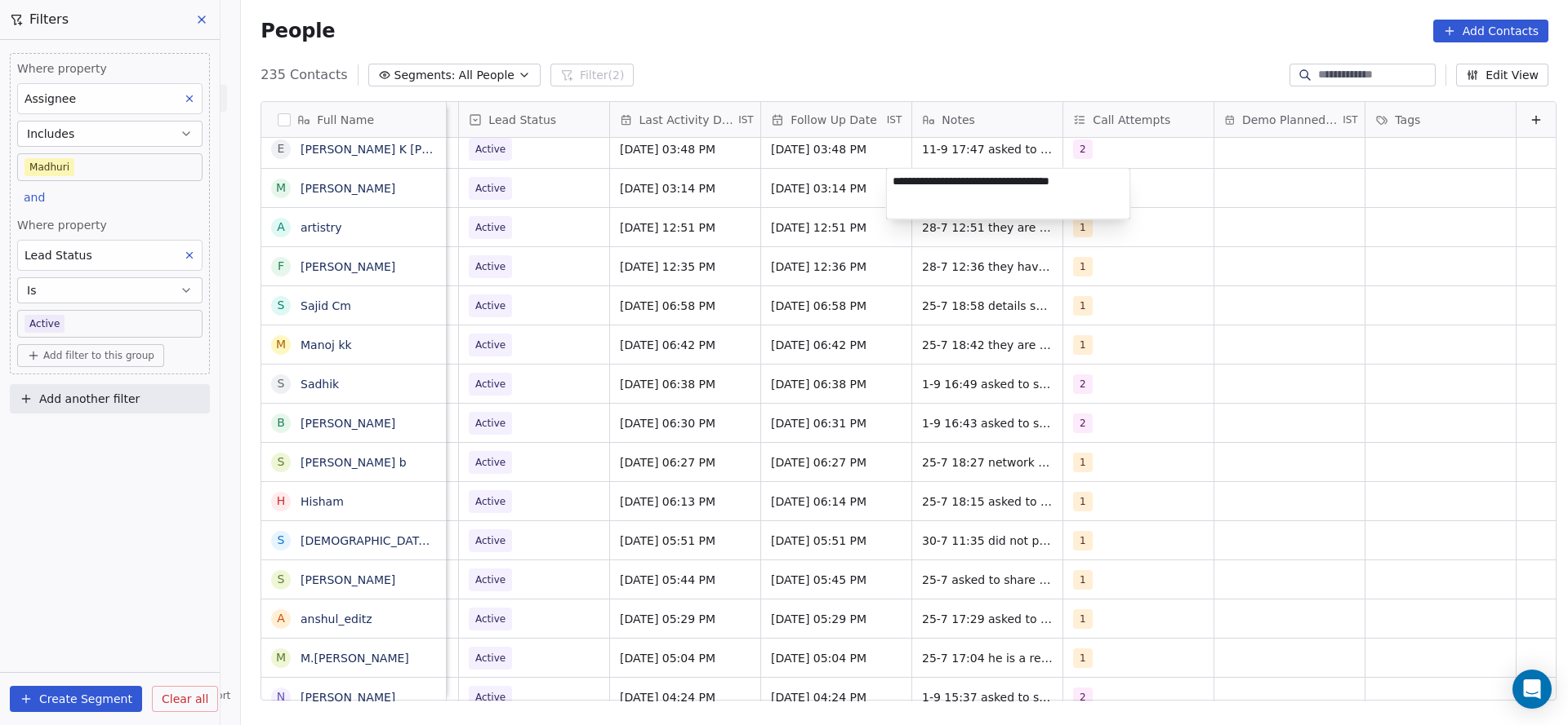
click at [892, 184] on textarea "**********" at bounding box center [1008, 194] width 243 height 50
type textarea "**********"
click at [786, 294] on html "On2Cook India Pvt. Ltd. Contacts People Marketing Workflows Campaigns Sales Pip…" at bounding box center [784, 362] width 1568 height 725
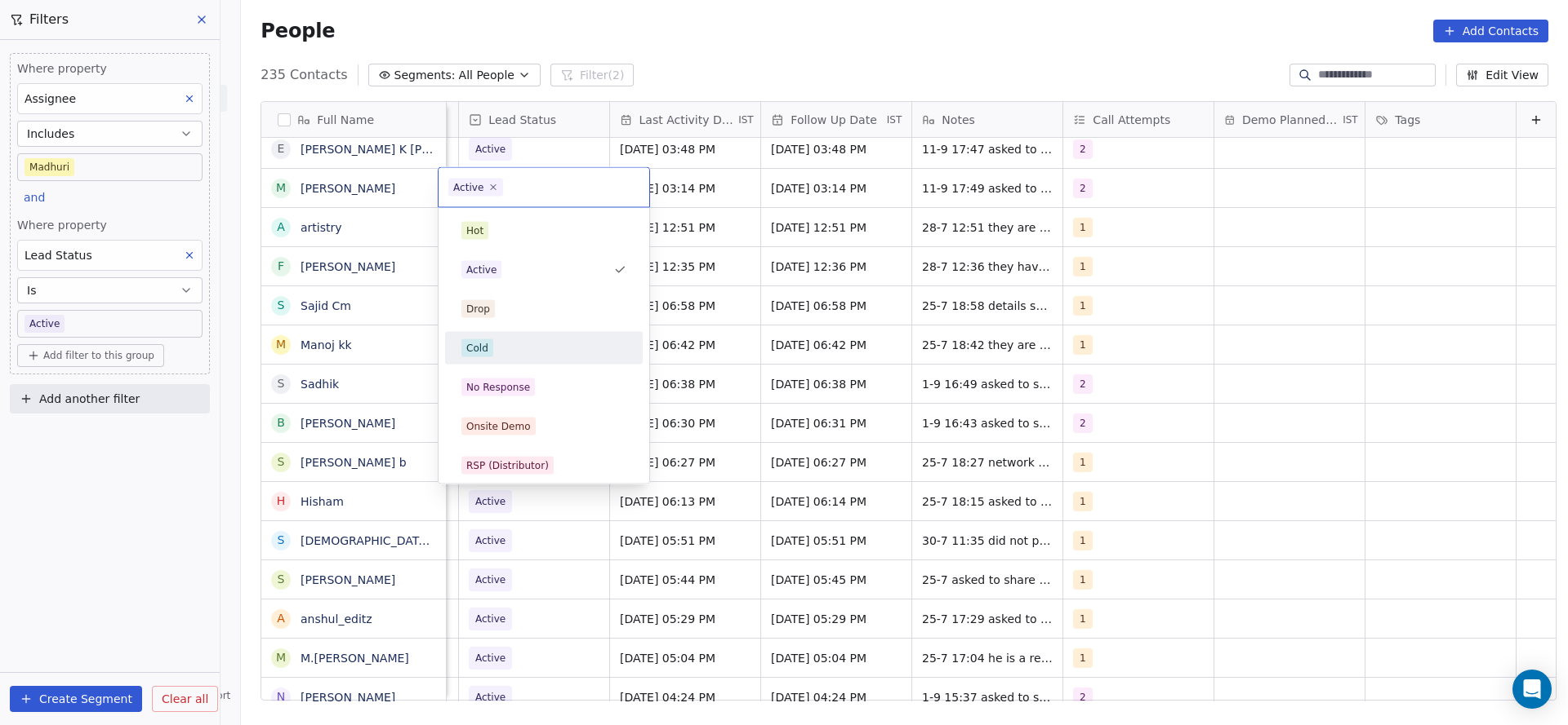
scroll to position [122, 0]
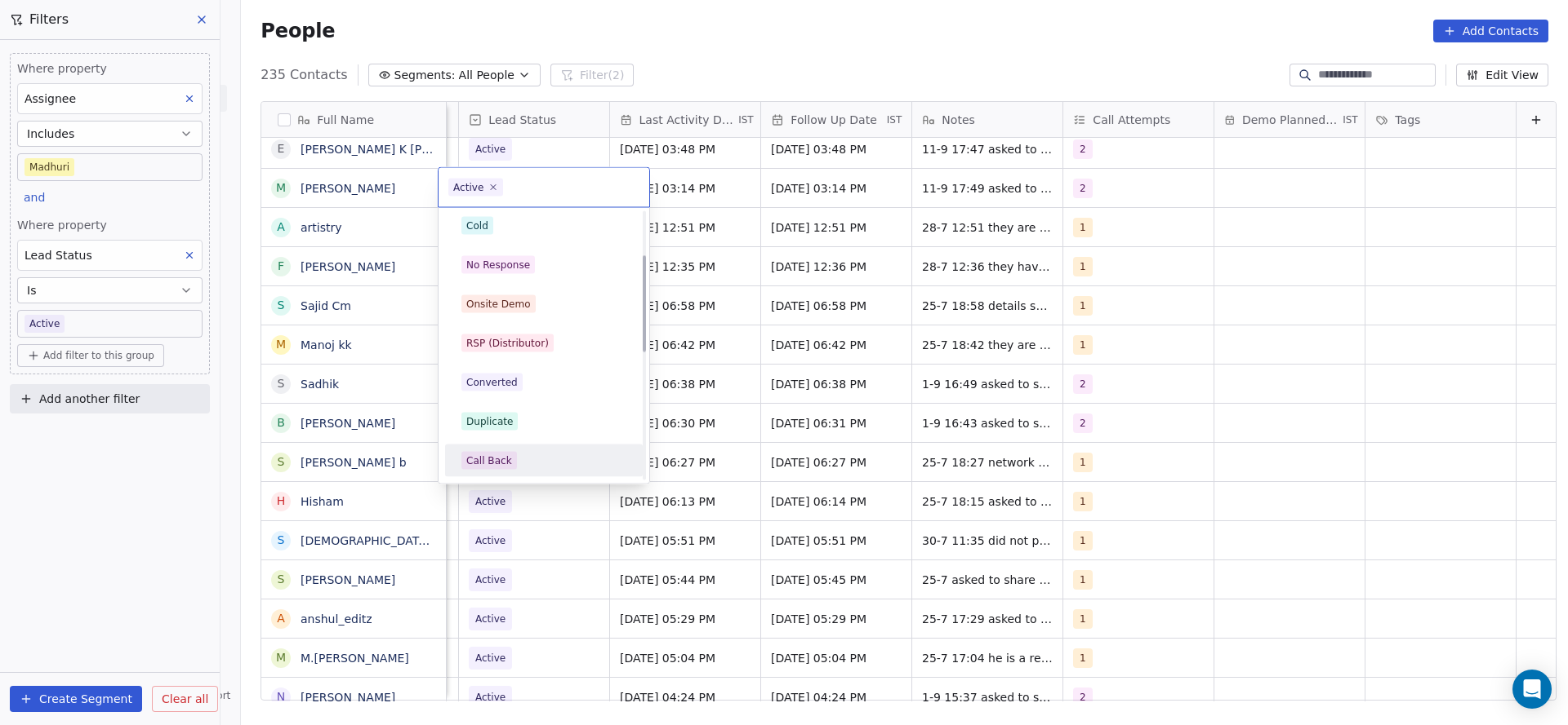
click at [505, 462] on div "Call Back" at bounding box center [489, 460] width 45 height 15
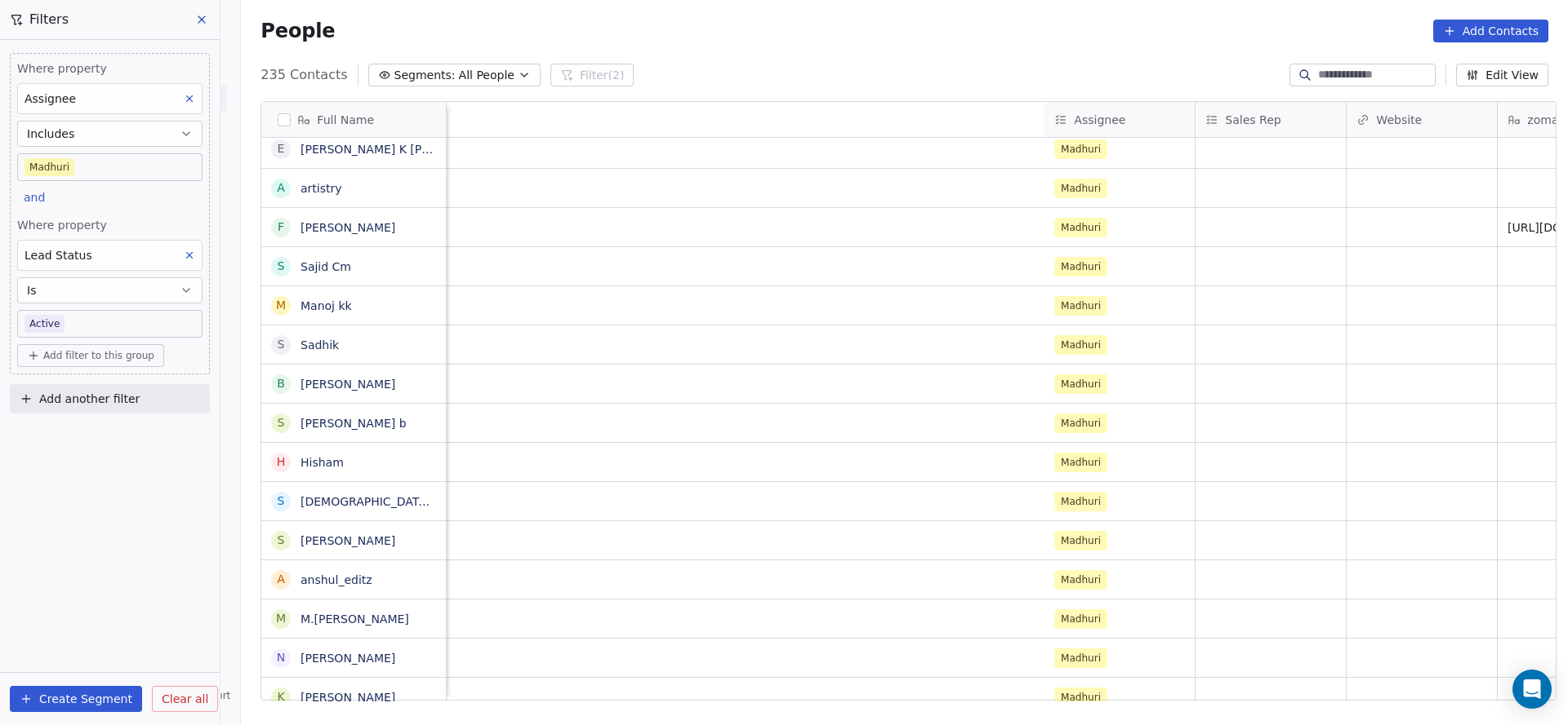
scroll to position [0, 2111]
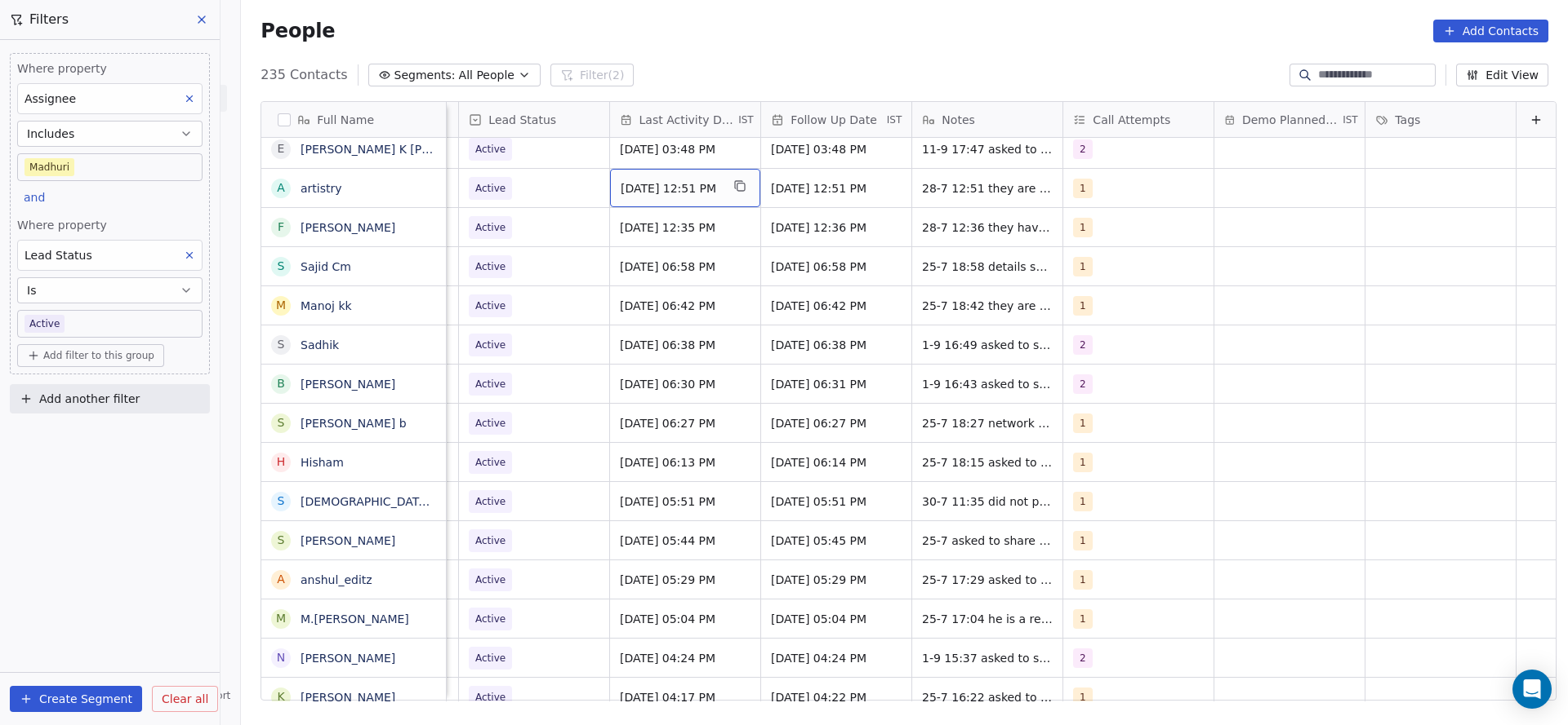
click at [660, 192] on span "[DATE] 12:51 PM" at bounding box center [669, 188] width 99 height 17
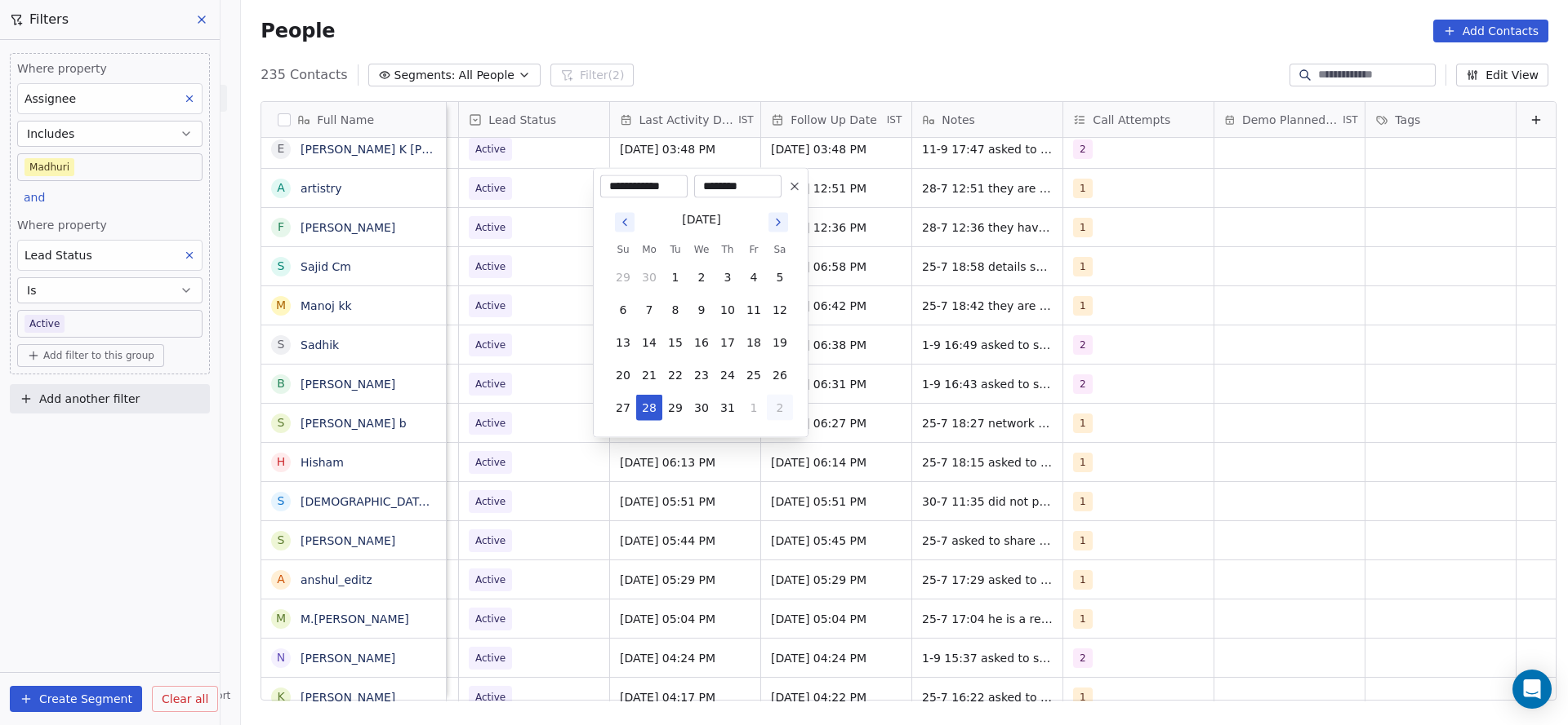
click at [774, 409] on button "2" at bounding box center [780, 408] width 27 height 27
click at [753, 438] on button "5" at bounding box center [753, 441] width 27 height 27
click at [731, 311] on button "11" at bounding box center [727, 310] width 27 height 27
type input "**********"
click at [540, 276] on html "On2Cook India Pvt. Ltd. Contacts People Marketing Workflows Campaigns Sales Pip…" at bounding box center [784, 362] width 1568 height 725
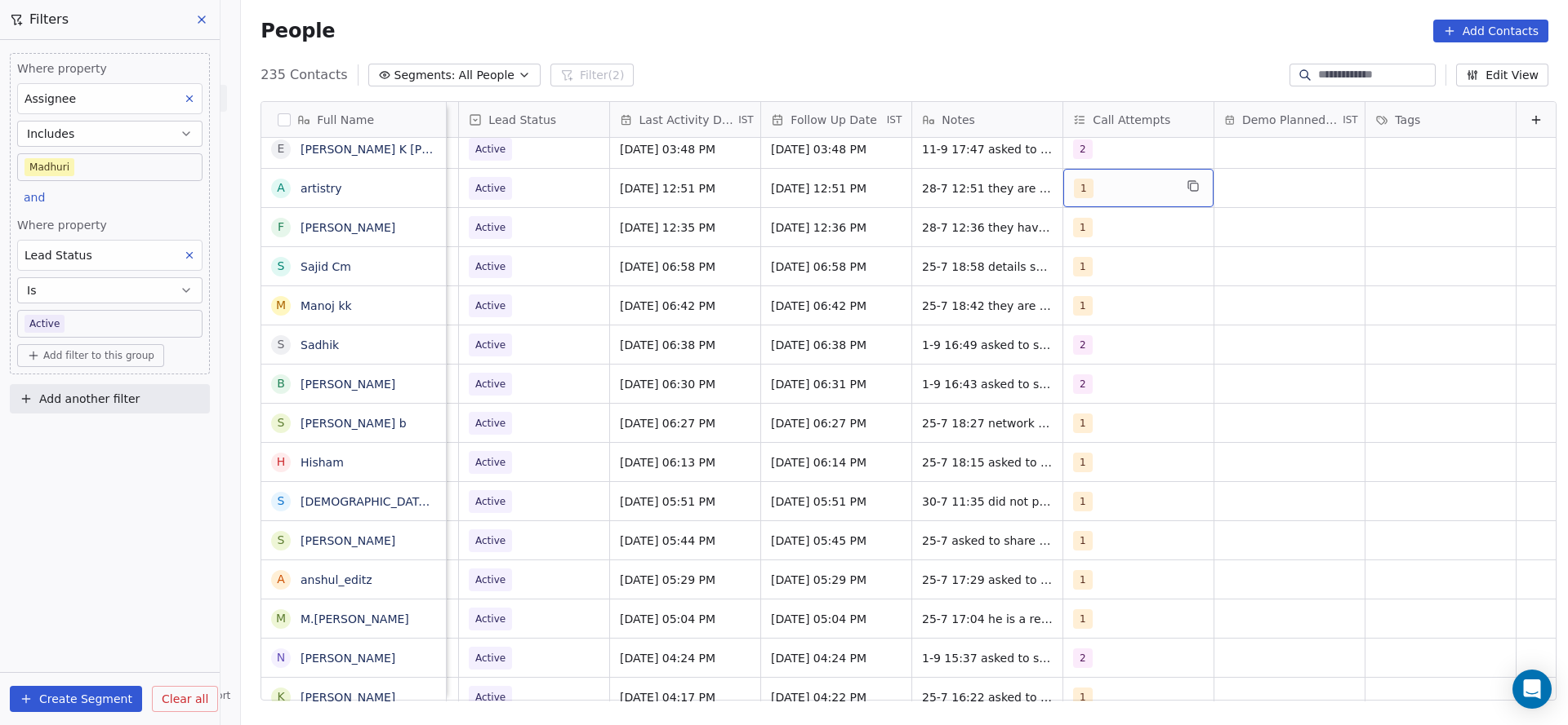
click at [1088, 200] on div "1" at bounding box center [1138, 188] width 151 height 38
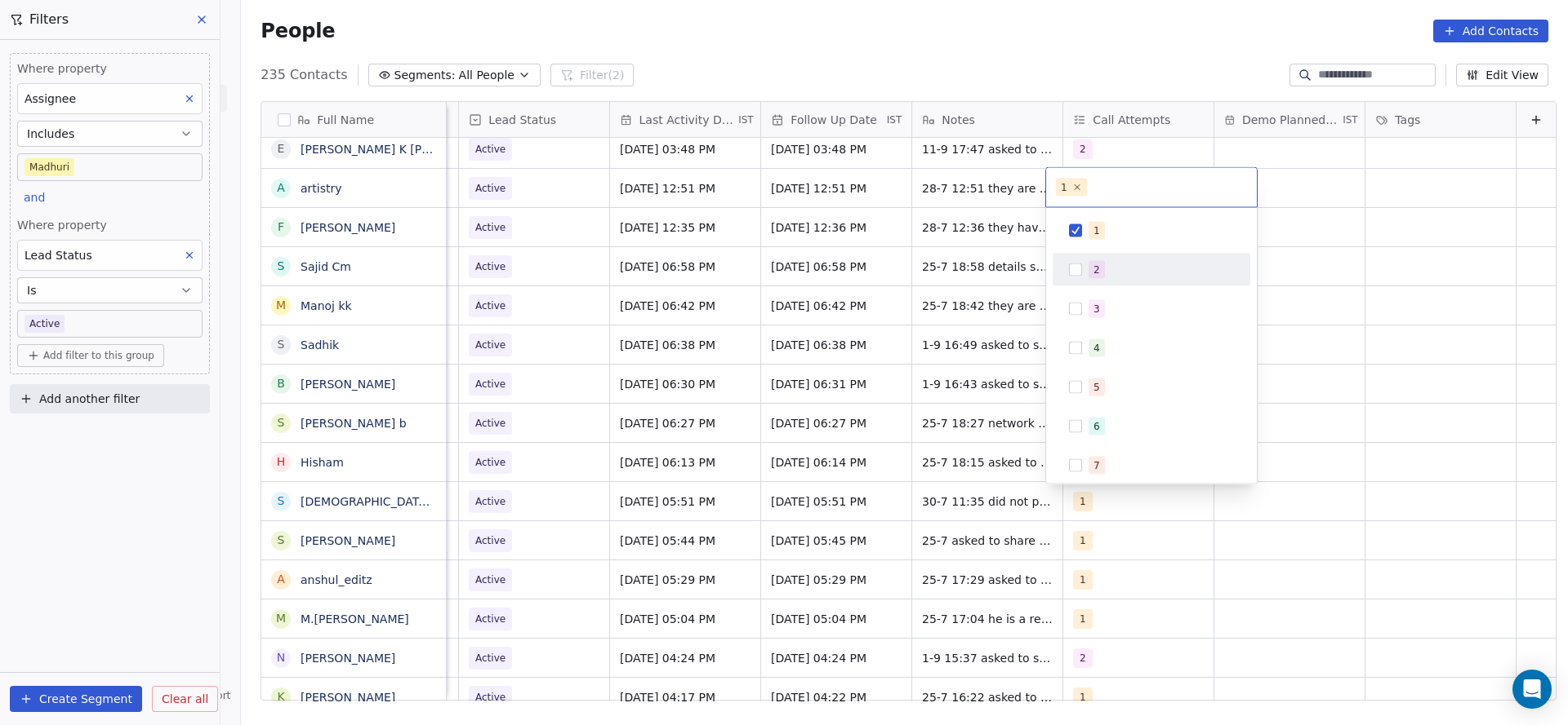
click at [1098, 276] on span "2" at bounding box center [1097, 270] width 17 height 18
click at [1107, 236] on div "1" at bounding box center [1161, 231] width 146 height 18
click at [884, 245] on html "On2Cook India Pvt. Ltd. Contacts People Marketing Workflows Campaigns Sales Pip…" at bounding box center [784, 362] width 1568 height 725
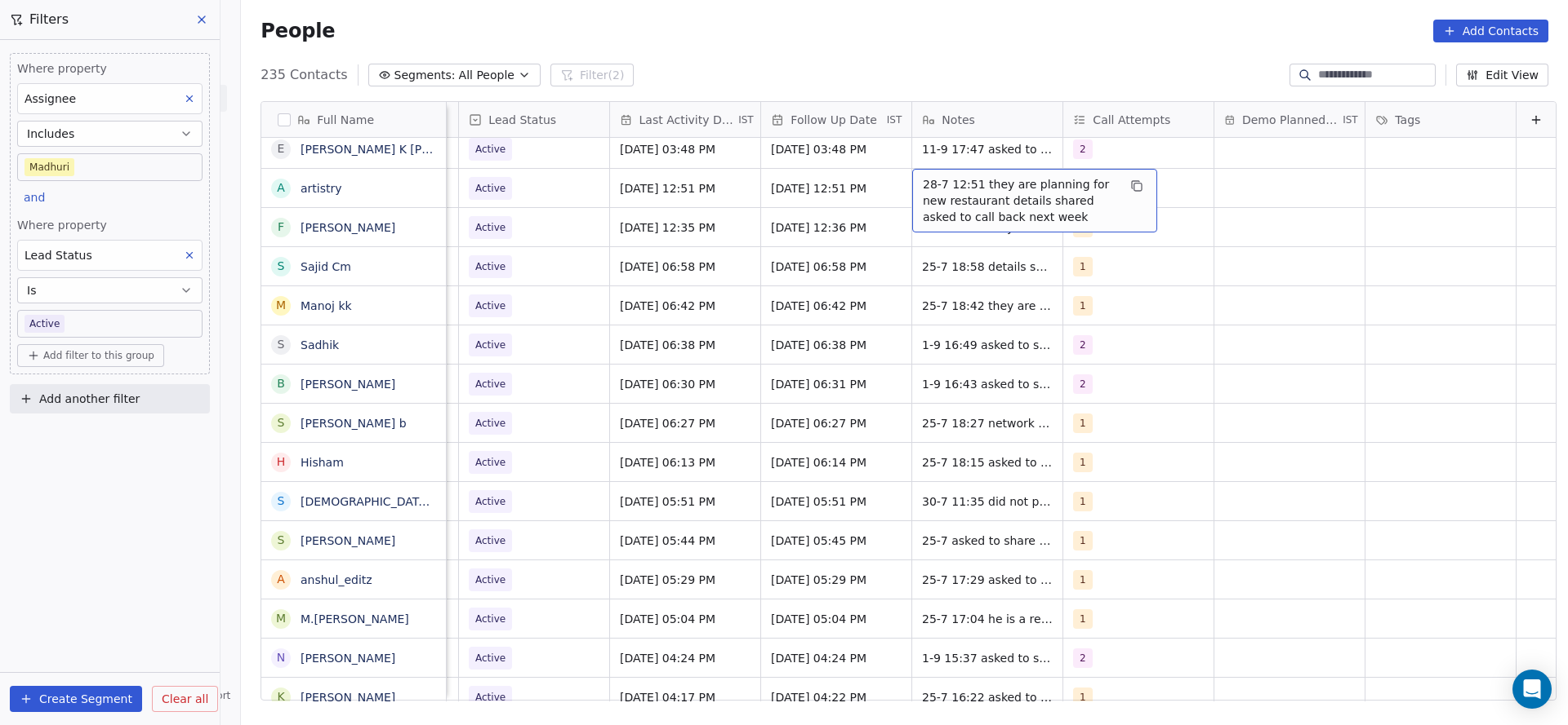
click at [922, 176] on span "28-7 12:51 they are planning for new restaurant details shared asked to call ba…" at bounding box center [1019, 201] width 194 height 49
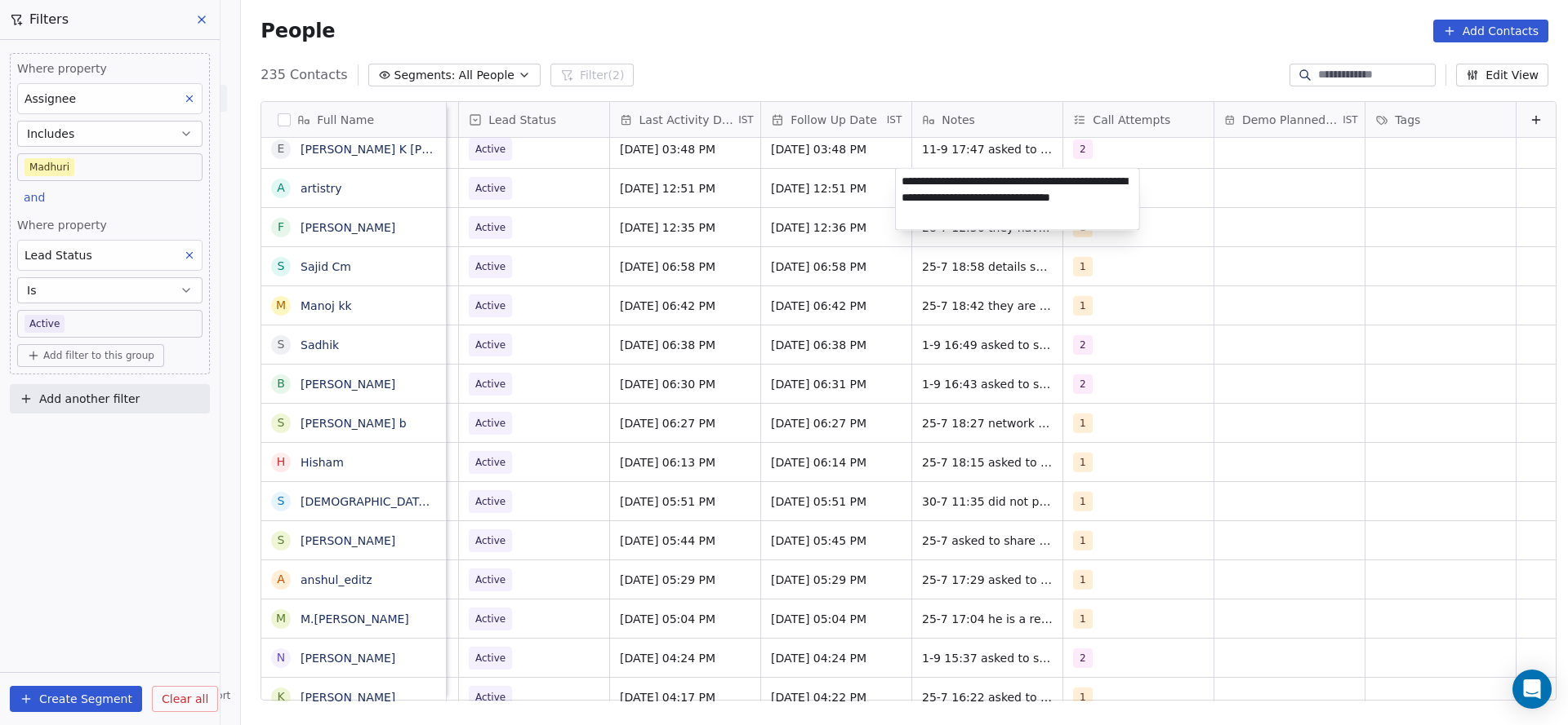
click at [899, 179] on textarea "**********" at bounding box center [1017, 200] width 243 height 61
type textarea "**********"
click at [645, 205] on html "On2Cook India Pvt. Ltd. Contacts People Marketing Workflows Campaigns Sales Pip…" at bounding box center [784, 362] width 1568 height 725
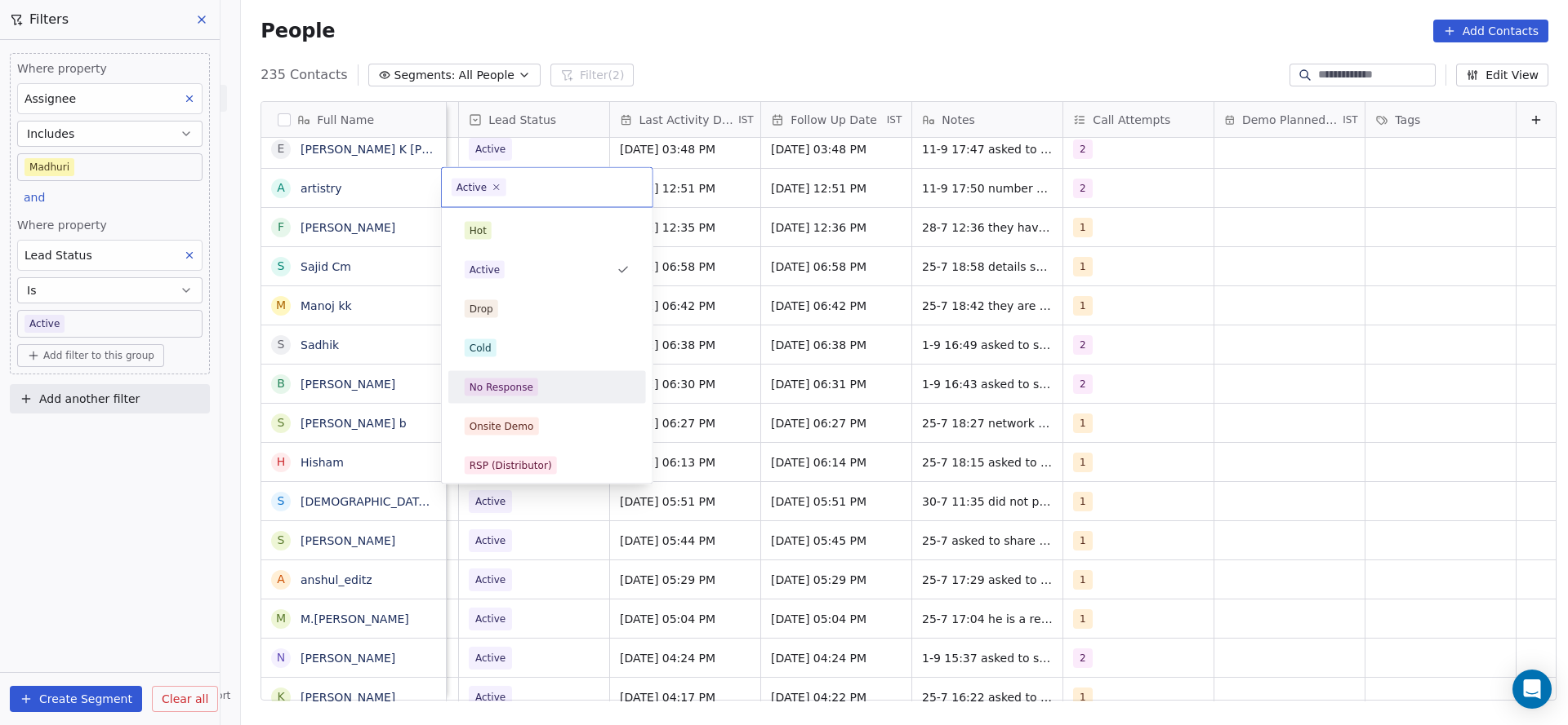
click at [549, 387] on div "No Response" at bounding box center [547, 388] width 165 height 18
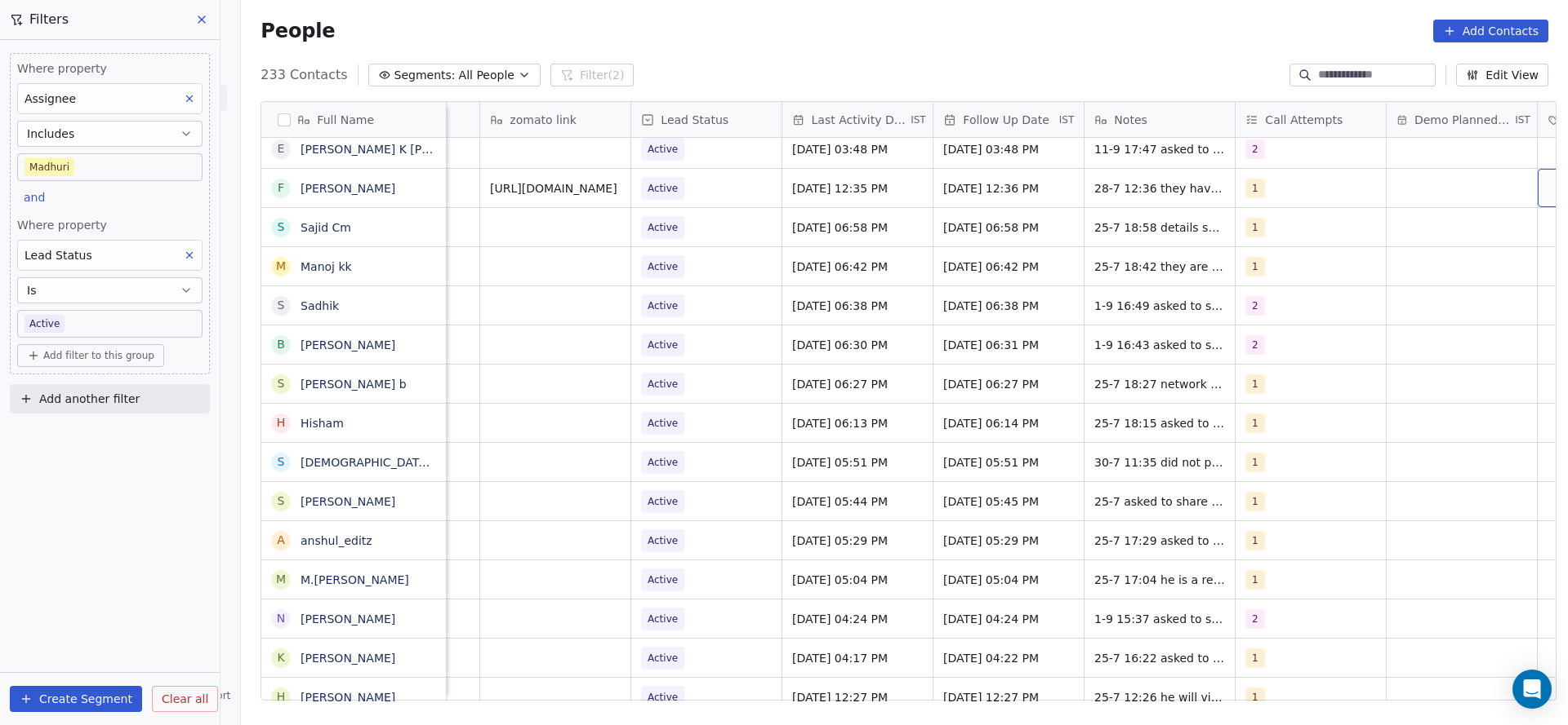
scroll to position [0, 2082]
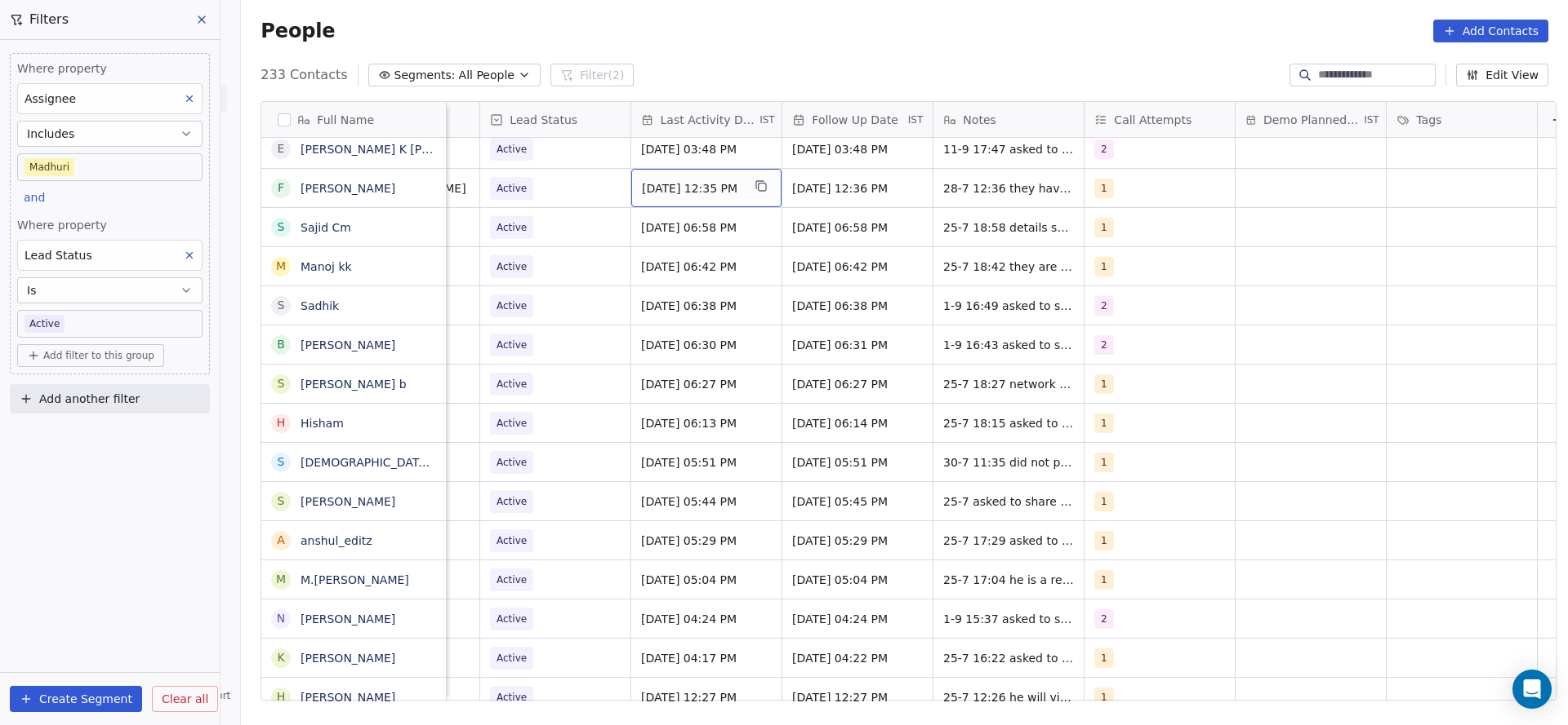
click at [717, 204] on div "[DATE] 12:35 PM" at bounding box center [706, 188] width 151 height 38
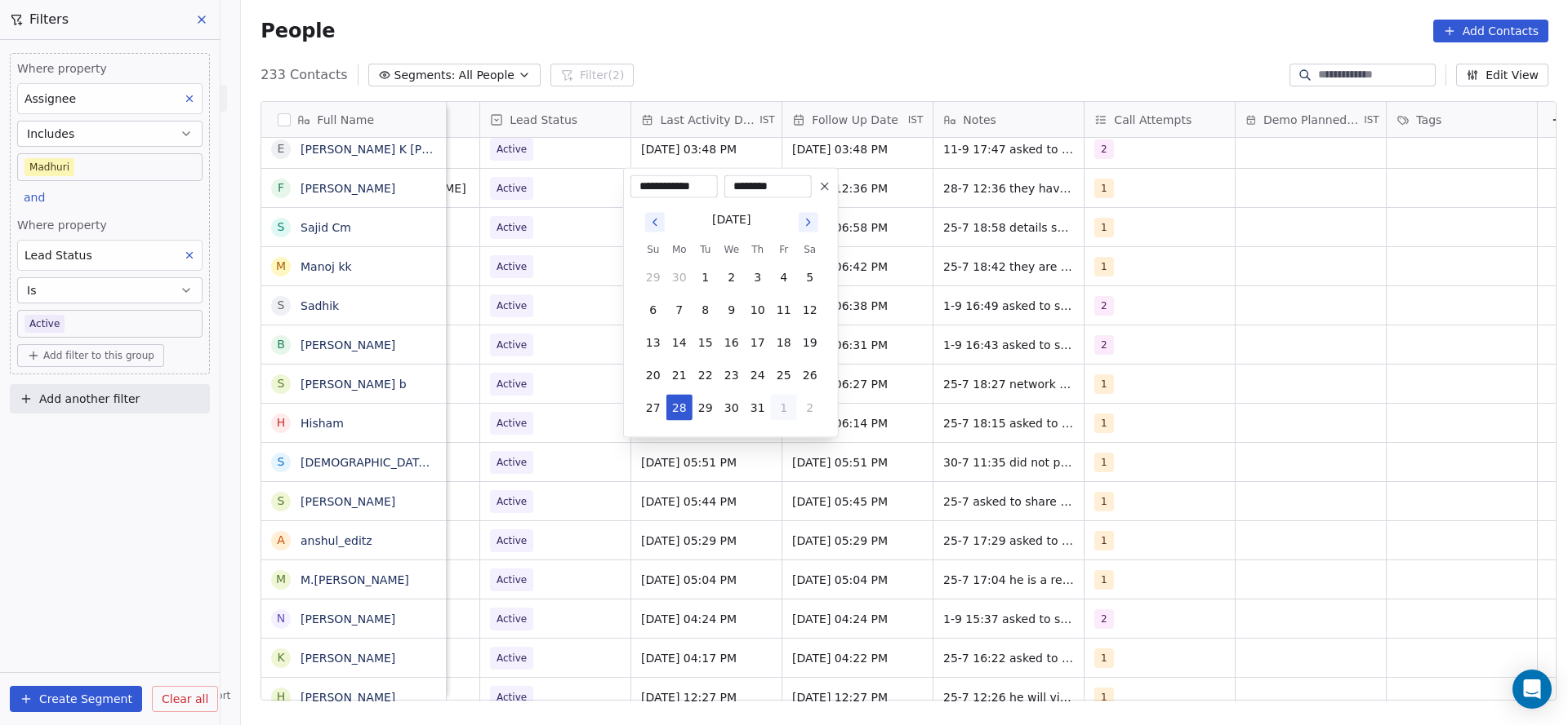
click at [782, 414] on button "1" at bounding box center [784, 408] width 27 height 27
click at [755, 446] on button "4" at bounding box center [758, 441] width 27 height 27
click at [759, 311] on button "11" at bounding box center [758, 310] width 27 height 27
type input "**********"
click at [1069, 266] on html "On2Cook India Pvt. Ltd. Contacts People Marketing Workflows Campaigns Sales Pip…" at bounding box center [784, 362] width 1568 height 725
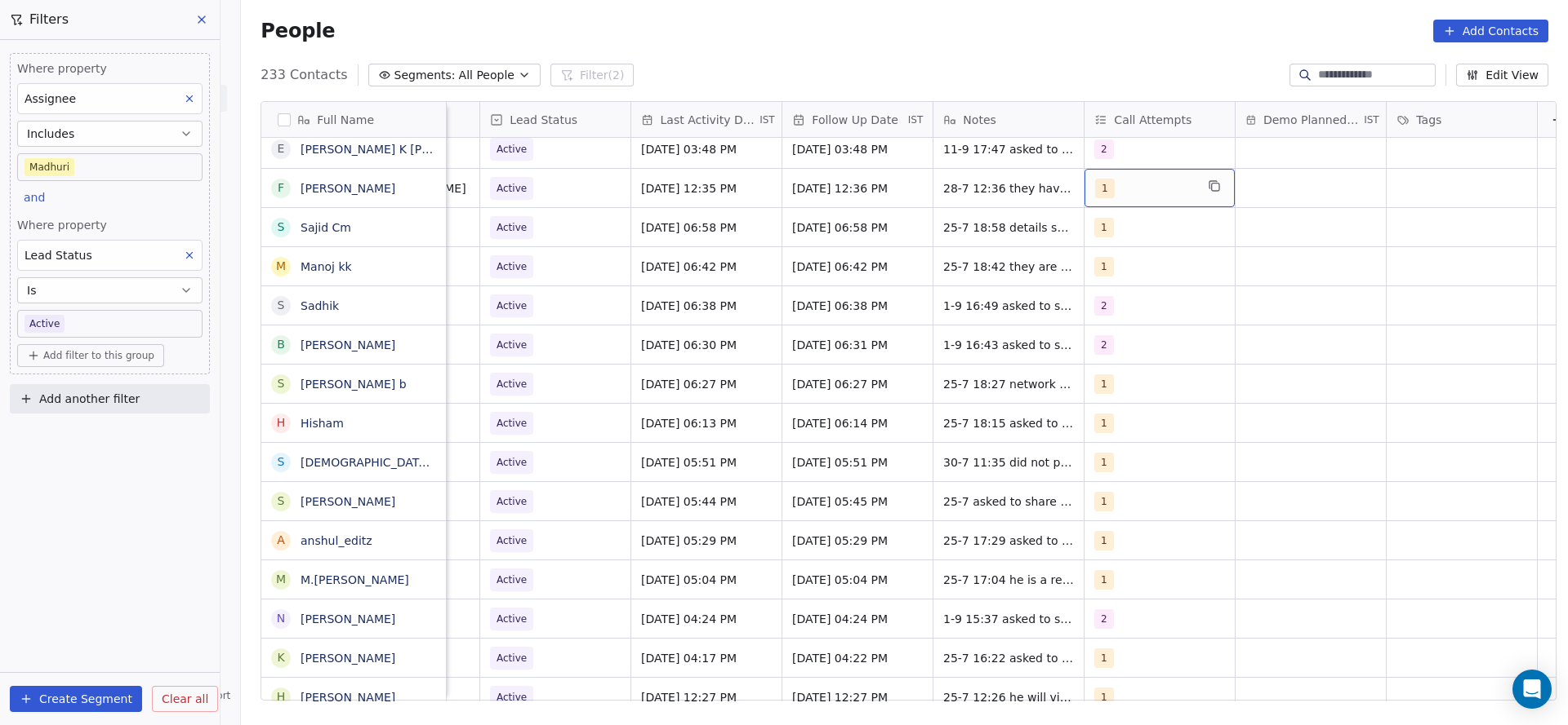
click at [1128, 194] on div "1" at bounding box center [1144, 189] width 99 height 20
click at [1106, 271] on button "Suggestions" at bounding box center [1105, 270] width 13 height 13
drag, startPoint x: 1106, startPoint y: 271, endPoint x: 1068, endPoint y: 239, distance: 49.7
click at [1121, 225] on span "1" at bounding box center [1126, 231] width 17 height 18
click at [894, 276] on html "On2Cook India Pvt. Ltd. Contacts People Marketing Workflows Campaigns Sales Pip…" at bounding box center [784, 362] width 1568 height 725
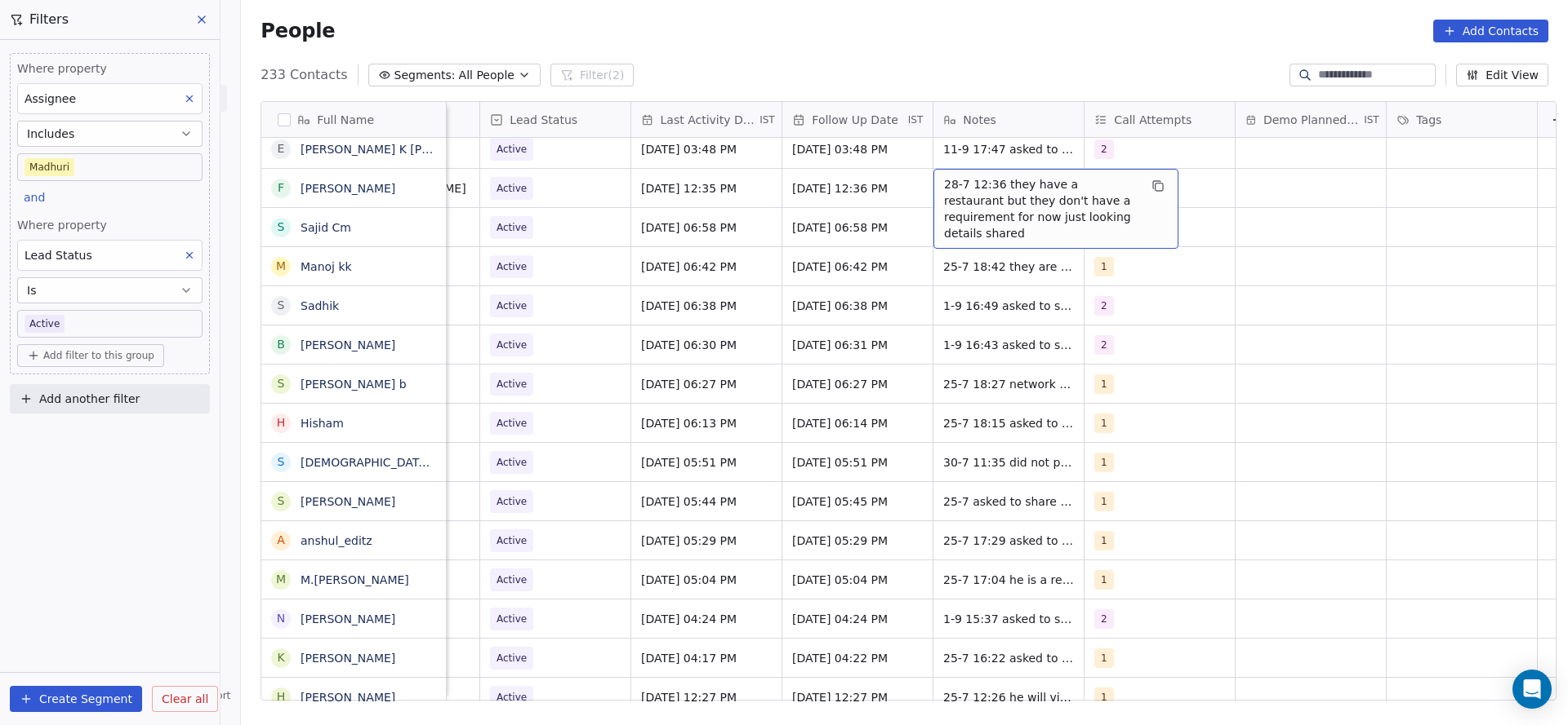
click at [934, 181] on div "28-7 12:36 they have a restaurant but they don't have a requirement for now jus…" at bounding box center [1055, 209] width 245 height 80
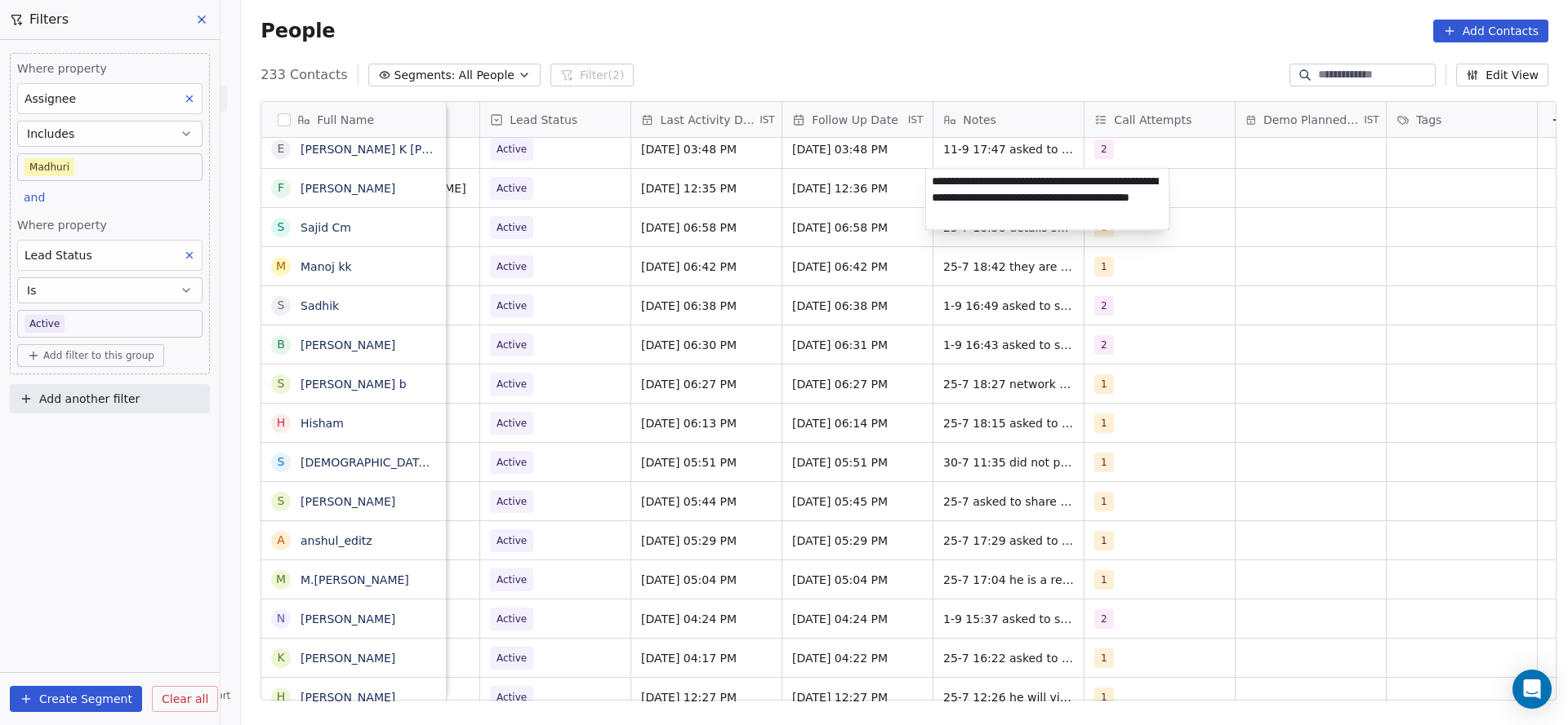
click at [931, 181] on textarea "**********" at bounding box center [1047, 200] width 243 height 61
type textarea "**********"
click at [642, 256] on html "On2Cook India Pvt. Ltd. Contacts People Marketing Workflows Campaigns Sales Pip…" at bounding box center [784, 362] width 1568 height 725
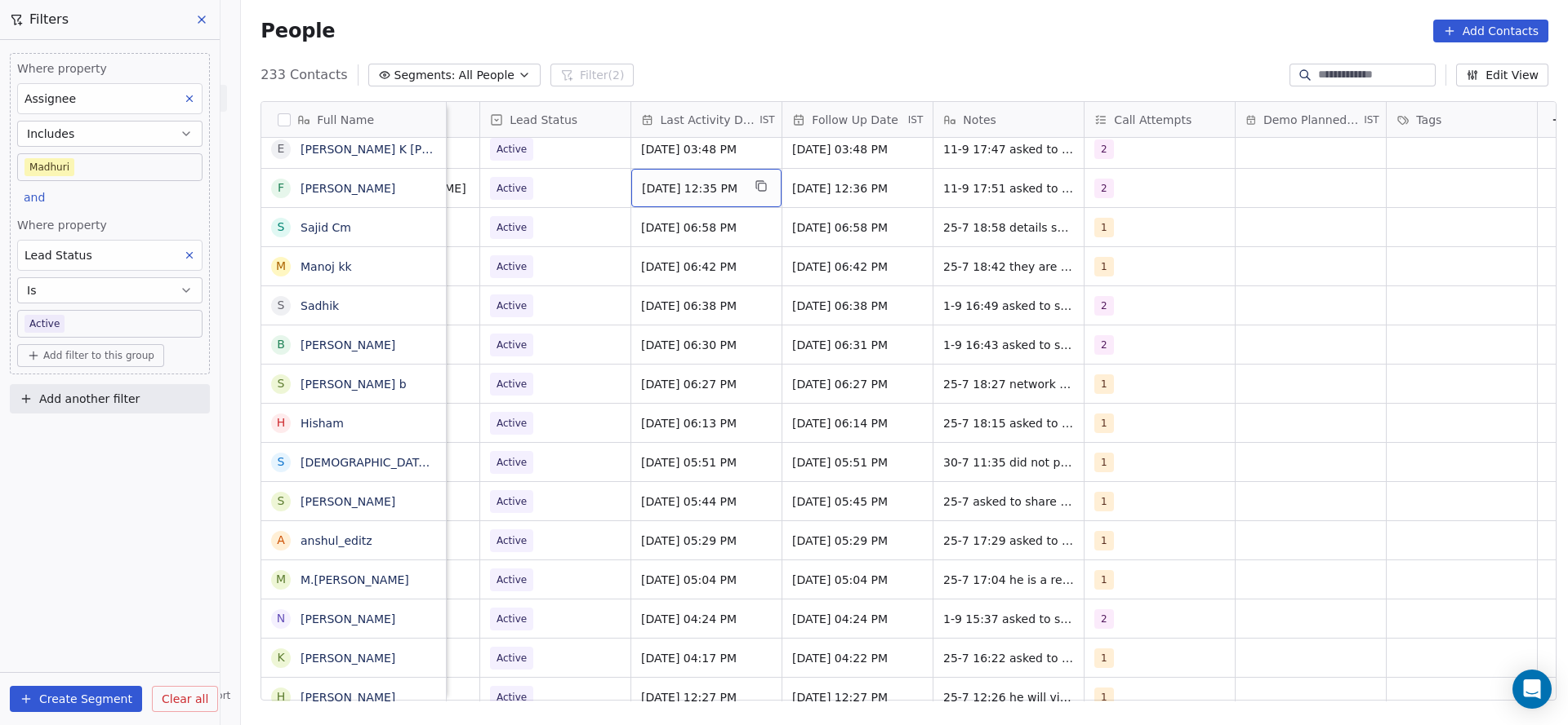
click at [668, 190] on span "[DATE] 12:35 PM" at bounding box center [691, 188] width 99 height 17
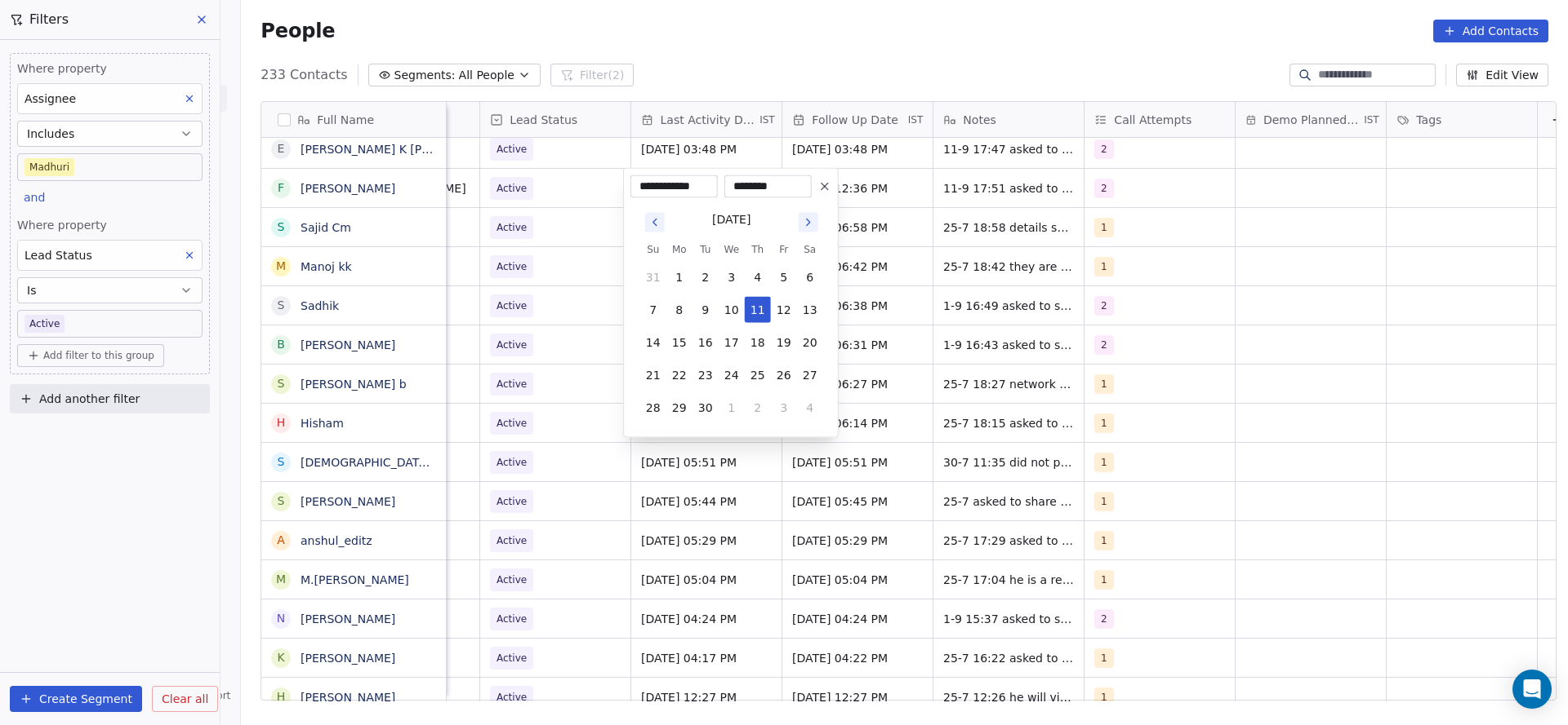
drag, startPoint x: 596, startPoint y: 232, endPoint x: 956, endPoint y: 133, distance: 373.4
click at [618, 220] on html "On2Cook India Pvt. Ltd. Contacts People Marketing Workflows Campaigns Sales Pip…" at bounding box center [784, 362] width 1568 height 725
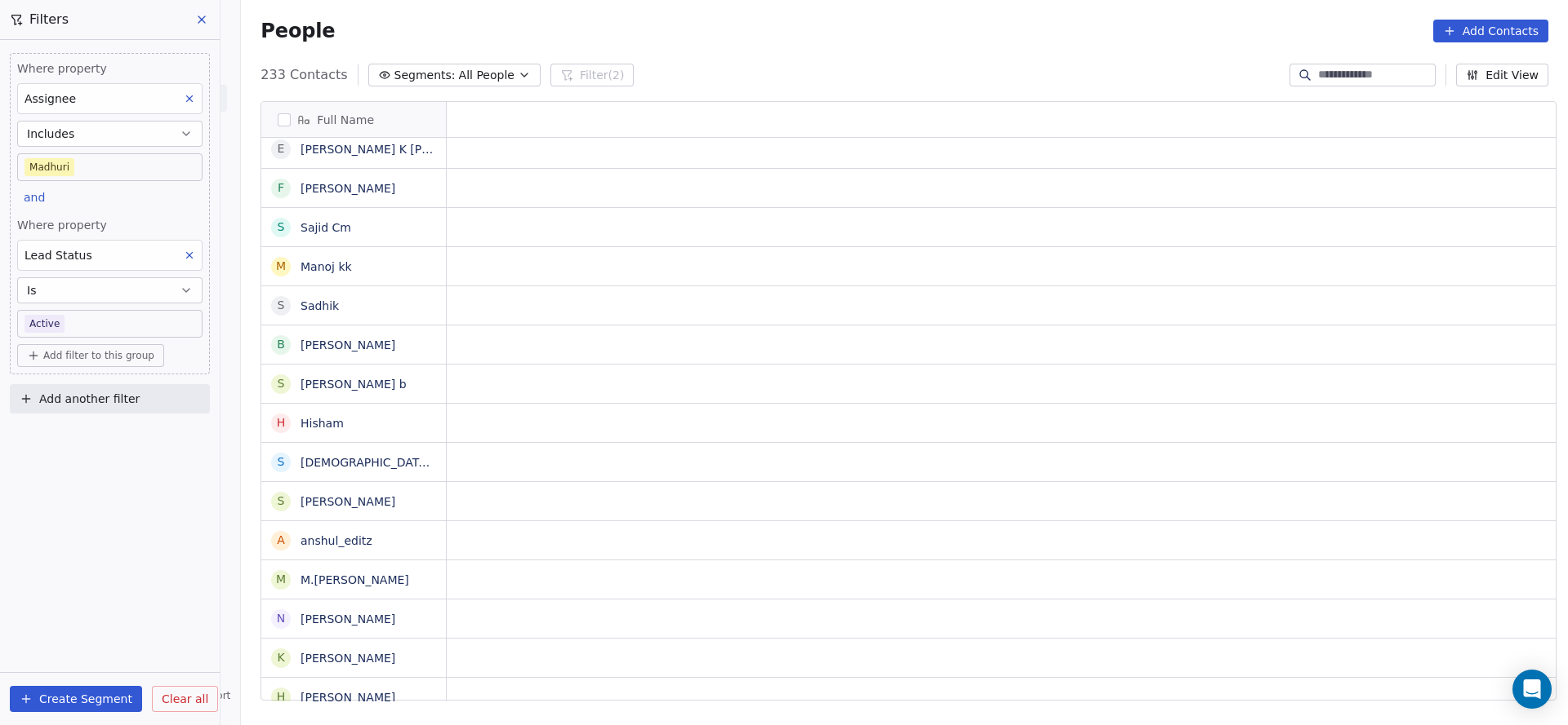
scroll to position [0, 0]
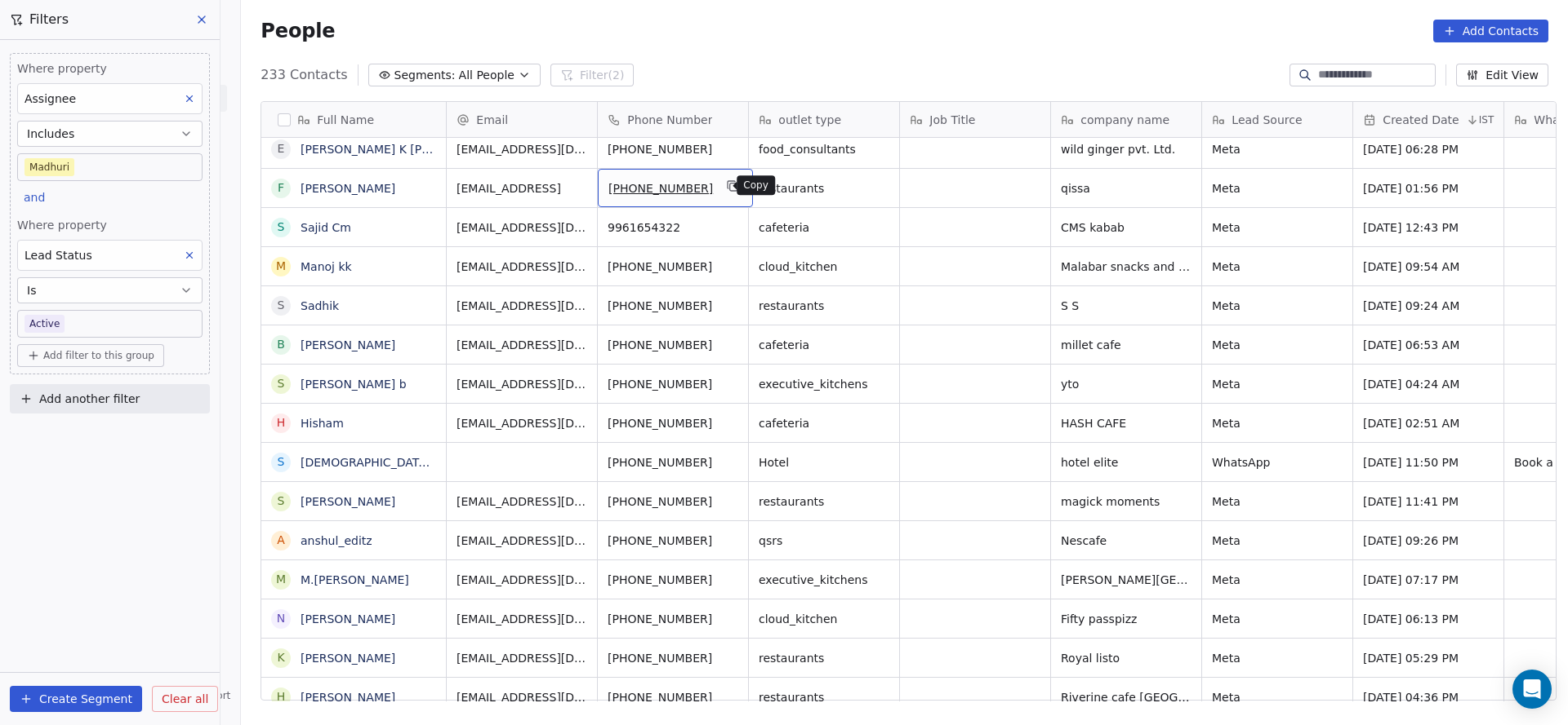
click at [726, 189] on icon "grid" at bounding box center [732, 186] width 13 height 13
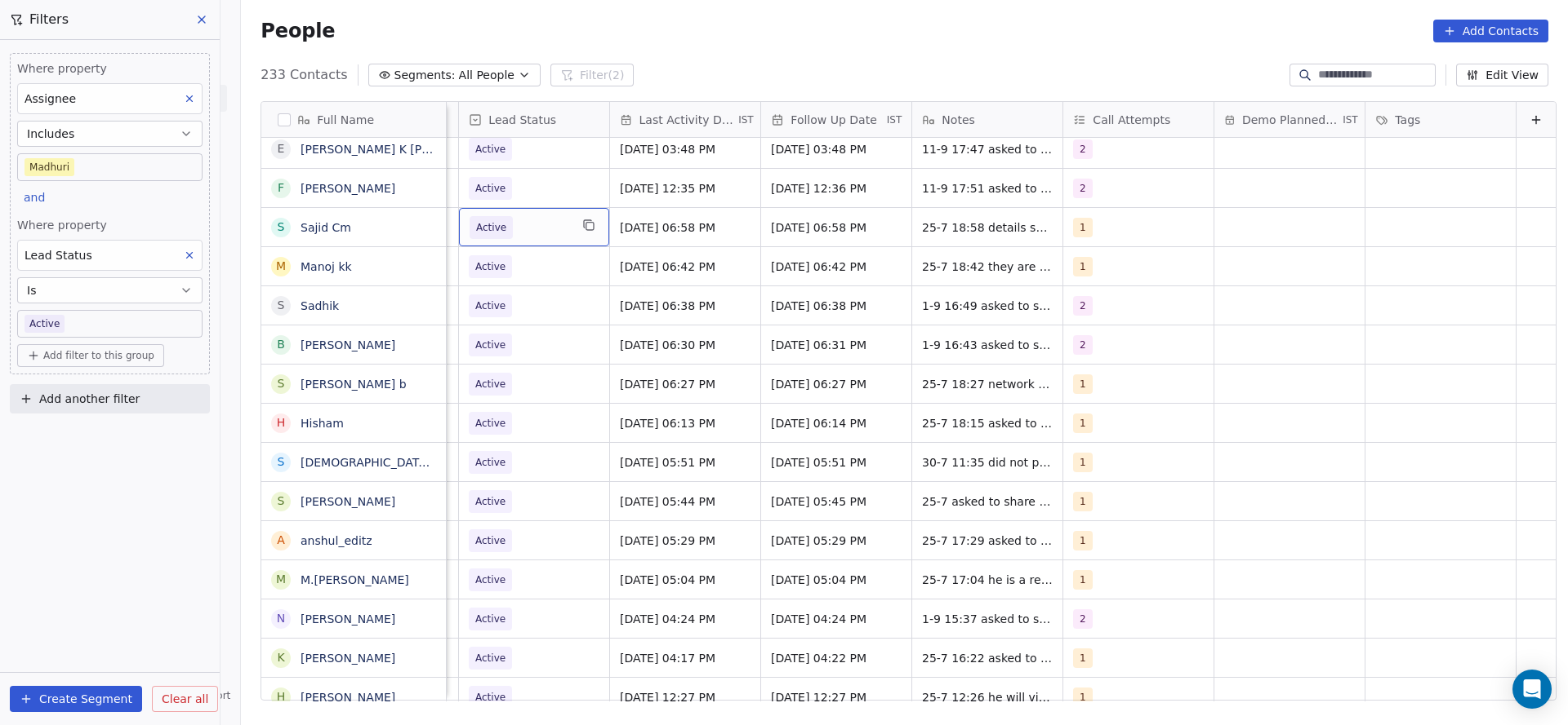
scroll to position [0, 2114]
click at [543, 189] on span "Active" at bounding box center [519, 188] width 99 height 23
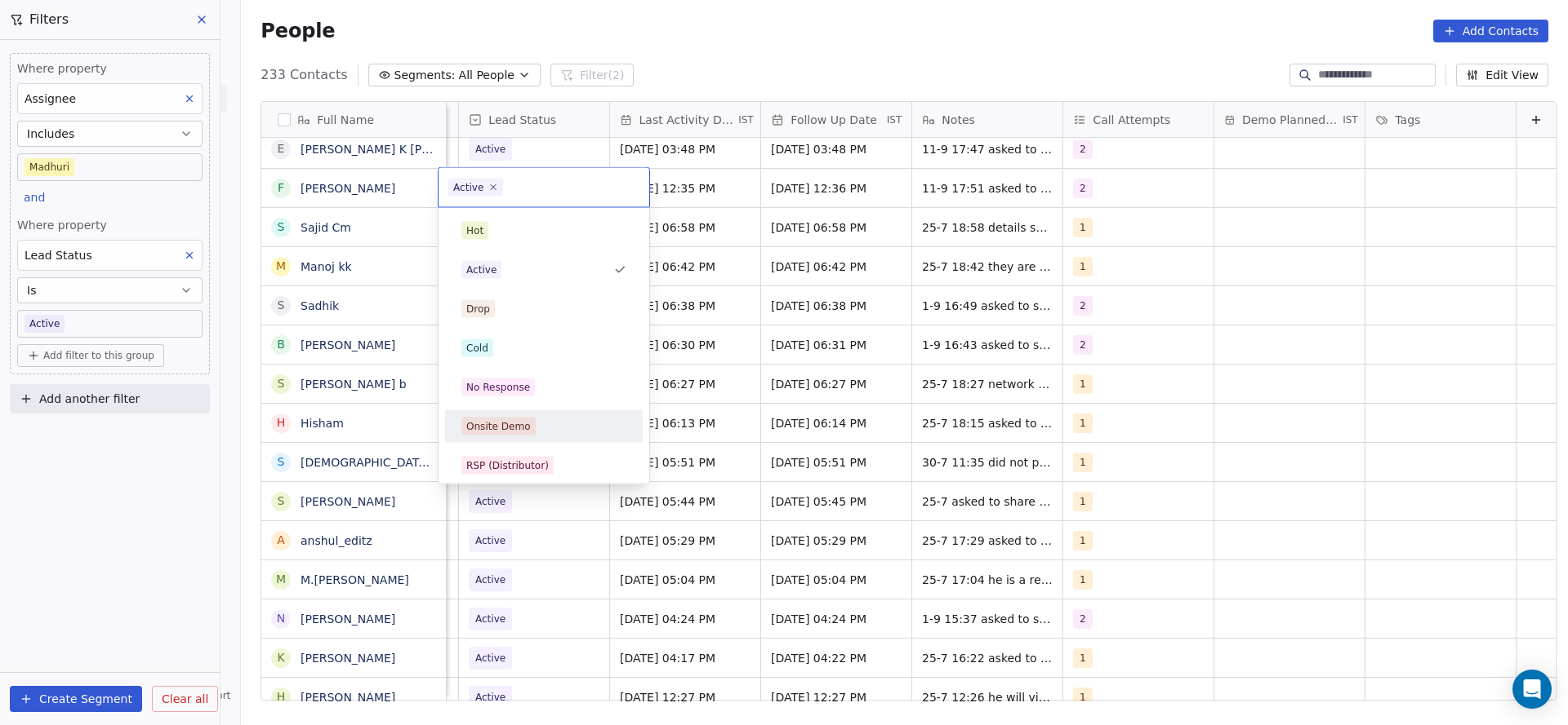
scroll to position [122, 0]
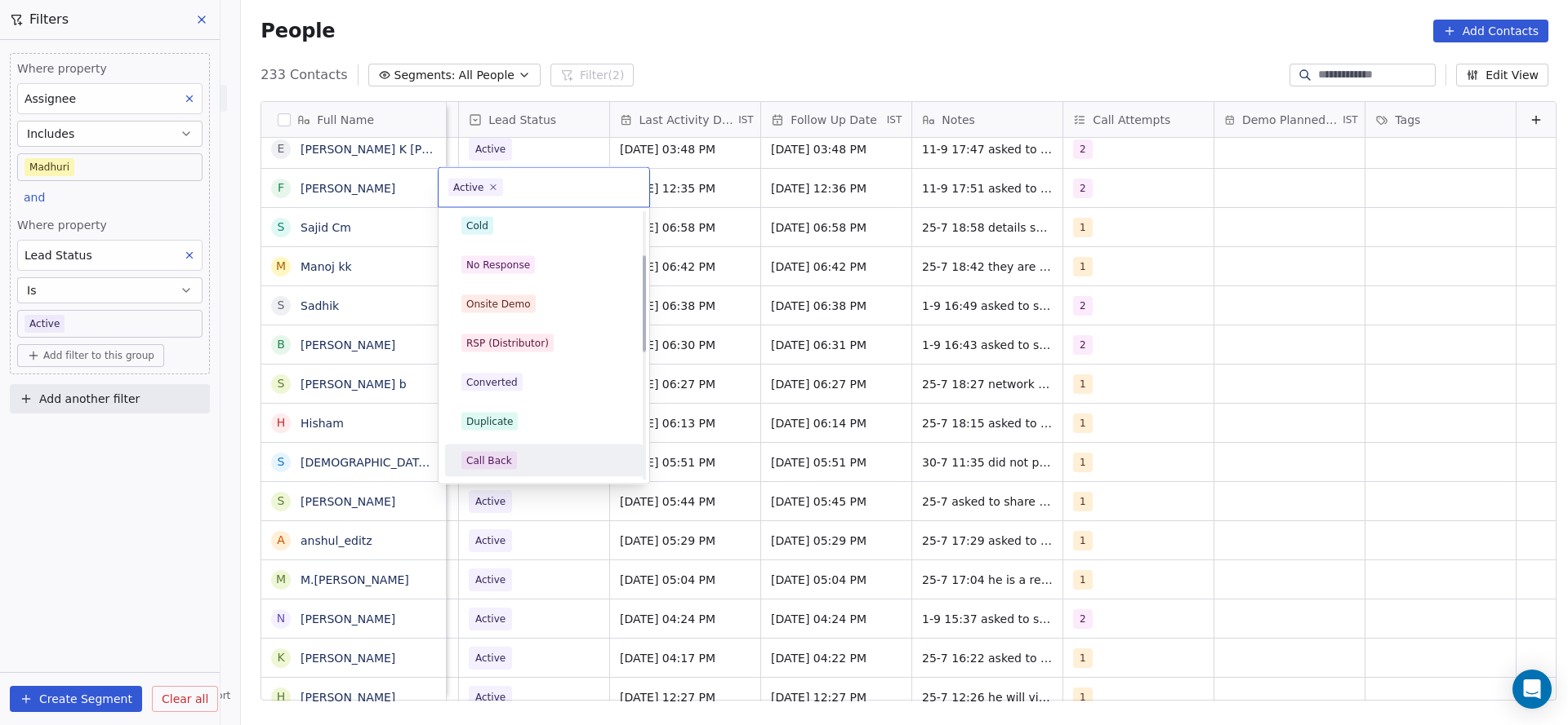
click at [542, 459] on div "Call Back" at bounding box center [544, 461] width 165 height 18
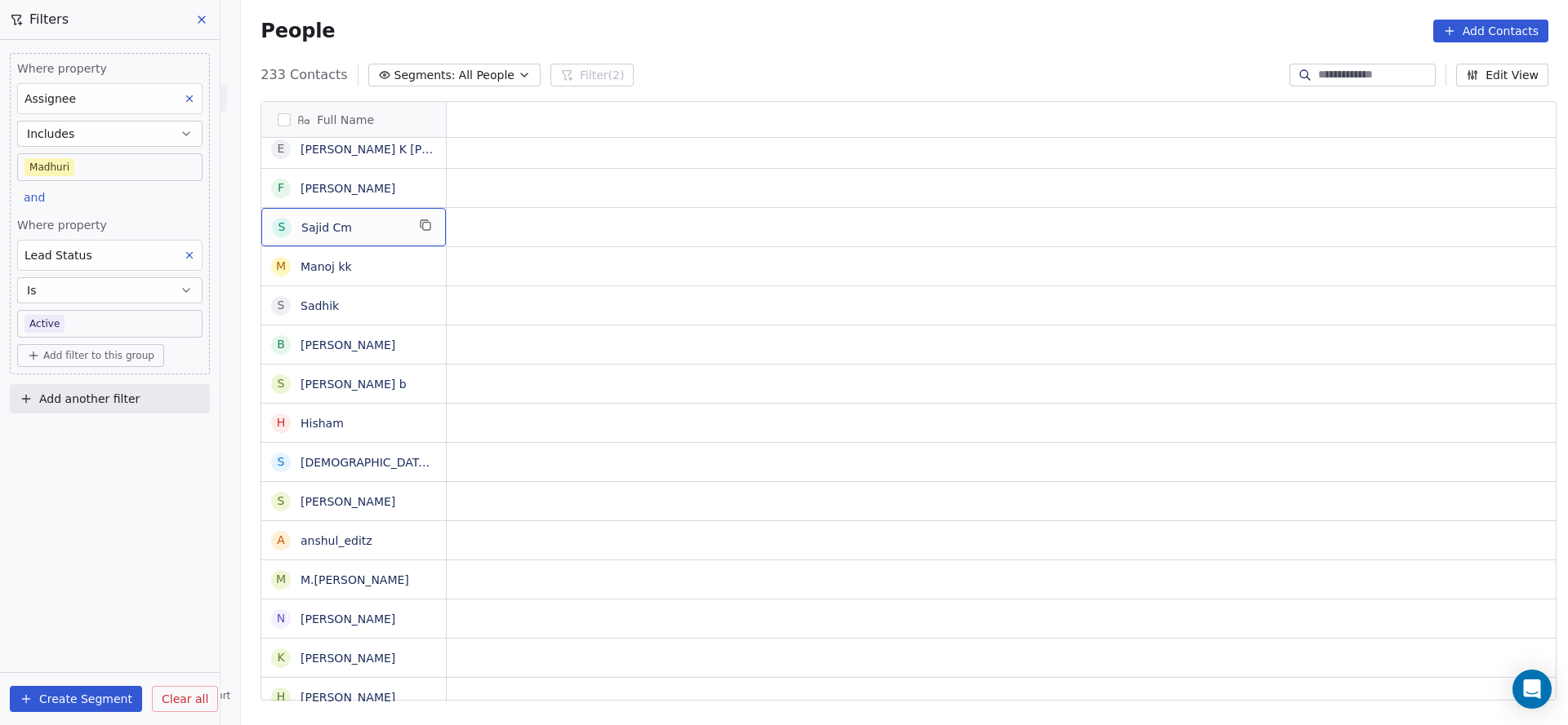
scroll to position [0, 0]
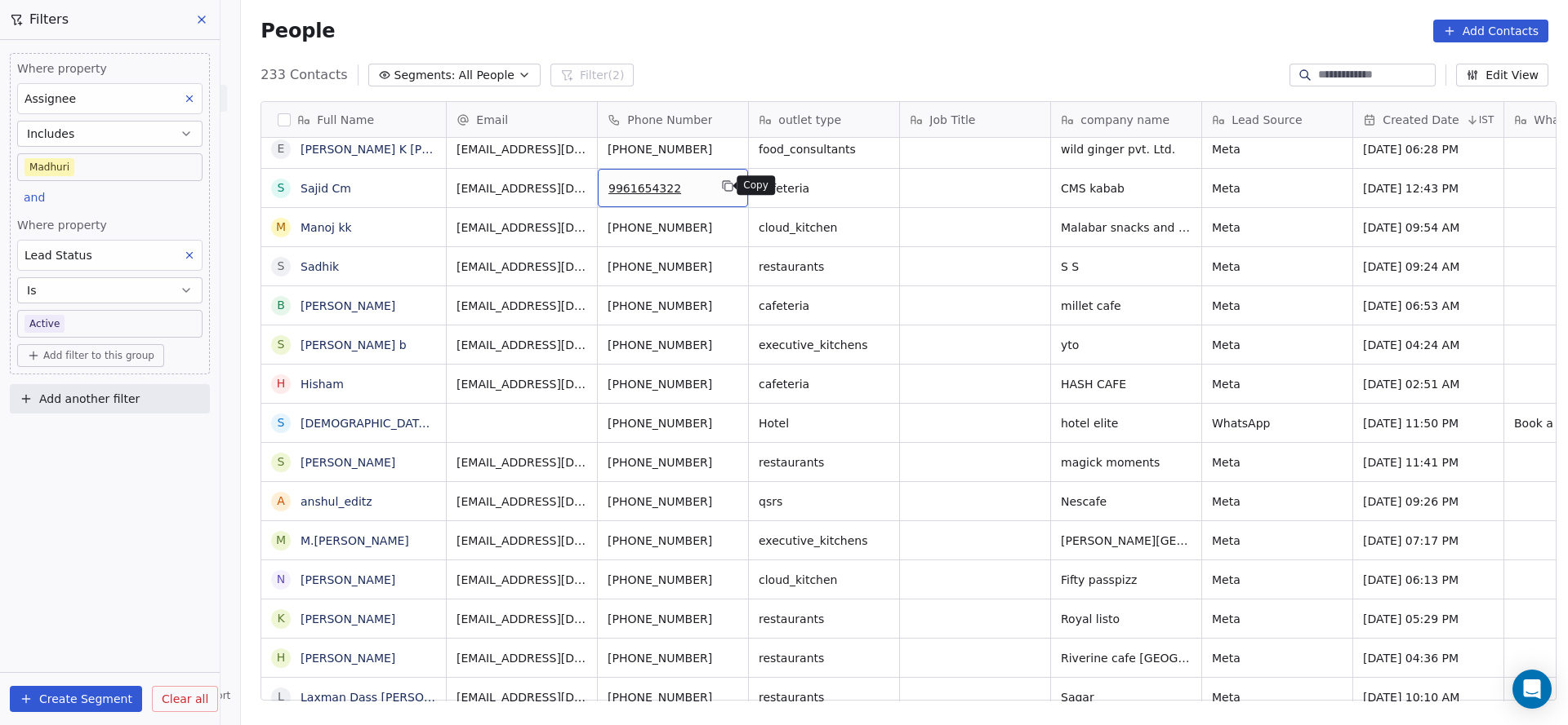
click at [721, 188] on icon "grid" at bounding box center [727, 186] width 13 height 13
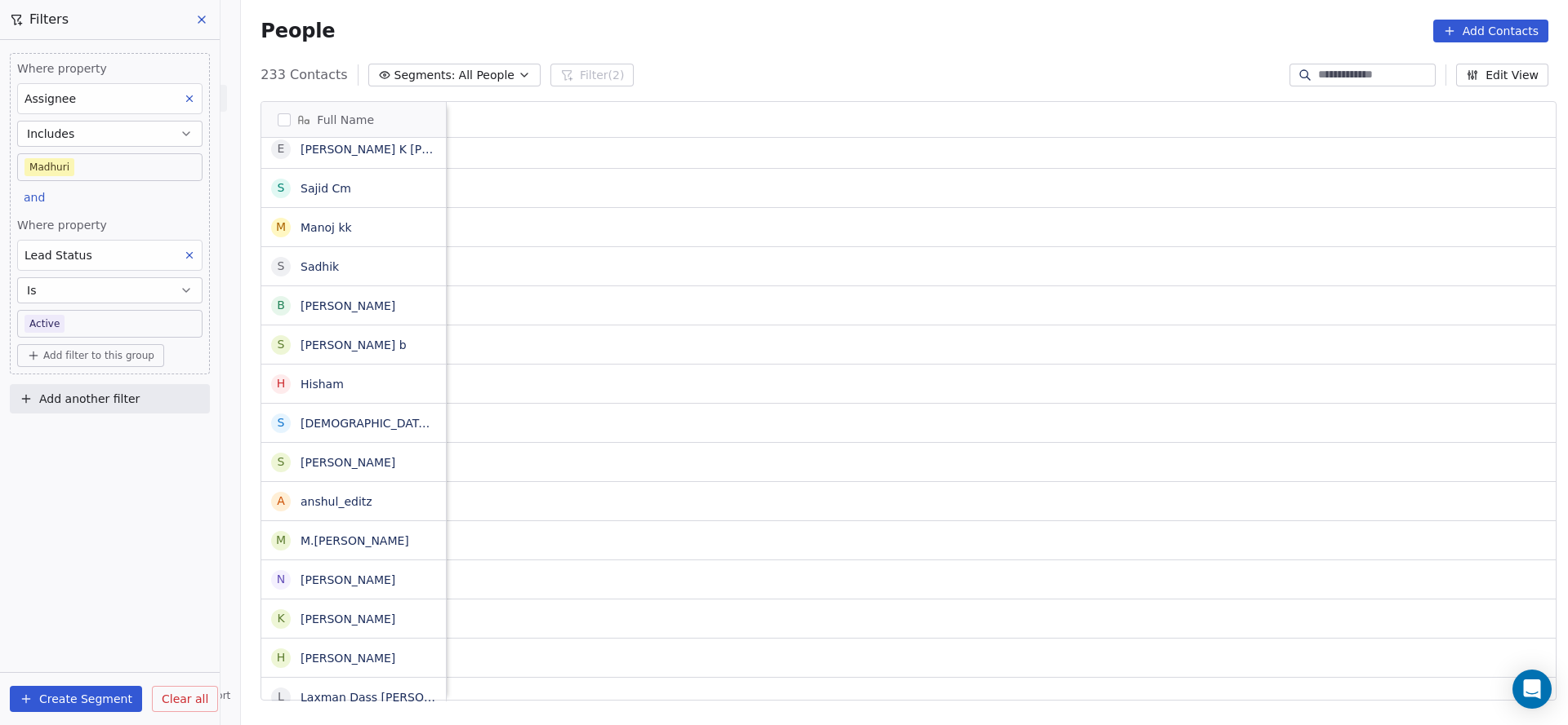
scroll to position [0, 2120]
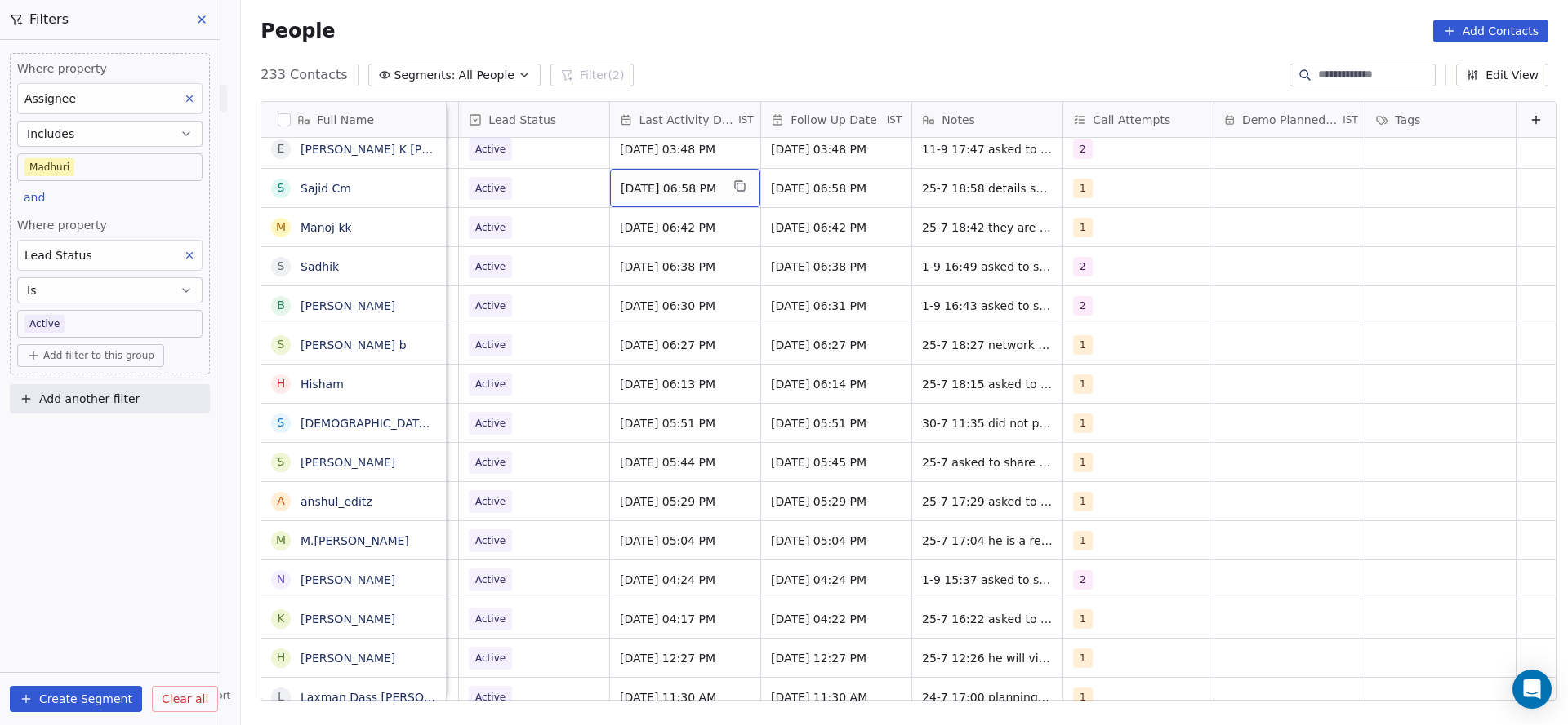
click at [640, 191] on span "[DATE] 06:58 PM" at bounding box center [669, 188] width 99 height 17
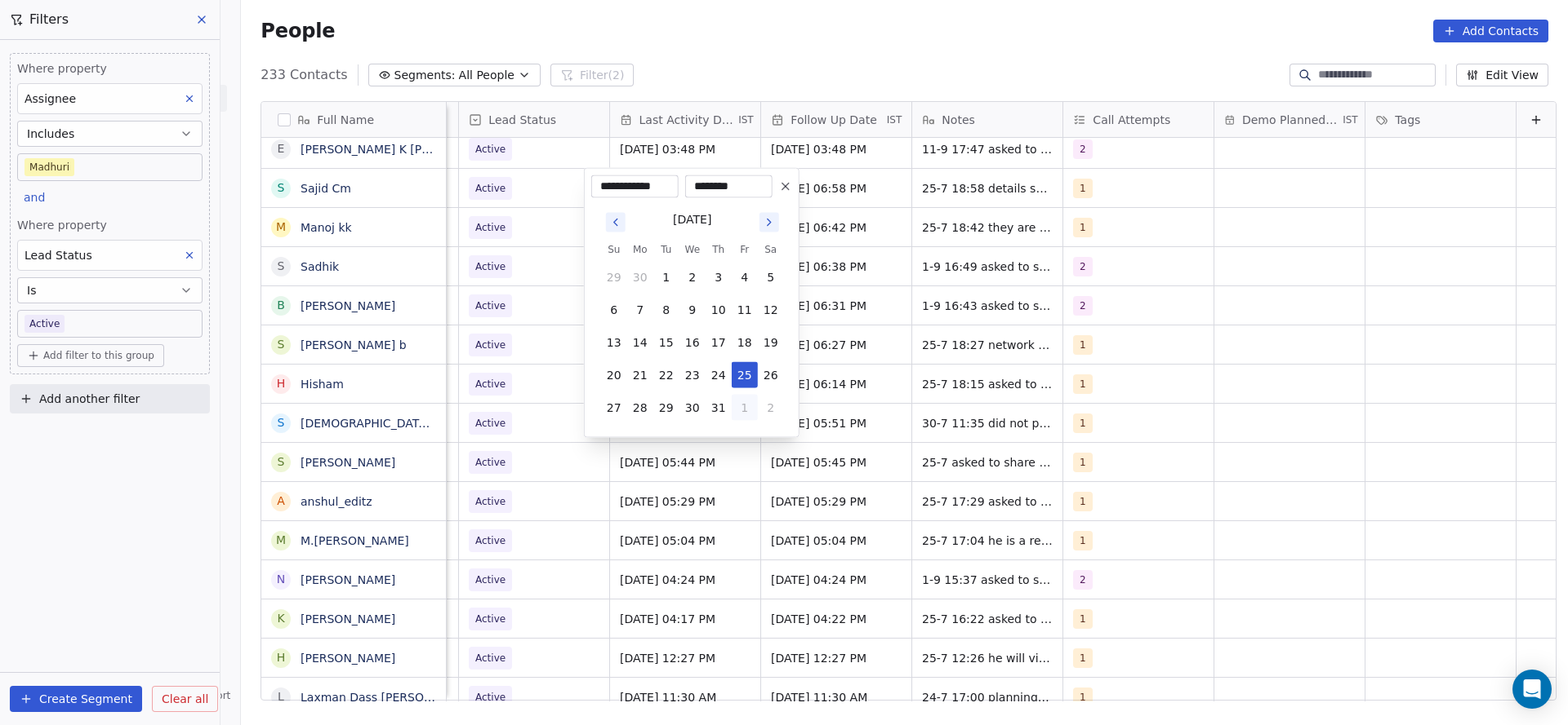
click at [738, 399] on button "1" at bounding box center [744, 408] width 27 height 27
click at [725, 440] on button "4" at bounding box center [719, 441] width 27 height 27
click at [710, 306] on button "11" at bounding box center [719, 310] width 27 height 27
type input "**********"
click at [983, 281] on html "On2Cook India Pvt. Ltd. Contacts People Marketing Workflows Campaigns Sales Pip…" at bounding box center [784, 362] width 1568 height 725
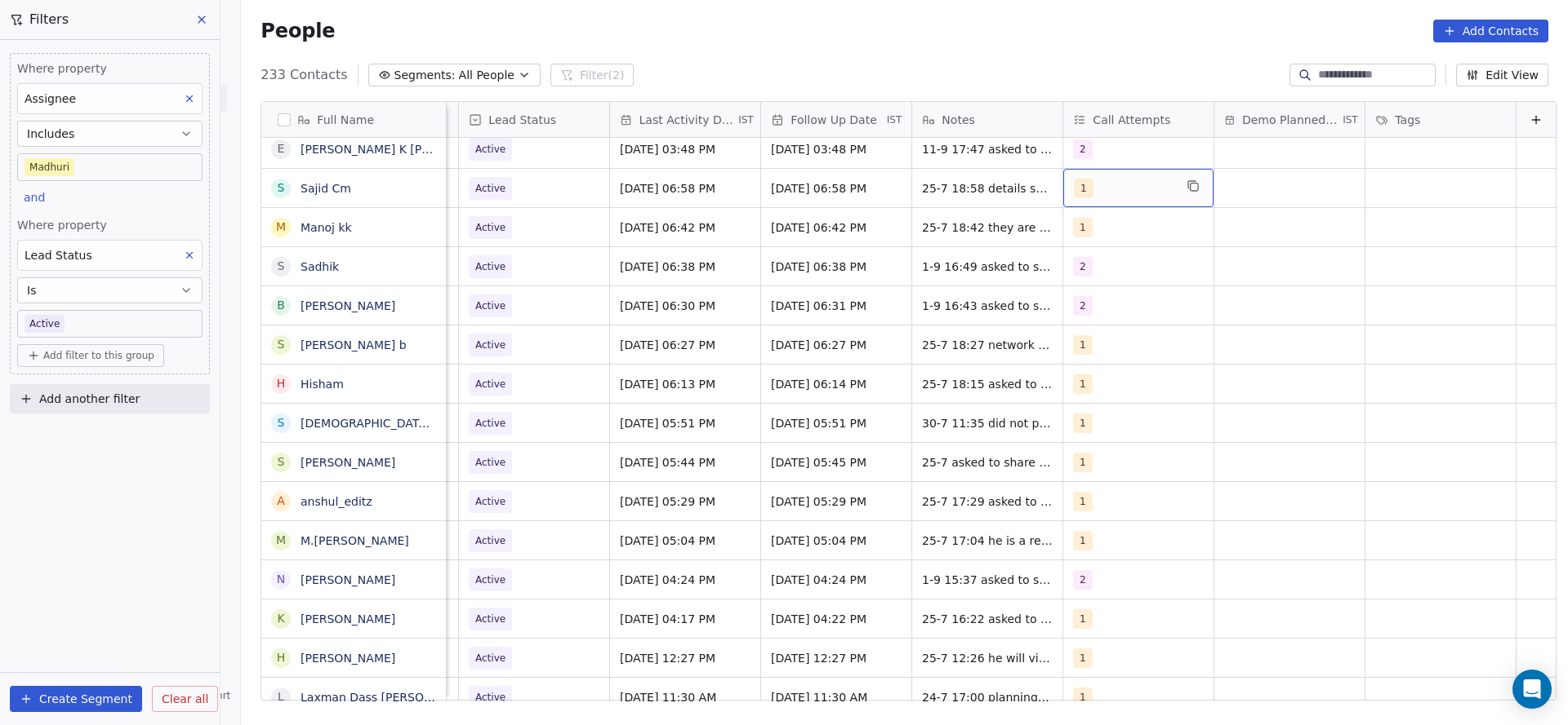
click at [1083, 172] on div "1" at bounding box center [1138, 188] width 151 height 38
click at [1063, 271] on button "Suggestions" at bounding box center [1066, 270] width 13 height 13
click at [1089, 241] on div "1" at bounding box center [1142, 230] width 184 height 27
click at [971, 261] on html "On2Cook India Pvt. Ltd. Contacts People Marketing Workflows Campaigns Sales Pip…" at bounding box center [784, 362] width 1568 height 725
click at [894, 183] on textarea "**********" at bounding box center [1008, 194] width 243 height 50
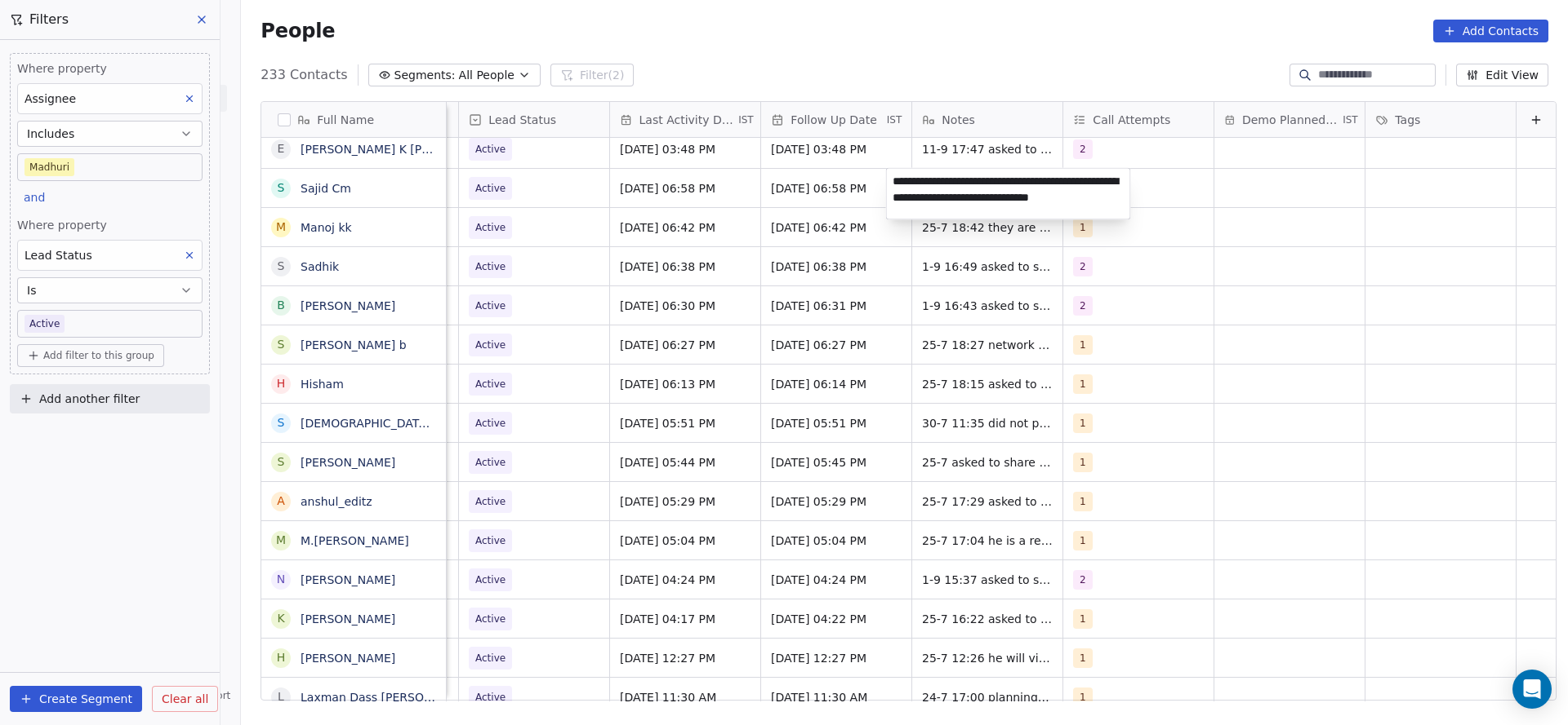
type textarea "**********"
click at [730, 273] on html "On2Cook India Pvt. Ltd. Contacts People Marketing Workflows Campaigns Sales Pip…" at bounding box center [784, 362] width 1568 height 725
